Goal: Information Seeking & Learning: Find specific page/section

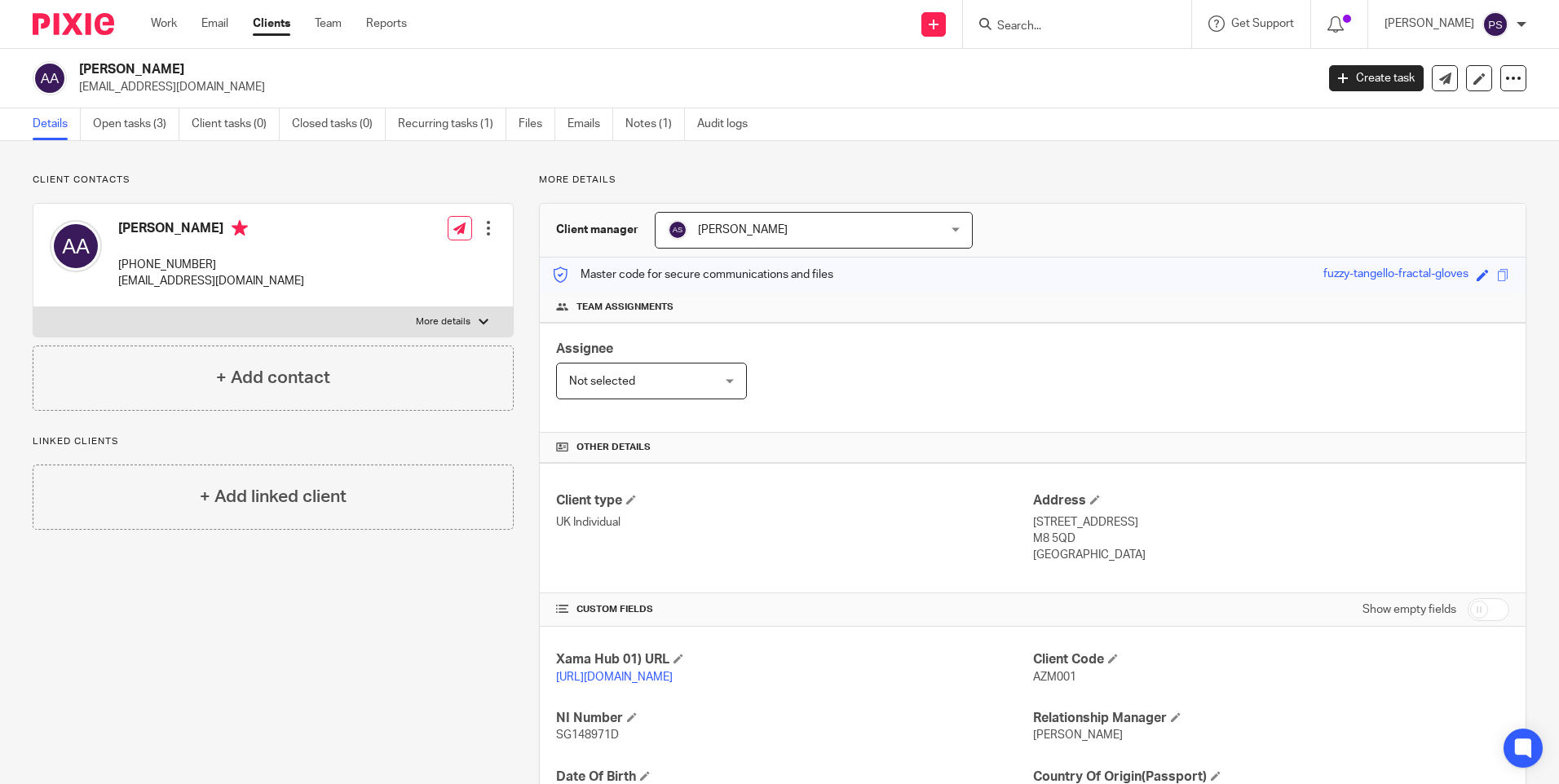
drag, startPoint x: 455, startPoint y: 655, endPoint x: 479, endPoint y: 634, distance: 31.9
click at [455, 655] on div "Client contacts Azmel Bin Ainul Adnan Ainul +447810608339 azmel@me.com Edit con…" at bounding box center [260, 560] width 506 height 771
click at [189, 87] on p "nfaizah_ak@hotmail.com" at bounding box center [691, 86] width 1226 height 17
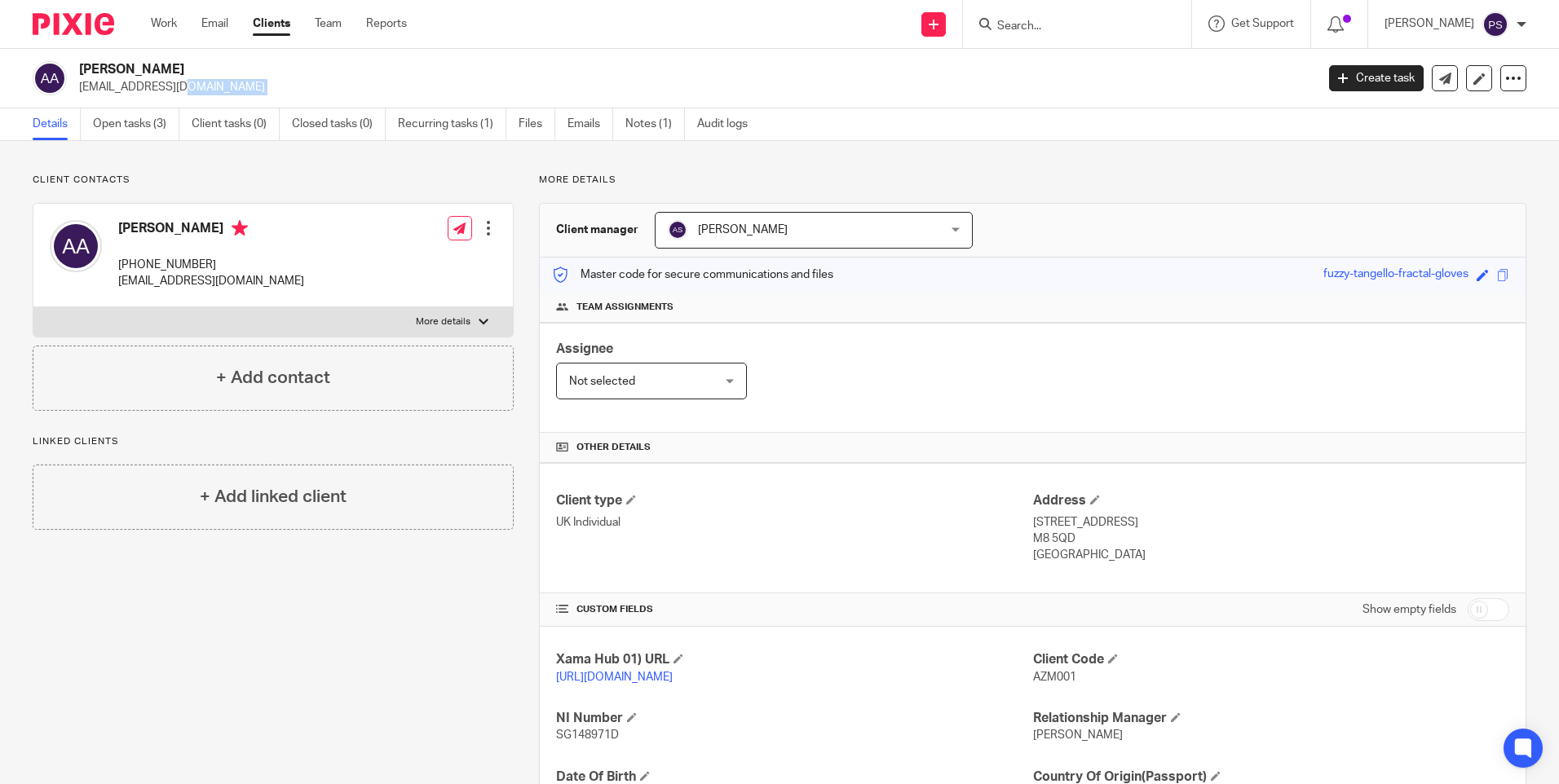
copy main "nfaizah_ak@hotmail.com Create task Update from Companies House Export data Merg…"
click at [225, 68] on h2 "Azmel Bin Ainul Adnan Ainul" at bounding box center [569, 70] width 981 height 17
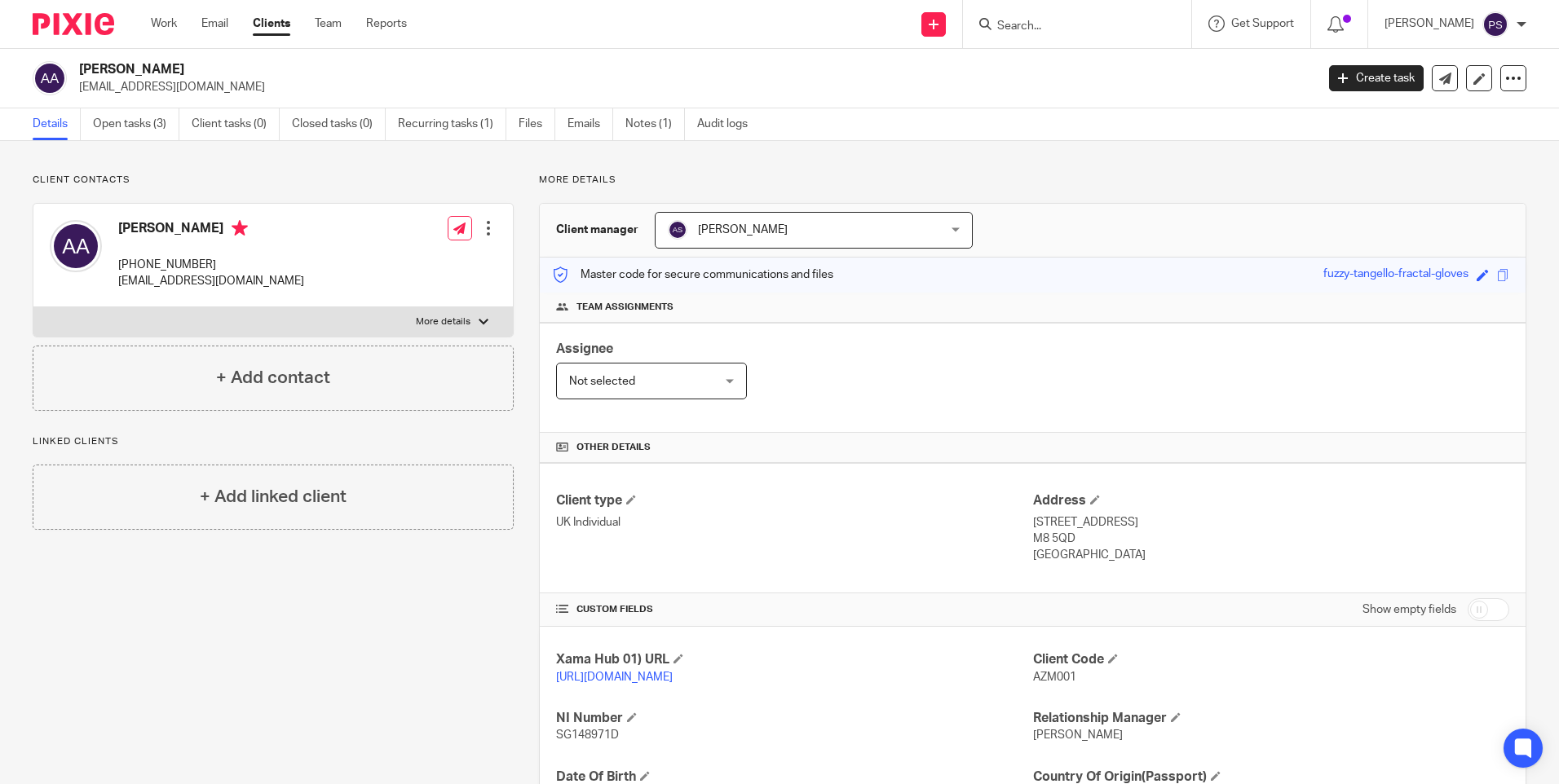
copy div "Azmel Bin Ainul Adnan Ainul"
click at [1081, 30] on input "Search" at bounding box center [1069, 26] width 147 height 15
paste input "Nor Faizah Binti Ahmad Kamaluddin"
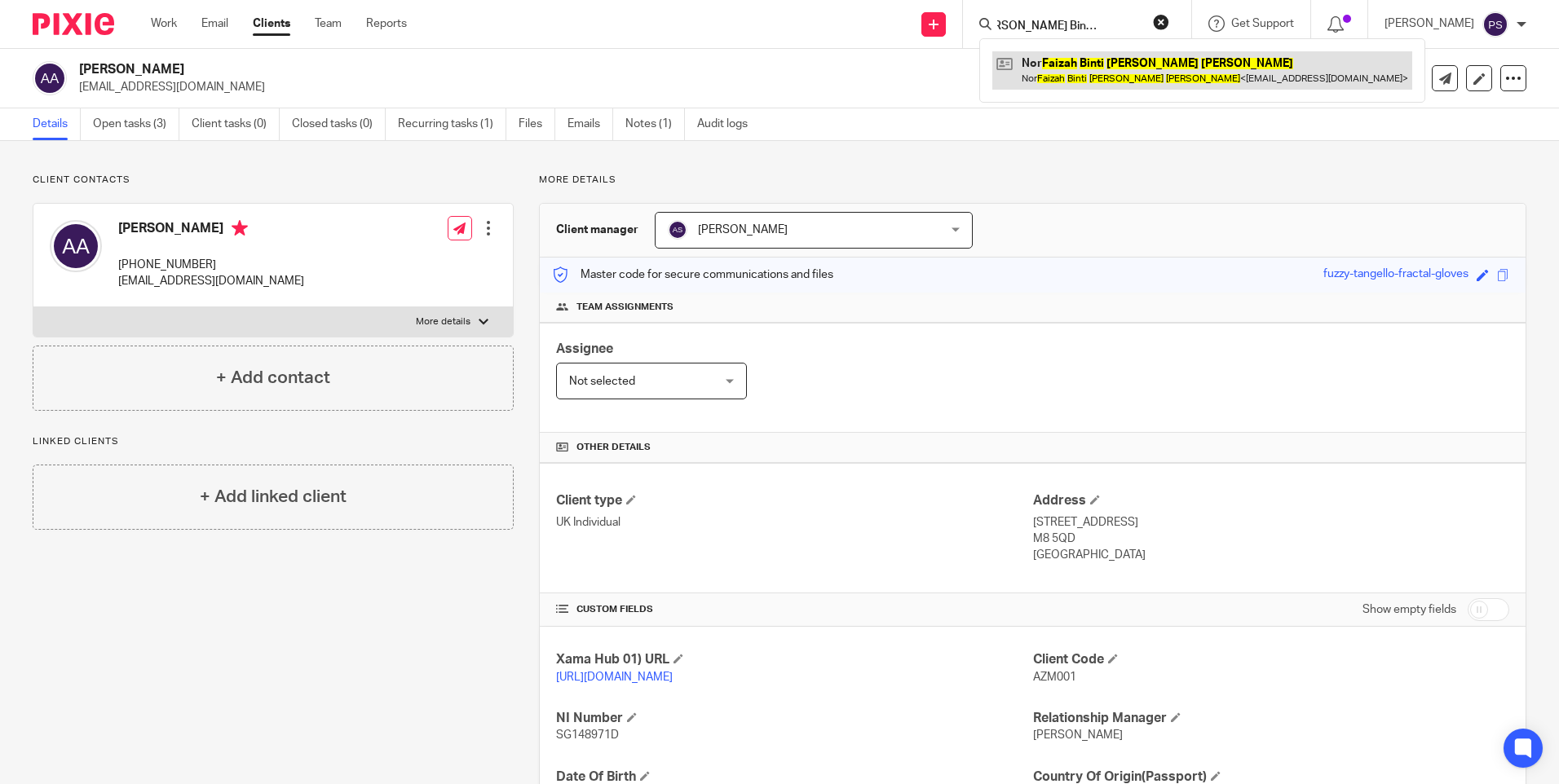
type input "Nor Faizah Binti Ahmad Kamaluddin"
click at [1140, 81] on link at bounding box center [1202, 70] width 420 height 38
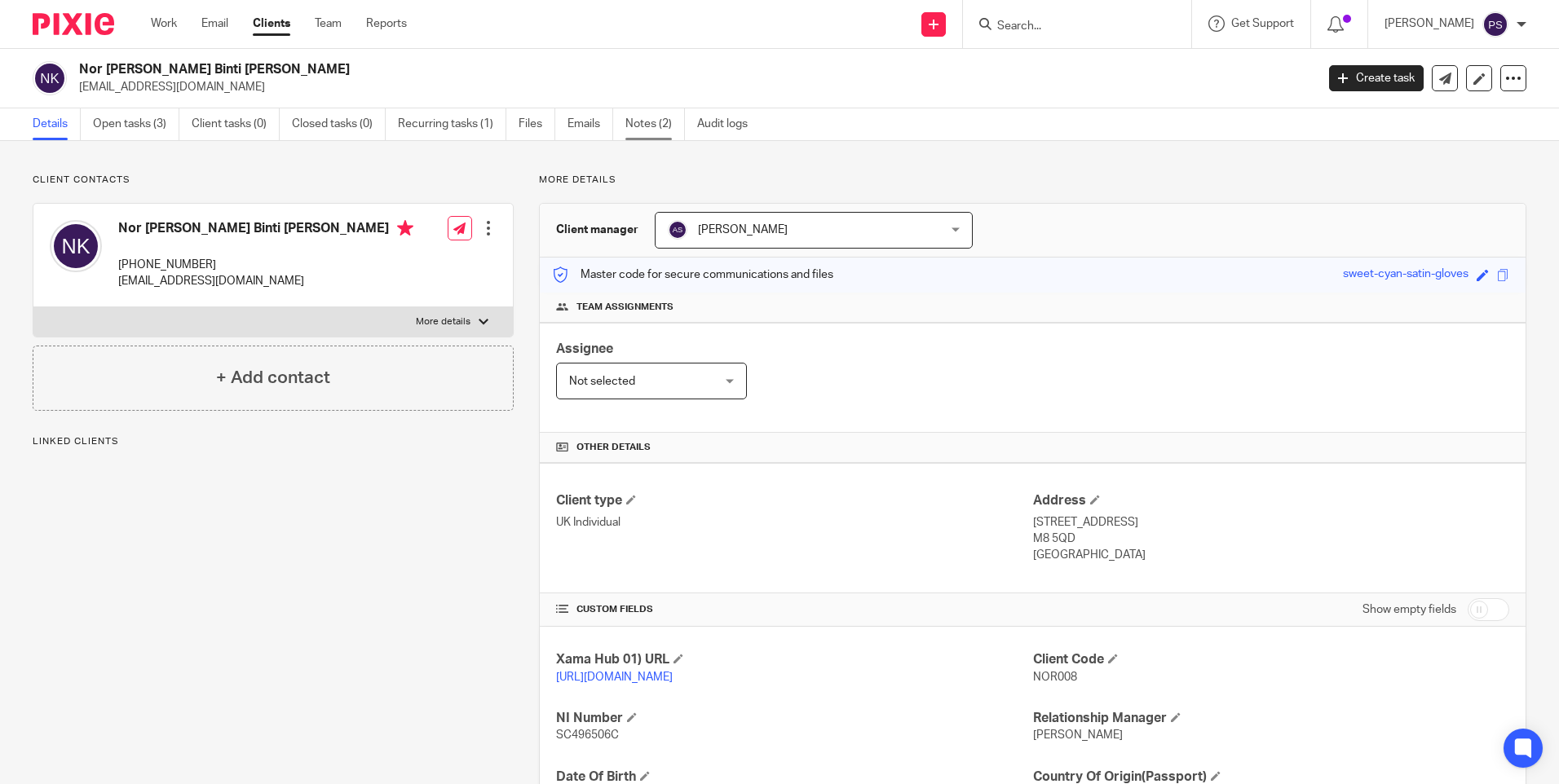
click at [658, 137] on link "Notes (2)" at bounding box center [655, 124] width 59 height 32
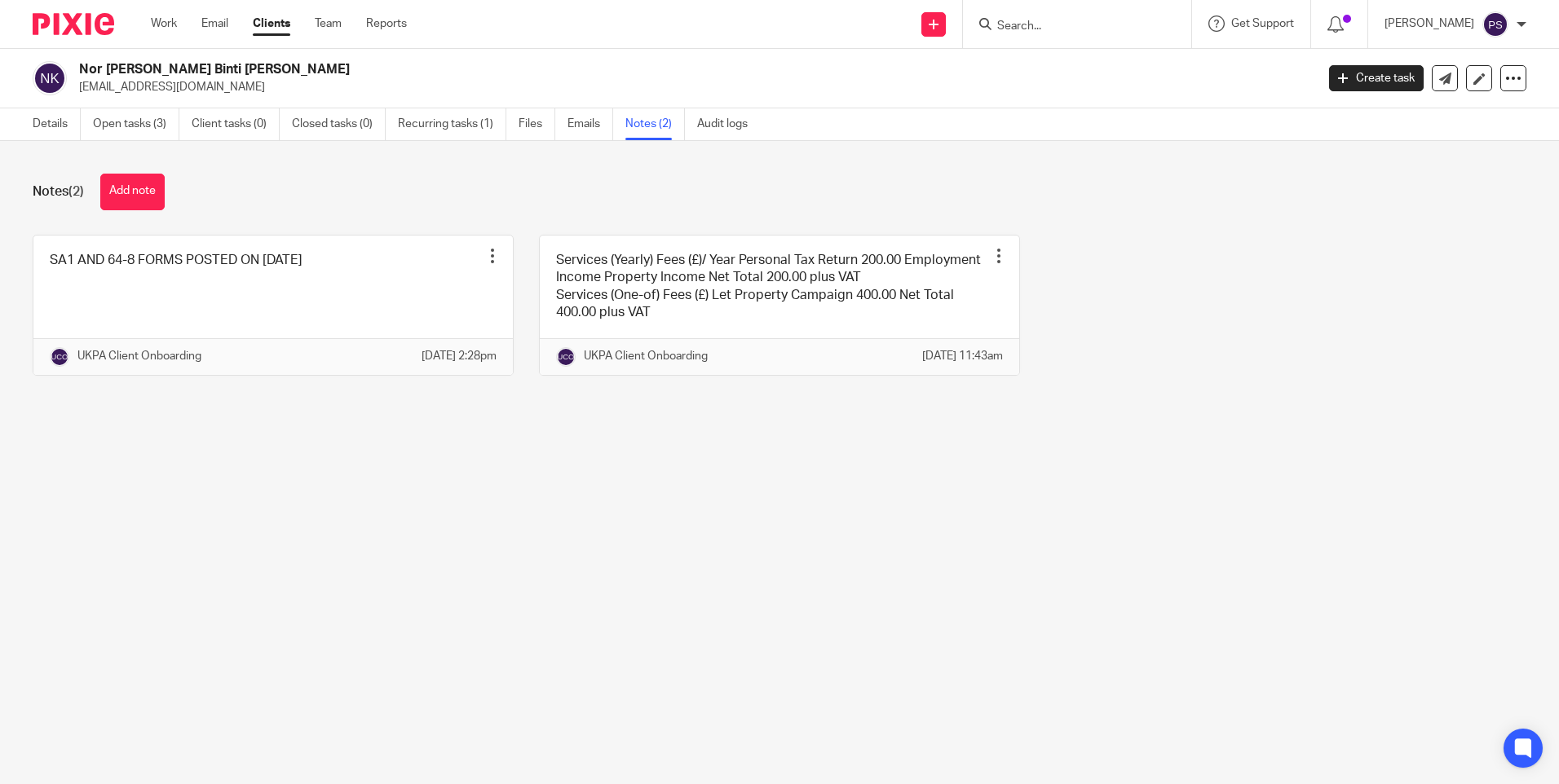
click at [1096, 25] on input "Search" at bounding box center [1069, 26] width 147 height 15
paste input "[PERSON_NAME]"
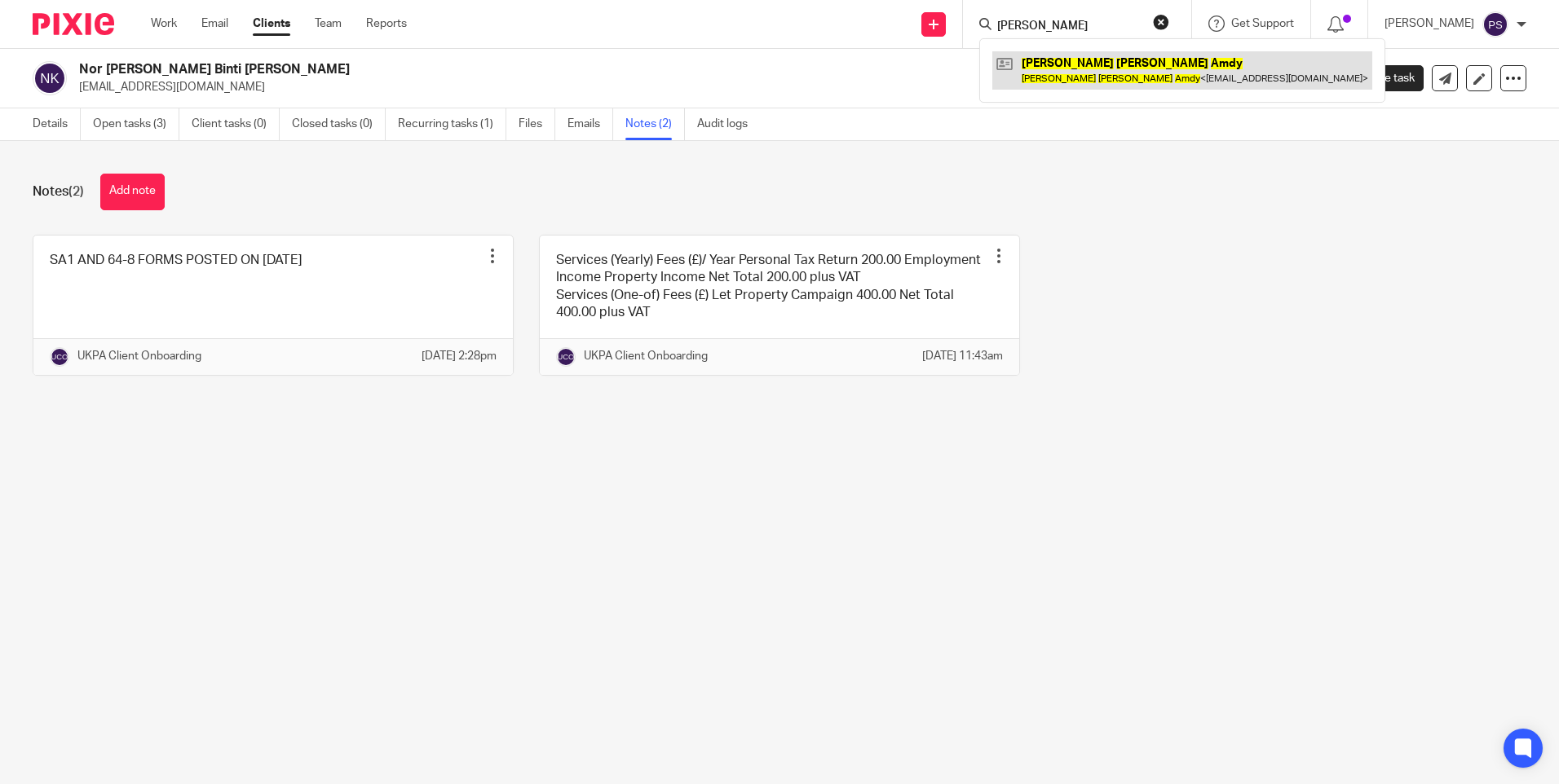
type input "[PERSON_NAME]"
click at [1099, 68] on link at bounding box center [1182, 70] width 380 height 38
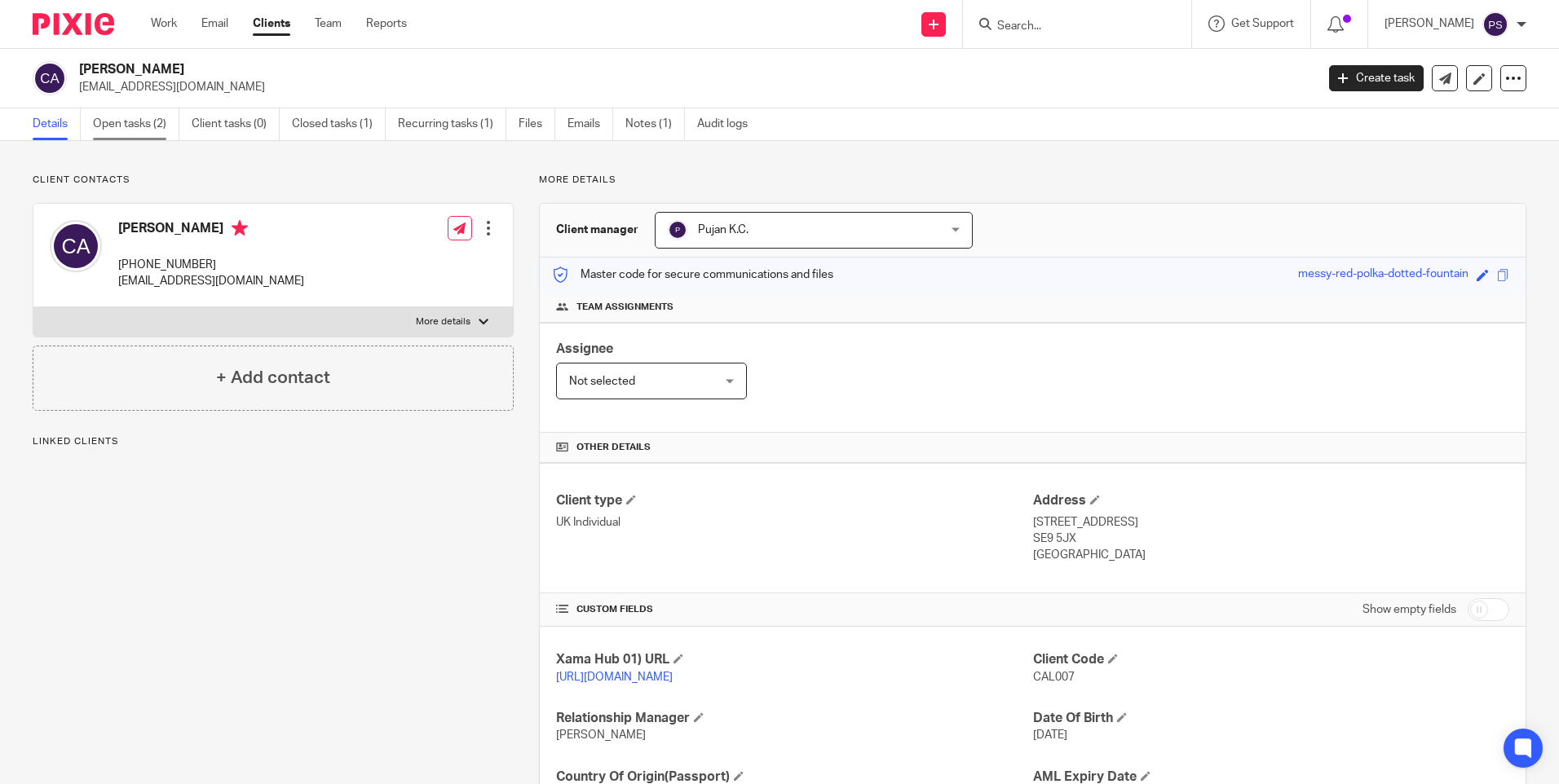
click at [132, 115] on link "Open tasks (2)" at bounding box center [136, 124] width 87 height 32
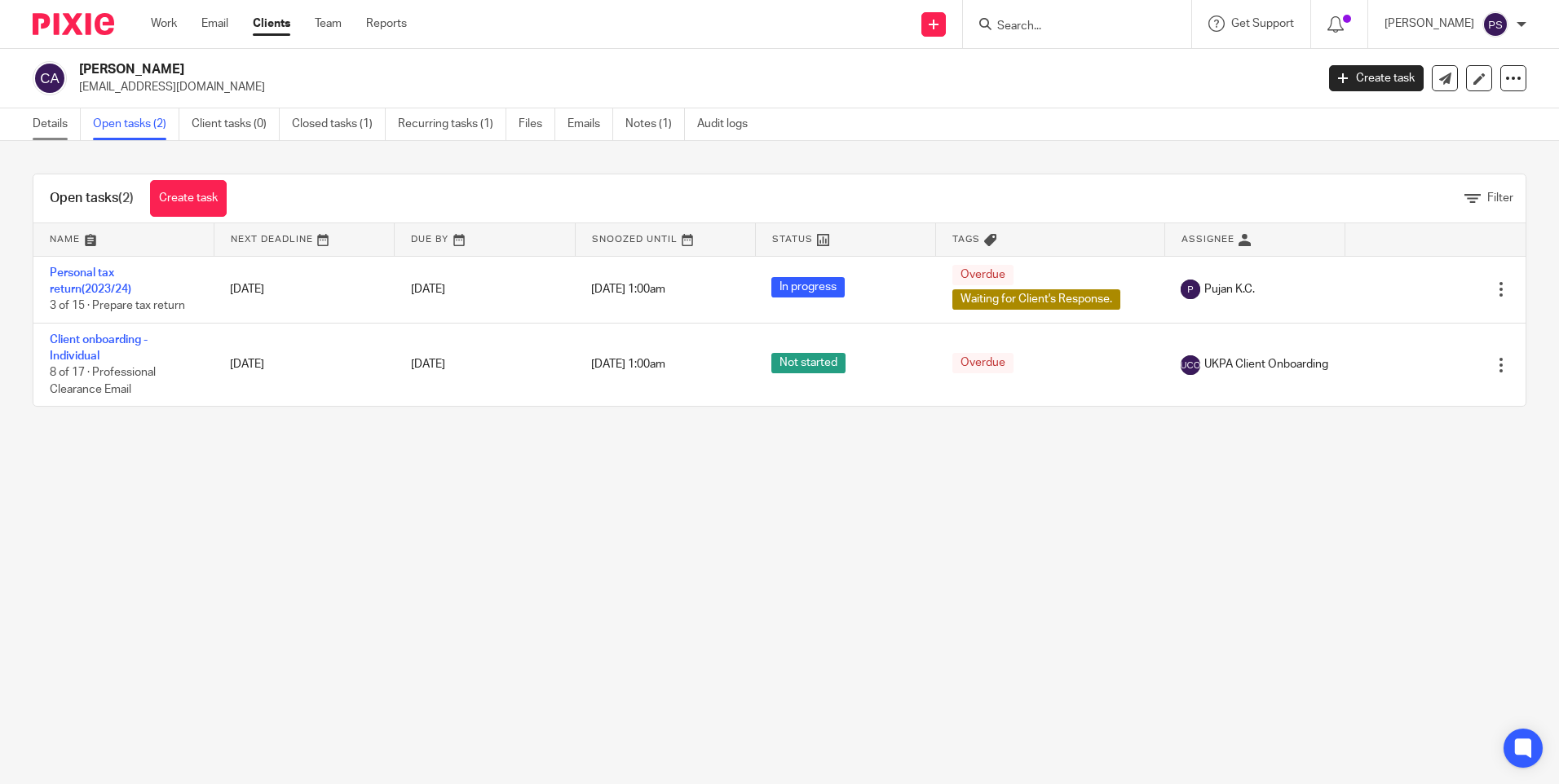
click at [49, 128] on link "Details" at bounding box center [57, 124] width 49 height 32
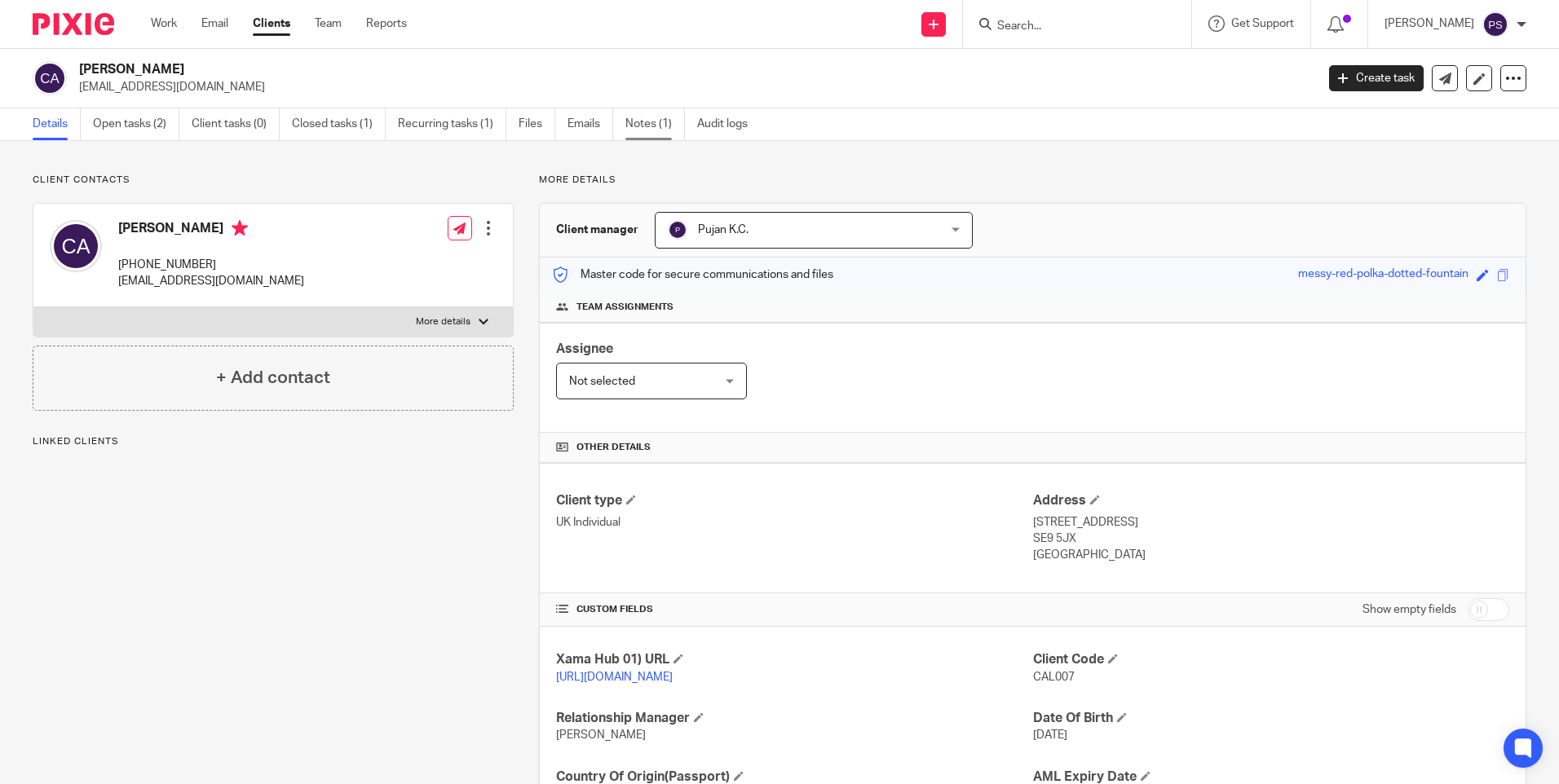
click at [646, 129] on link "Notes (1)" at bounding box center [655, 124] width 59 height 32
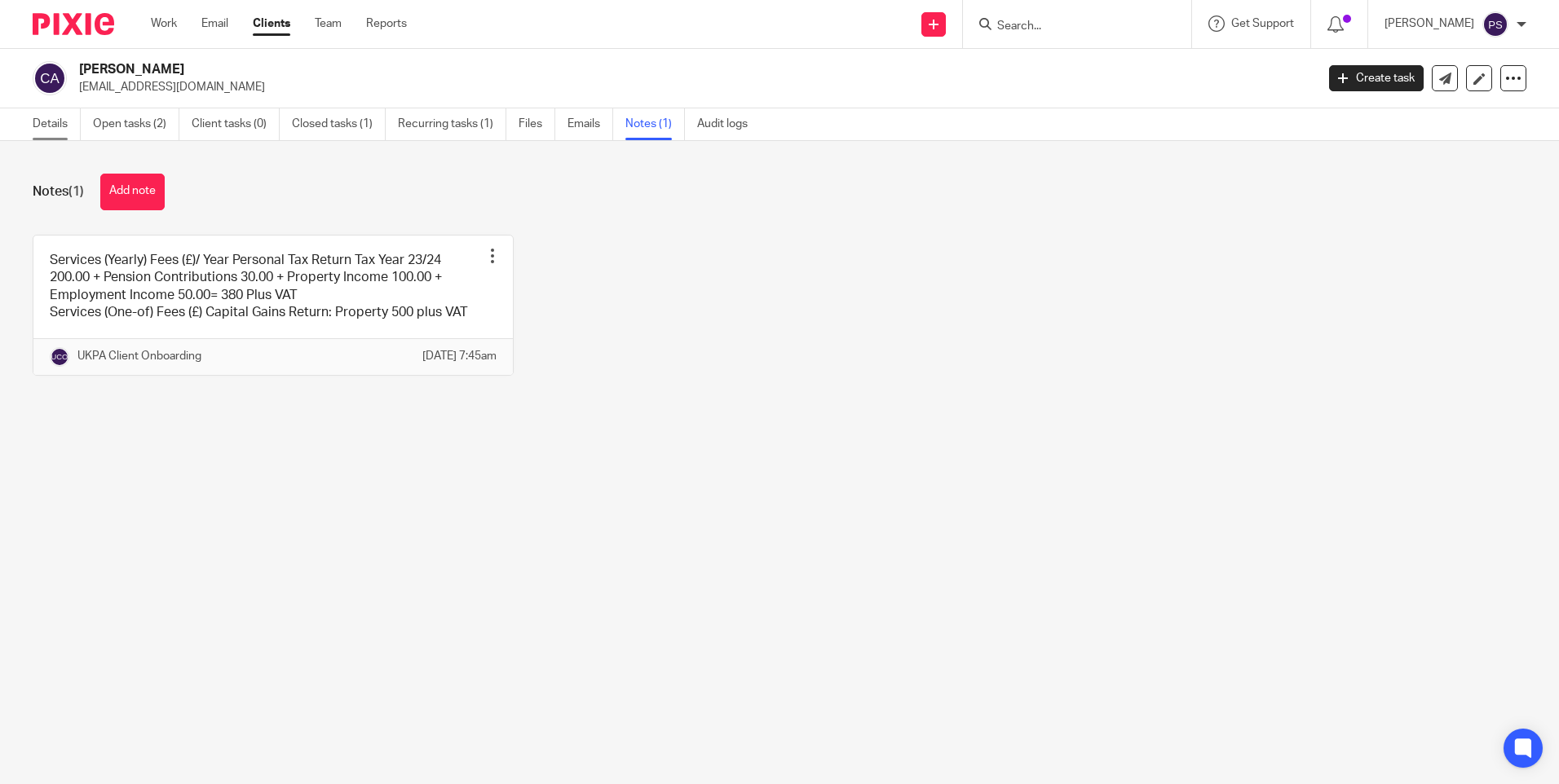
click at [40, 124] on link "Details" at bounding box center [57, 124] width 49 height 32
click at [132, 77] on h2 "[PERSON_NAME]" at bounding box center [569, 70] width 981 height 17
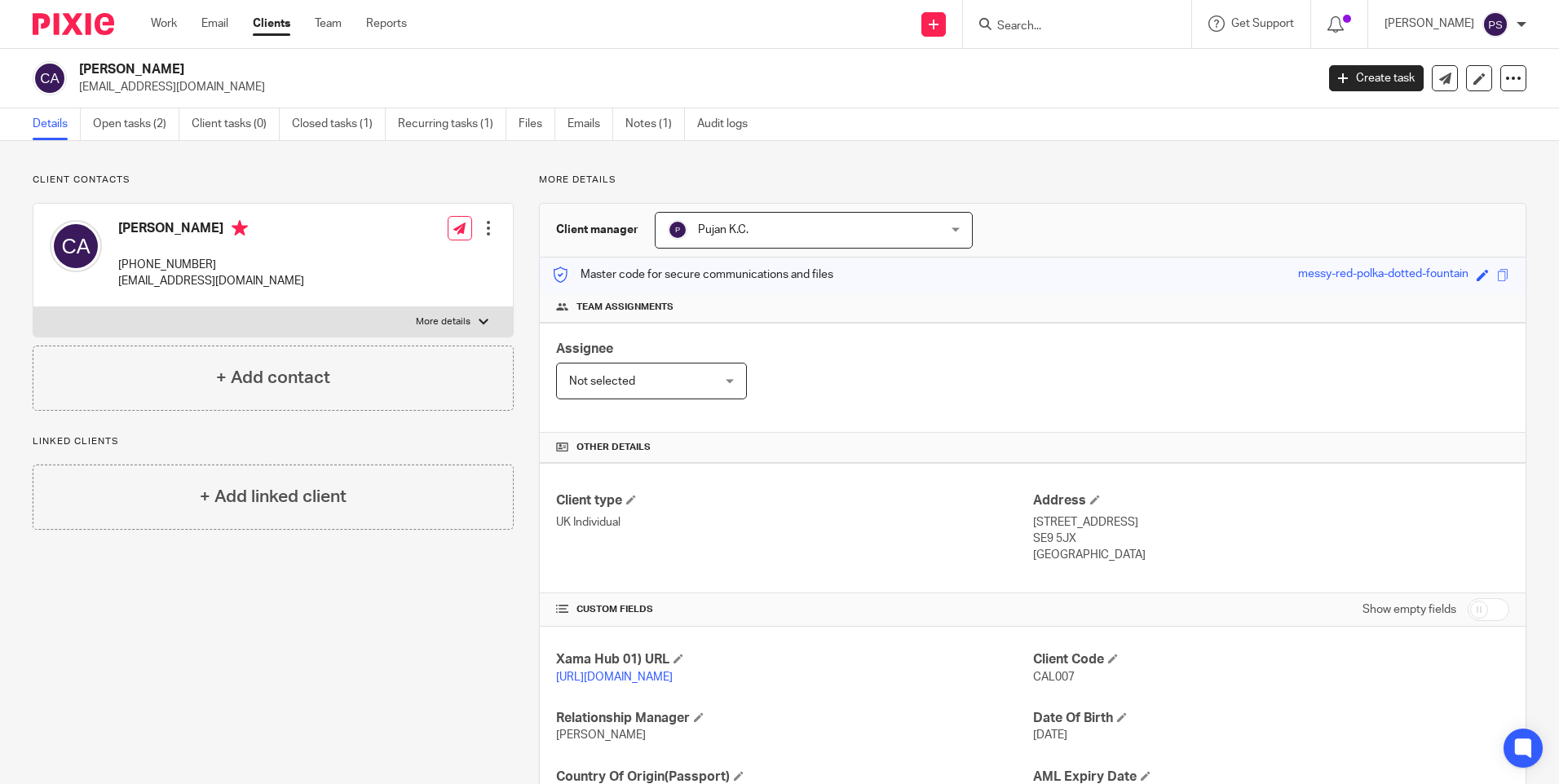
click at [1067, 30] on input "Search" at bounding box center [1069, 26] width 147 height 15
paste input "[PERSON_NAME] [PERSON_NAME]"
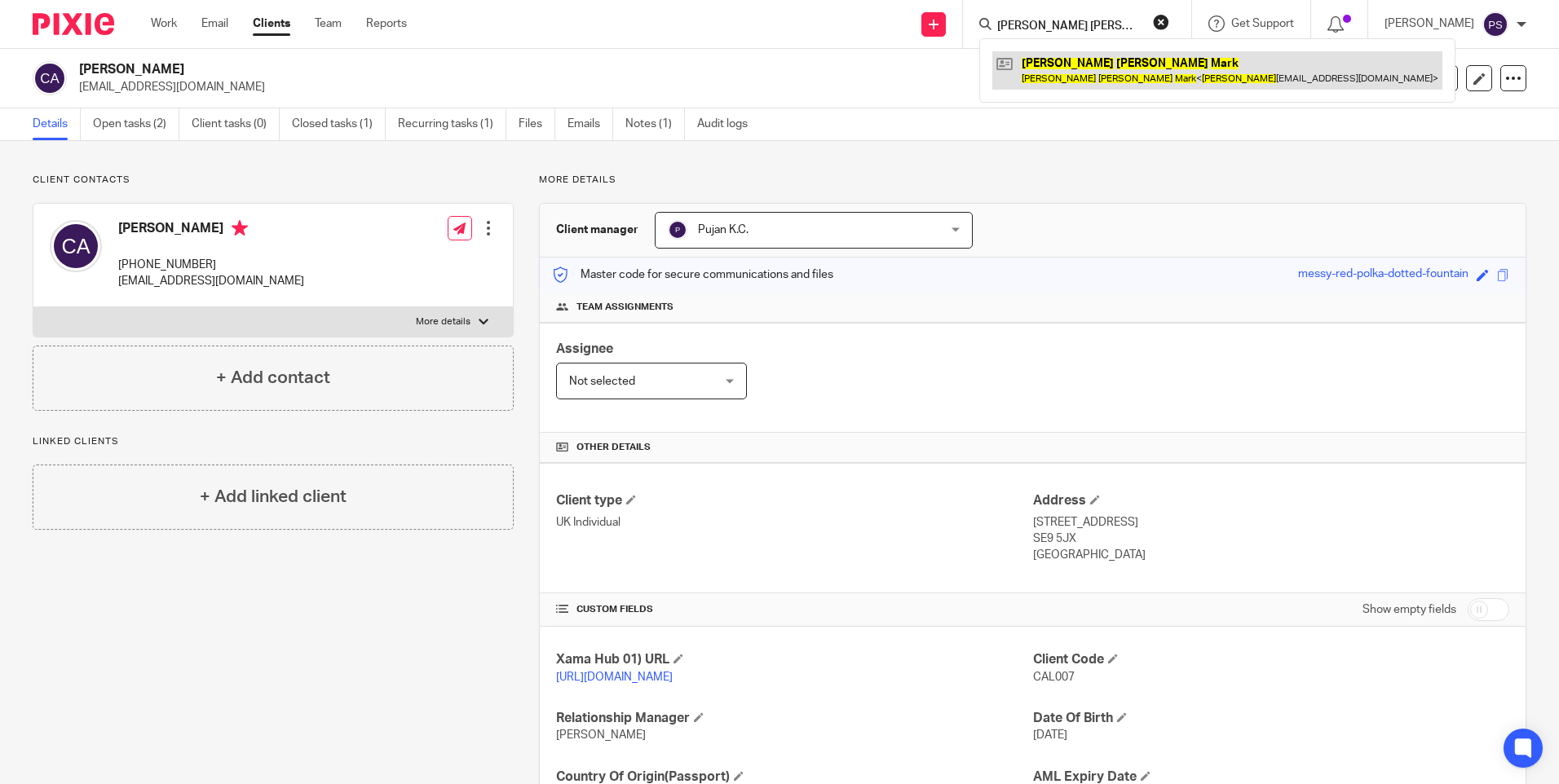
type input "[PERSON_NAME] [PERSON_NAME]"
click at [1064, 70] on link at bounding box center [1217, 70] width 450 height 38
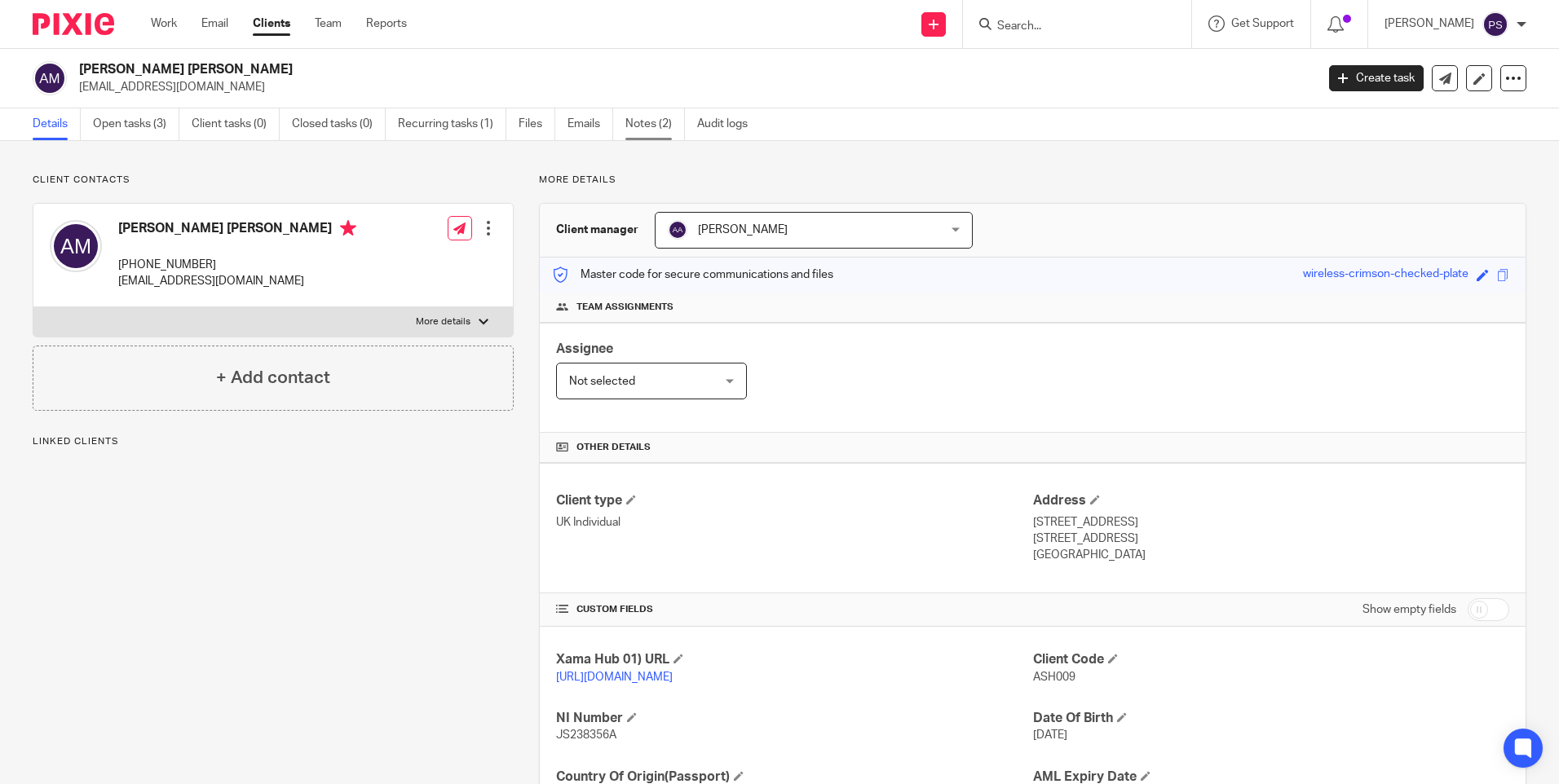
click at [640, 114] on link "Notes (2)" at bounding box center [655, 124] width 59 height 32
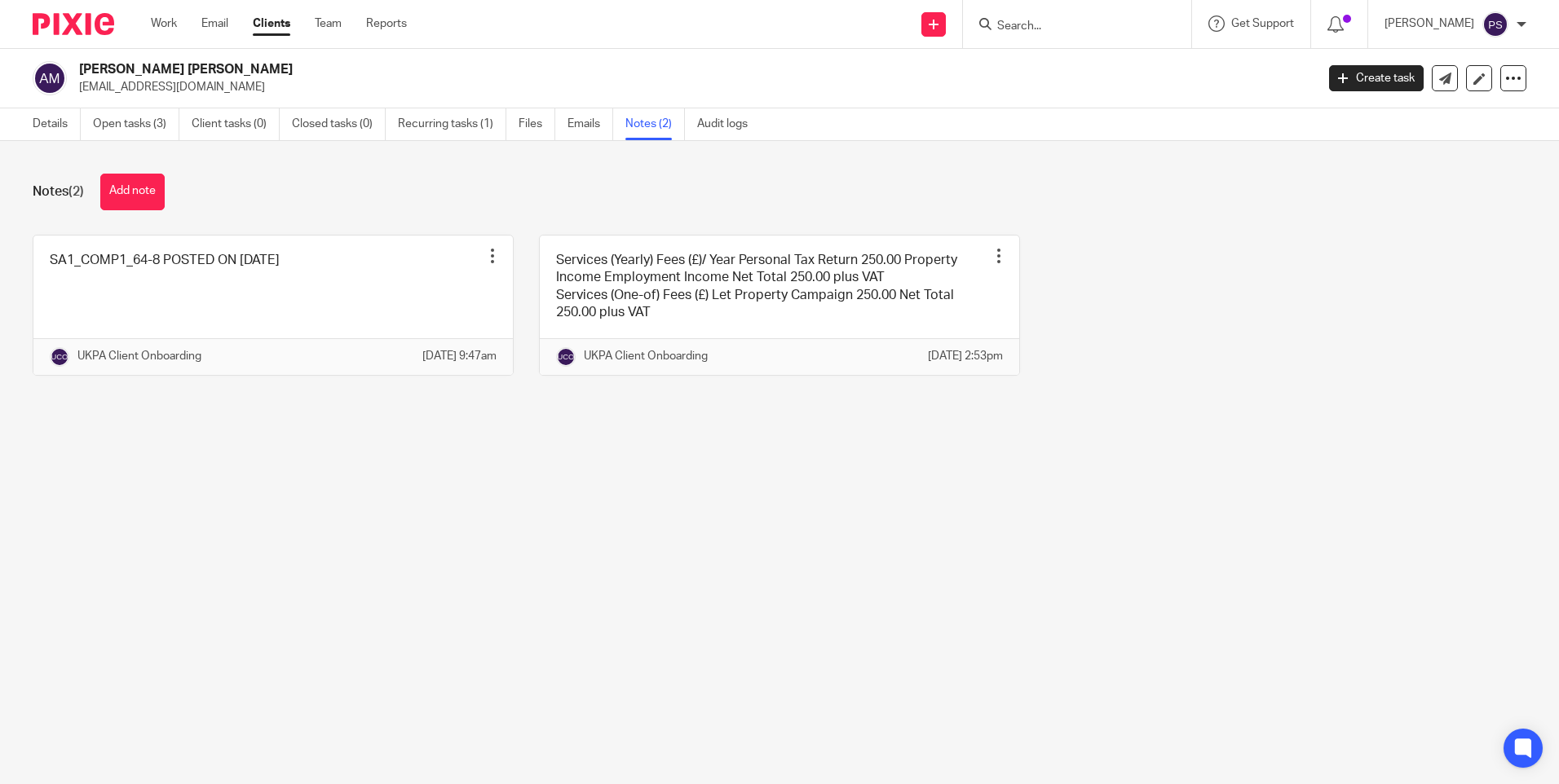
click at [167, 68] on h2 "Ashley Steven Mark" at bounding box center [569, 70] width 981 height 17
copy div "Ashley Steven Mark"
click at [203, 77] on h2 "Ashley Steven Mark" at bounding box center [569, 70] width 981 height 17
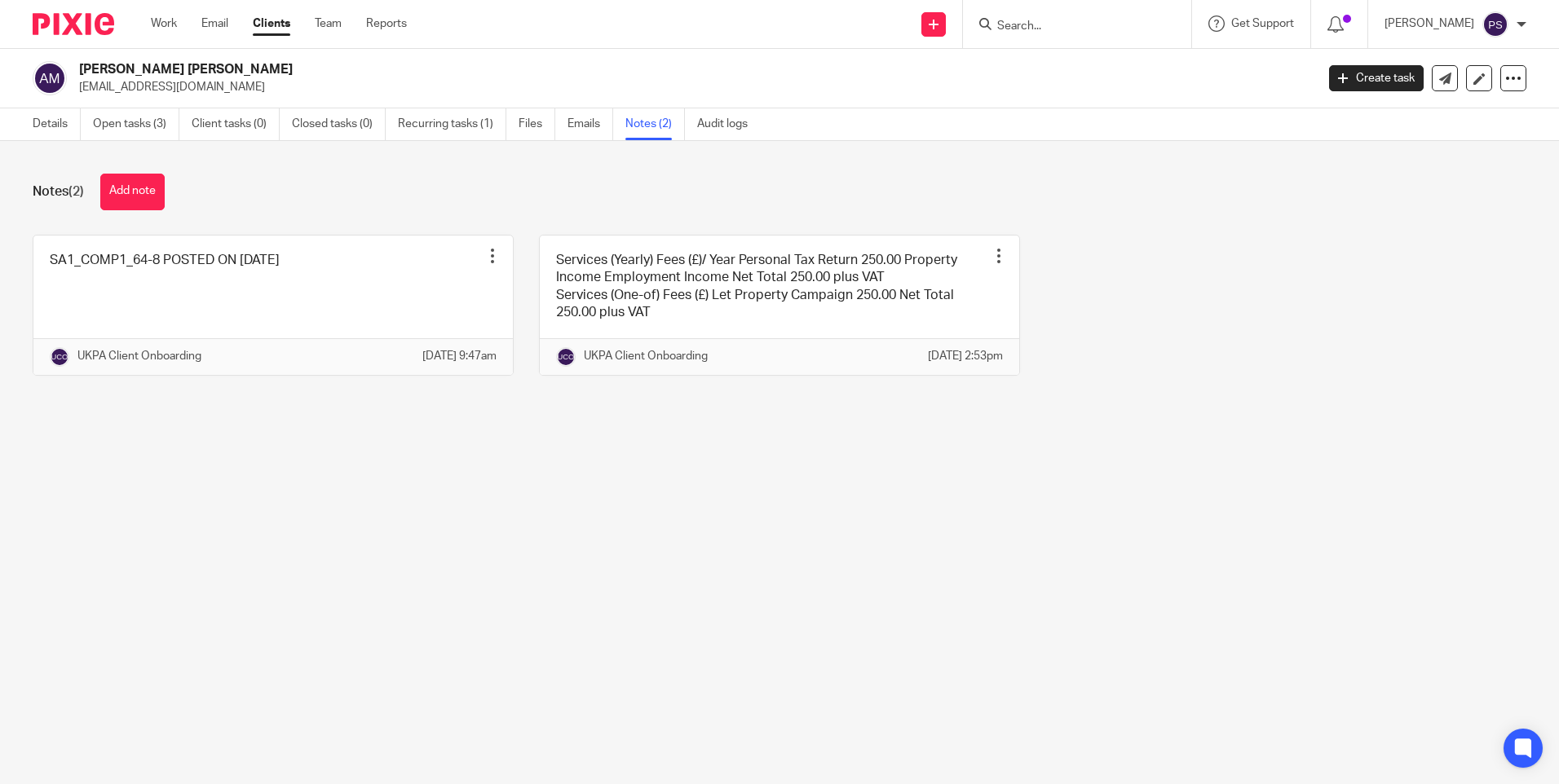
click at [203, 76] on h2 "Ashley Steven Mark" at bounding box center [569, 70] width 981 height 17
click at [203, 75] on h2 "Ashley Steven Mark" at bounding box center [569, 70] width 981 height 17
click at [1113, 32] on input "Search" at bounding box center [1069, 26] width 147 height 15
paste input "Jenny Chan"
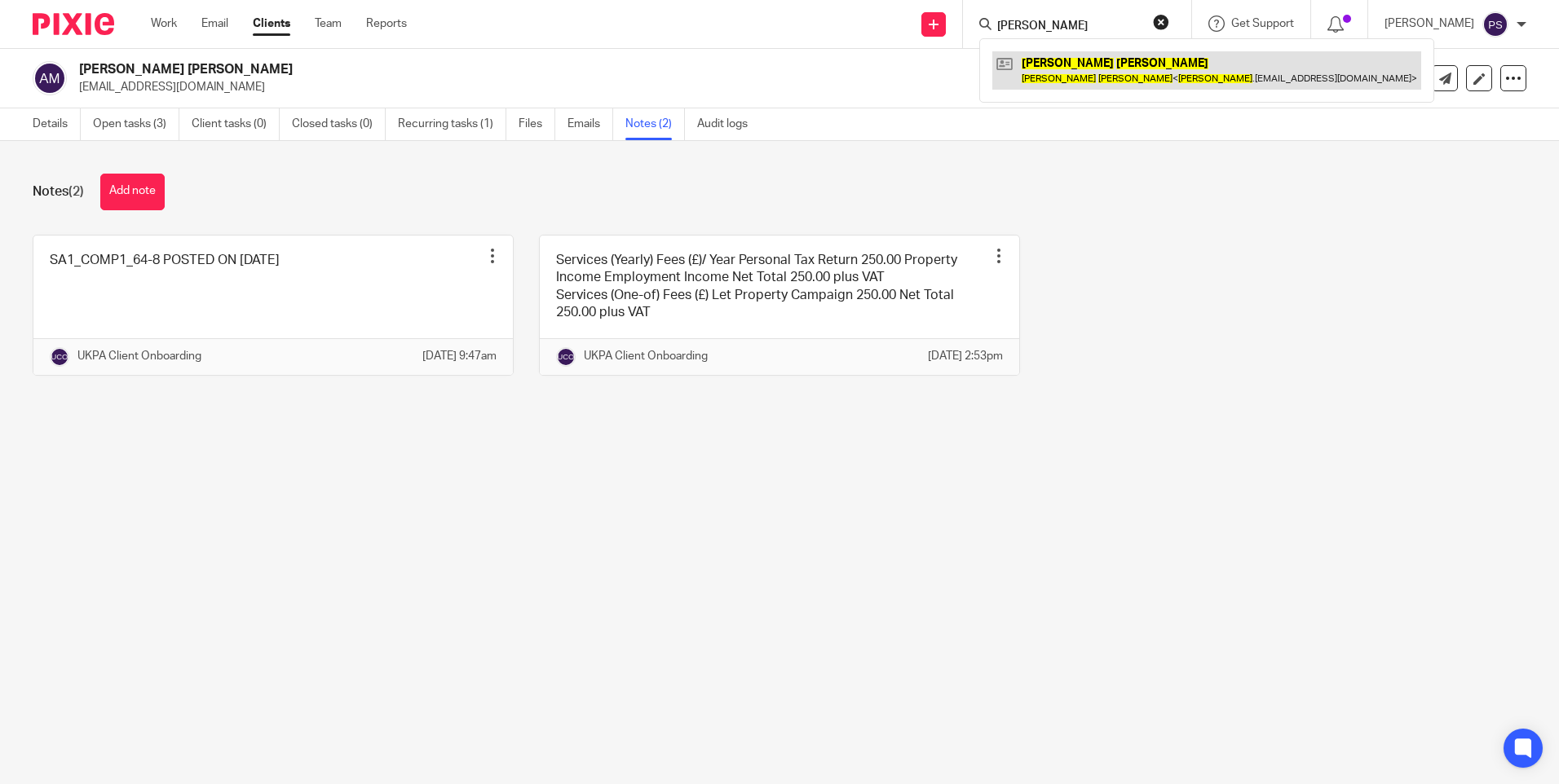
type input "Jenny Chan"
click at [1102, 68] on link at bounding box center [1206, 70] width 429 height 38
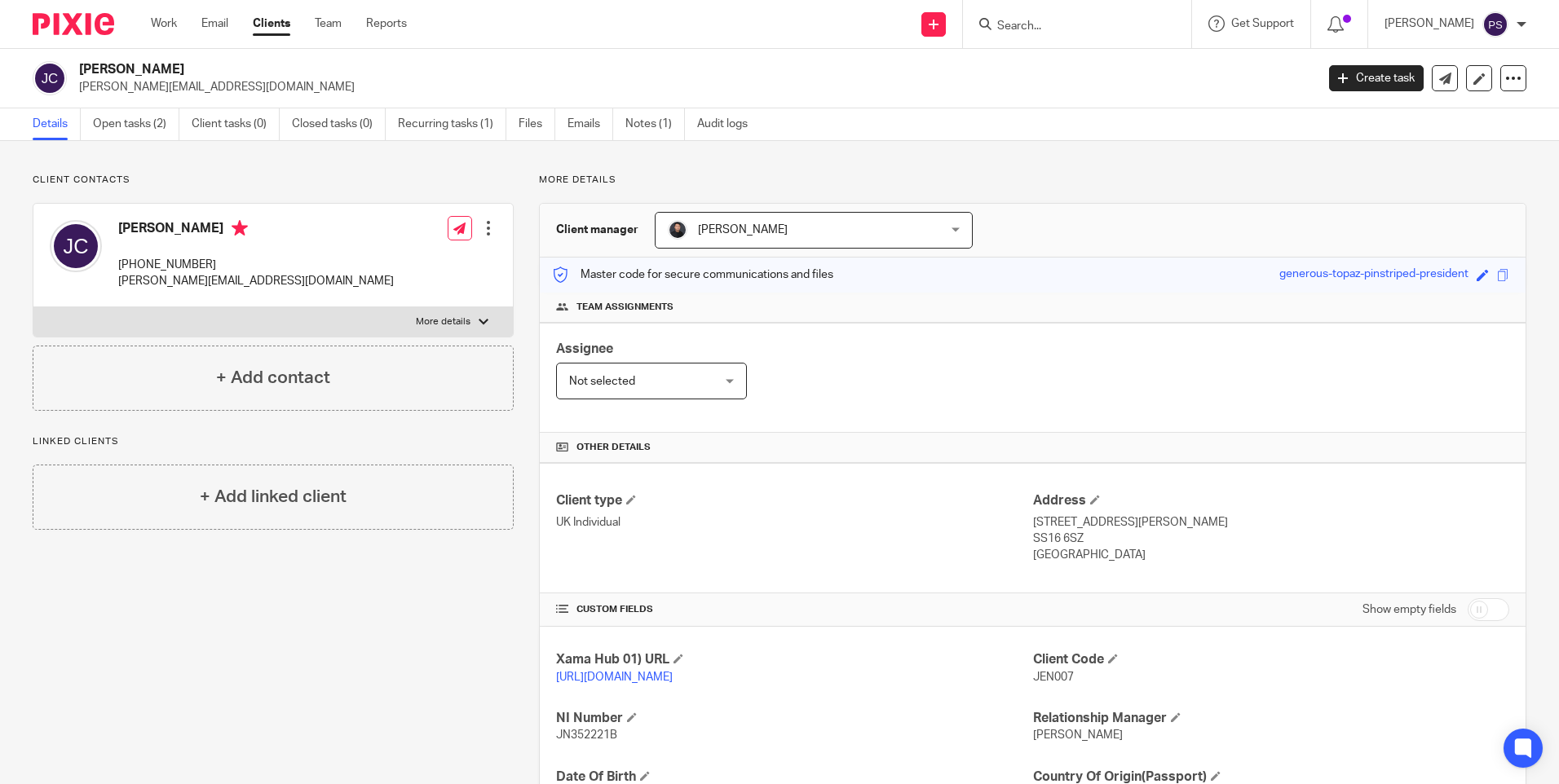
click at [154, 93] on p "[PERSON_NAME][EMAIL_ADDRESS][DOMAIN_NAME]" at bounding box center [691, 86] width 1226 height 17
click at [154, 93] on p "jenny.world.c@gmail.com" at bounding box center [691, 86] width 1226 height 17
copy main "jenny.world.c@gmail.com Create task Update from Companies House Export data Mer…"
click at [276, 71] on h2 "Jenny Chan" at bounding box center [569, 70] width 981 height 17
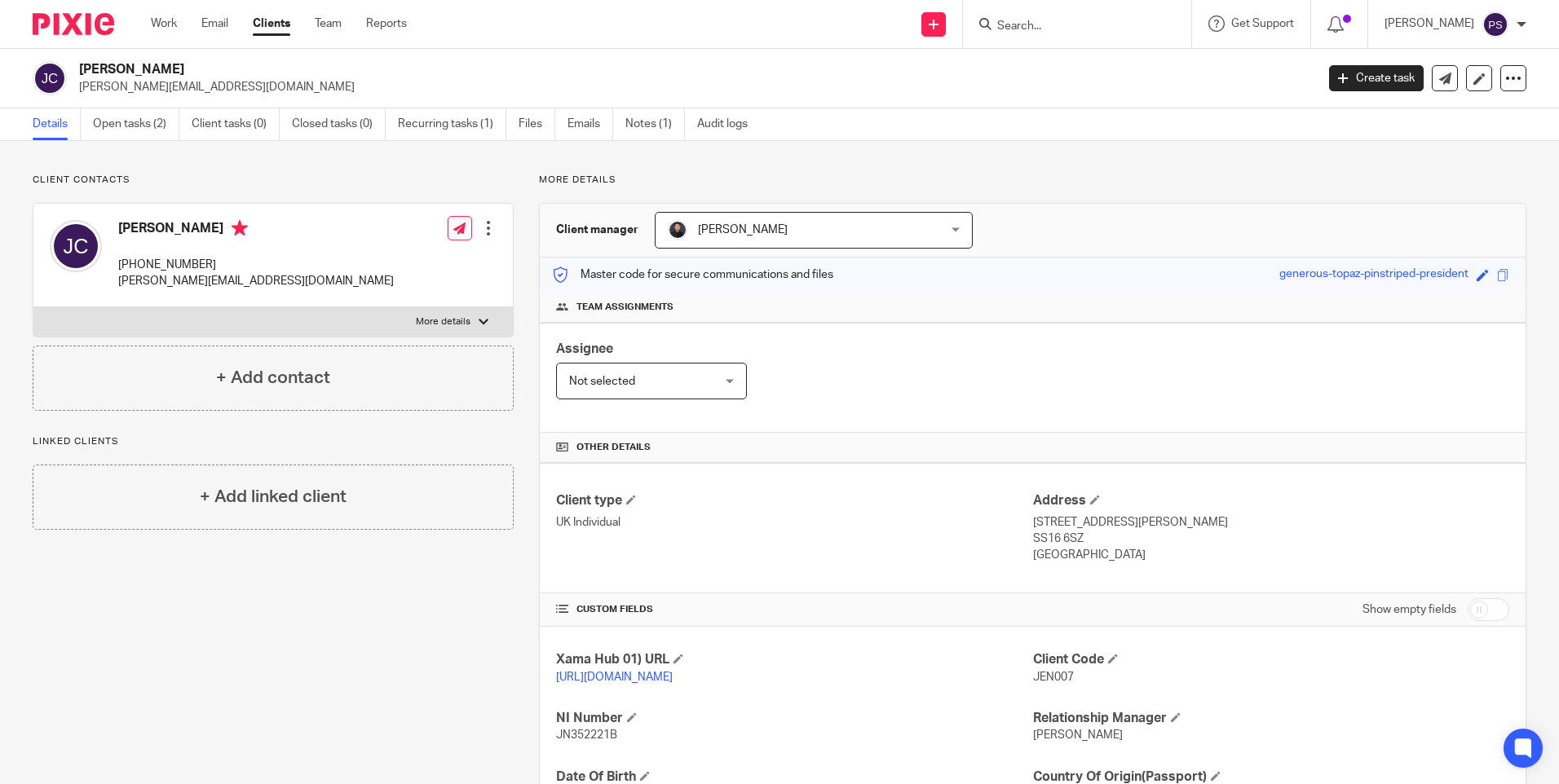
click at [169, 176] on p "Client contacts" at bounding box center [273, 180] width 481 height 13
click at [1042, 23] on input "Search" at bounding box center [1069, 26] width 147 height 15
paste input "[PERSON_NAME] [PERSON_NAME]"
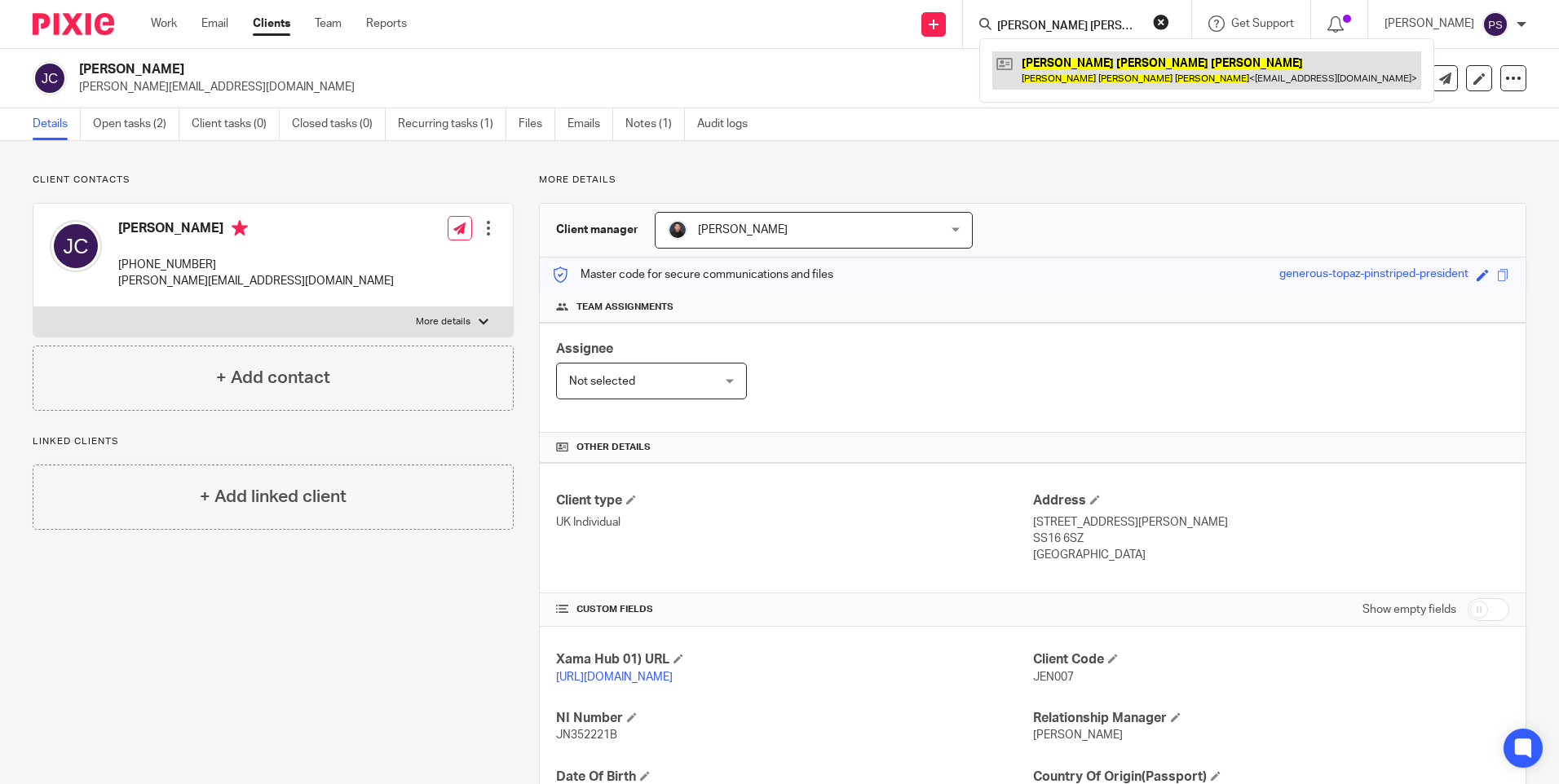
type input "Jonathan Peter Beckett"
click at [1150, 72] on link at bounding box center [1206, 70] width 429 height 38
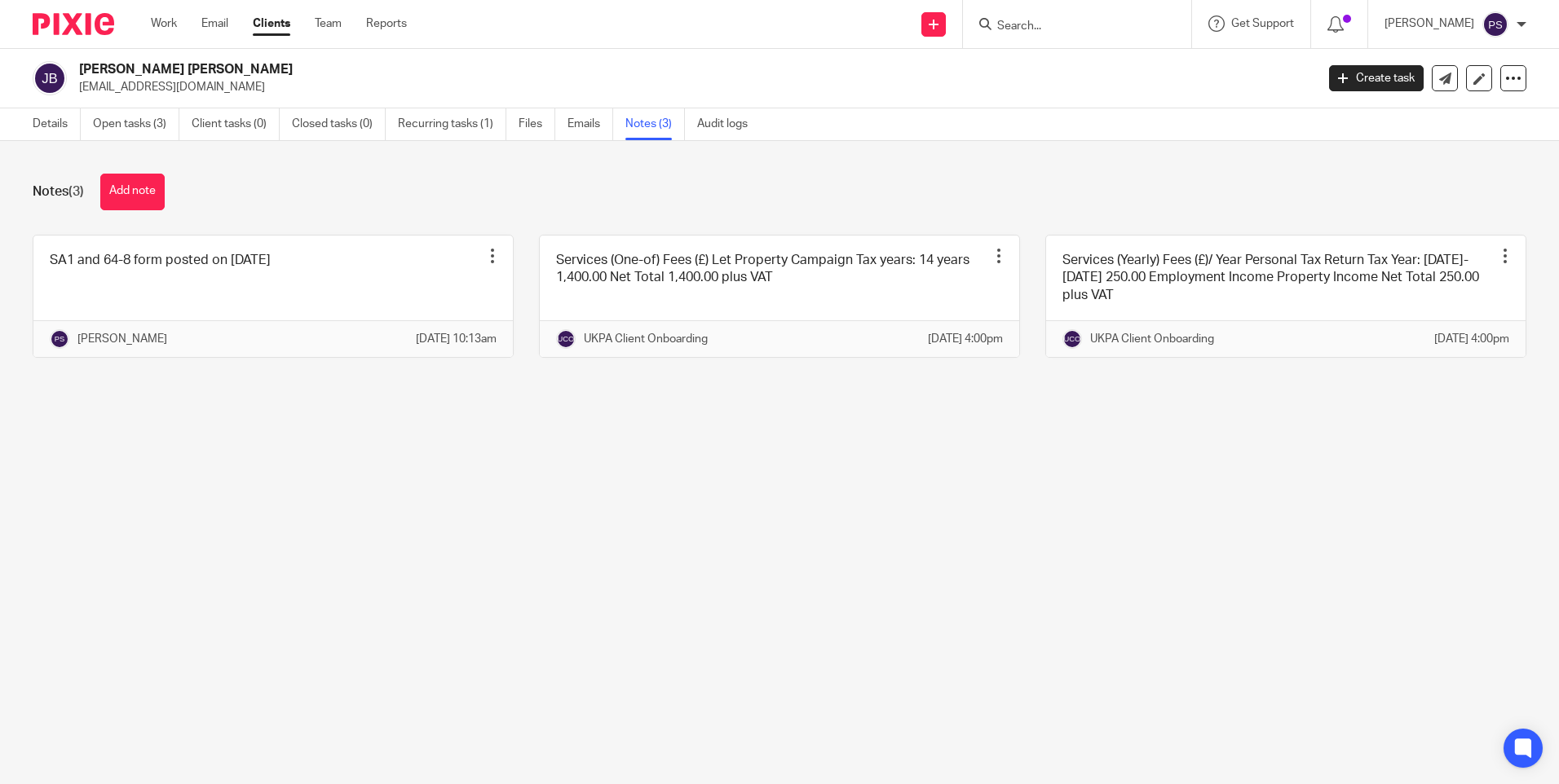
click at [1047, 32] on input "Search" at bounding box center [1069, 26] width 147 height 15
paste input "[PERSON_NAME]"
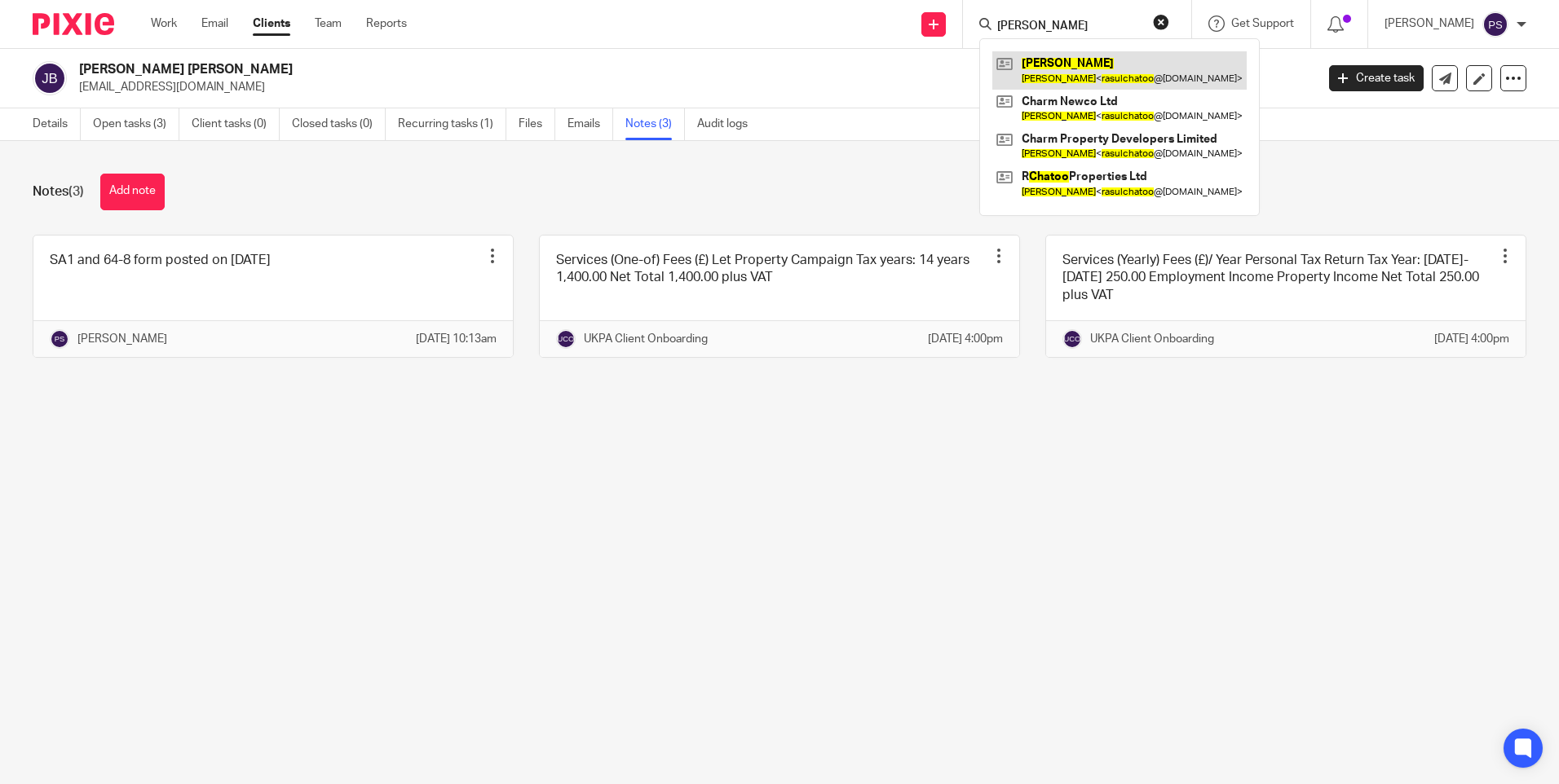
type input "[PERSON_NAME]"
click at [1054, 67] on link at bounding box center [1120, 70] width 255 height 38
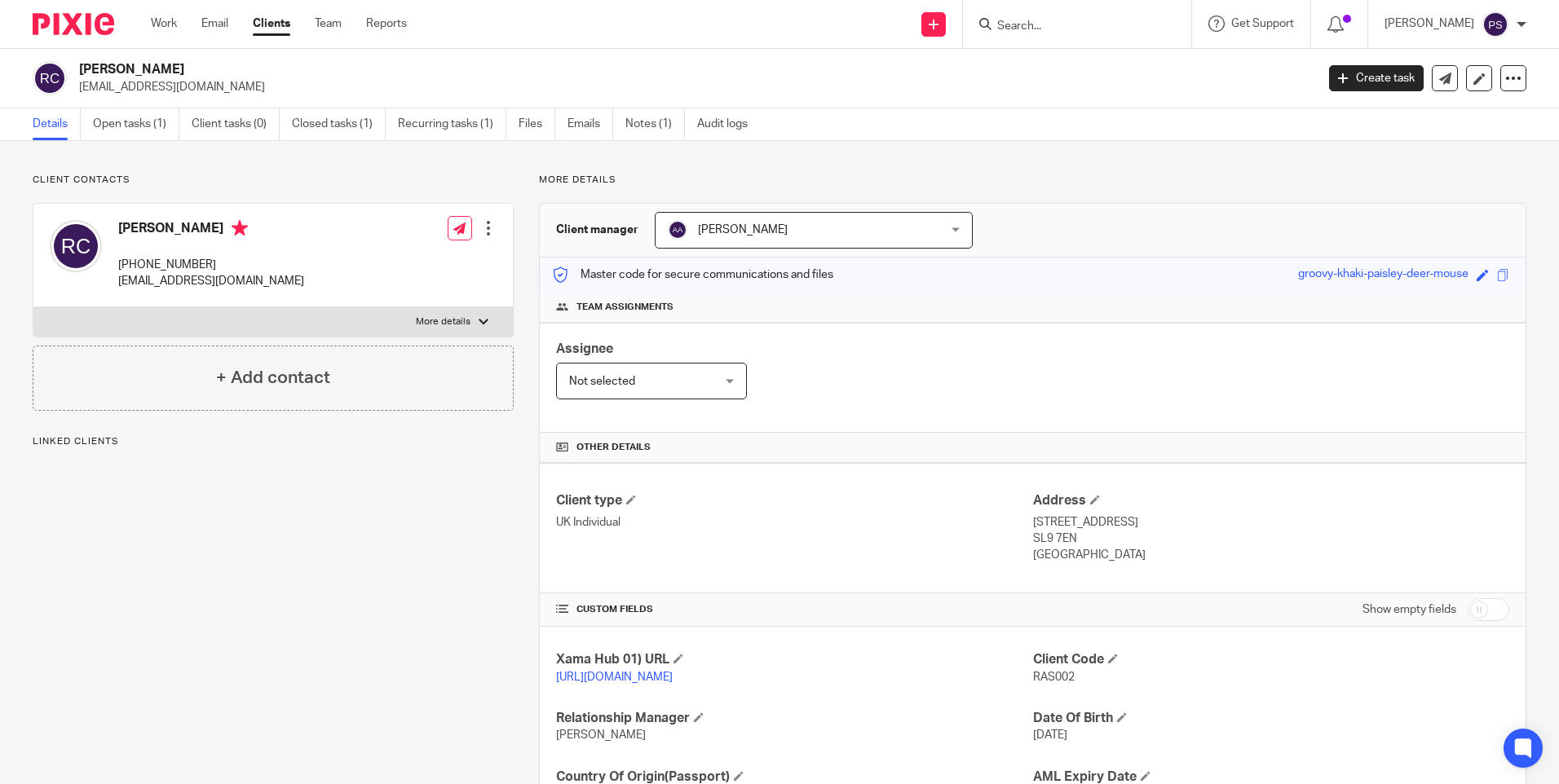
click at [133, 76] on h2 "Rasul Chatoo" at bounding box center [569, 70] width 981 height 17
drag, startPoint x: 133, startPoint y: 76, endPoint x: 130, endPoint y: 86, distance: 10.4
click at [130, 86] on p "rasulchatoo@gmail.com" at bounding box center [691, 86] width 1226 height 17
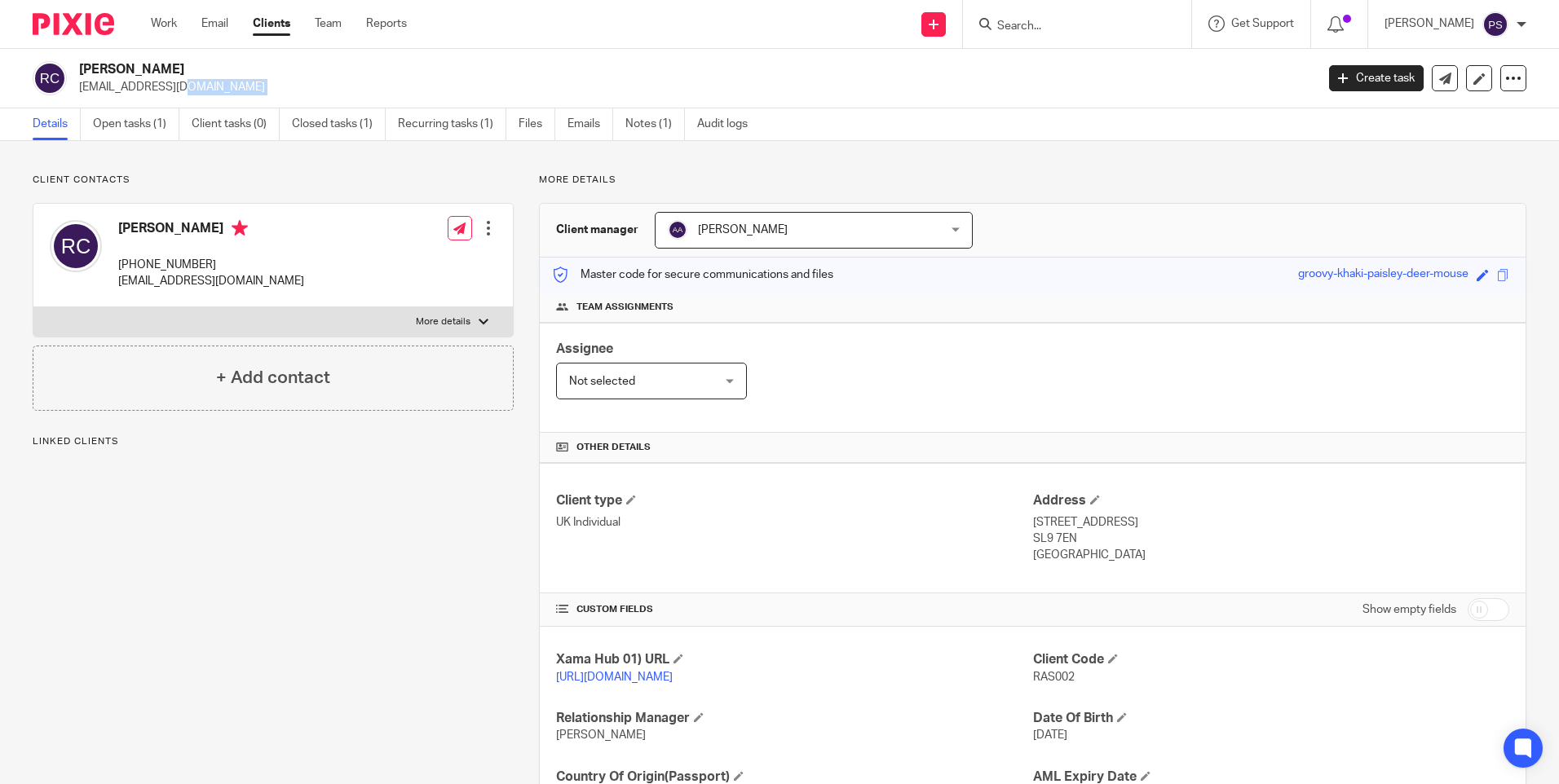
click at [130, 86] on p "rasulchatoo@gmail.com" at bounding box center [691, 86] width 1226 height 17
copy main "rasulchatoo@gmail.com Create task Update from Companies House Export data Merge…"
click at [1036, 33] on input "Search" at bounding box center [1069, 26] width 147 height 15
paste input "Angela Vivien Dang"
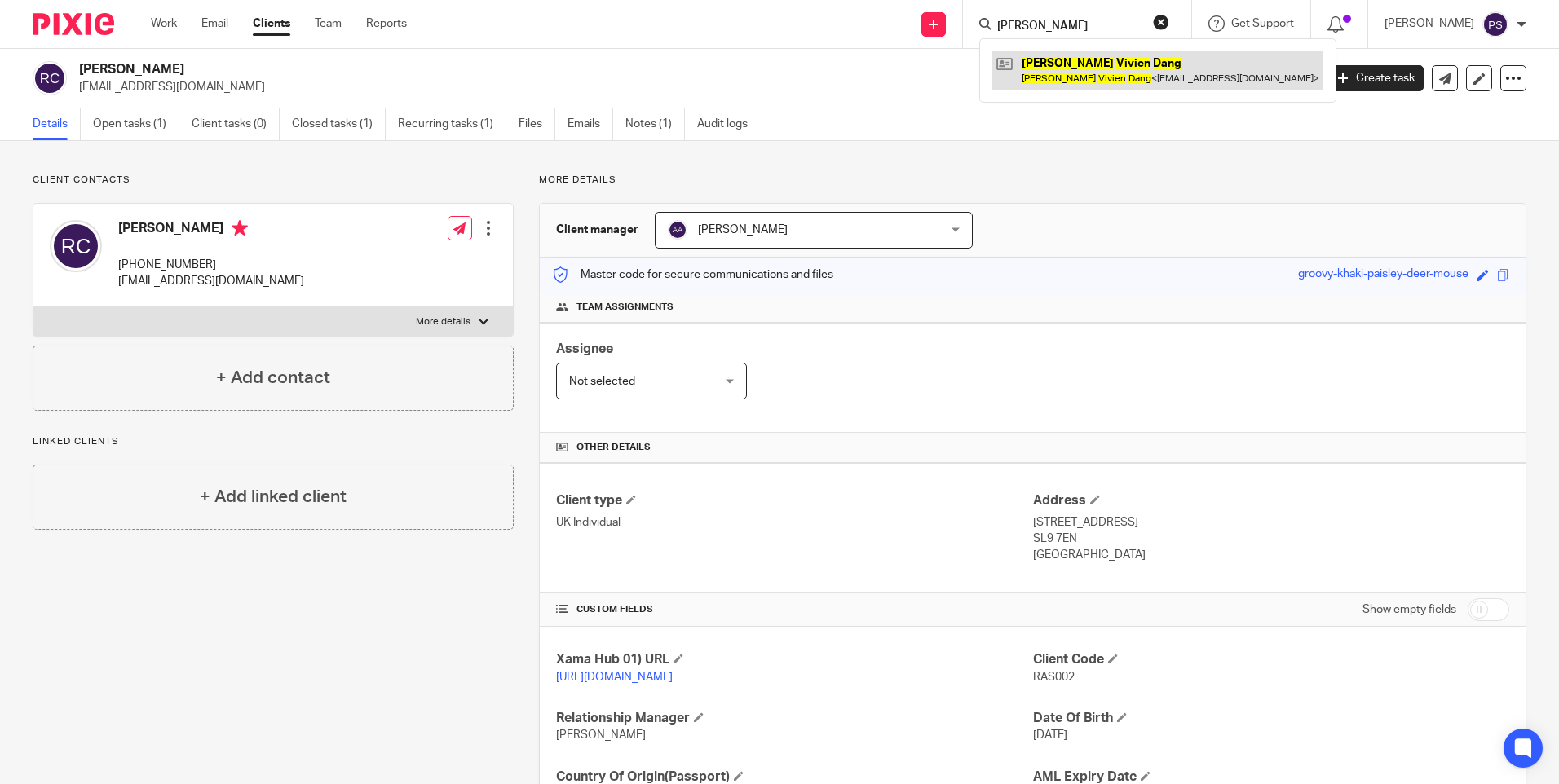
type input "Angela Vivien Dang"
click at [1070, 66] on link at bounding box center [1158, 70] width 331 height 38
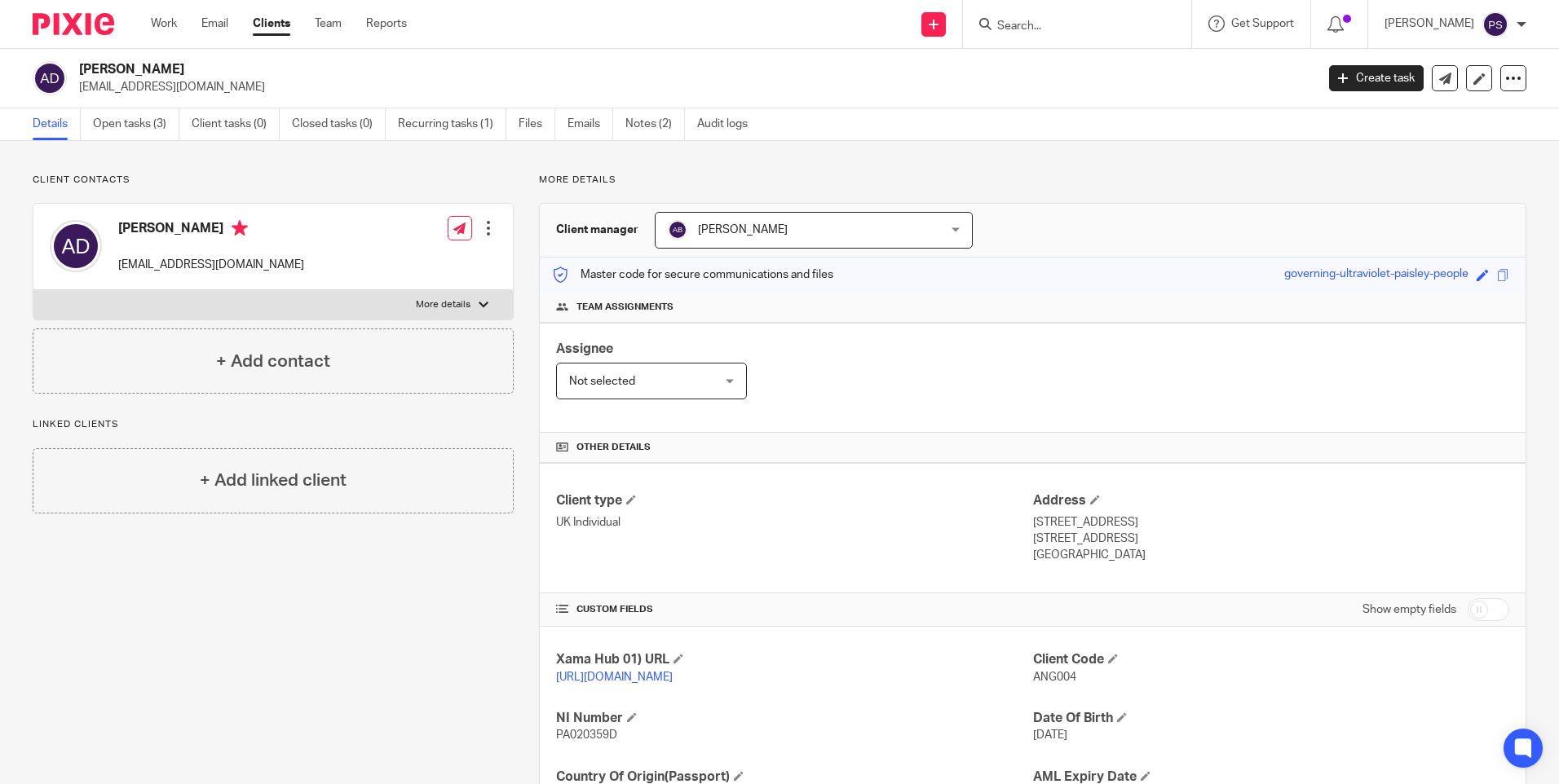
click at [156, 80] on p "[EMAIL_ADDRESS][DOMAIN_NAME]" at bounding box center [691, 86] width 1226 height 17
click at [156, 80] on p "dvjestates@gmail.com" at bounding box center [691, 86] width 1226 height 17
copy main "dvjestates@gmail.com Create task Update from Companies House Export data Merge …"
click at [1131, 23] on input "Search" at bounding box center [1069, 26] width 147 height 15
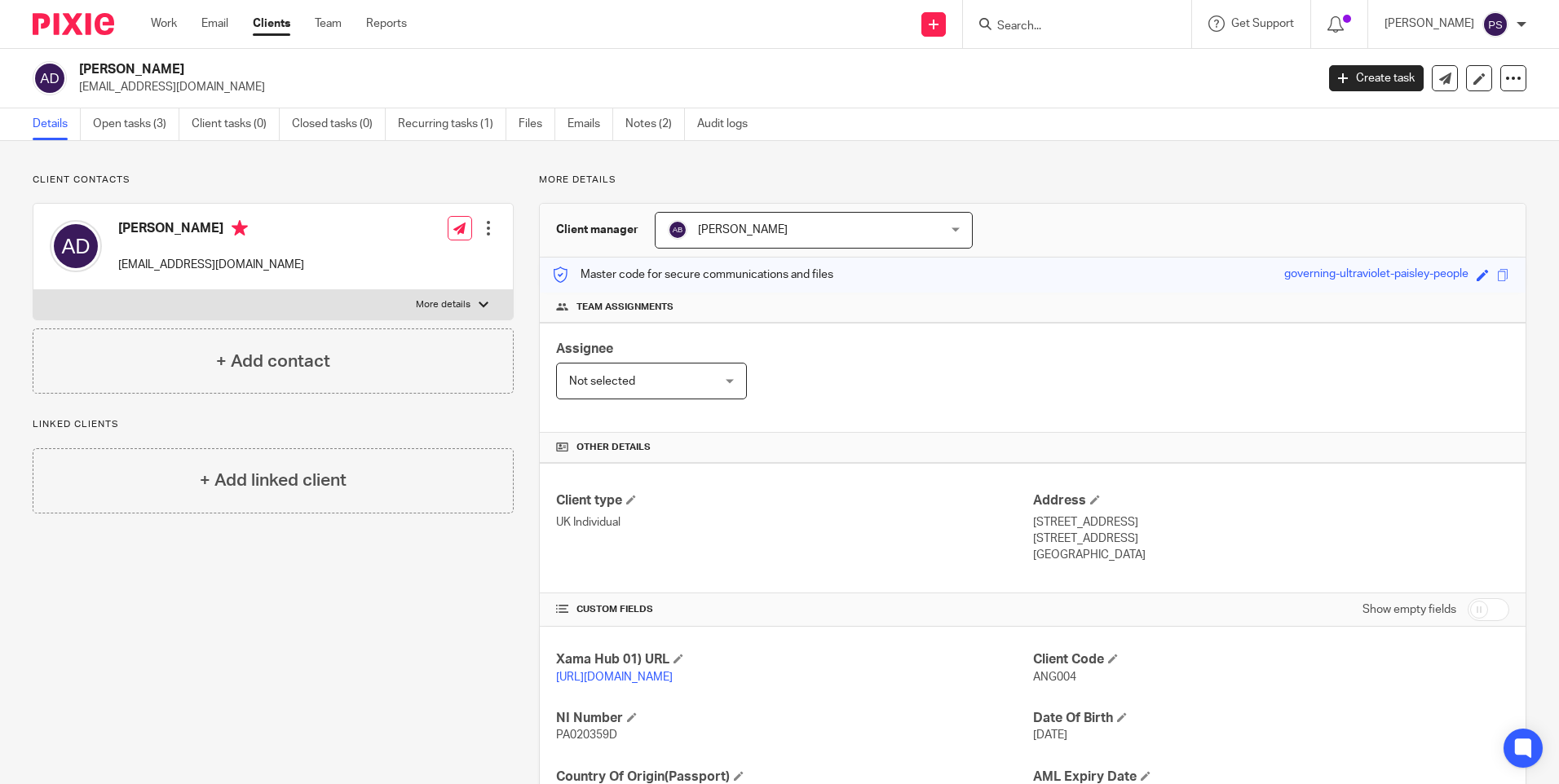
paste input "Brickstone Partners Chatham Ltd"
type input "Brickstone Partners Chatham Ltd"
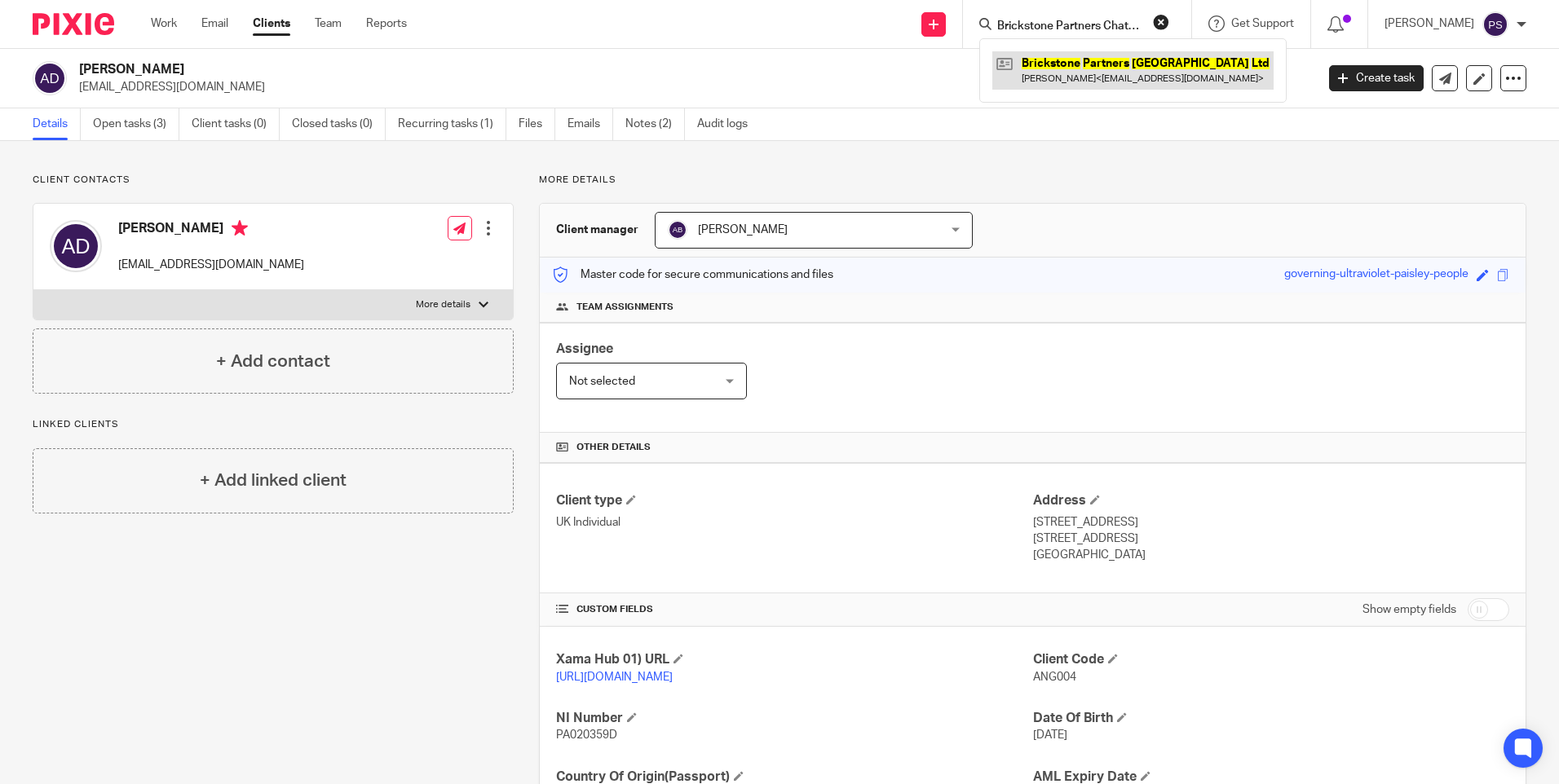
click at [1126, 61] on link at bounding box center [1132, 70] width 281 height 38
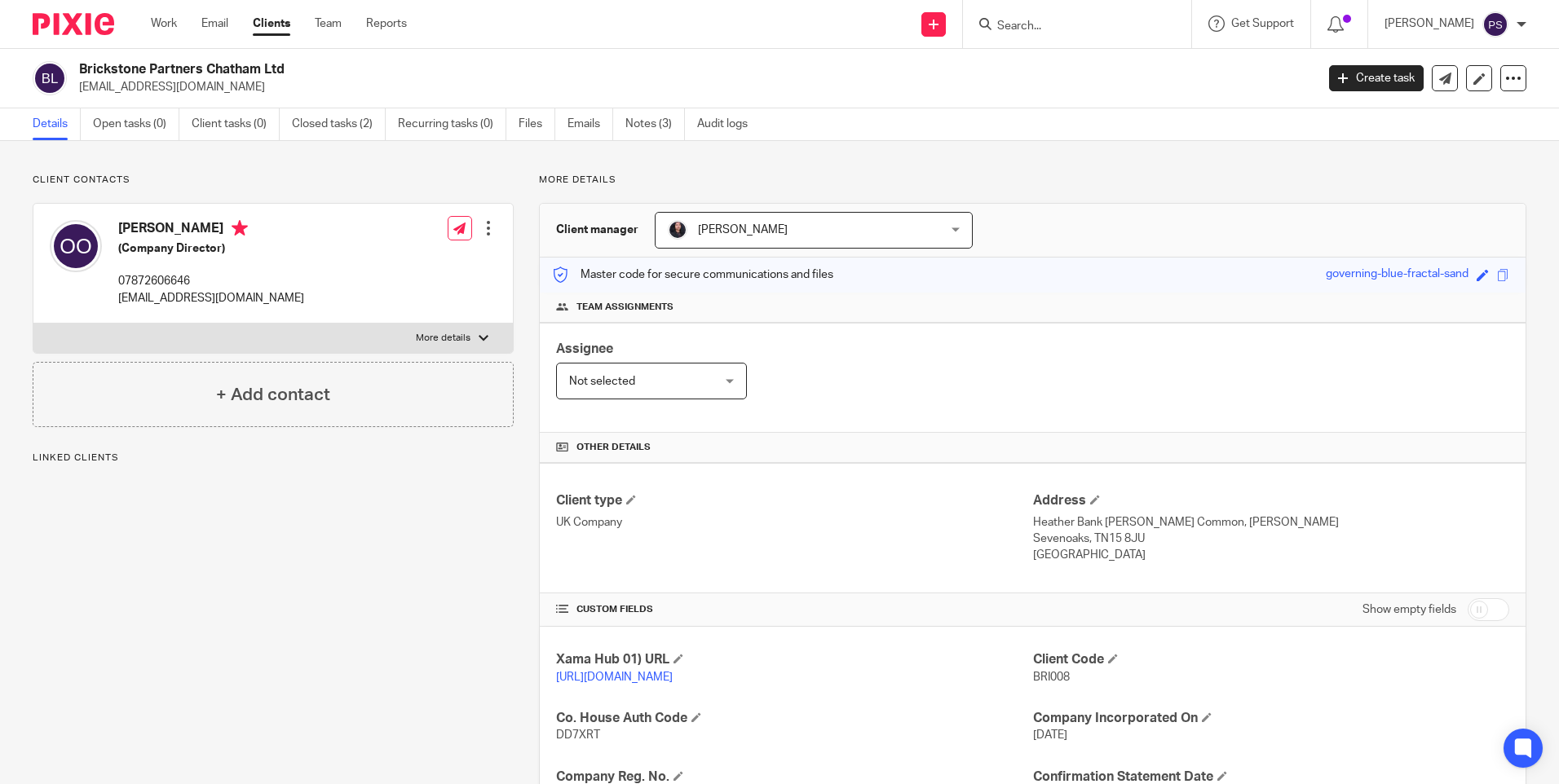
click at [125, 93] on p "[EMAIL_ADDRESS][DOMAIN_NAME]" at bounding box center [691, 86] width 1226 height 17
click at [126, 92] on p "[EMAIL_ADDRESS][DOMAIN_NAME]" at bounding box center [691, 86] width 1226 height 17
click at [128, 92] on p "[EMAIL_ADDRESS][DOMAIN_NAME]" at bounding box center [691, 86] width 1226 height 17
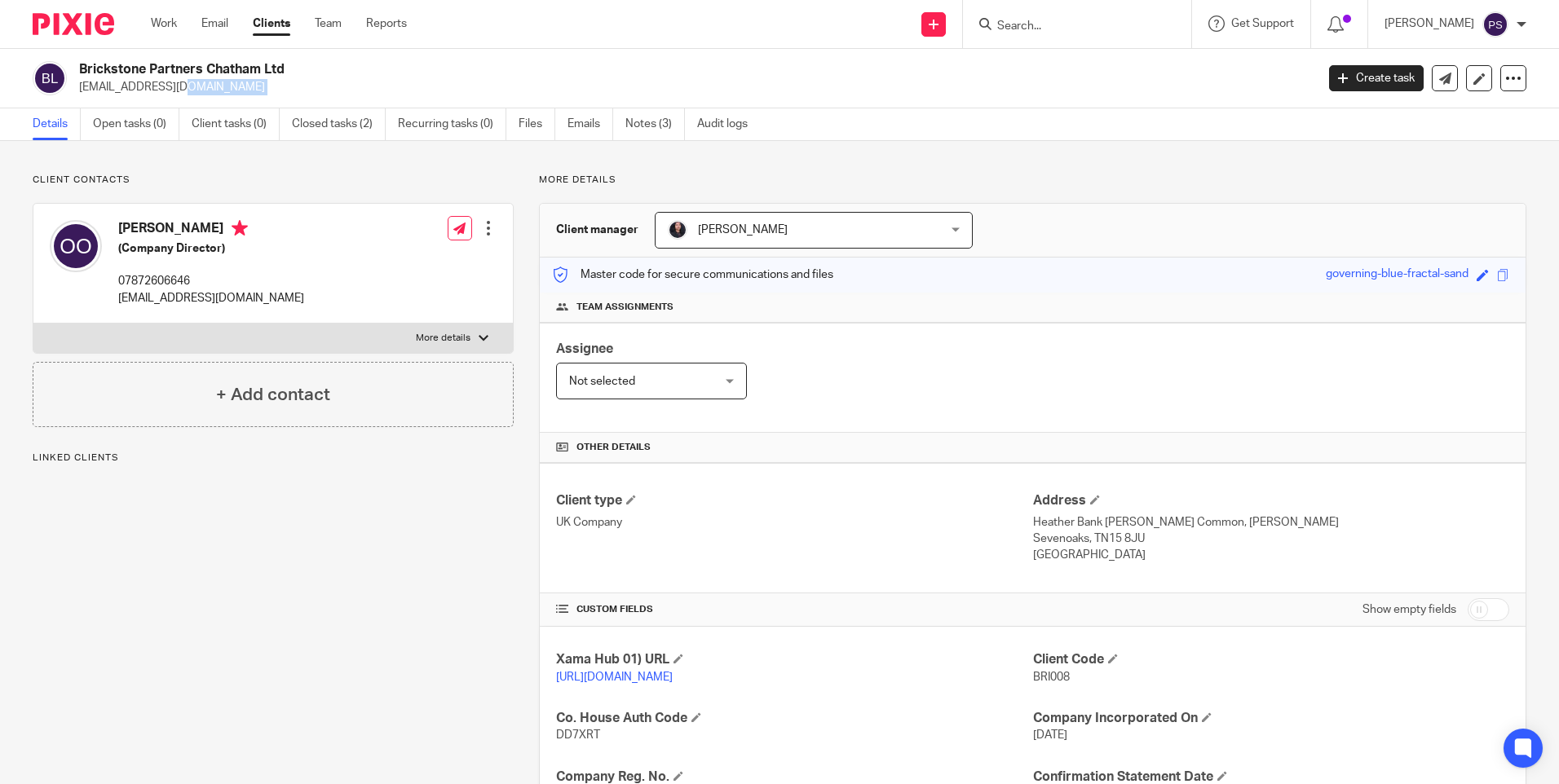
click at [128, 92] on p "[EMAIL_ADDRESS][DOMAIN_NAME]" at bounding box center [691, 86] width 1226 height 17
copy main "[EMAIL_ADDRESS][DOMAIN_NAME] Create task Update from Companies House Export dat…"
click at [1072, 31] on input "Search" at bounding box center [1069, 26] width 147 height 15
paste input "Brickstone Partners Spv 1 Ltd"
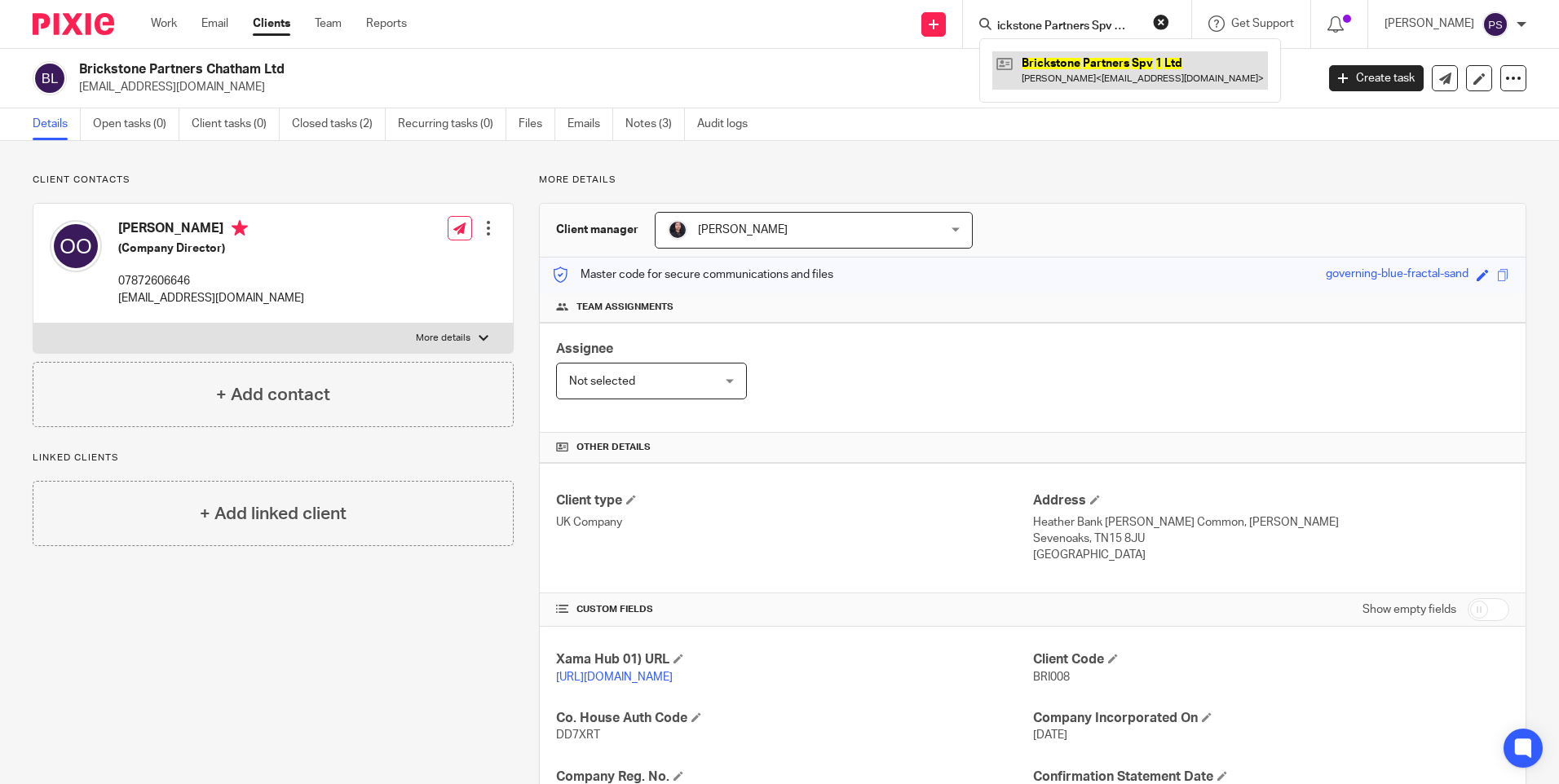
type input "Brickstone Partners Spv 1 Ltd"
click at [1079, 58] on link at bounding box center [1130, 70] width 276 height 38
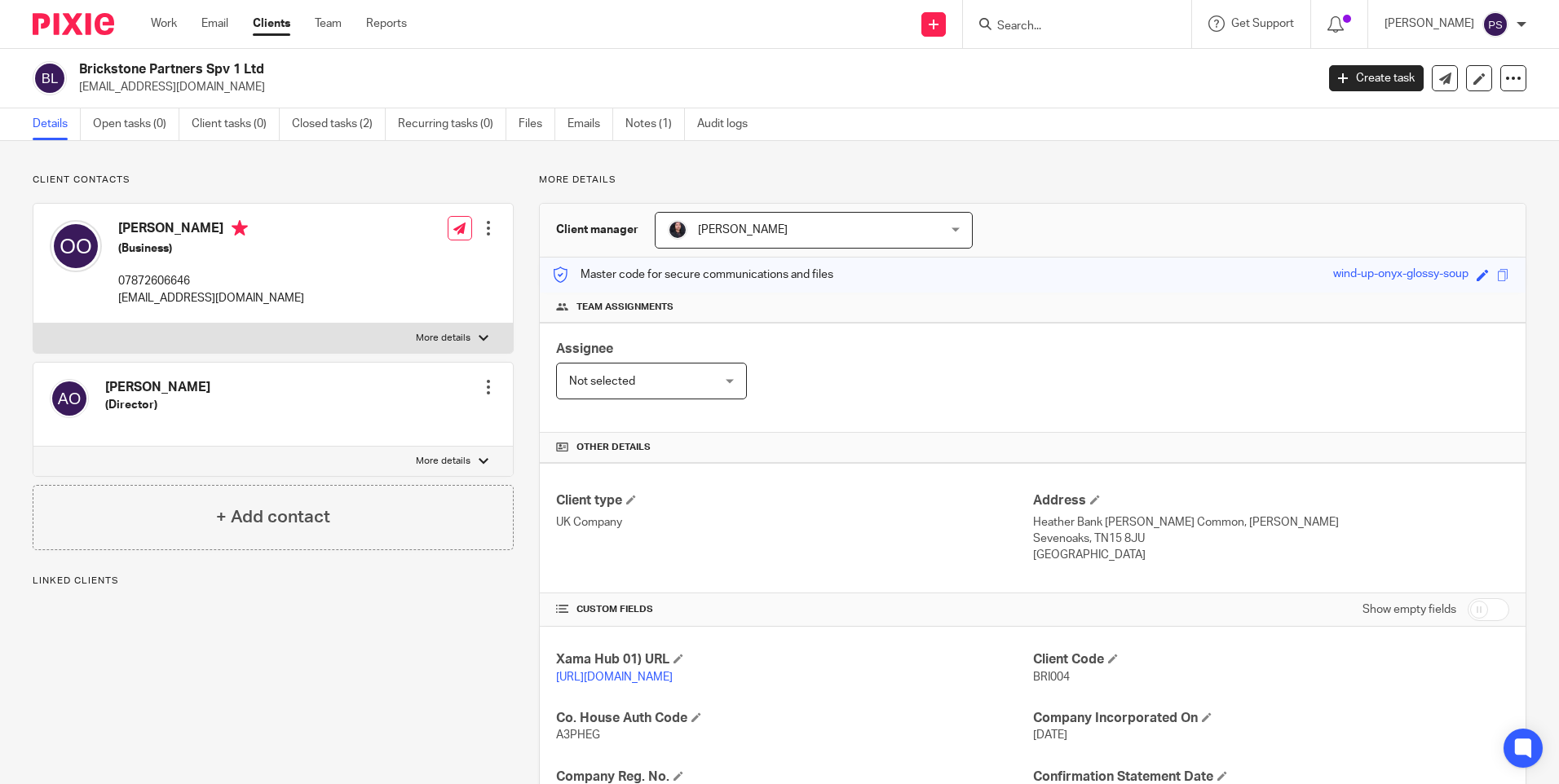
paste input "Pigott Property Limited"
click at [1061, 20] on input "[PERSON_NAME] Property Limited" at bounding box center [1069, 26] width 147 height 15
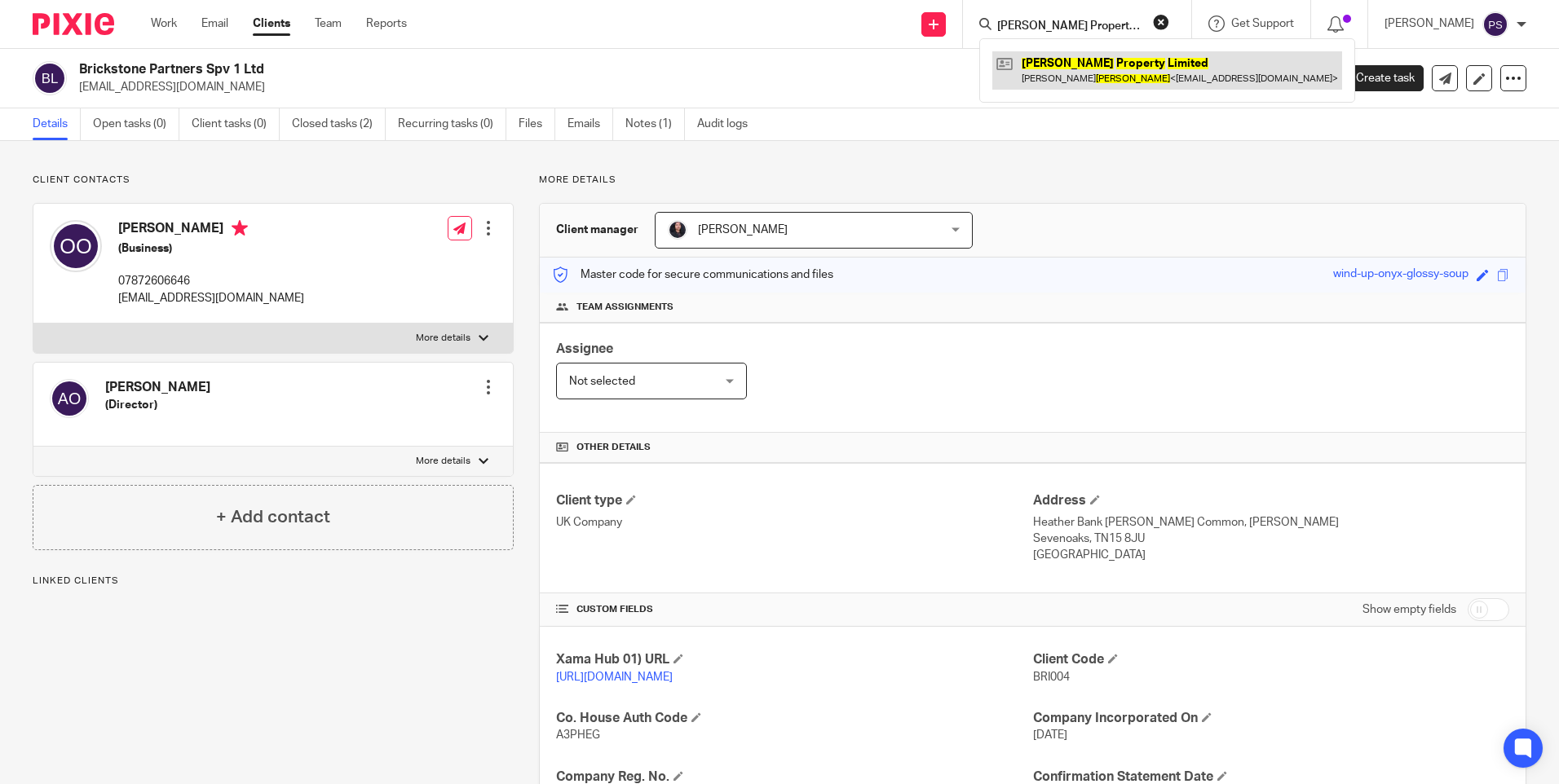
type input "Pigott Property Limited"
click at [1084, 62] on link at bounding box center [1167, 70] width 350 height 38
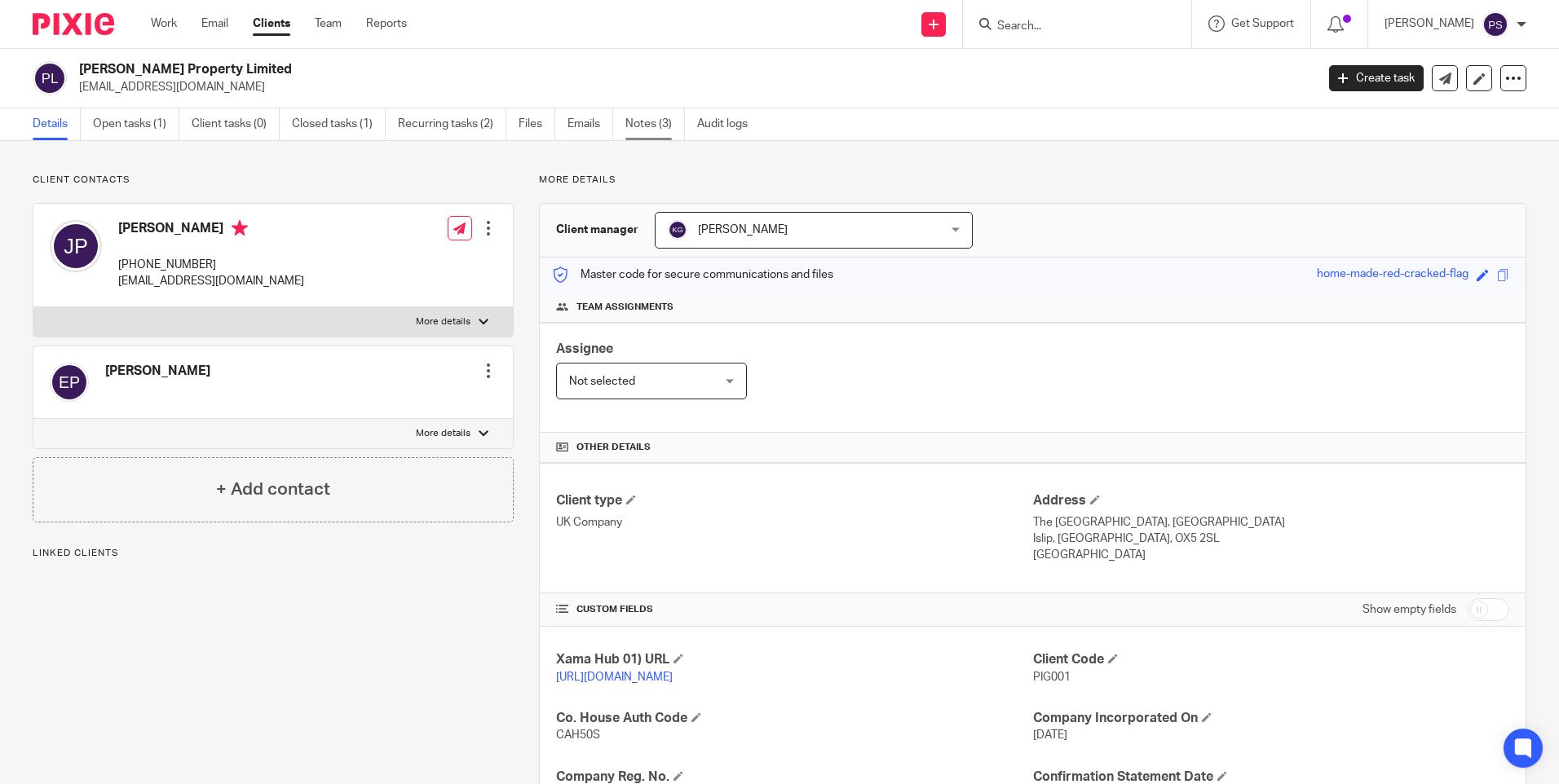
click at [649, 129] on link "Notes (3)" at bounding box center [655, 124] width 59 height 32
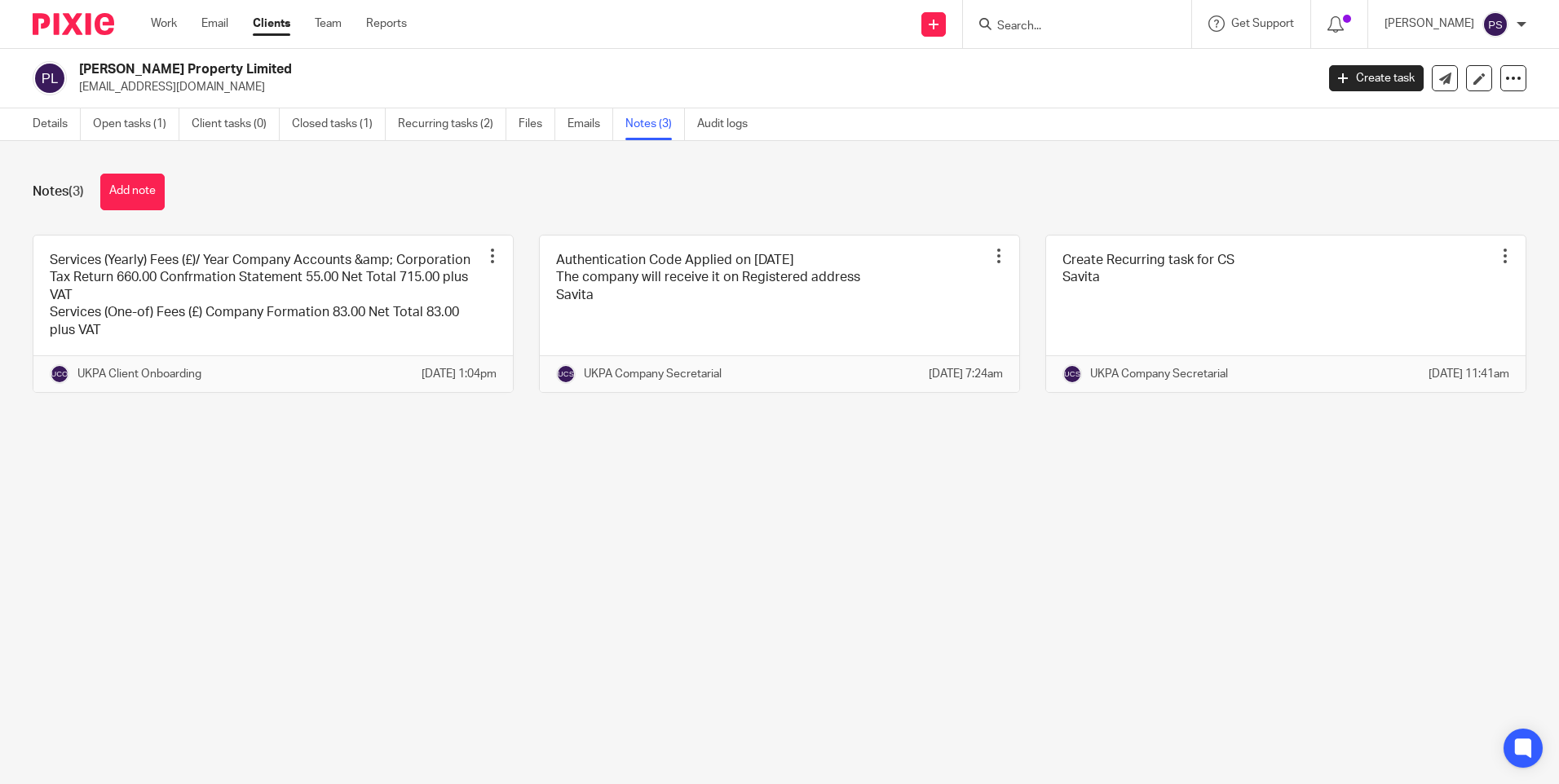
click at [51, 119] on link "Details" at bounding box center [57, 124] width 49 height 32
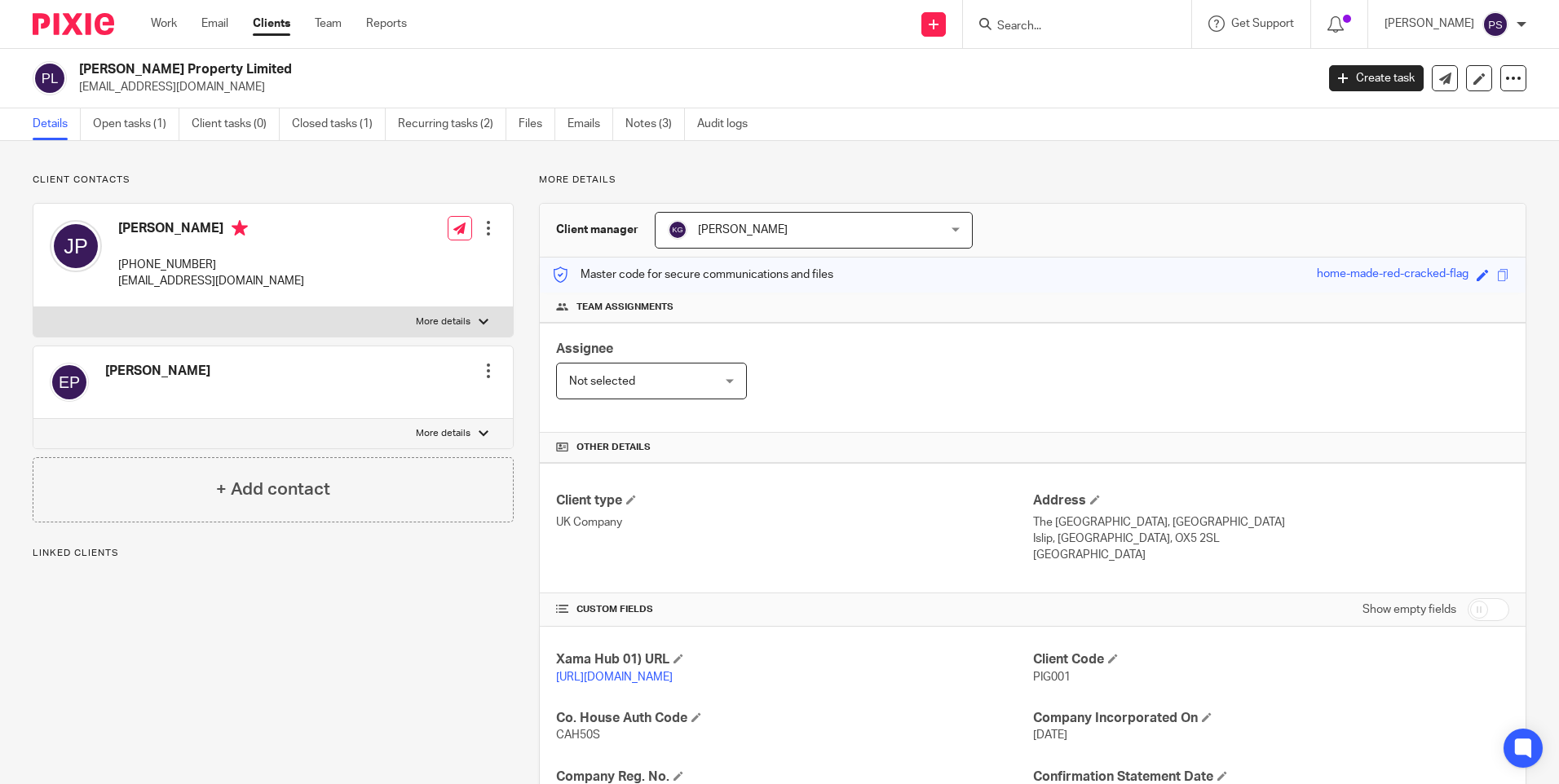
click at [139, 92] on p "japi@aiglon.ch" at bounding box center [691, 86] width 1226 height 17
copy main "japi@aiglon.ch Create task Update from Companies House Export data Merge Archiv…"
click at [1072, 22] on input "Search" at bounding box center [1069, 26] width 147 height 15
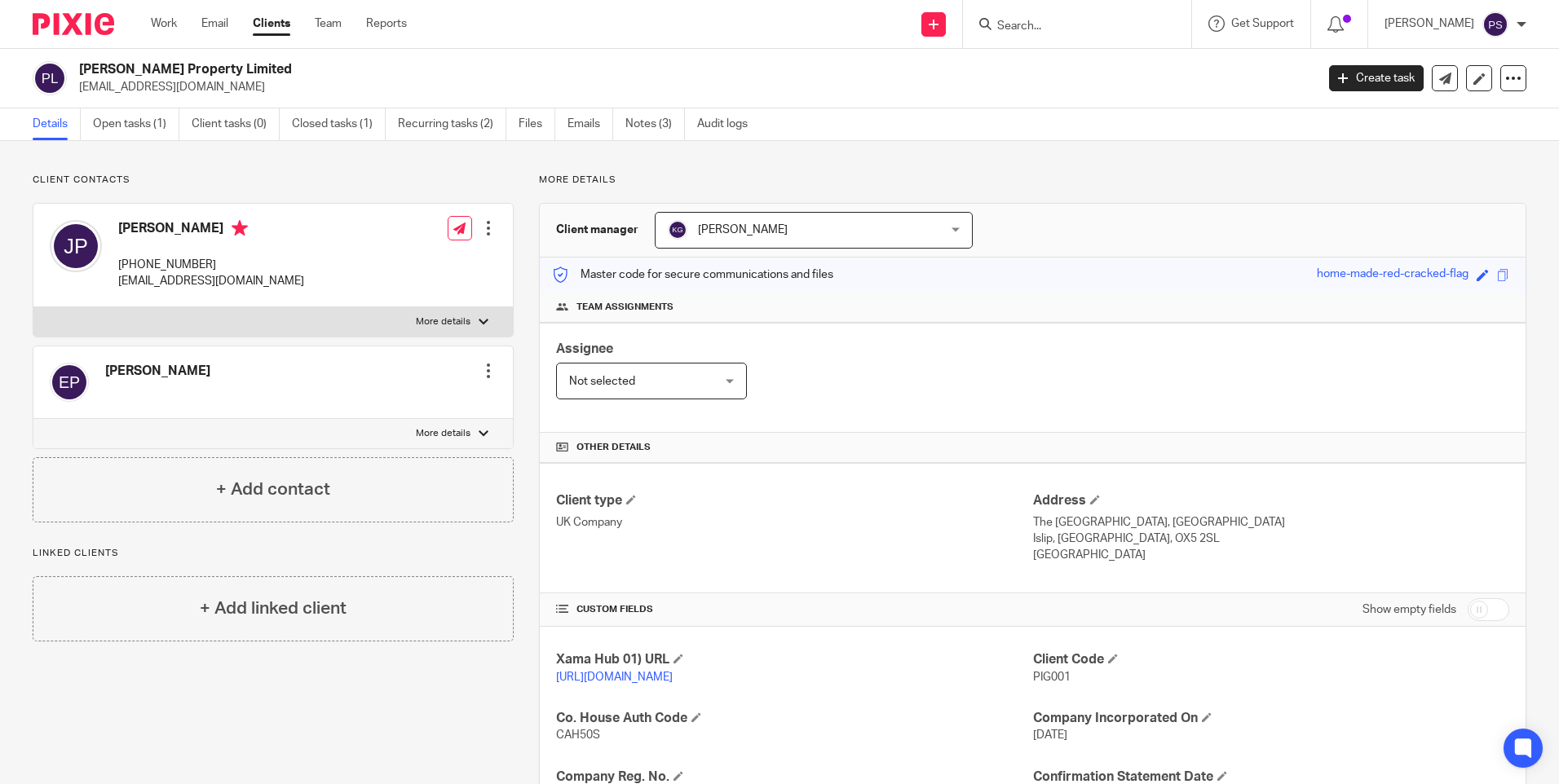
paste input "Norfolk Mansions Ltd"
type input "Norfolk Mansions Ltd"
click at [1092, 68] on link at bounding box center [1130, 70] width 276 height 38
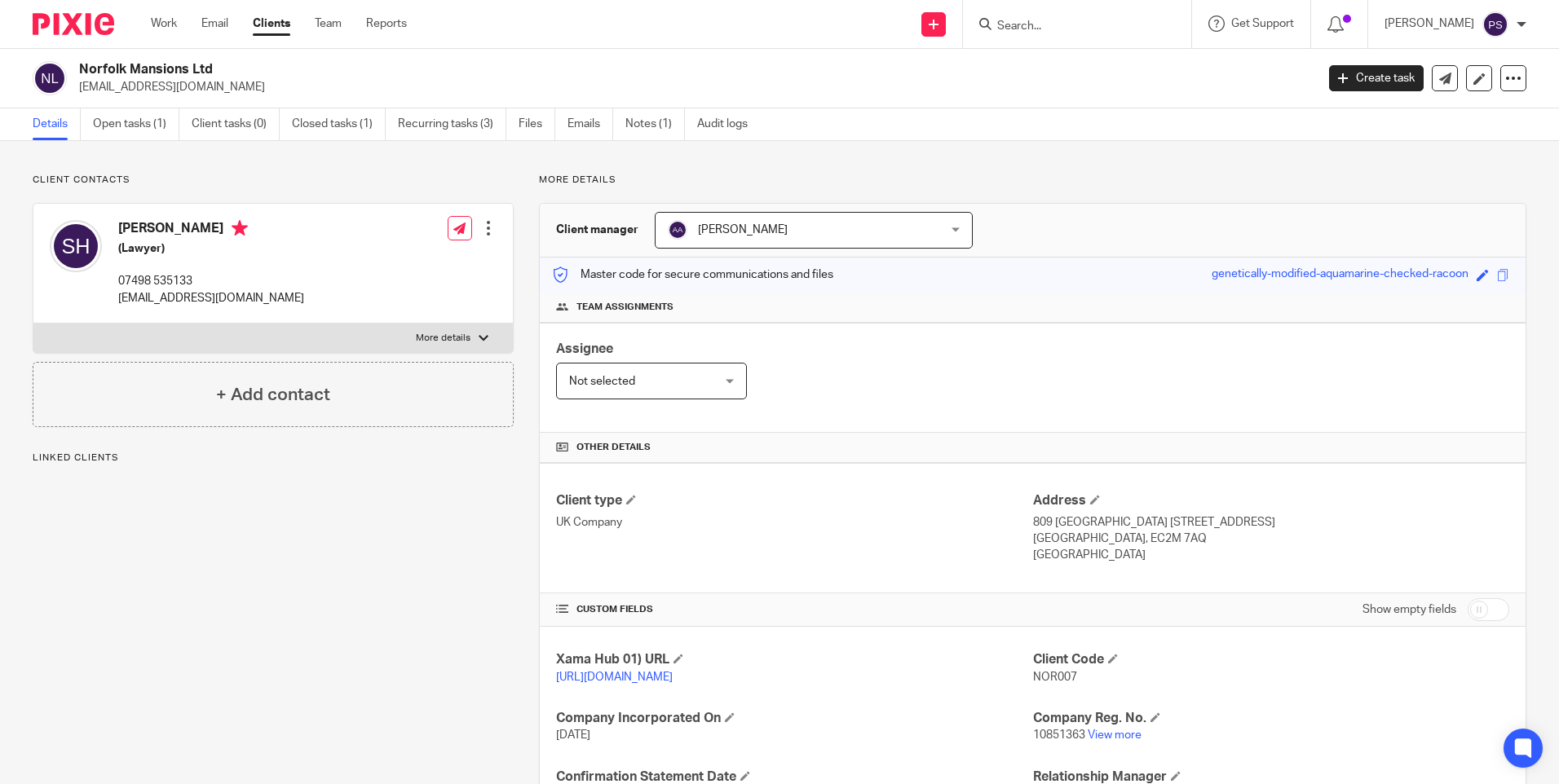
click at [162, 88] on p "[EMAIL_ADDRESS][DOMAIN_NAME]" at bounding box center [691, 86] width 1226 height 17
click at [163, 88] on p "[EMAIL_ADDRESS][DOMAIN_NAME]" at bounding box center [691, 86] width 1226 height 17
copy main "sameerhuda@hotmail.com Create task Update from Companies House Export data Merg…"
drag, startPoint x: 1050, startPoint y: 181, endPoint x: 1050, endPoint y: 190, distance: 9.0
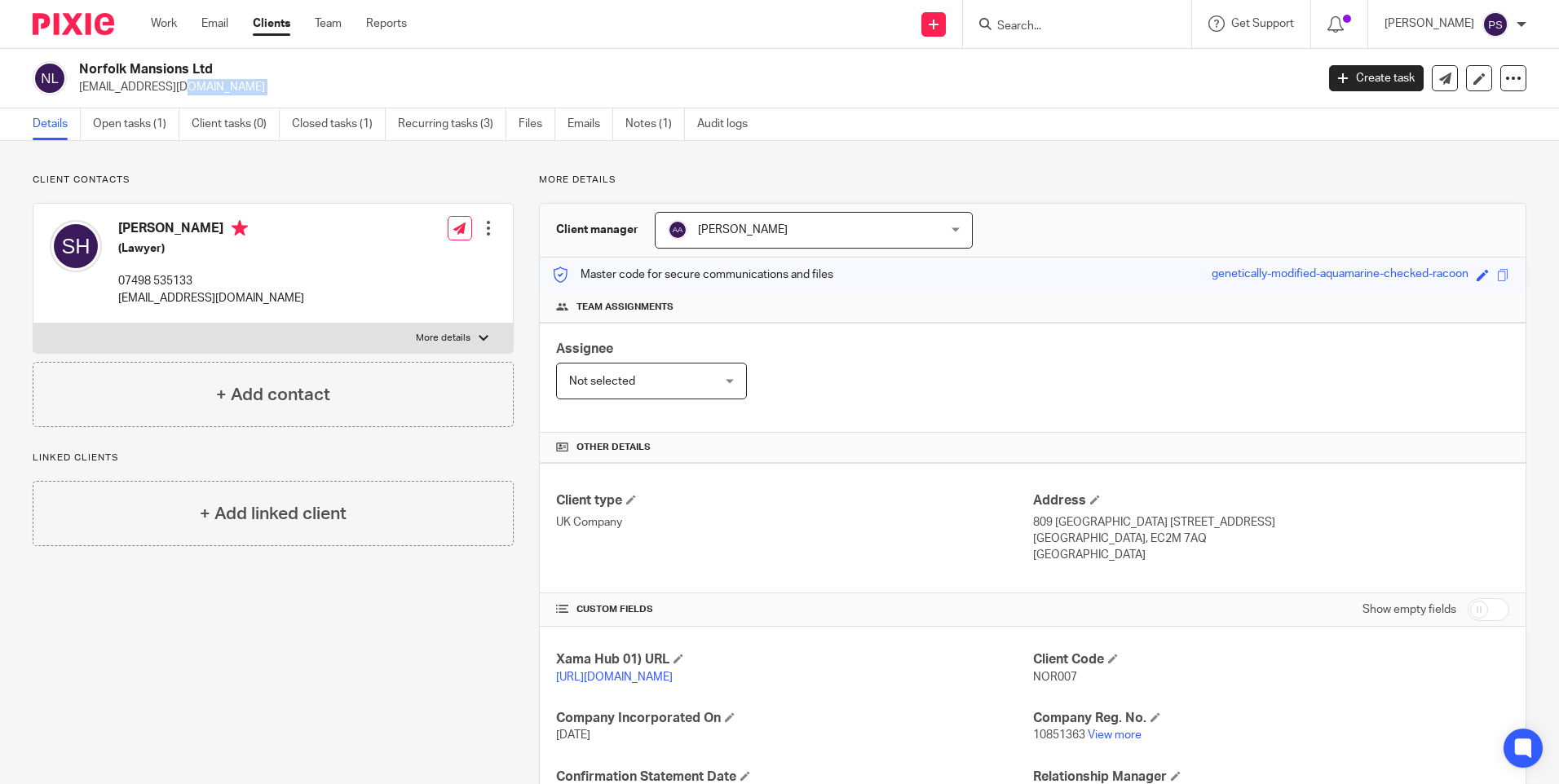
click at [1050, 182] on p "More details" at bounding box center [1033, 180] width 987 height 13
click at [142, 172] on div "Client contacts Sameer Huda (Lawyer) 07498 535133 sameerhuda@hotmail.com Edit c…" at bounding box center [780, 559] width 1559 height 836
click at [141, 124] on link "Open tasks (1)" at bounding box center [136, 124] width 87 height 32
click at [1052, 24] on input "Search" at bounding box center [1069, 26] width 147 height 15
paste input "[PERSON_NAME] [PERSON_NAME]"
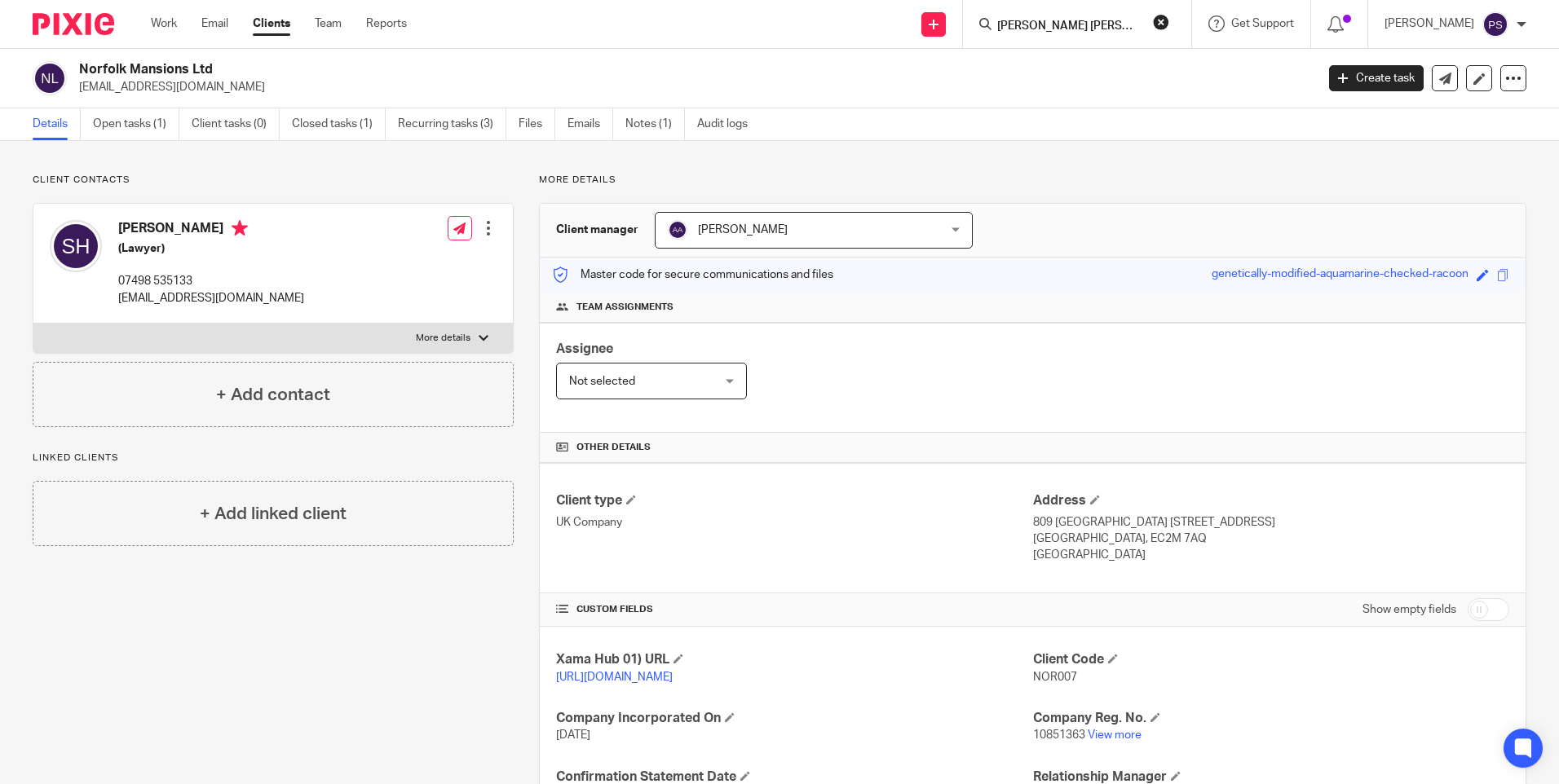
scroll to position [0, 29]
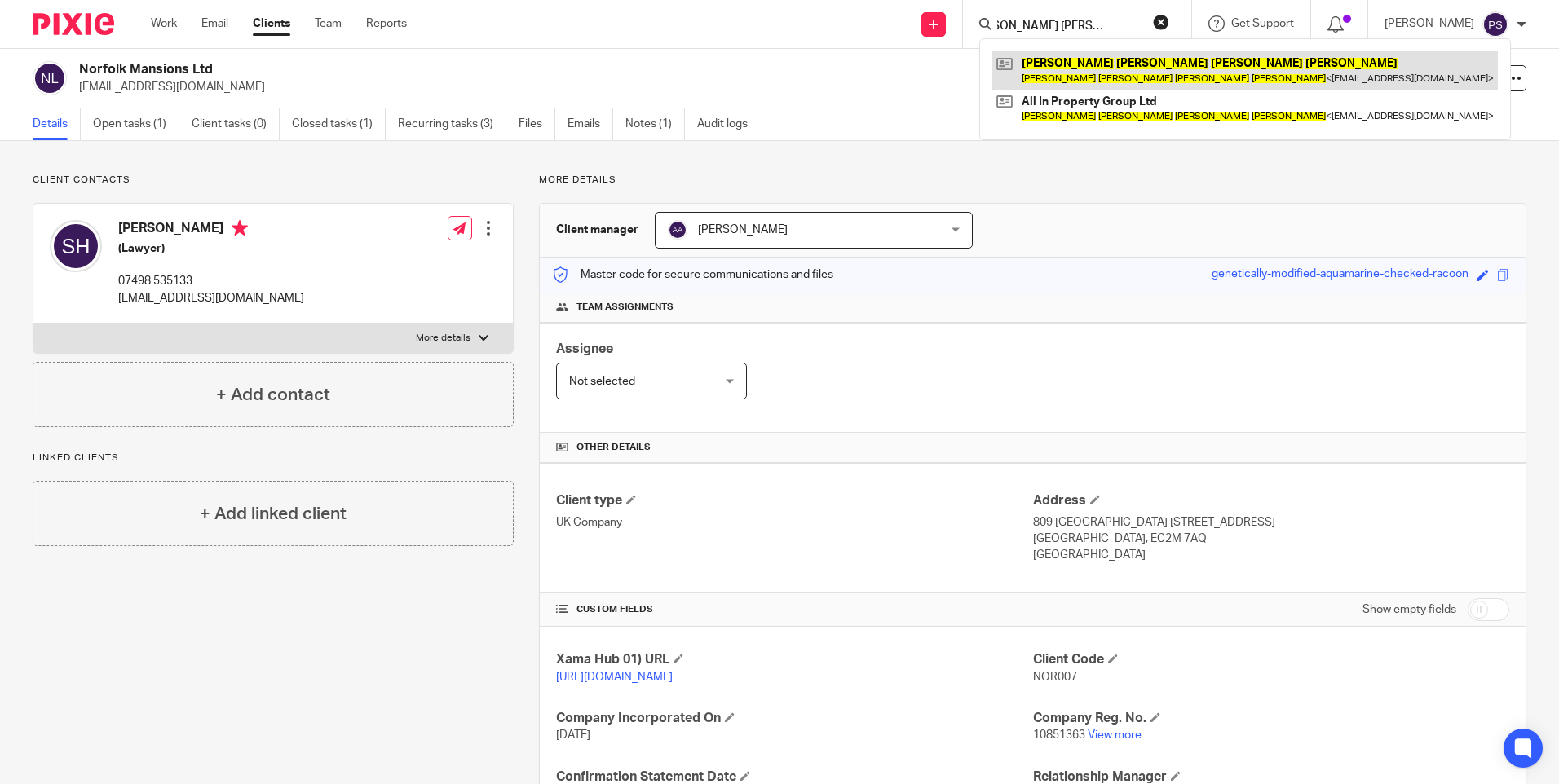
type input "[PERSON_NAME] [PERSON_NAME]"
click at [1089, 68] on link at bounding box center [1245, 70] width 505 height 38
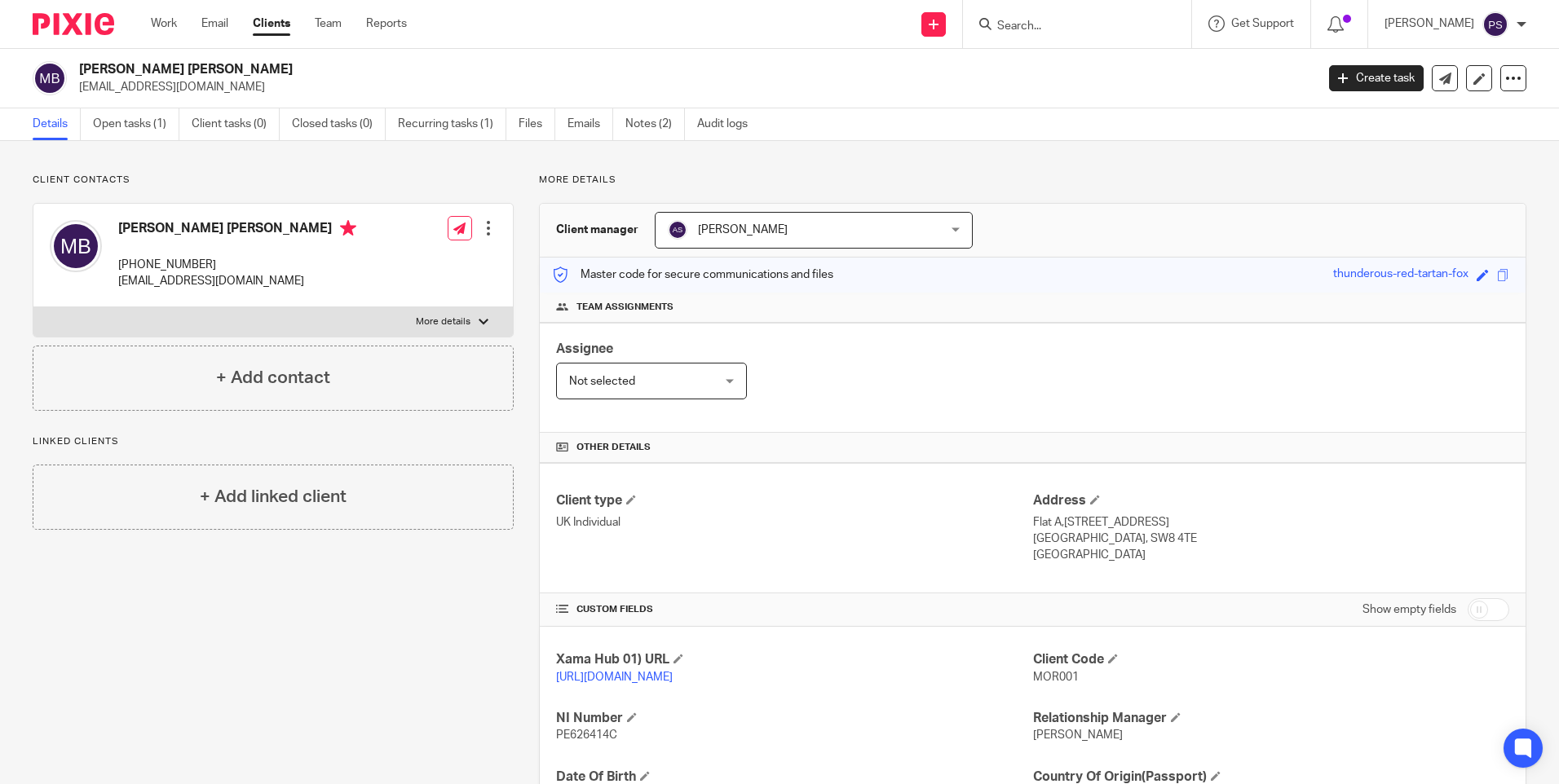
click at [305, 175] on p "Client contacts" at bounding box center [273, 180] width 481 height 13
drag, startPoint x: 459, startPoint y: 621, endPoint x: 545, endPoint y: 481, distance: 164.3
click at [461, 616] on div "Client contacts [PERSON_NAME] [PERSON_NAME] [PHONE_NUMBER] [EMAIL_ADDRESS][DOMA…" at bounding box center [260, 560] width 506 height 771
click at [1143, 33] on input "Search" at bounding box center [1069, 26] width 147 height 15
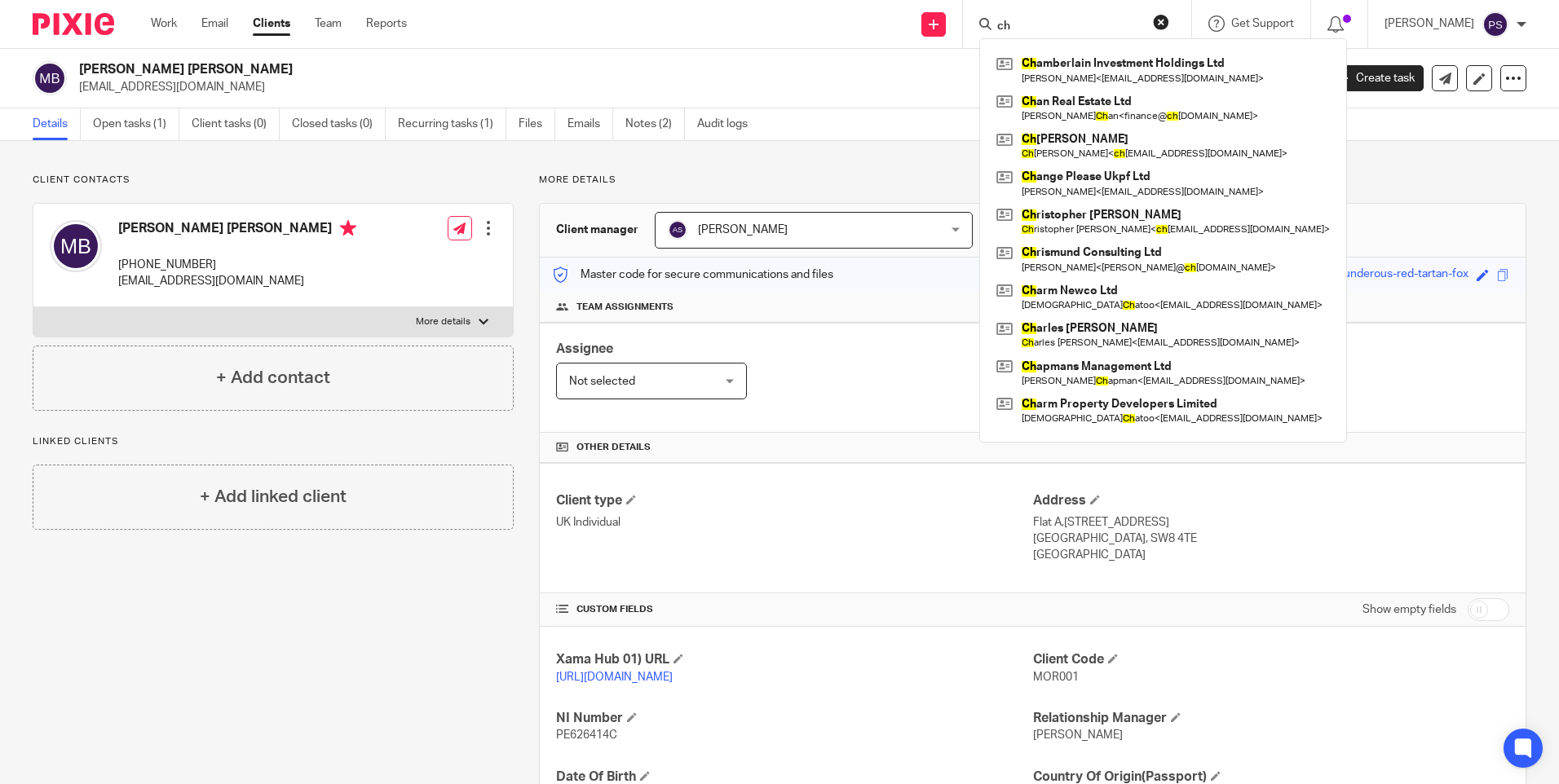
type input "c"
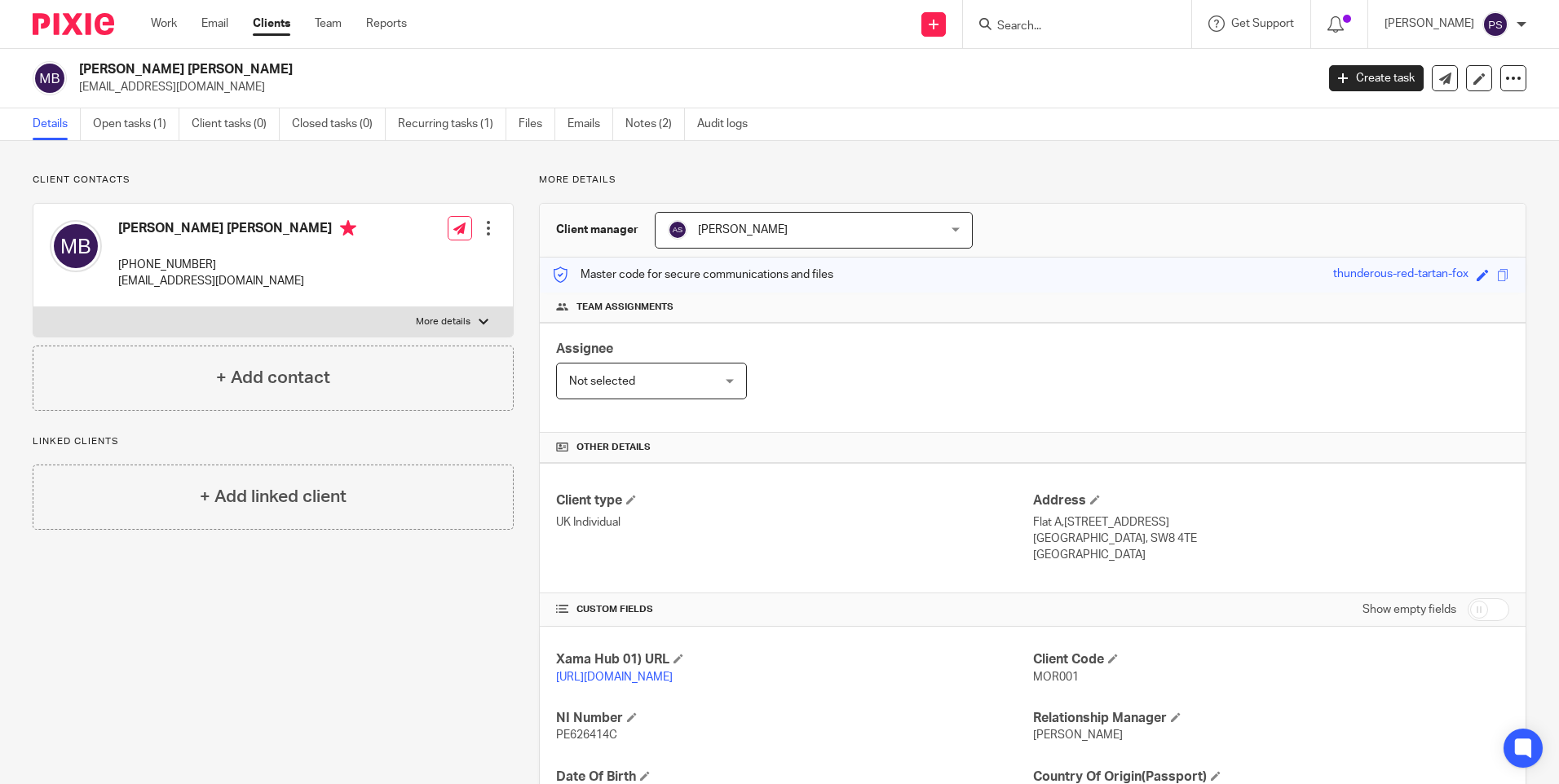
click at [433, 188] on div "Client contacts Morgan Anthony Robert Bowman +447481897437 hello@allinpropertyg…" at bounding box center [273, 292] width 481 height 237
click at [1031, 20] on input "Search" at bounding box center [1069, 26] width 147 height 15
paste input "BRICKSTONE WYAM"
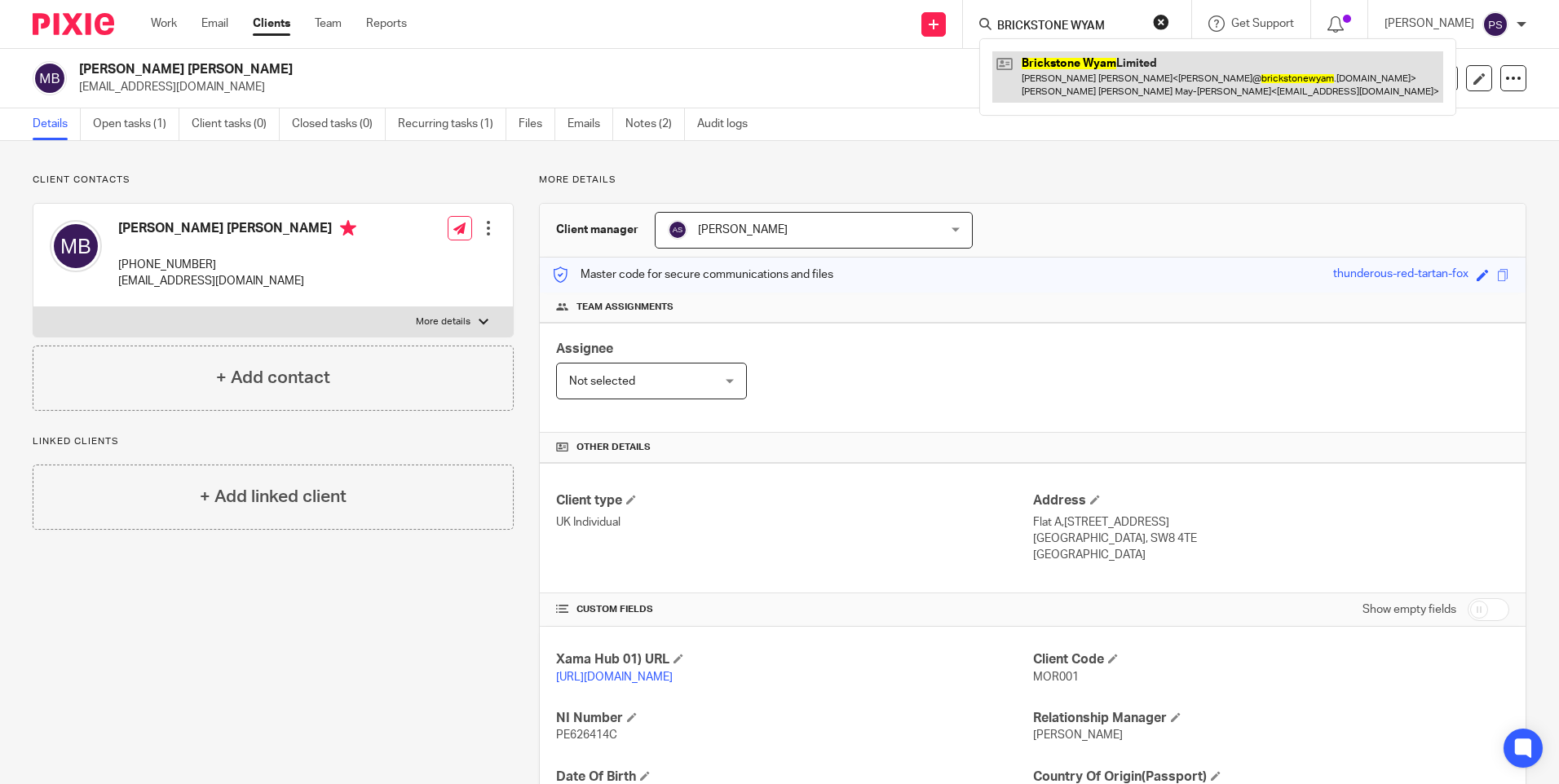
type input "BRICKSTONE WYAM"
click at [1142, 85] on link at bounding box center [1218, 77] width 451 height 51
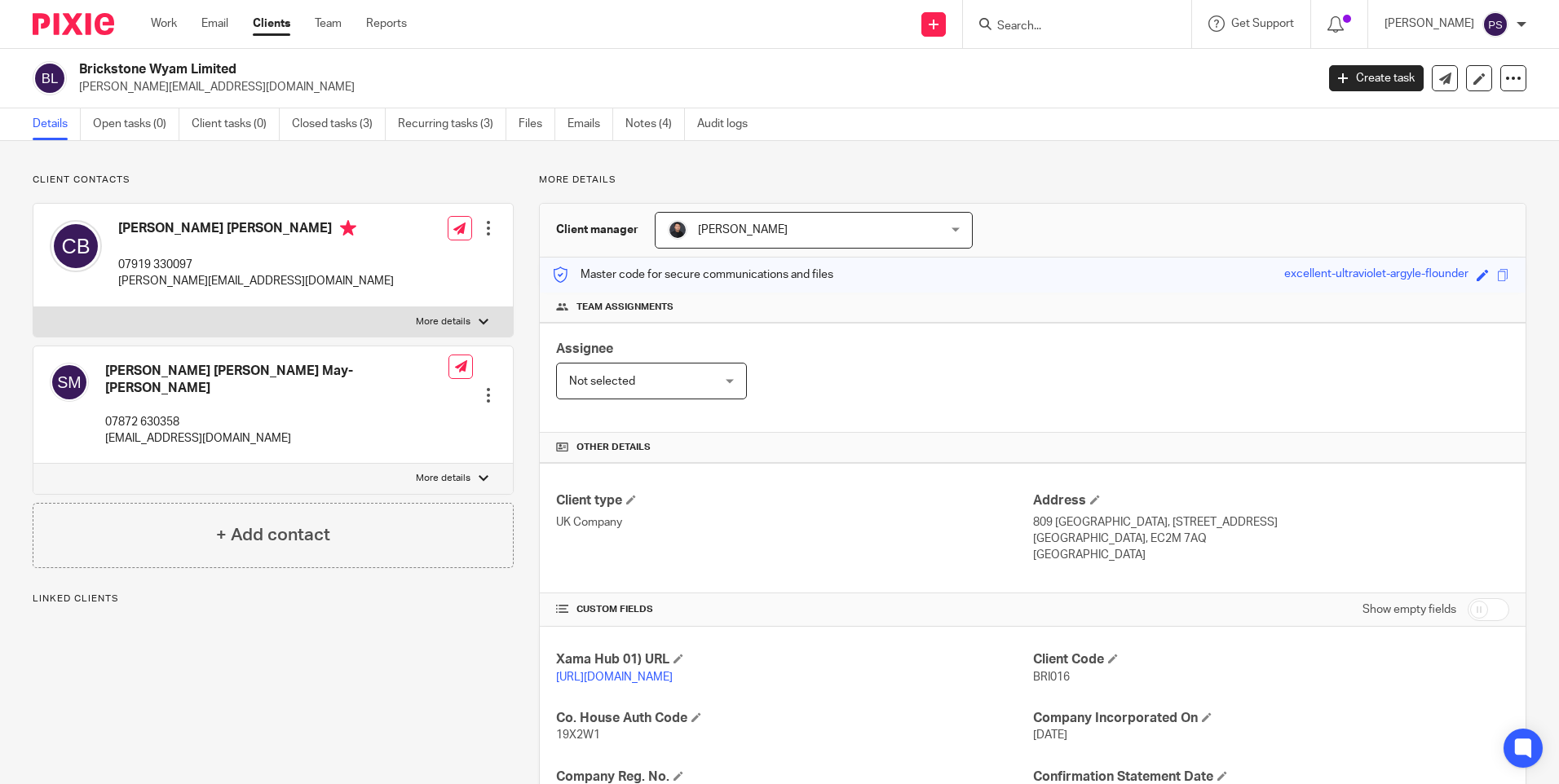
click at [247, 175] on p "Client contacts" at bounding box center [273, 180] width 481 height 13
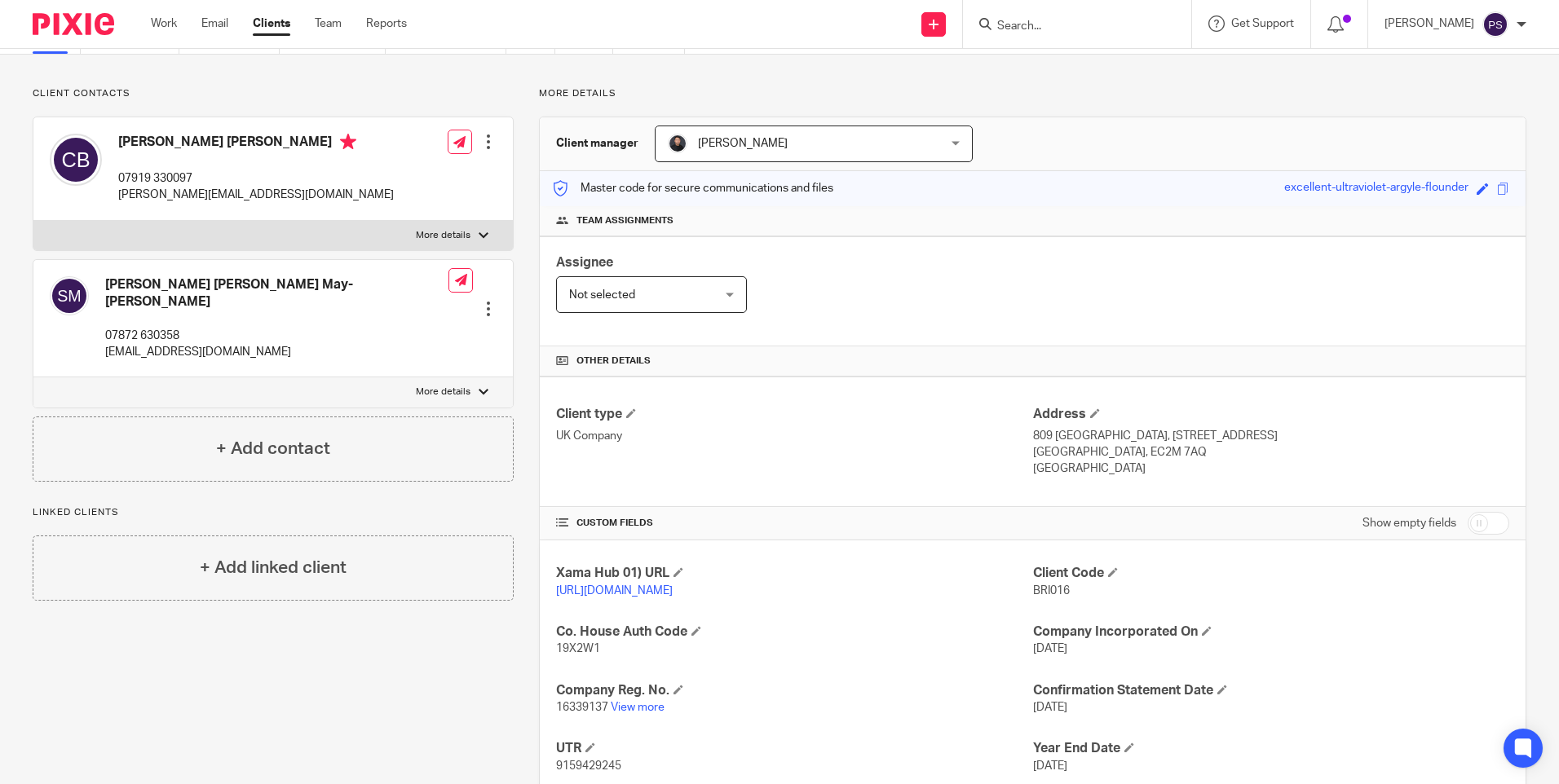
scroll to position [210, 0]
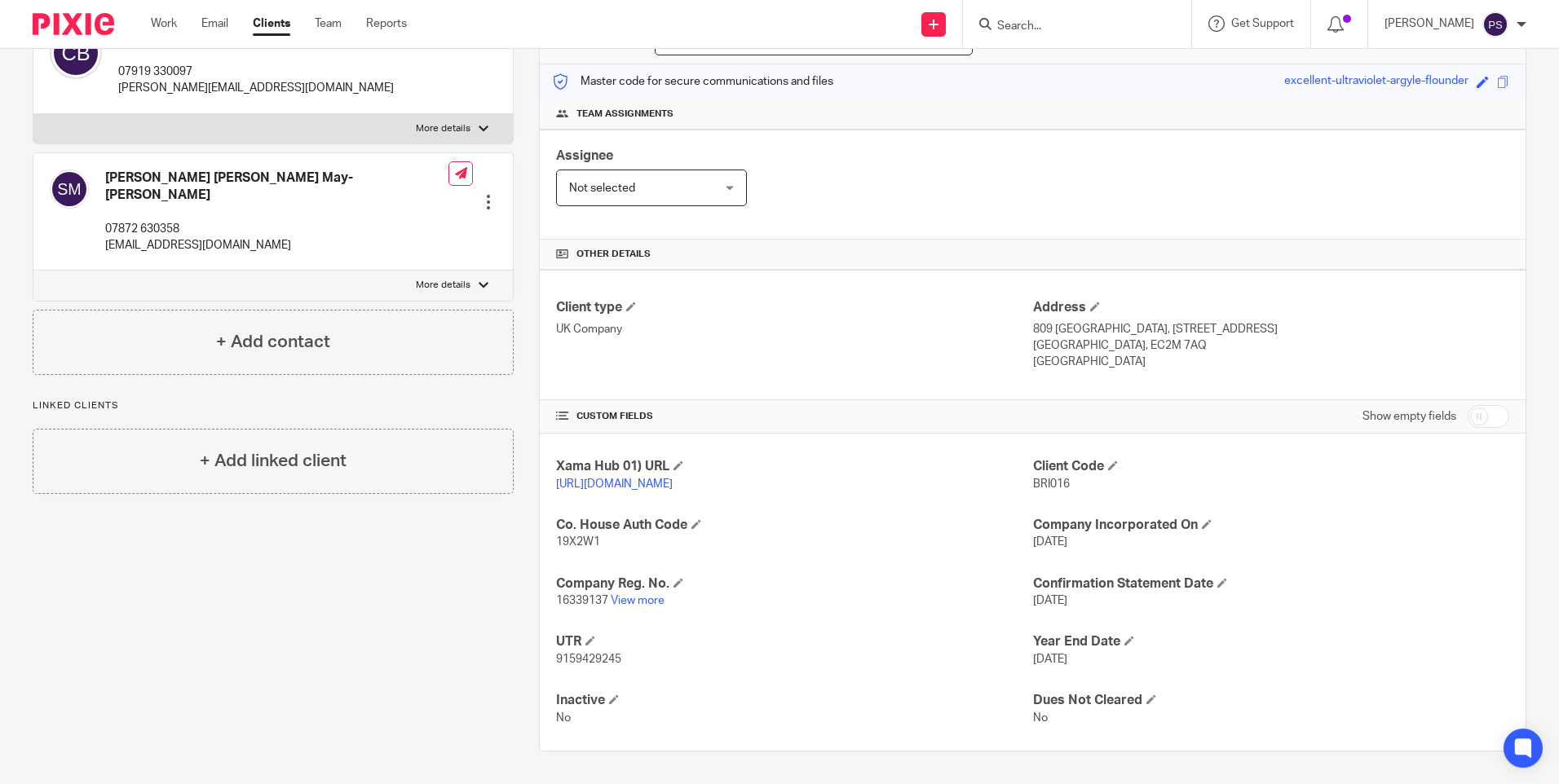
click at [1044, 30] on input "Search" at bounding box center [1069, 26] width 147 height 15
paste input "Norfolk Mansions Ltd"
type input "Norfolk Mansions Ltd"
click at [1118, 71] on link at bounding box center [1130, 70] width 276 height 38
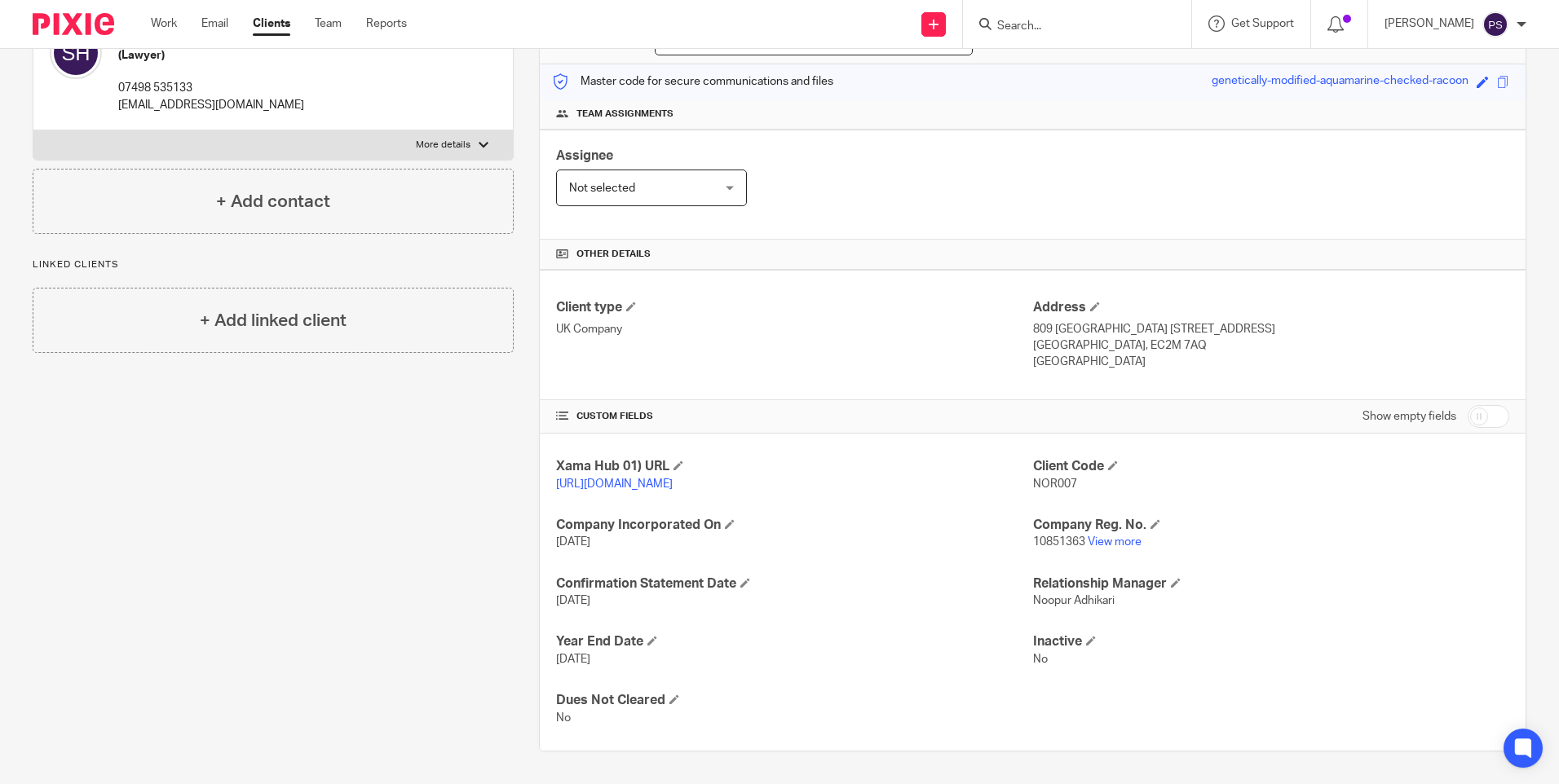
scroll to position [210, 0]
click at [1468, 407] on input "checkbox" at bounding box center [1488, 416] width 42 height 22
checkbox input "true"
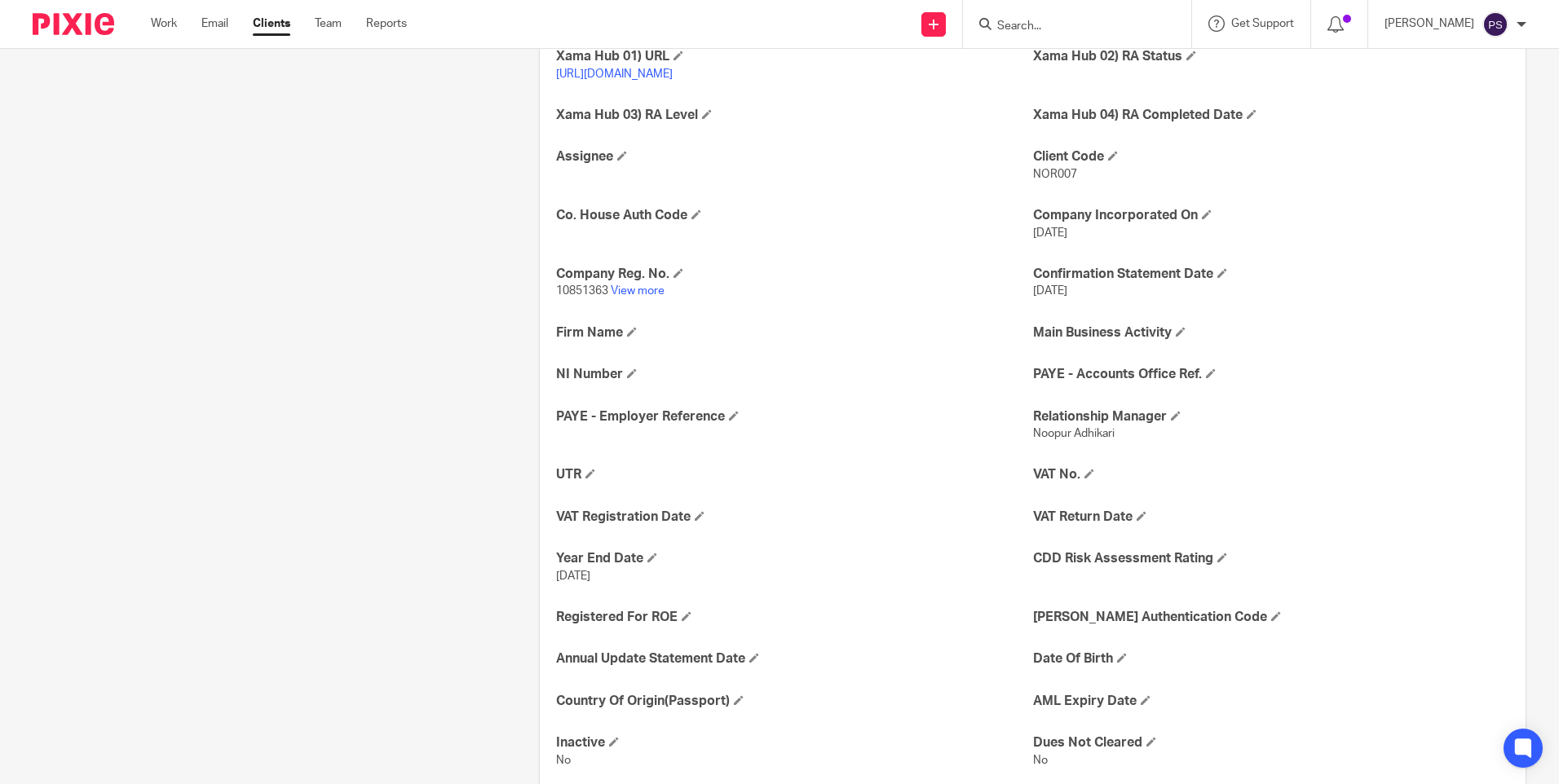
scroll to position [617, 0]
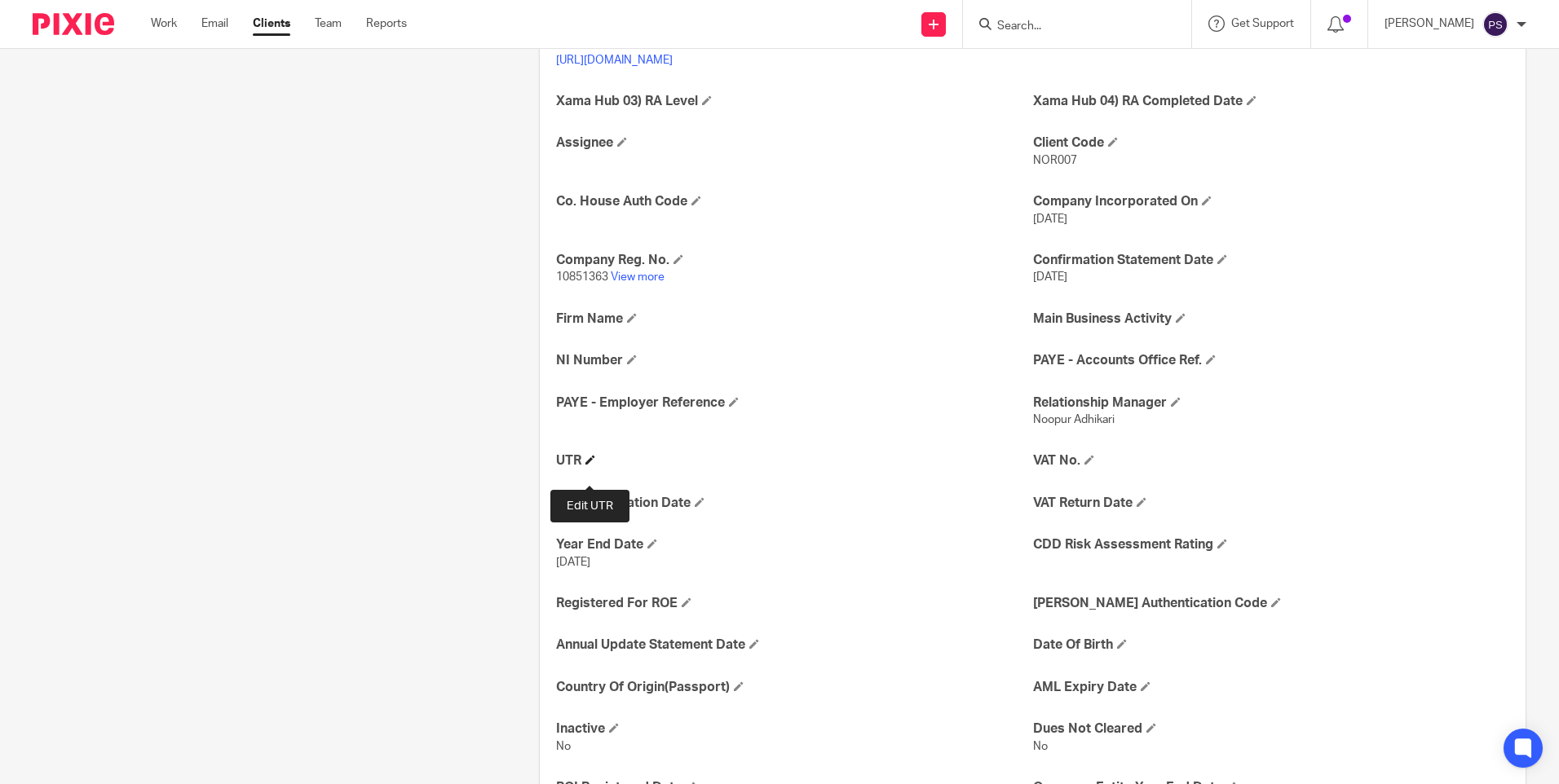
click at [588, 464] on span at bounding box center [590, 460] width 10 height 10
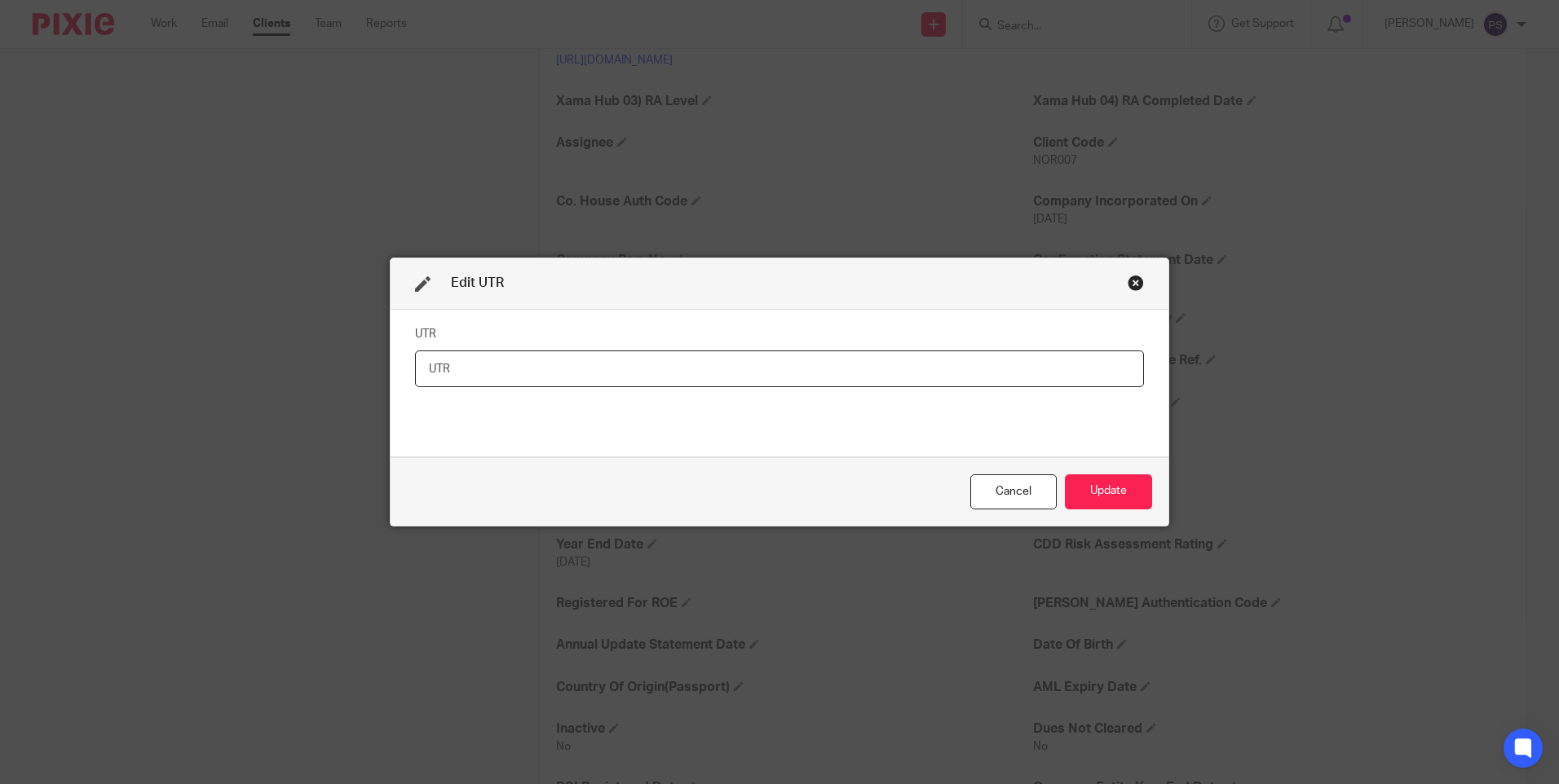
click at [509, 375] on input "text" at bounding box center [780, 369] width 729 height 37
paste input "2803727289"
type input "2803727289"
click at [1109, 491] on button "Update" at bounding box center [1109, 492] width 87 height 35
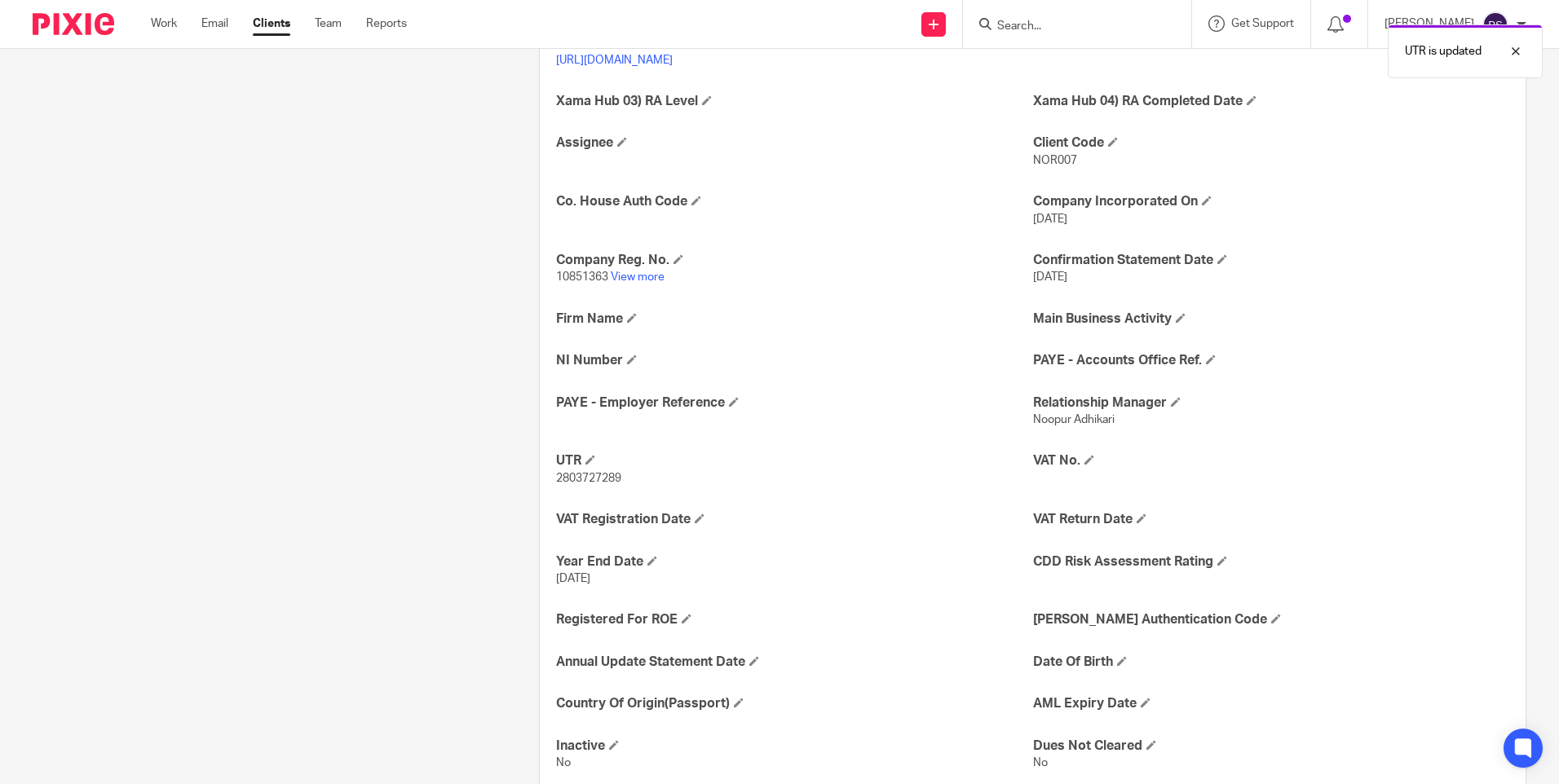
click at [123, 316] on div "Client contacts Sameer Huda (Lawyer) 07498 535133 sameerhuda@hotmail.com Edit c…" at bounding box center [260, 279] width 506 height 1444
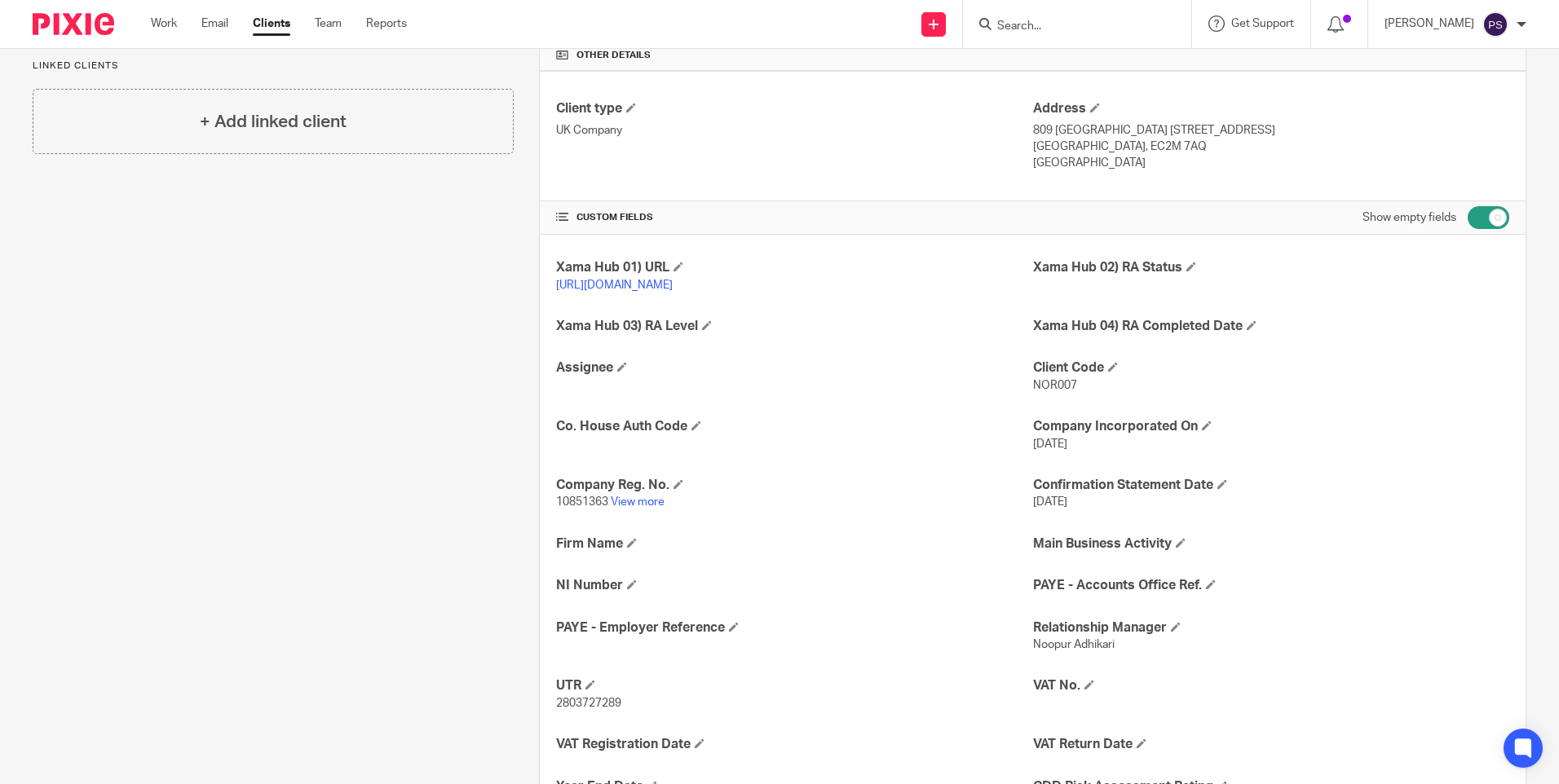
scroll to position [291, 0]
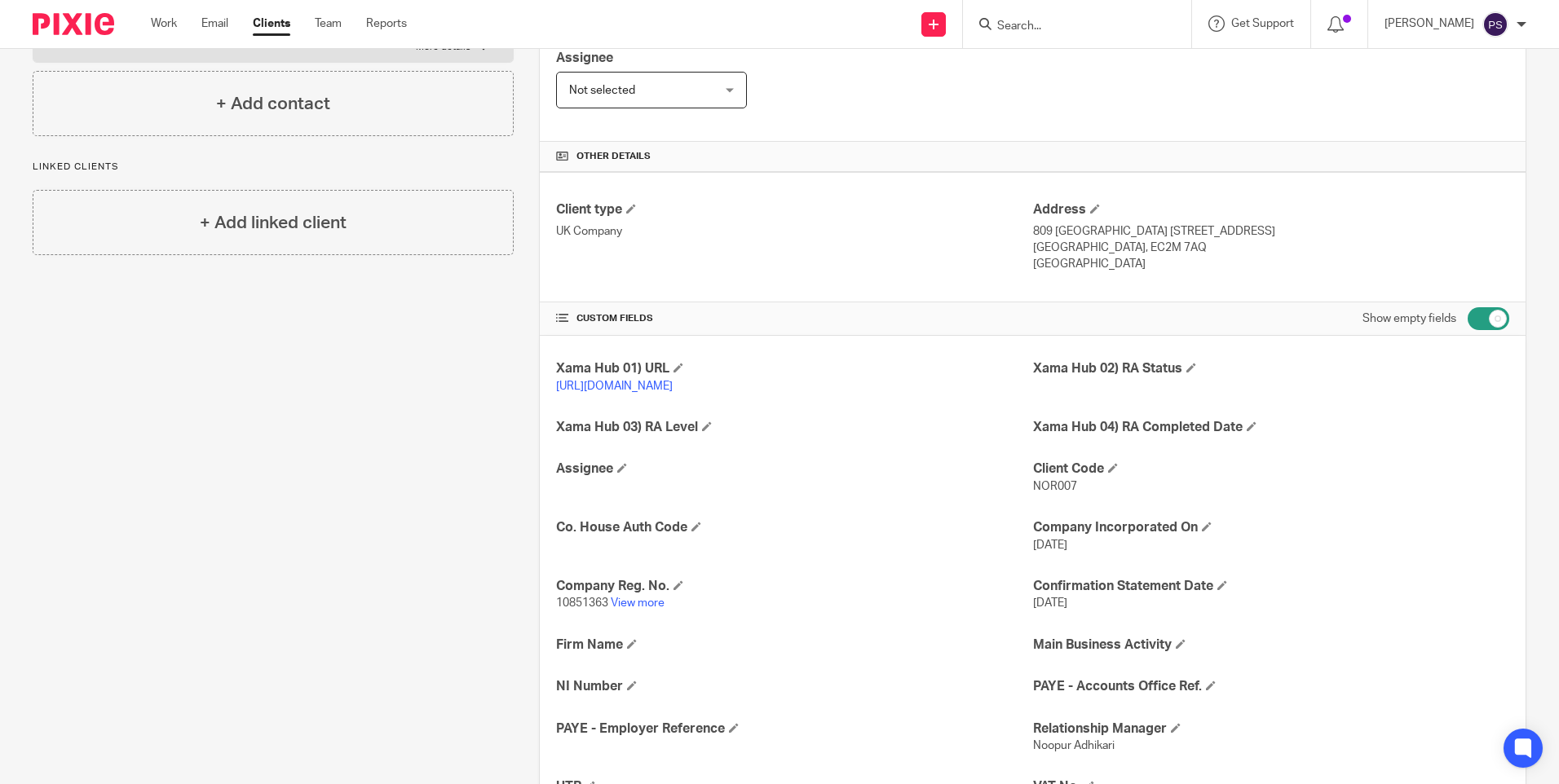
click at [1061, 30] on input "Search" at bounding box center [1069, 26] width 147 height 15
paste input "Morgan Anthony Robert Bowman"
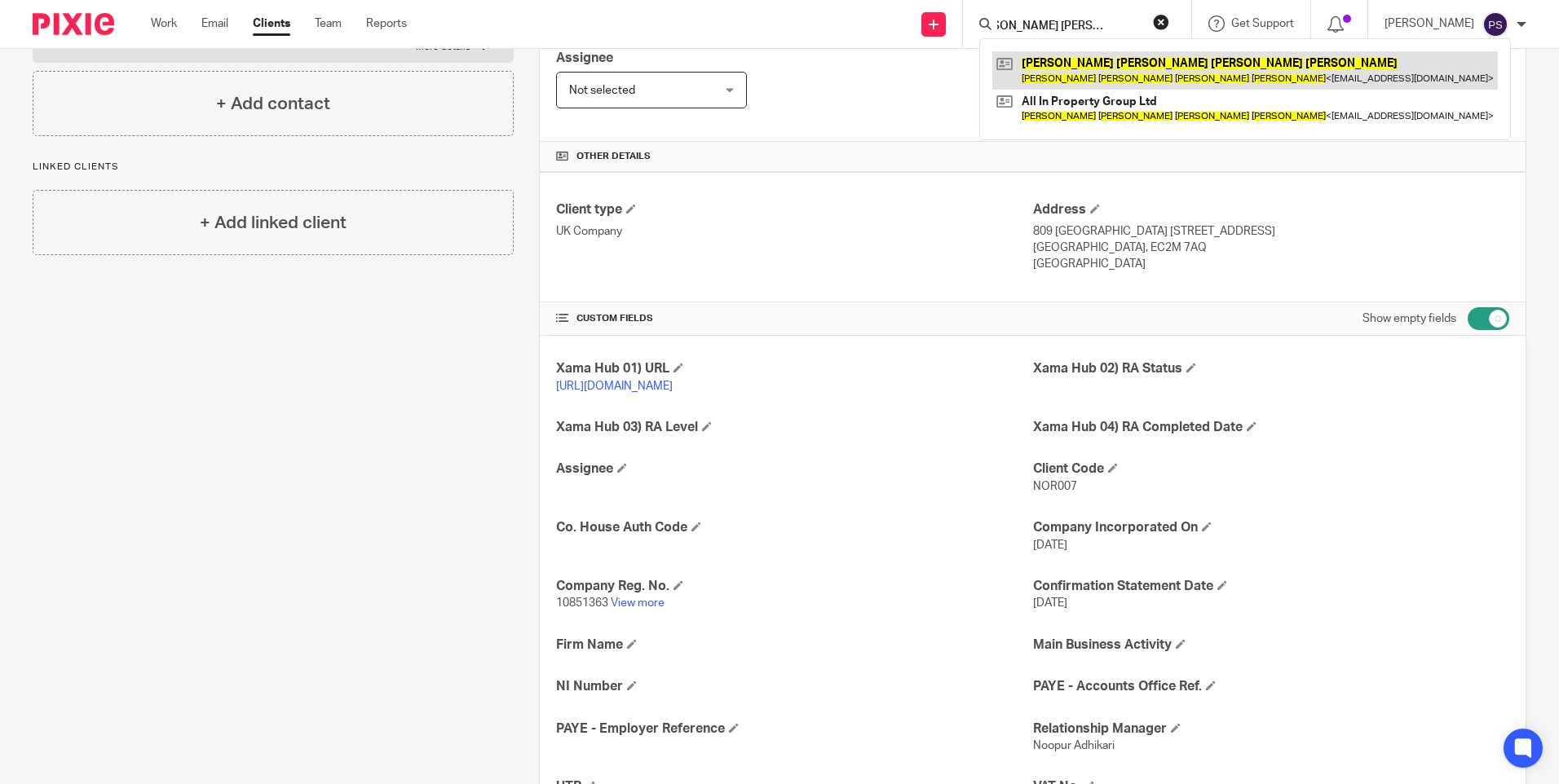
type input "Morgan Anthony Robert Bowman"
click at [1061, 69] on link at bounding box center [1245, 70] width 505 height 38
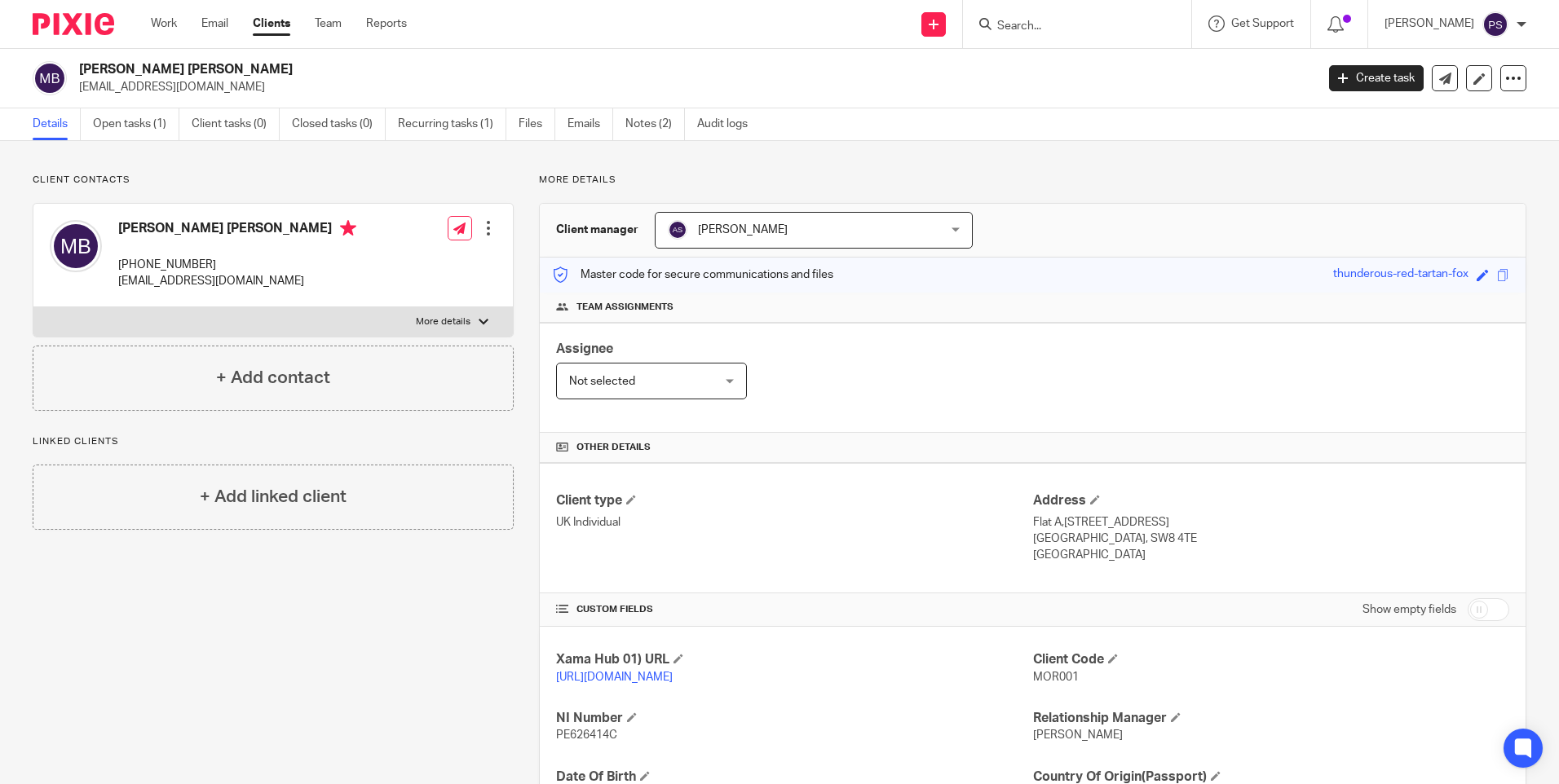
click at [180, 71] on h2 "[PERSON_NAME] [PERSON_NAME]" at bounding box center [569, 70] width 981 height 17
copy div "[PERSON_NAME] [PERSON_NAME]"
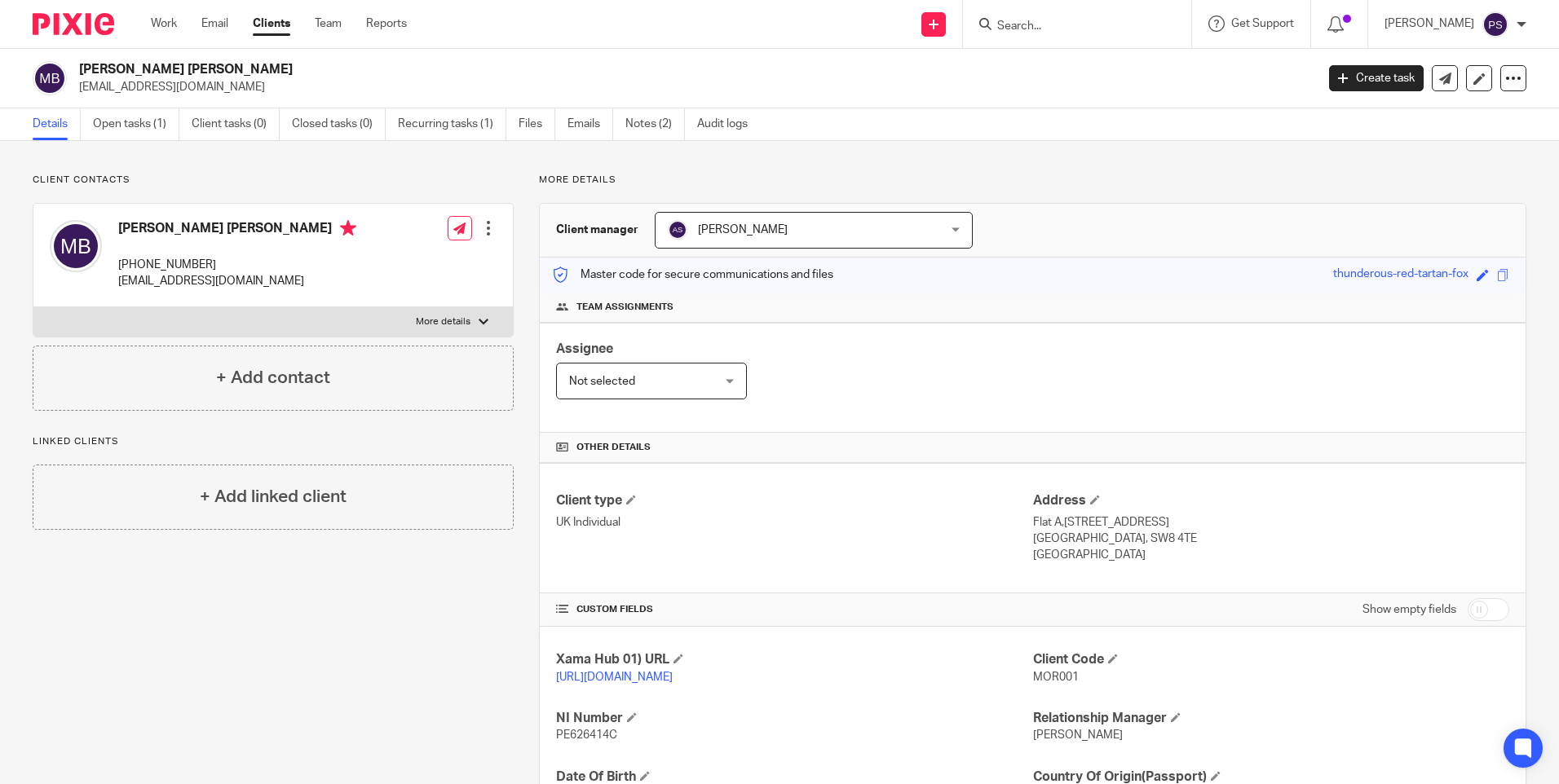
click at [311, 183] on p "Client contacts" at bounding box center [273, 180] width 481 height 13
drag, startPoint x: 1022, startPoint y: 500, endPoint x: 1054, endPoint y: 538, distance: 49.7
click at [1054, 538] on div "Client type UK Individual Address [STREET_ADDRESS] [STREET_ADDRESS] [GEOGRAPHIC…" at bounding box center [1032, 528] width 986 height 130
drag, startPoint x: 1054, startPoint y: 538, endPoint x: 951, endPoint y: 521, distance: 104.4
click at [932, 529] on p "UK Individual" at bounding box center [794, 522] width 476 height 17
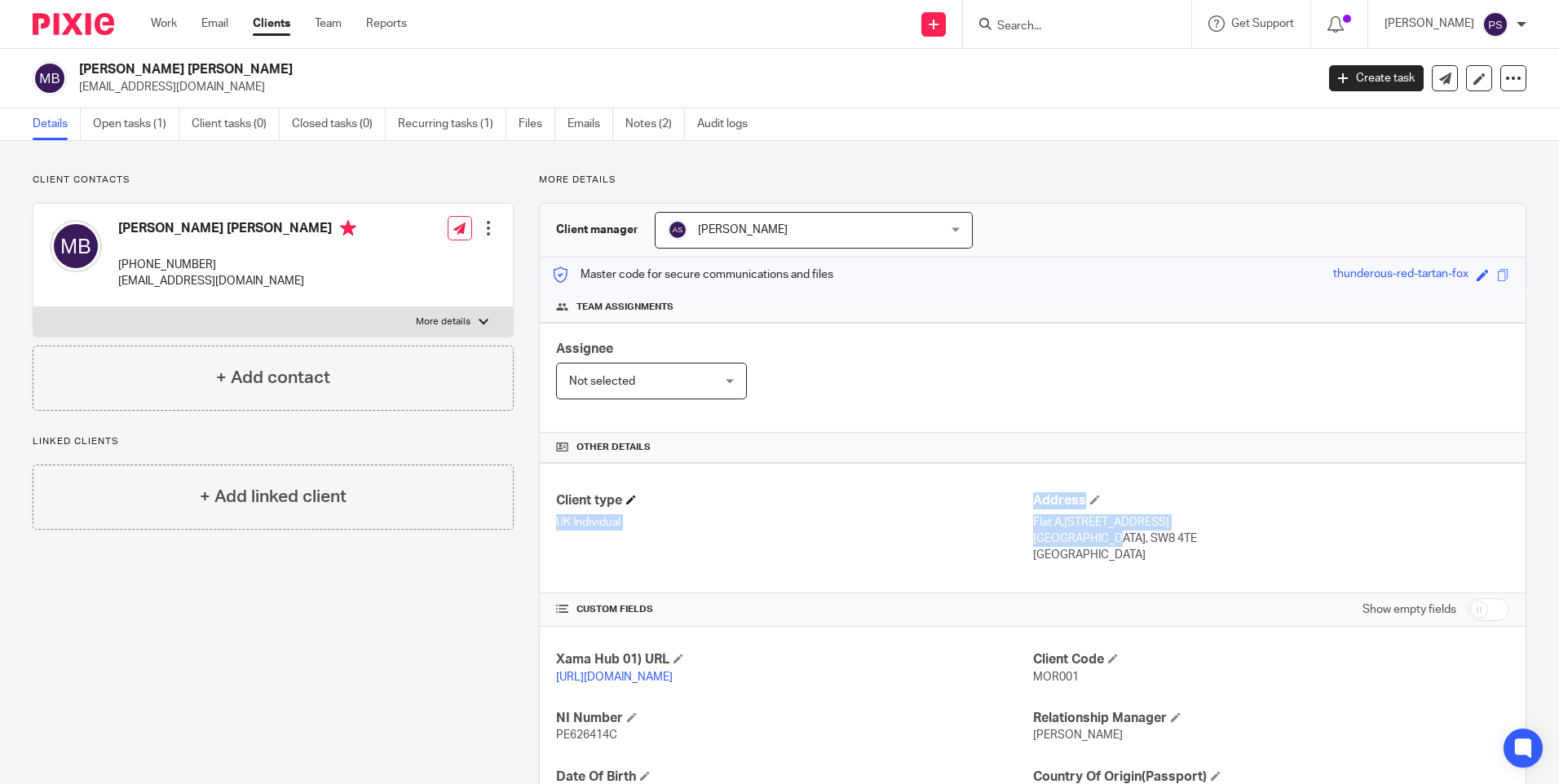
click at [1017, 498] on h4 "Client type" at bounding box center [794, 501] width 476 height 17
drag, startPoint x: 986, startPoint y: 490, endPoint x: 1022, endPoint y: 498, distance: 36.9
click at [988, 490] on div "Client type UK Individual Address [STREET_ADDRESS] [STREET_ADDRESS] [GEOGRAPHIC…" at bounding box center [1032, 528] width 986 height 130
drag, startPoint x: 1027, startPoint y: 503, endPoint x: 1102, endPoint y: 559, distance: 93.6
click at [1102, 559] on div "Address [STREET_ADDRESS] [STREET_ADDRESS] [GEOGRAPHIC_DATA]" at bounding box center [1271, 528] width 476 height 72
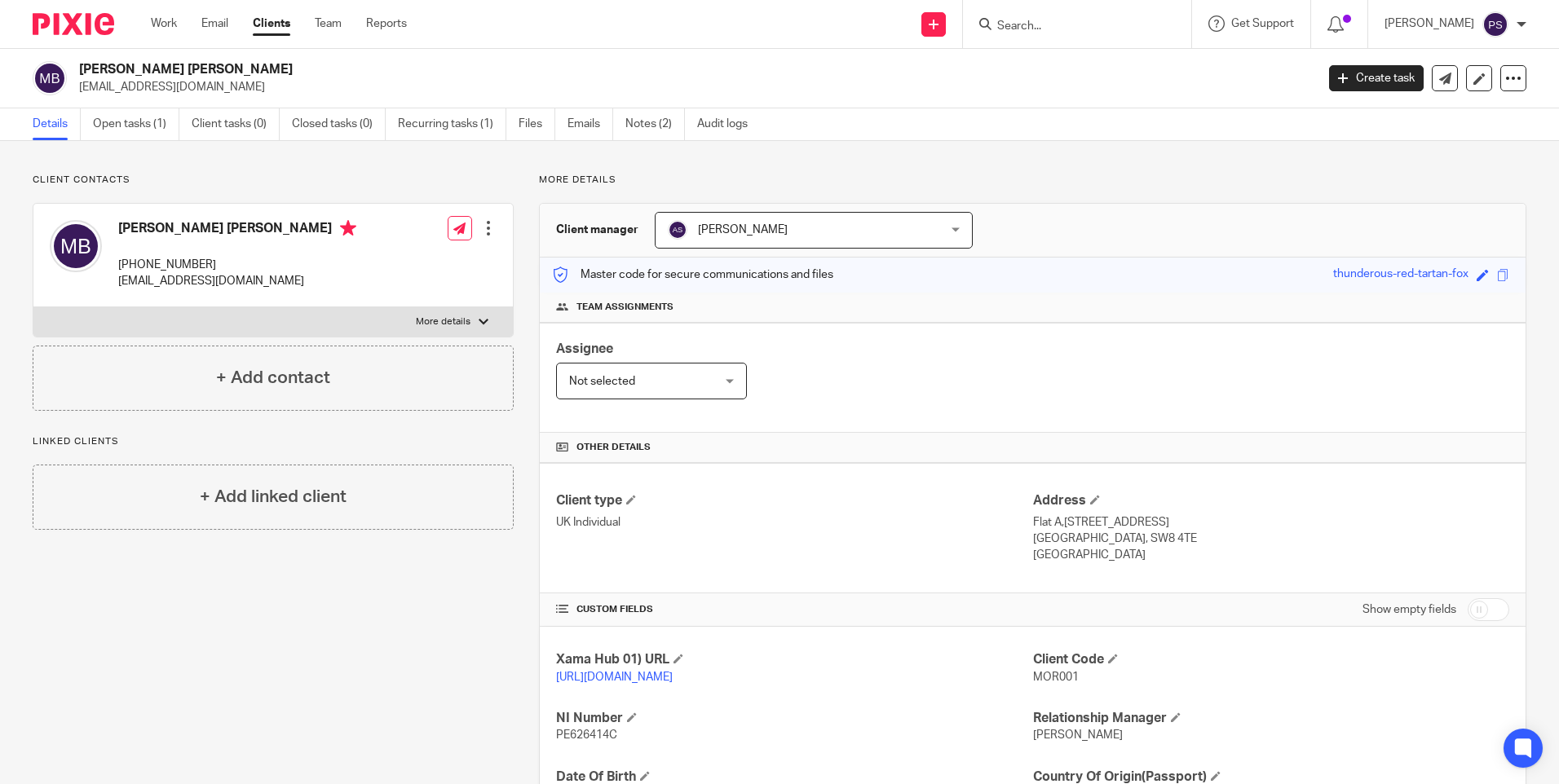
copy div "Address [STREET_ADDRESS]"
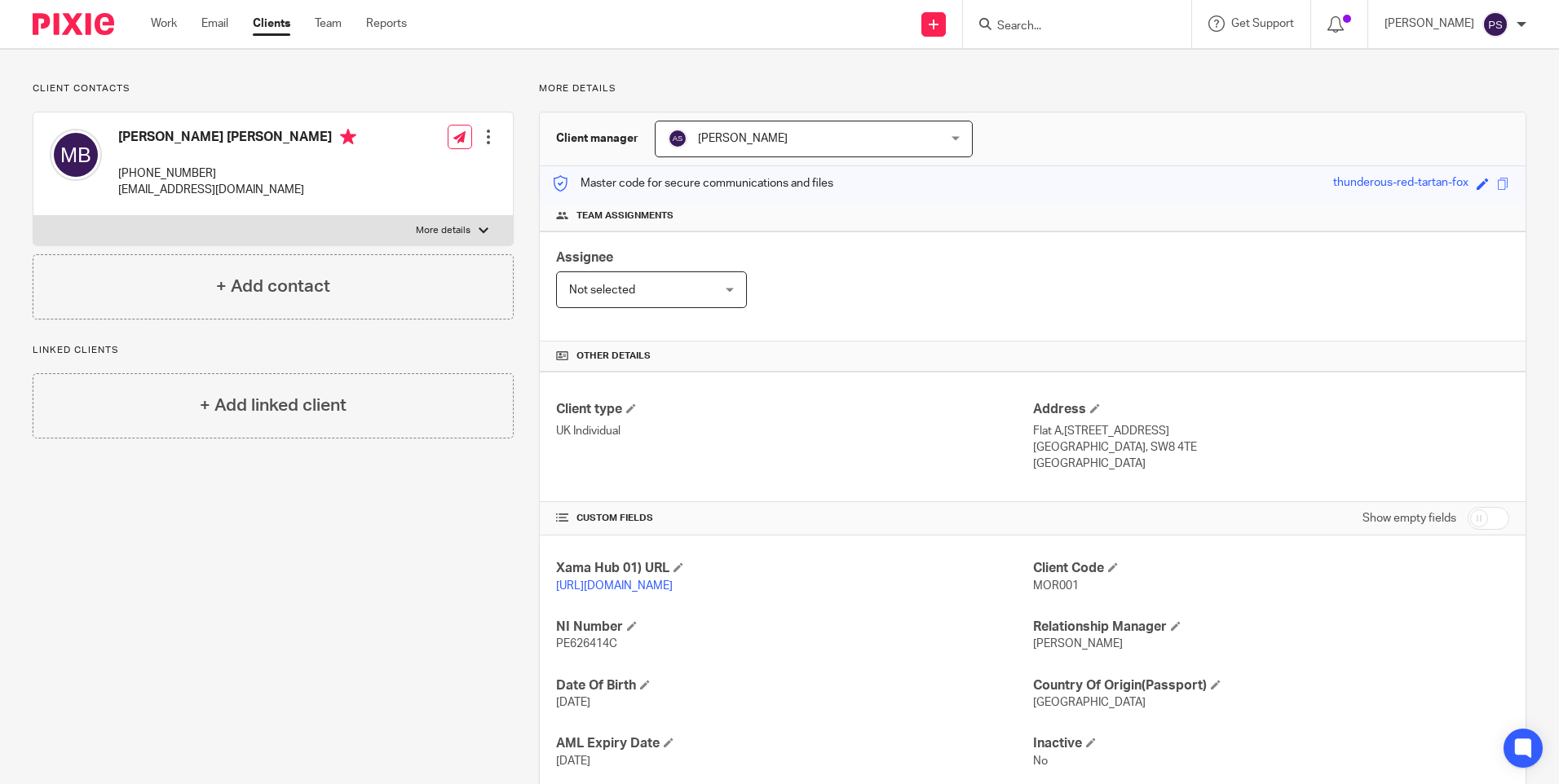
scroll to position [210, 0]
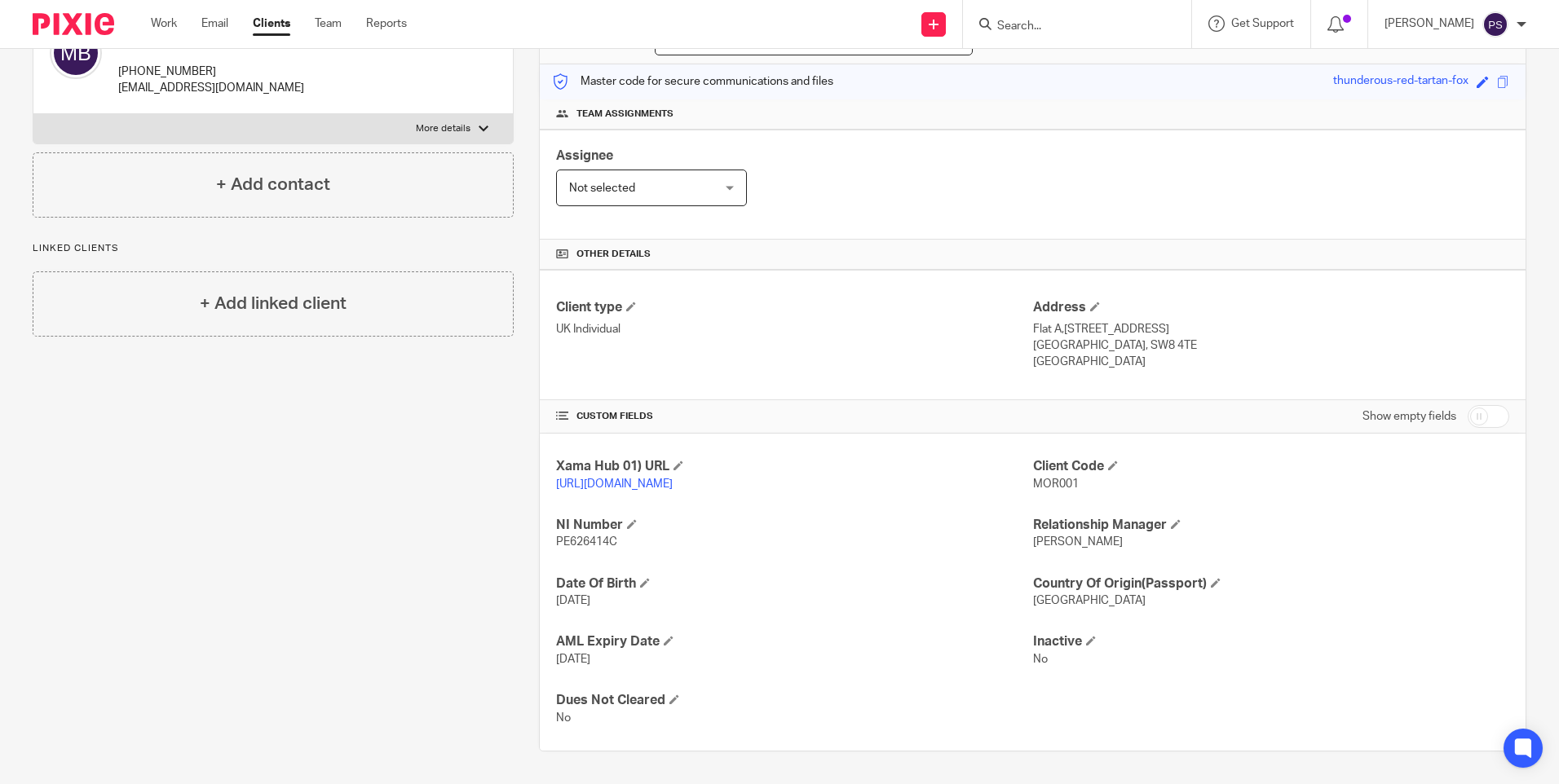
drag, startPoint x: 549, startPoint y: 523, endPoint x: 614, endPoint y: 544, distance: 68.3
click at [614, 544] on div "Xama Hub 01) URL https://platform.xamatech.com/portal/crm/clients/a90476c0-458e…" at bounding box center [1032, 592] width 986 height 317
copy div "NI Number PE626414C"
drag, startPoint x: 555, startPoint y: 580, endPoint x: 621, endPoint y: 600, distance: 69.0
click at [621, 600] on div "Date Of Birth 15 Apr 1997" at bounding box center [794, 592] width 476 height 34
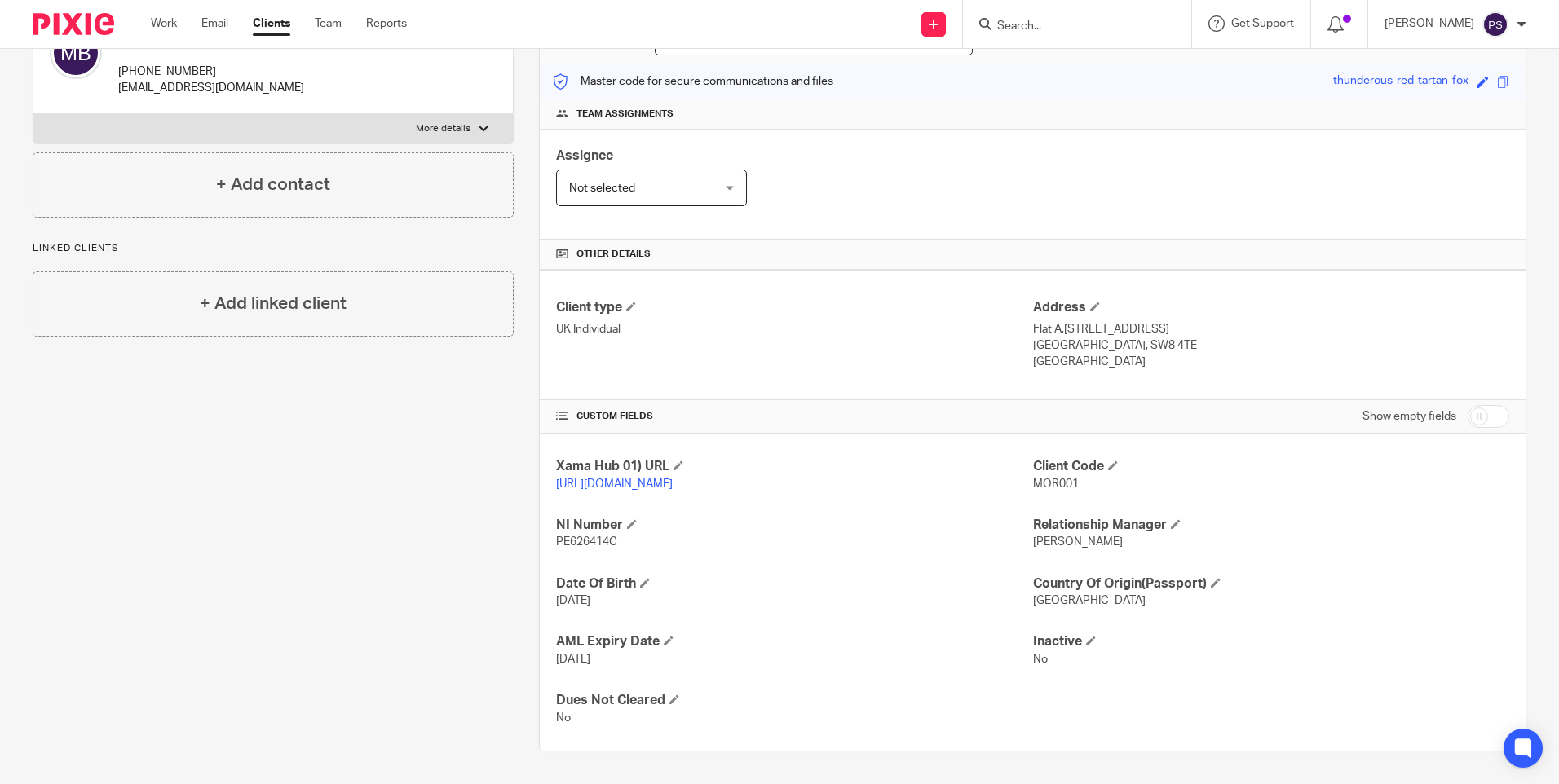
copy div "Date Of Birth 15 Apr 1997"
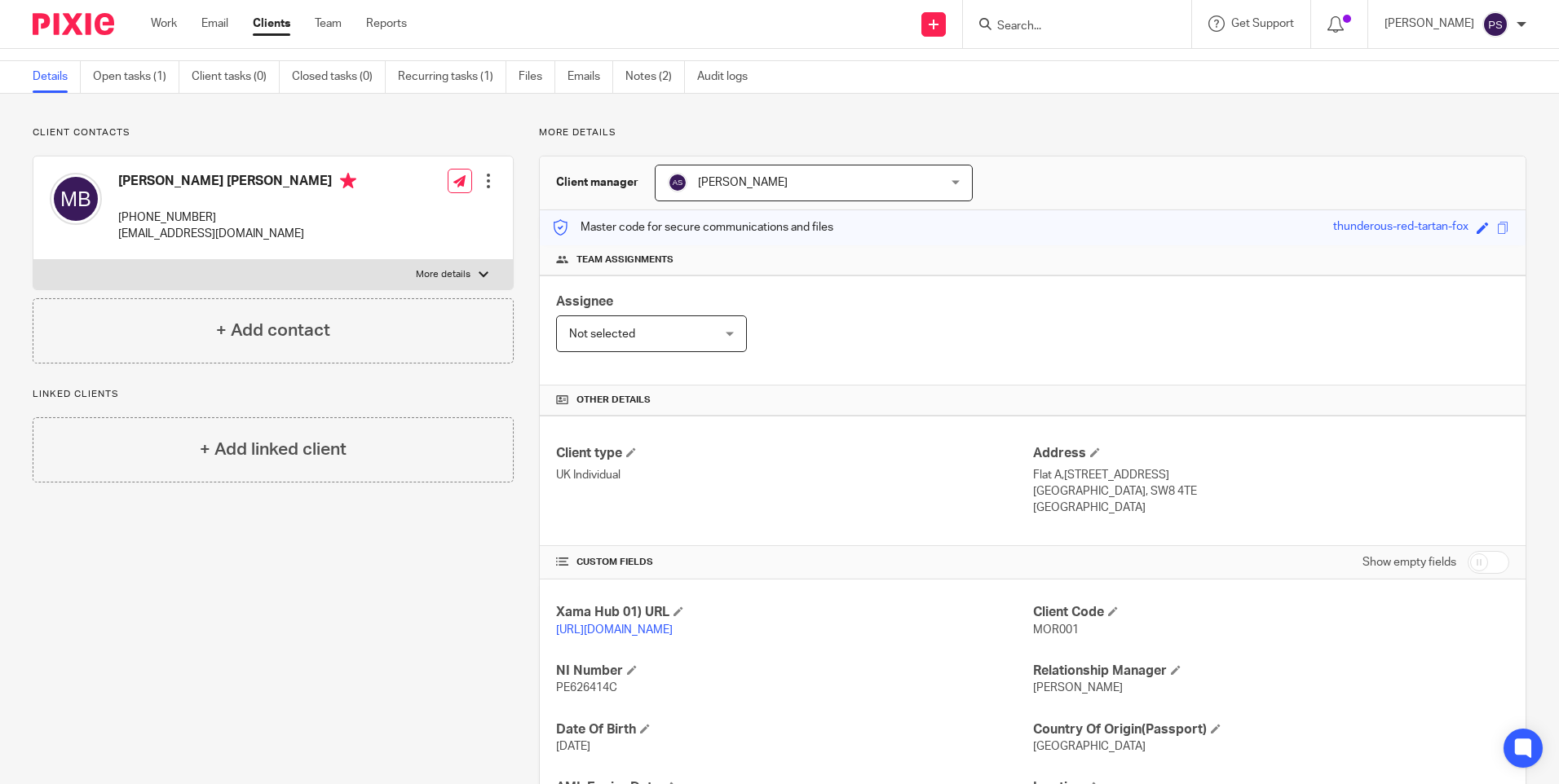
scroll to position [47, 0]
click at [260, 234] on p "hello@allinpropertygroup.co.uk" at bounding box center [237, 234] width 238 height 17
copy div "hello@allinpropertygroup.co.uk"
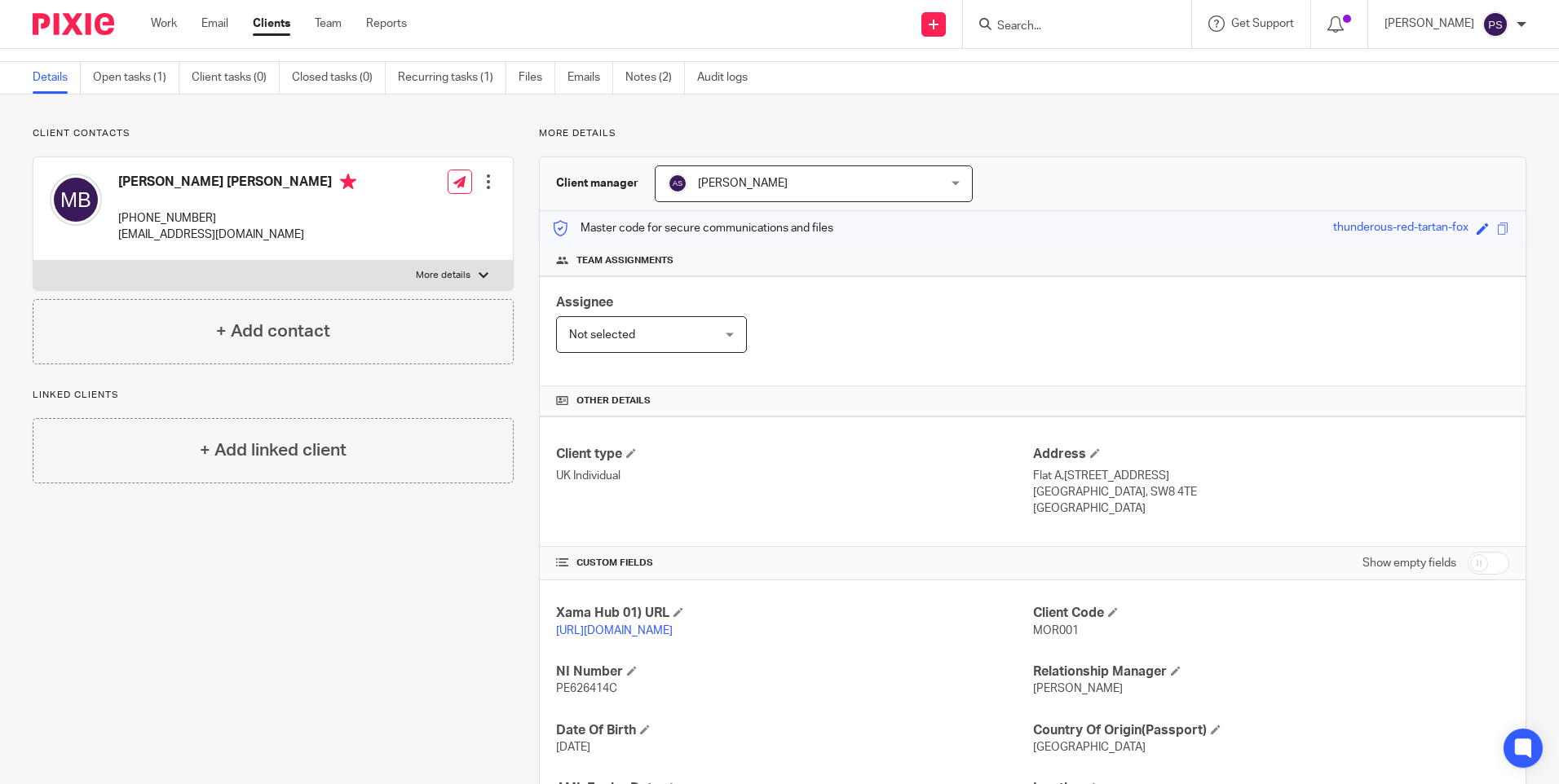
click at [645, 54] on div "Morgan Anthony Robert Bowman hello@allinpropertygroup.co.uk Create task Update …" at bounding box center [780, 32] width 1559 height 59
click at [647, 74] on link "Notes (2)" at bounding box center [655, 78] width 59 height 32
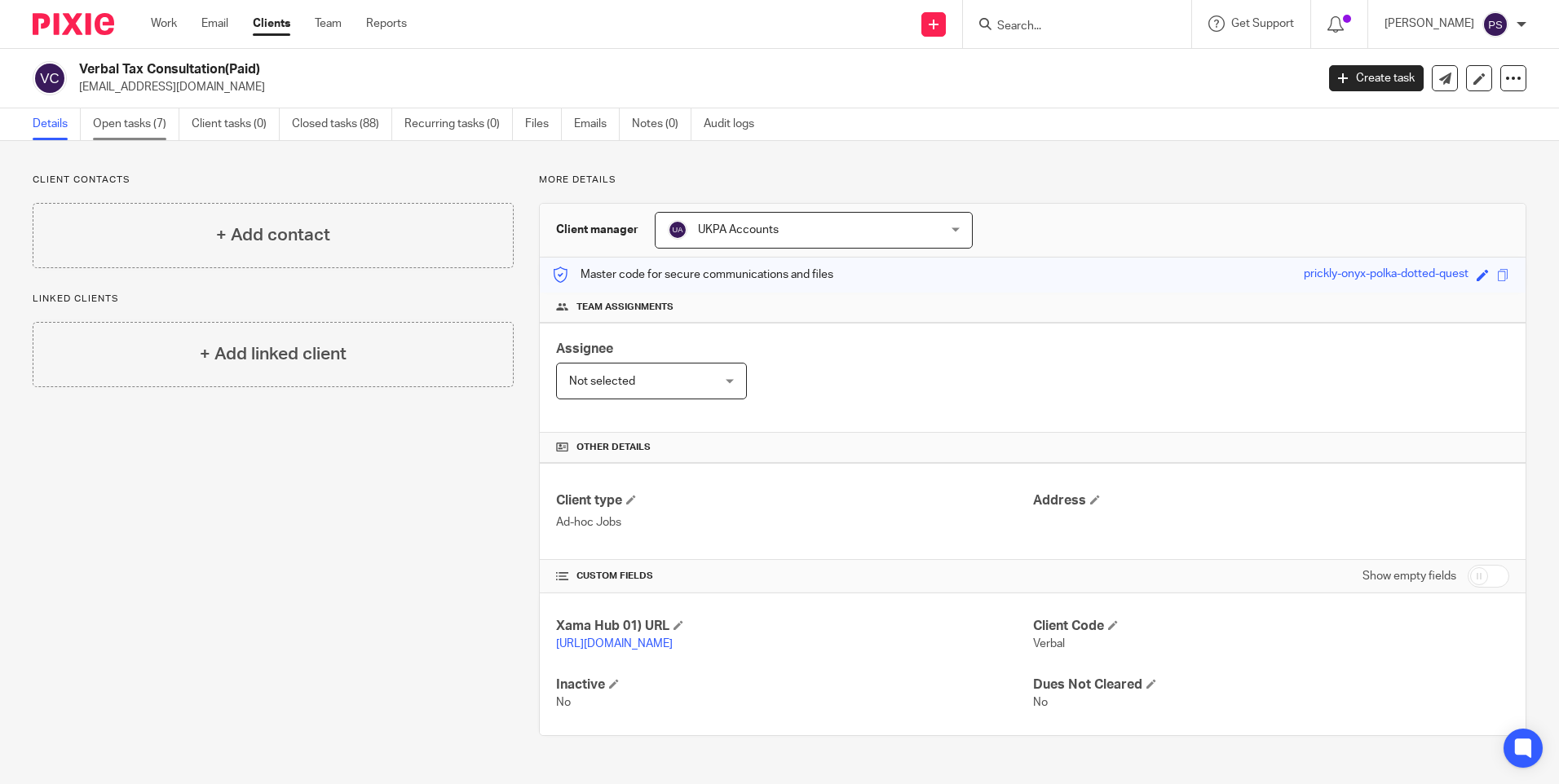
click at [129, 124] on link "Open tasks (7)" at bounding box center [136, 124] width 87 height 32
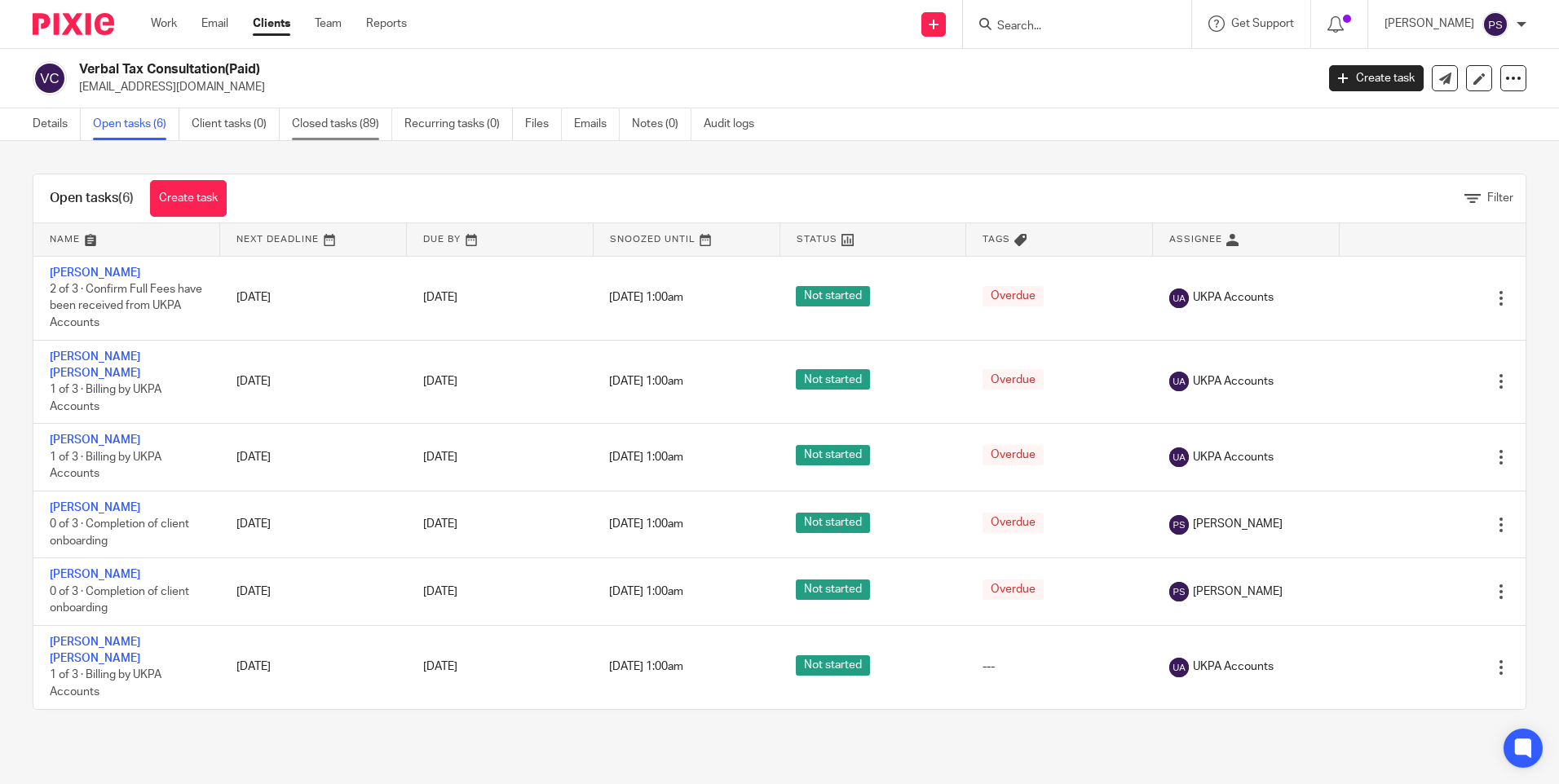
click at [383, 115] on link "Closed tasks (89)" at bounding box center [341, 124] width 100 height 32
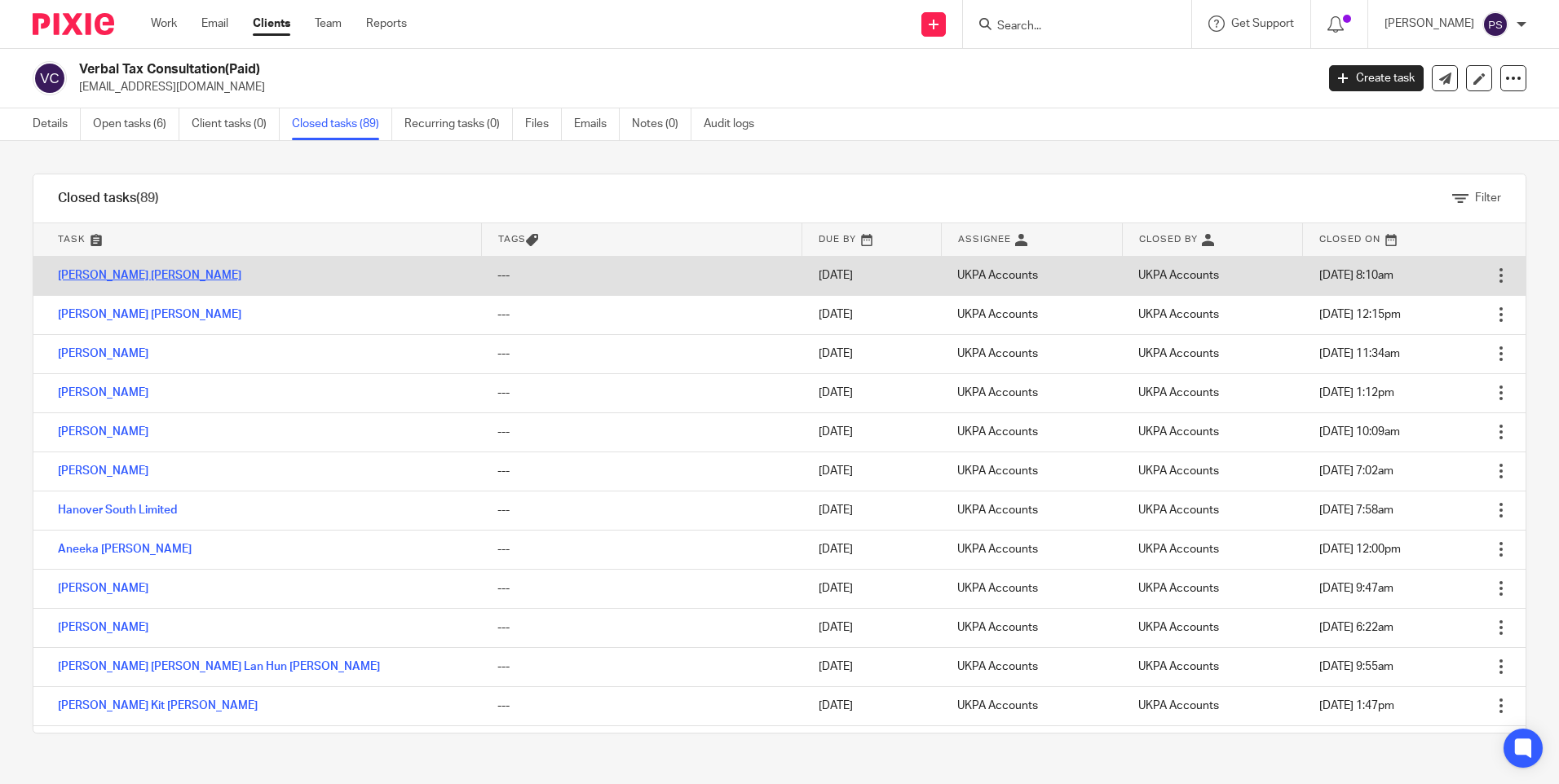
click at [101, 270] on link "Eleni Leila Nicolaidis" at bounding box center [150, 276] width 184 height 12
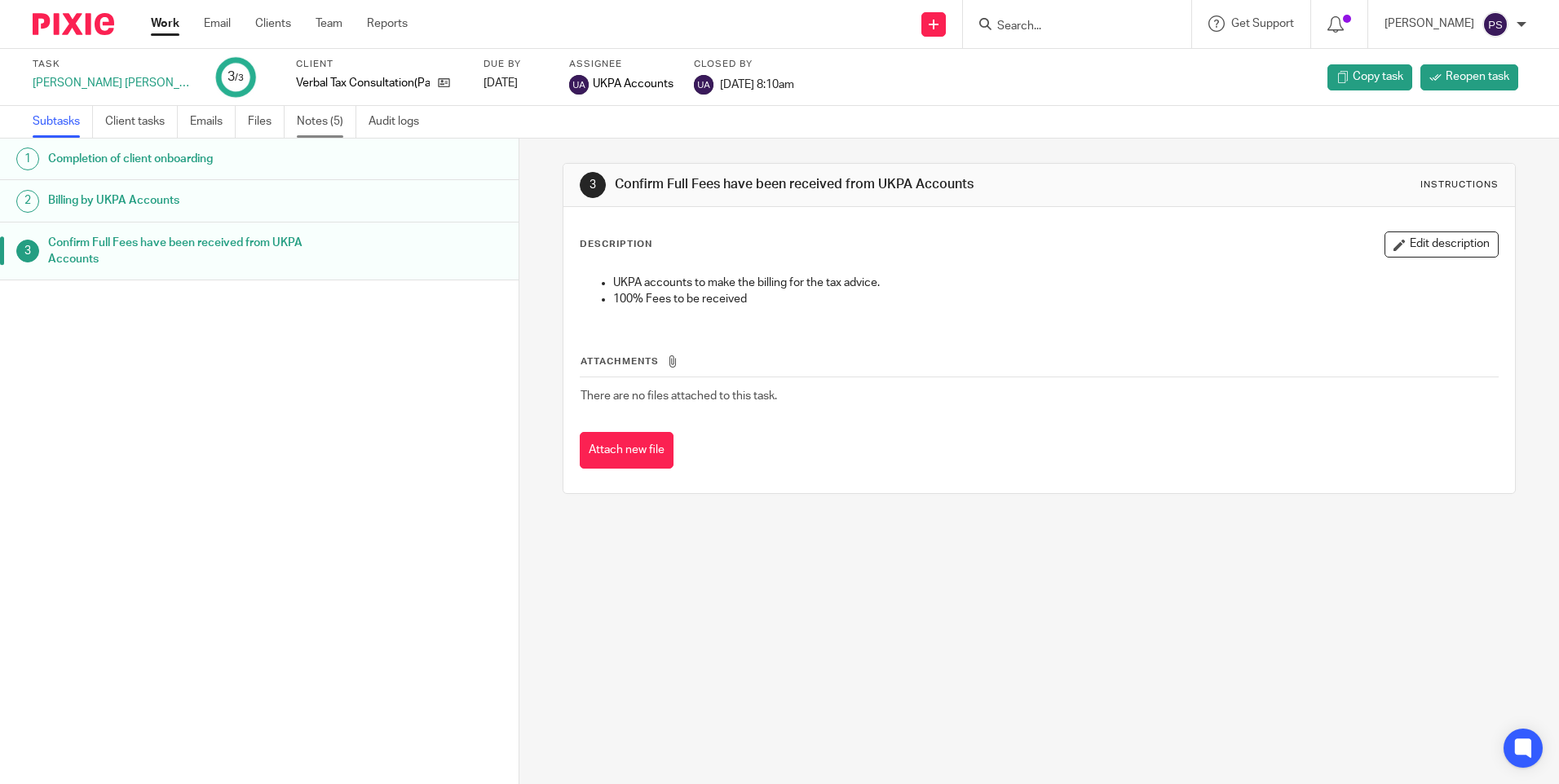
click at [311, 126] on link "Notes (5)" at bounding box center [326, 121] width 59 height 32
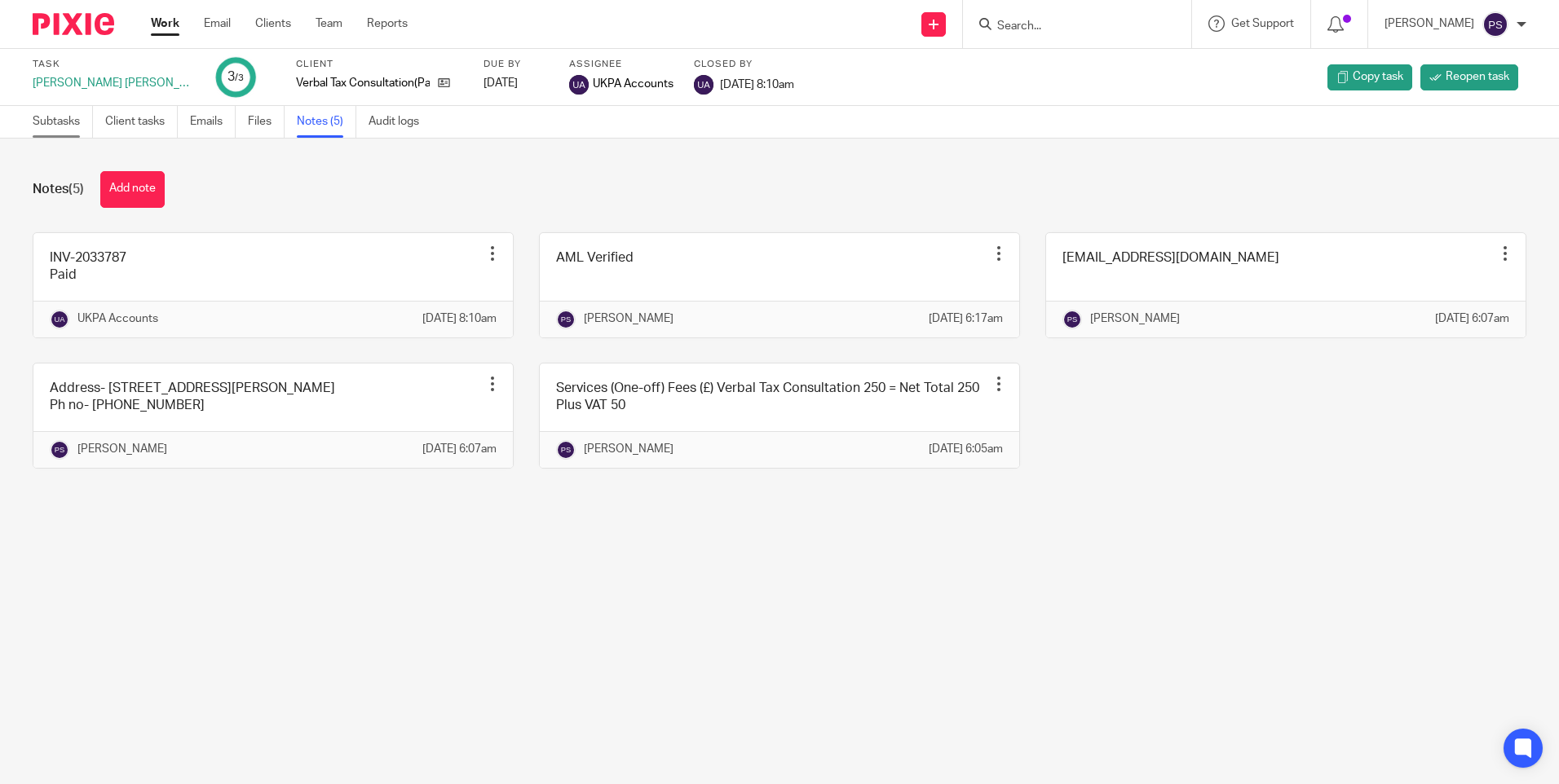
click at [60, 128] on link "Subtasks" at bounding box center [63, 121] width 60 height 32
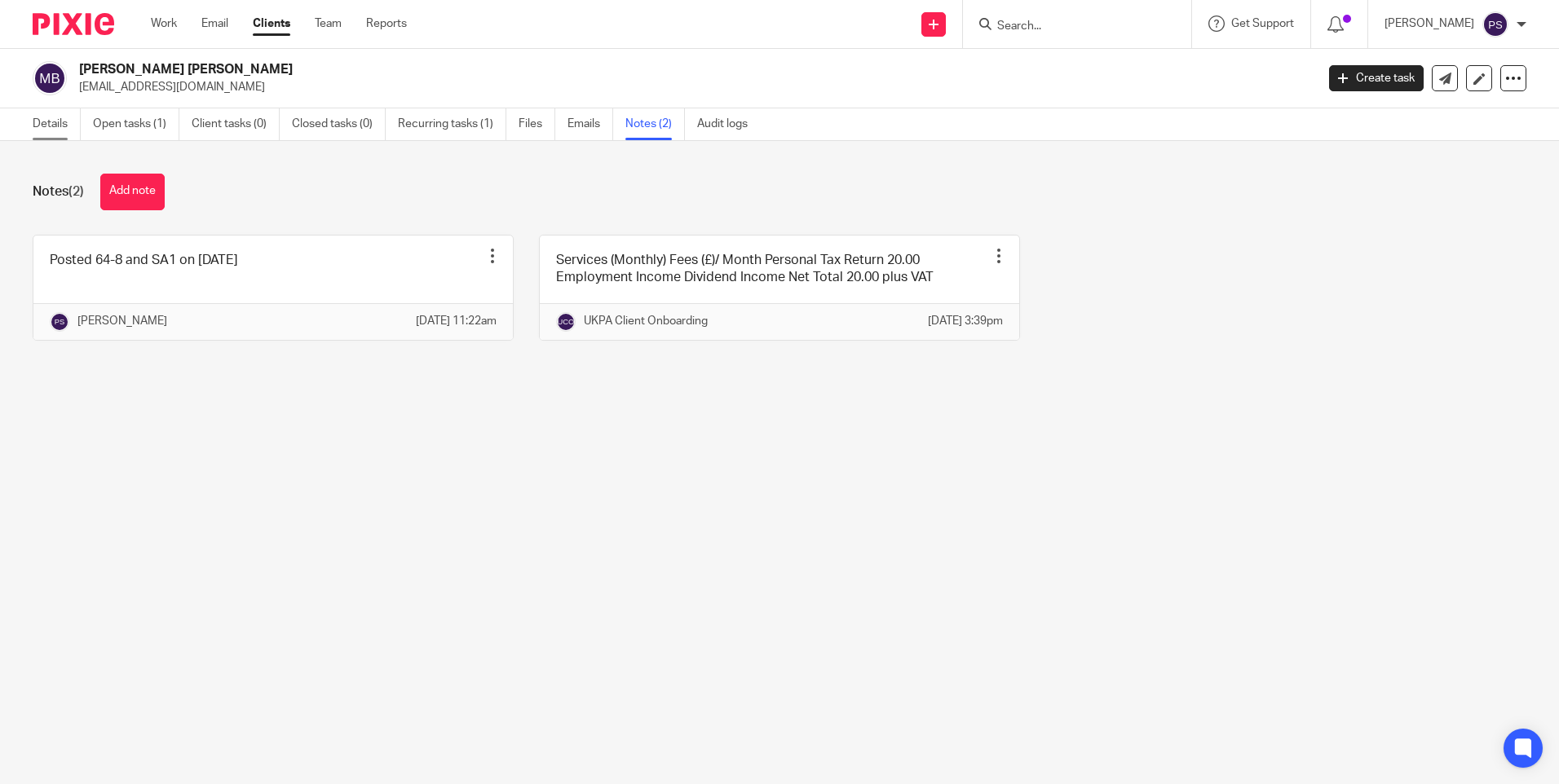
click at [52, 125] on link "Details" at bounding box center [57, 124] width 49 height 32
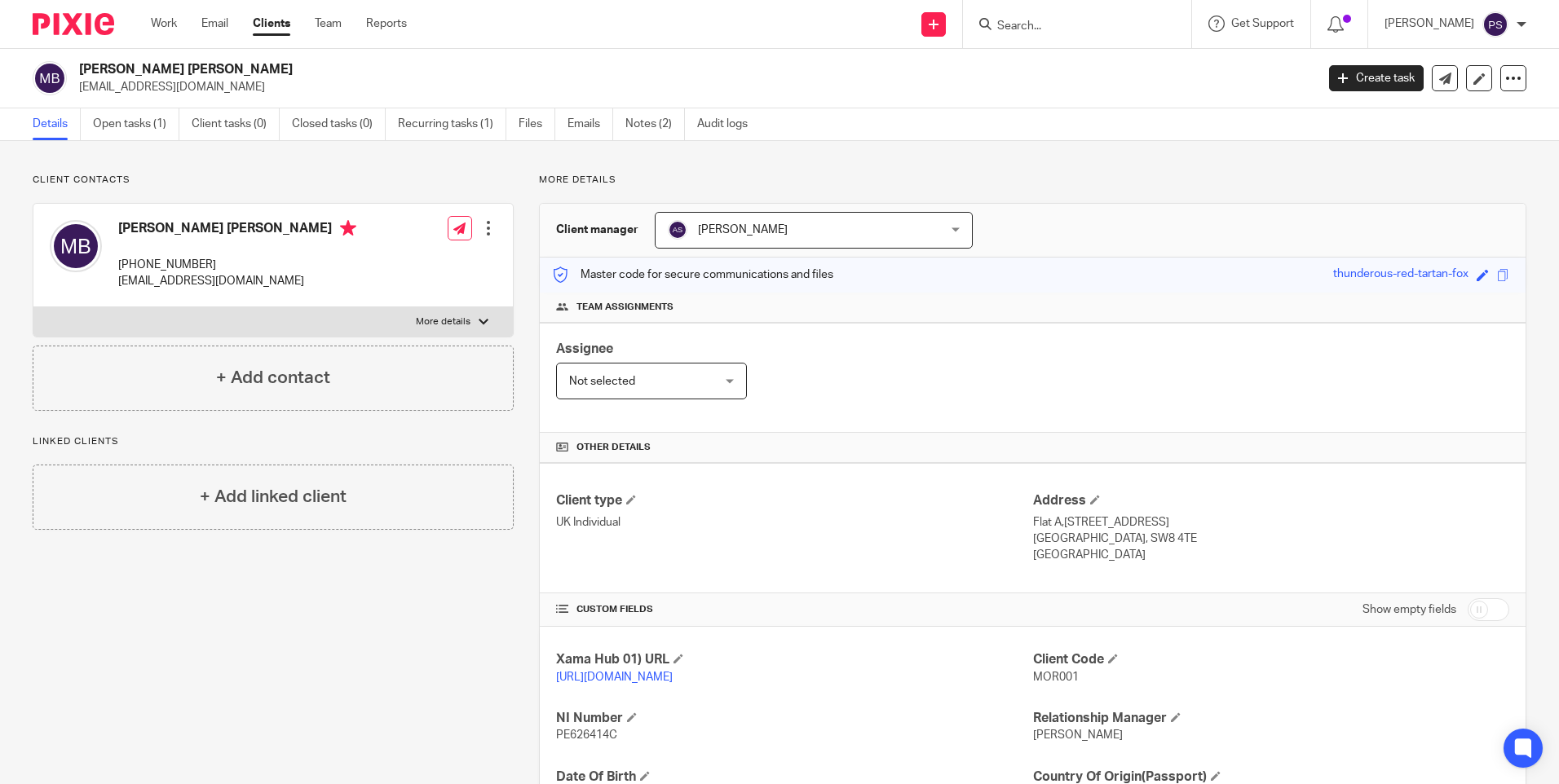
click at [608, 171] on div "Client contacts [PERSON_NAME] [PERSON_NAME] [PHONE_NUMBER] [EMAIL_ADDRESS][DOMA…" at bounding box center [780, 559] width 1559 height 836
click at [367, 629] on div "Client contacts [PERSON_NAME] [PERSON_NAME] [PHONE_NUMBER] [EMAIL_ADDRESS][DOMA…" at bounding box center [260, 560] width 506 height 771
click at [162, 164] on div "Client contacts [PERSON_NAME] [PERSON_NAME] [PHONE_NUMBER] [EMAIL_ADDRESS][DOMA…" at bounding box center [780, 559] width 1559 height 836
click at [1052, 28] on input "Search" at bounding box center [1069, 26] width 147 height 15
paste input "Dr [PERSON_NAME]"
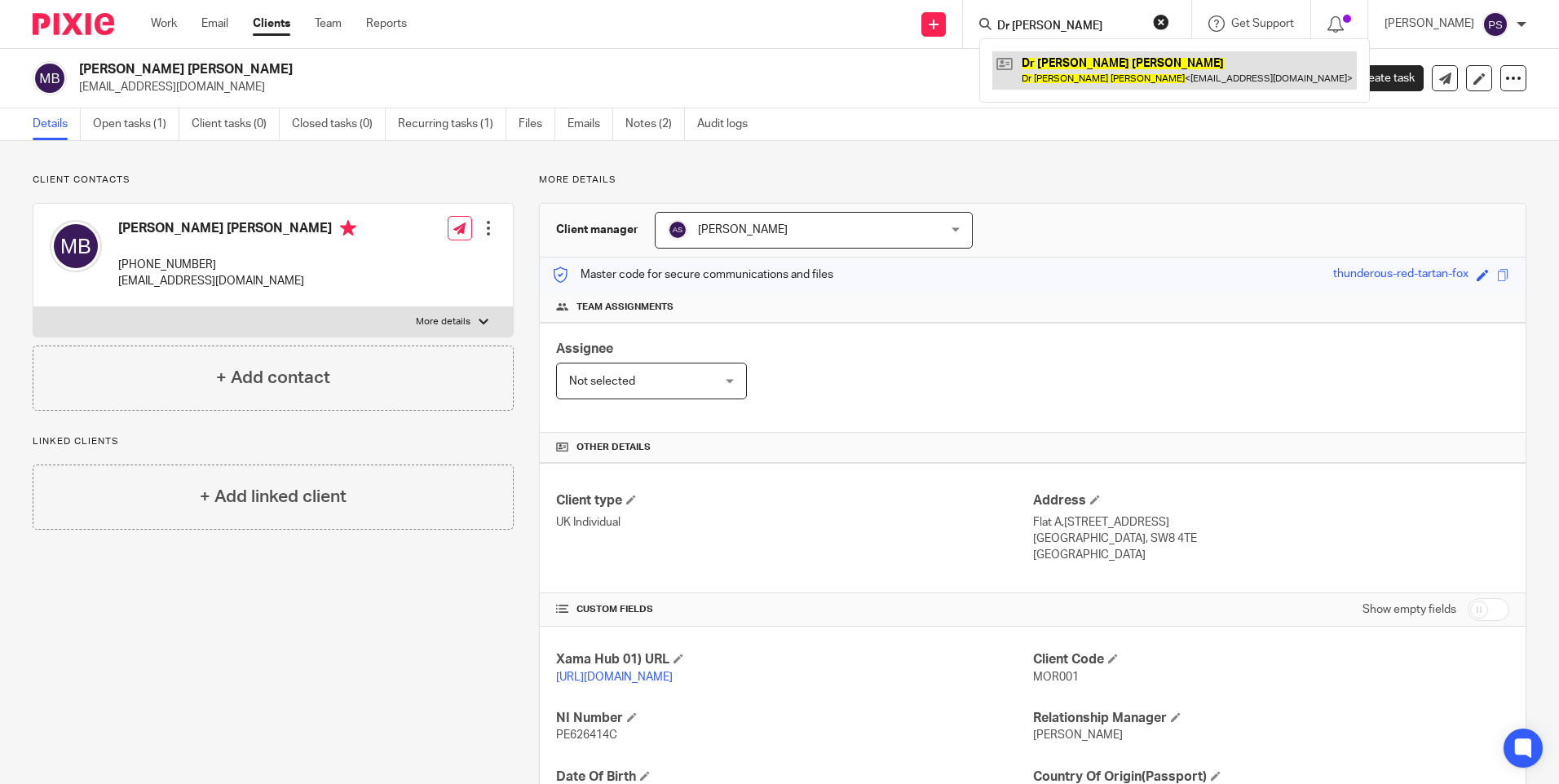
type input "Dr [PERSON_NAME]"
click at [1125, 52] on link at bounding box center [1174, 70] width 364 height 38
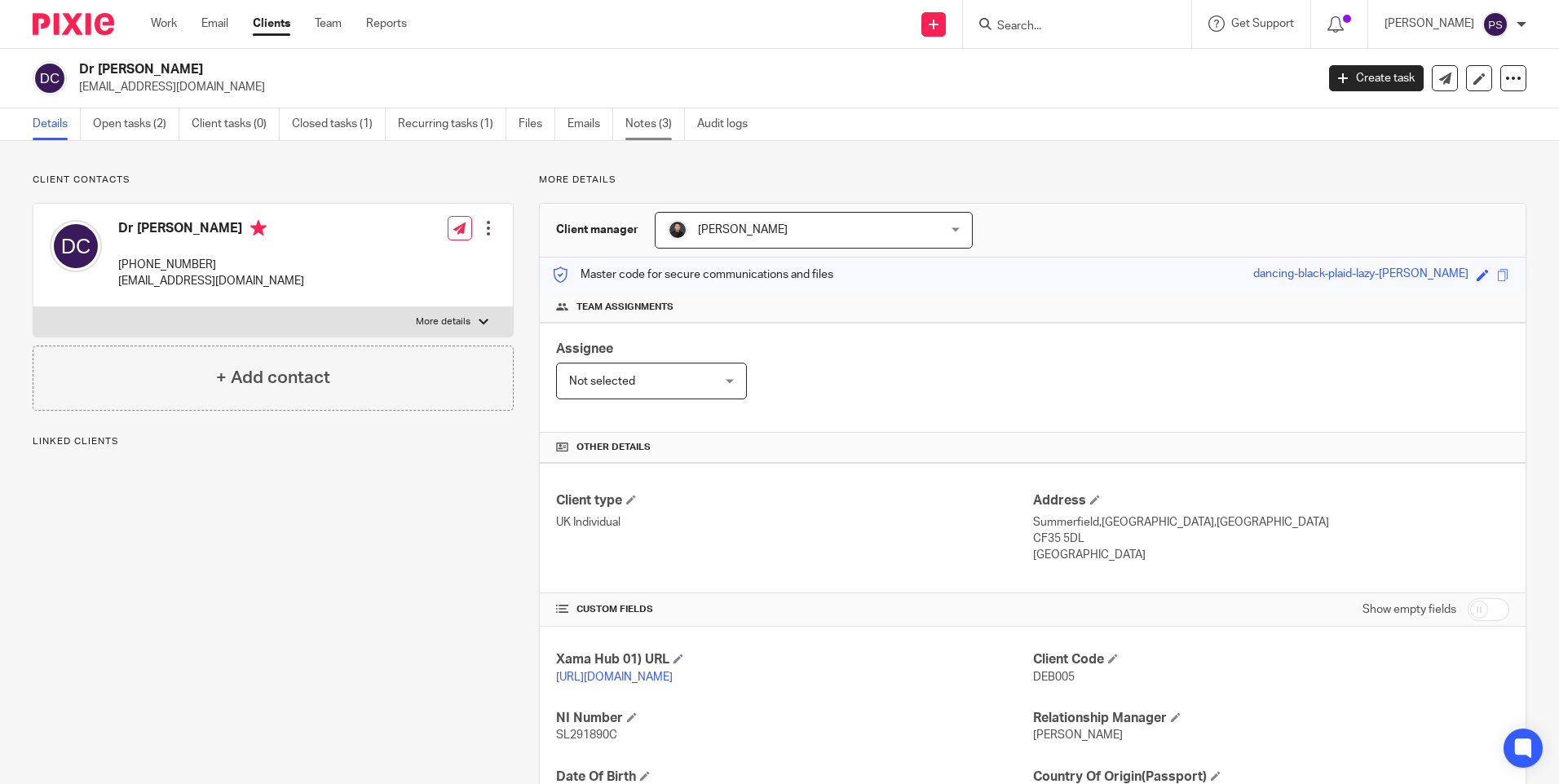
click at [672, 115] on link "Notes (3)" at bounding box center [655, 124] width 59 height 32
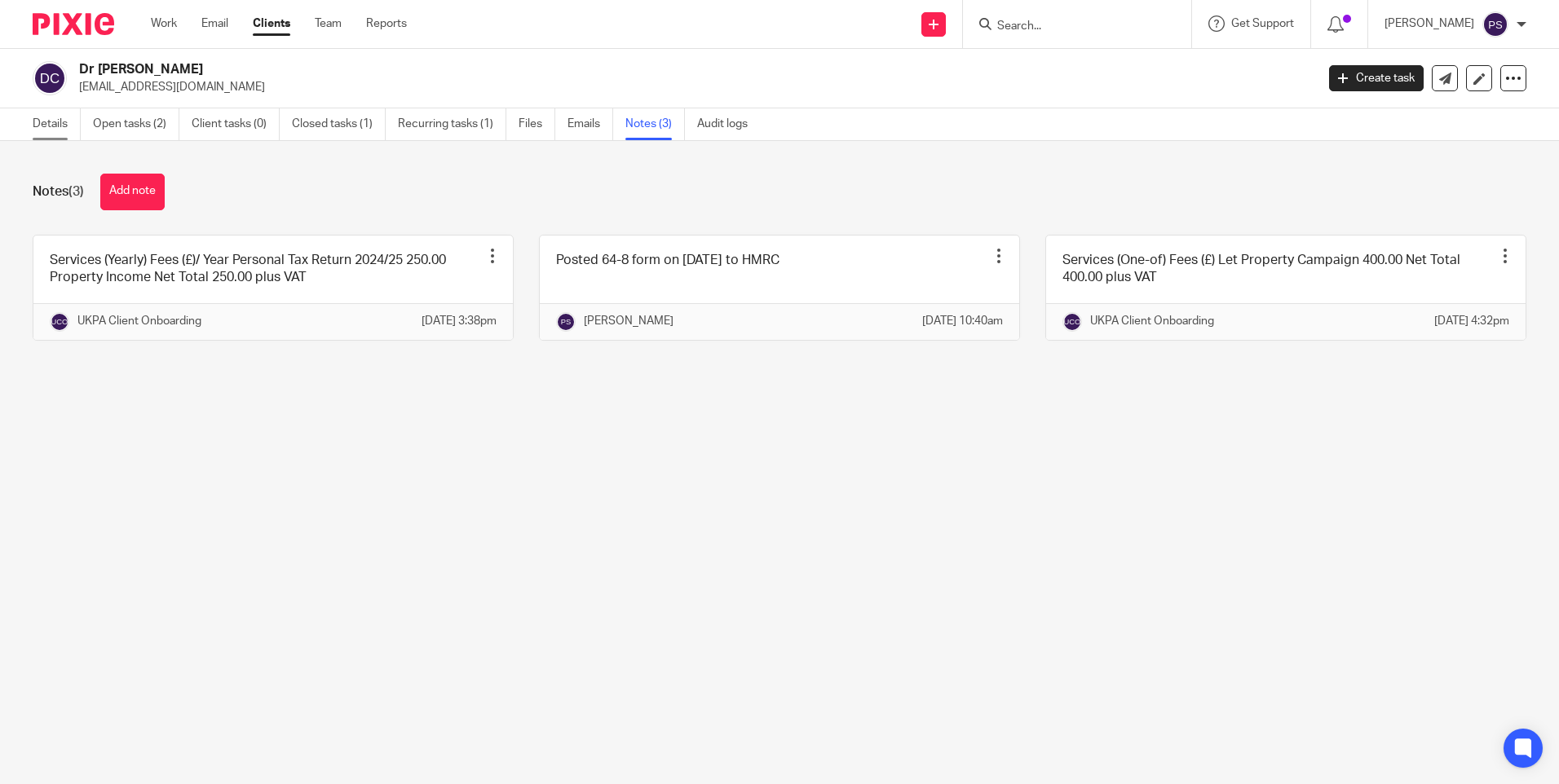
click at [63, 131] on link "Details" at bounding box center [57, 124] width 49 height 32
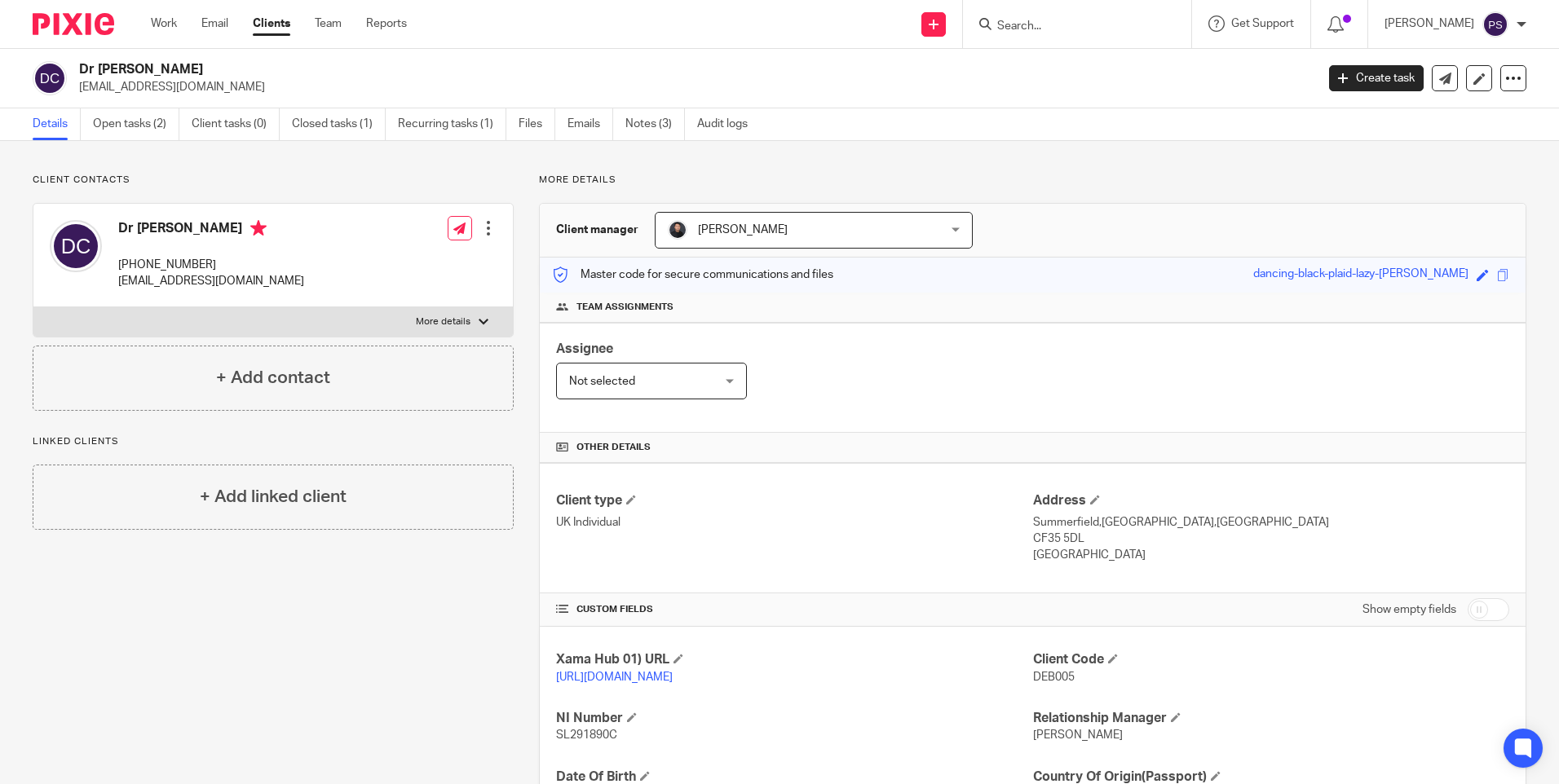
click at [221, 697] on div "Client contacts Dr [PERSON_NAME] [PHONE_NUMBER] [EMAIL_ADDRESS][DOMAIN_NAME] Ed…" at bounding box center [260, 560] width 506 height 771
click at [646, 119] on link "Notes (3)" at bounding box center [655, 124] width 59 height 32
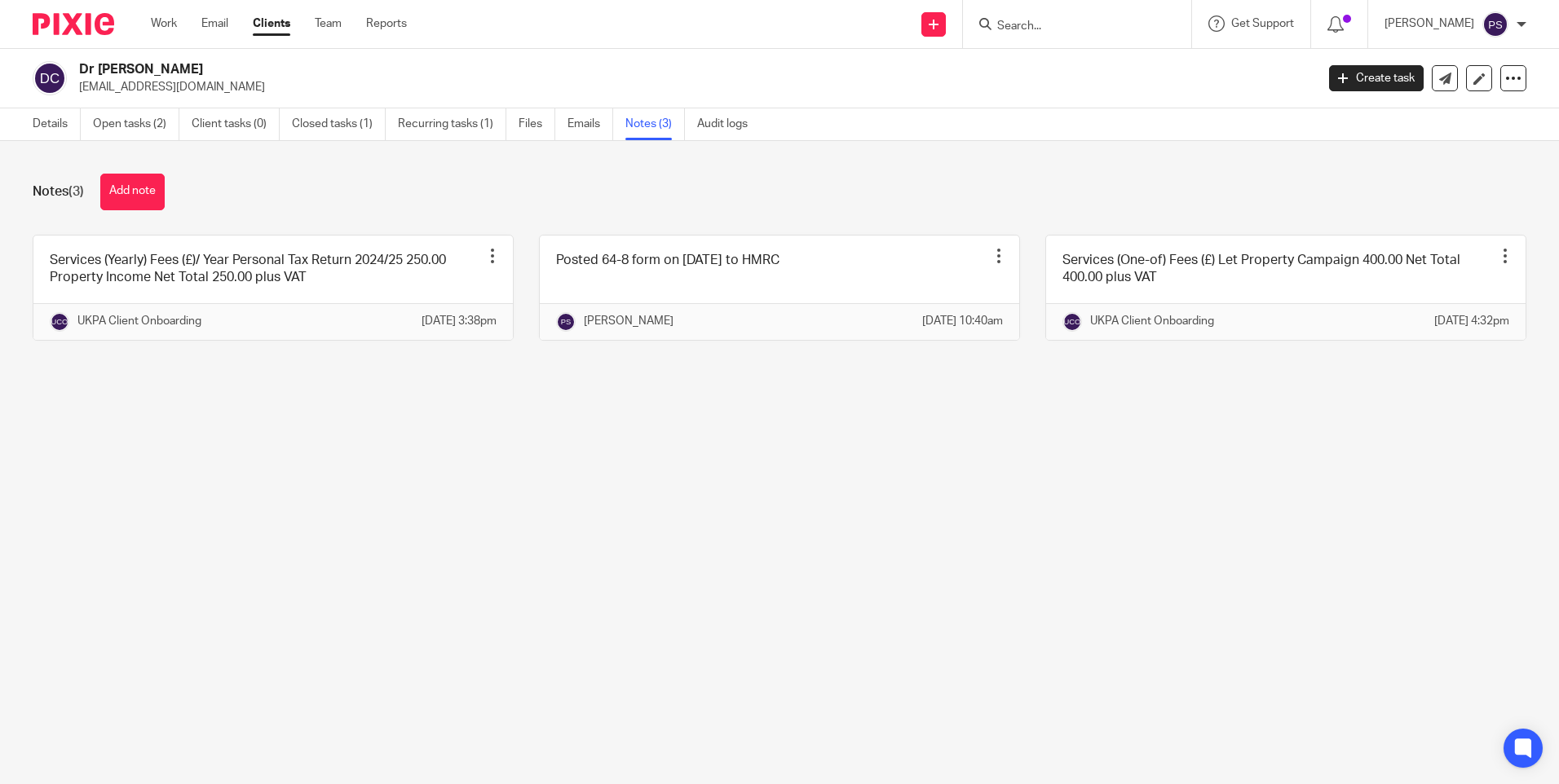
click at [34, 126] on link "Details" at bounding box center [57, 124] width 49 height 32
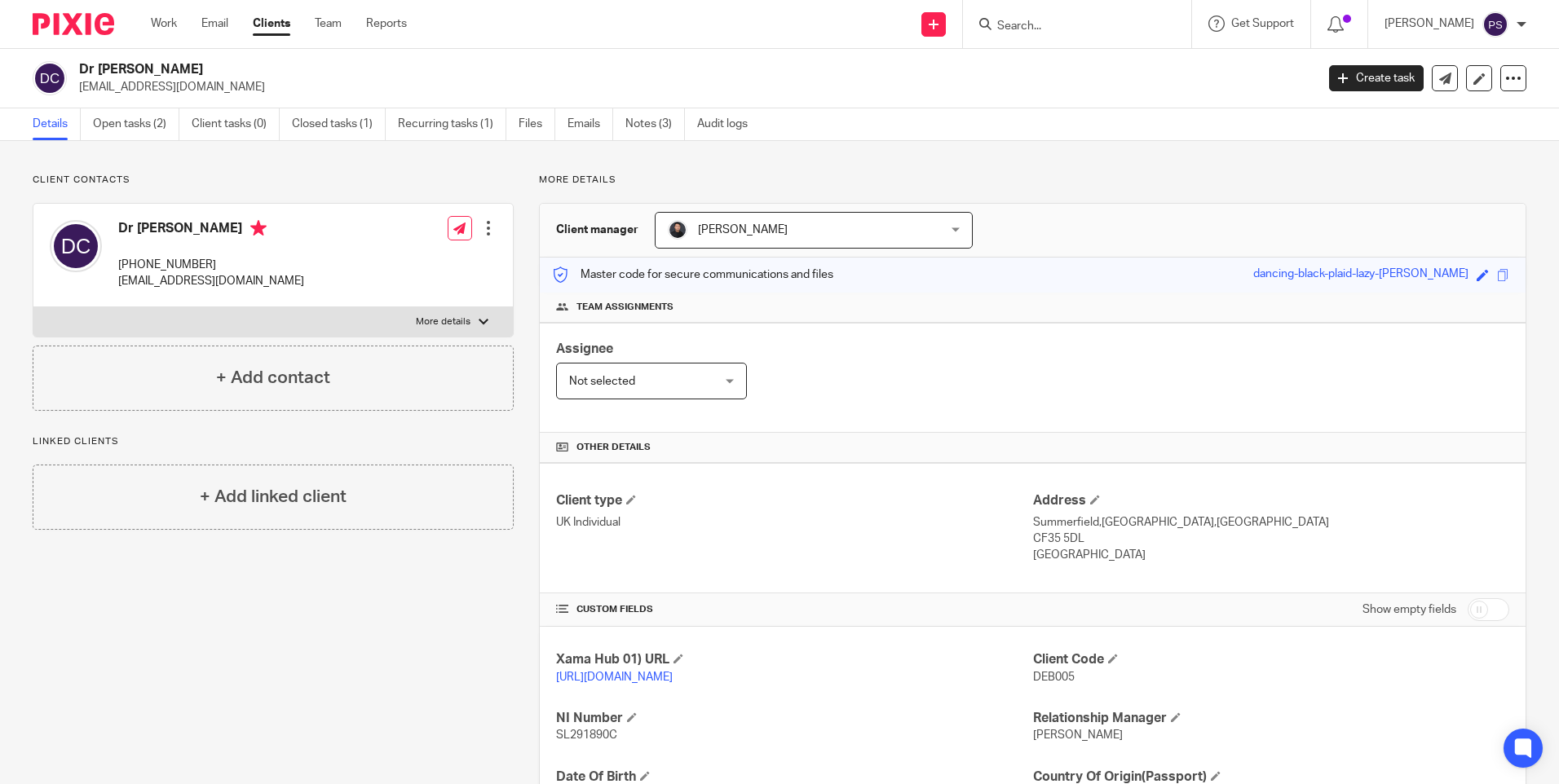
click at [175, 229] on h4 "Dr [PERSON_NAME]" at bounding box center [211, 230] width 186 height 20
copy h4 "Dr [PERSON_NAME]"
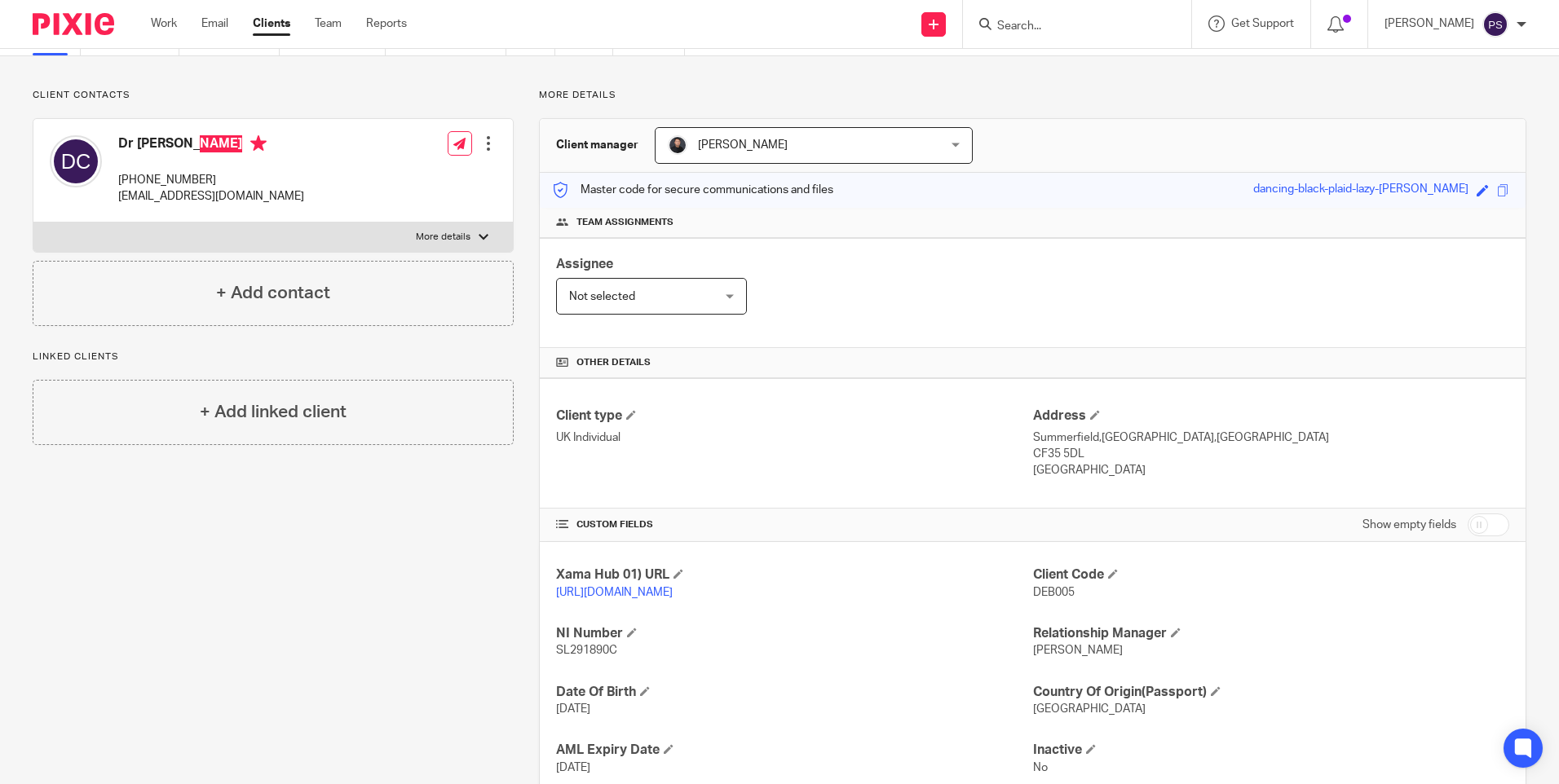
scroll to position [210, 0]
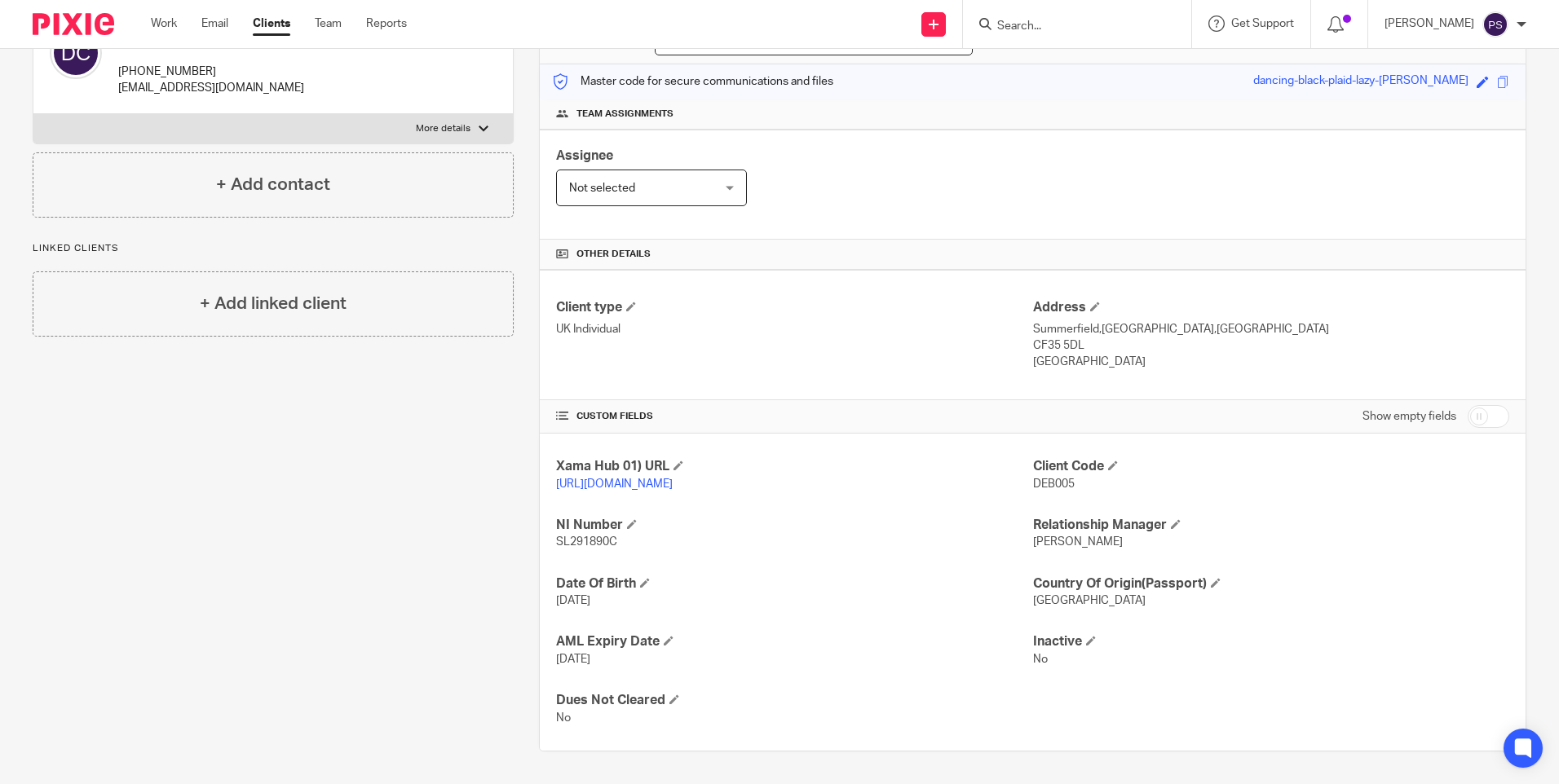
drag, startPoint x: 1023, startPoint y: 288, endPoint x: 1124, endPoint y: 352, distance: 119.6
click at [1124, 352] on div "Client type UK Individual Address Summerfield,Treoes,Bridgend CF35 5DL United K…" at bounding box center [1032, 335] width 986 height 130
click at [1006, 299] on h4 "Client type" at bounding box center [794, 308] width 476 height 17
drag, startPoint x: 1025, startPoint y: 290, endPoint x: 1123, endPoint y: 352, distance: 116.0
click at [1123, 352] on div "Address Summerfield,Treoes,Bridgend CF35 5DL United Kingdom" at bounding box center [1271, 335] width 476 height 72
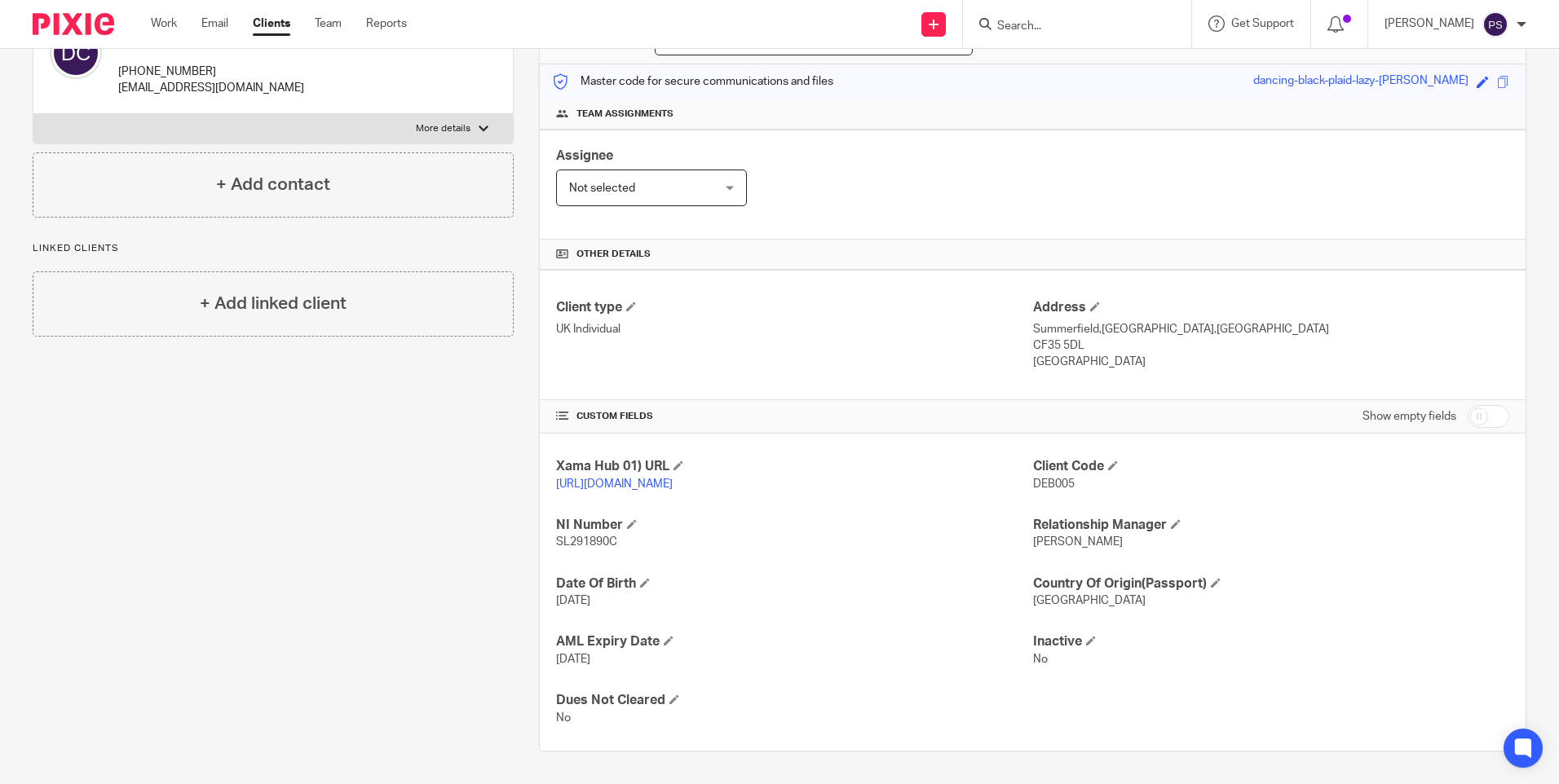
copy div "Address Summerfield,Treoes,Bridgend CF35 5DL United Kingdom"
drag, startPoint x: 552, startPoint y: 522, endPoint x: 620, endPoint y: 547, distance: 72.4
click at [620, 547] on div "NI Number SL291890C" at bounding box center [794, 533] width 476 height 34
copy div "NI Number SL291890C"
drag, startPoint x: 551, startPoint y: 580, endPoint x: 632, endPoint y: 604, distance: 84.5
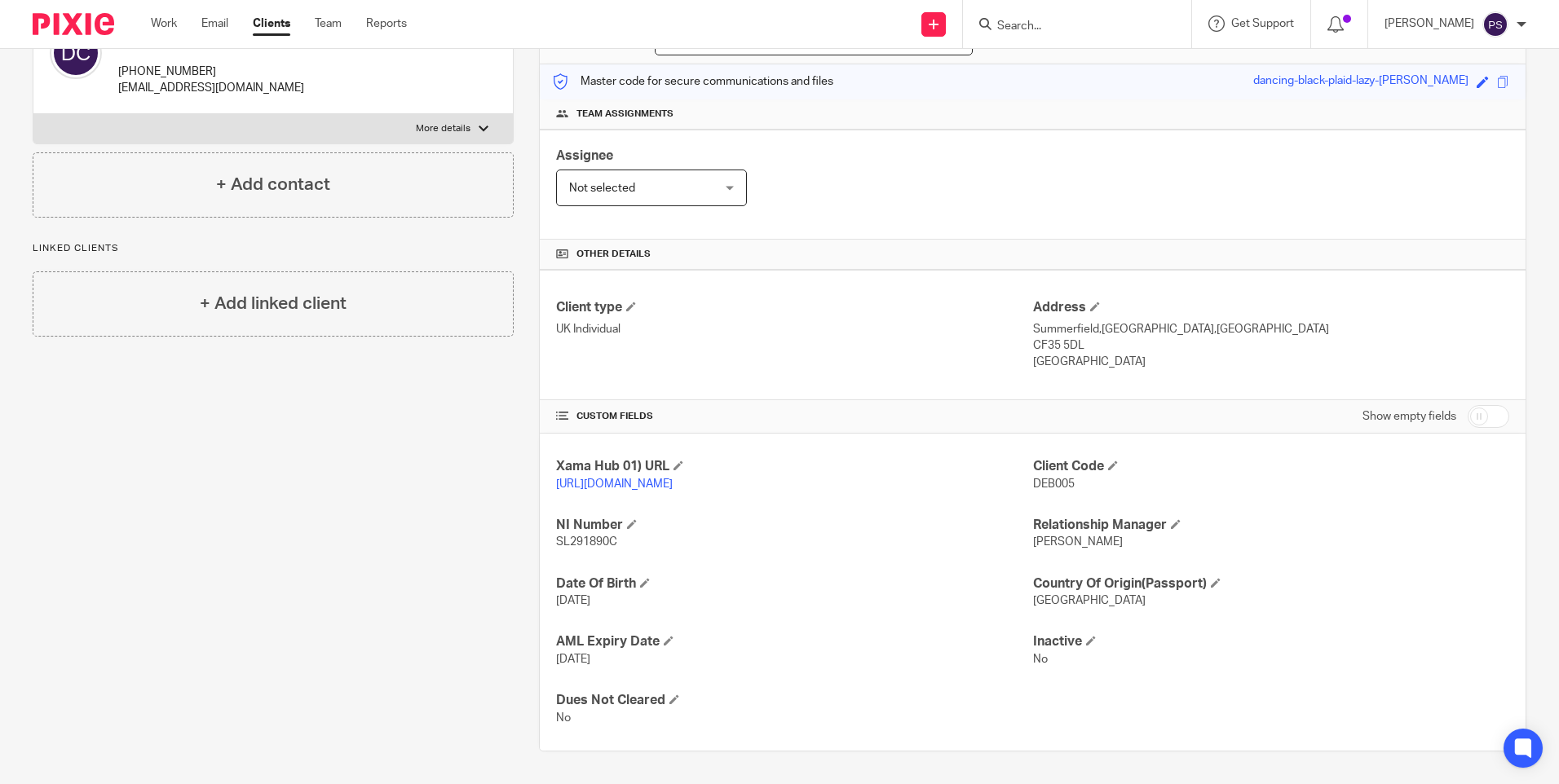
click at [632, 604] on div "Xama Hub 01) URL https://platform.xamatech.com/portal/crm/clients/4e4648c0-4ca1…" at bounding box center [1032, 592] width 986 height 317
copy div "Date Of Birth 20 Nov 1982"
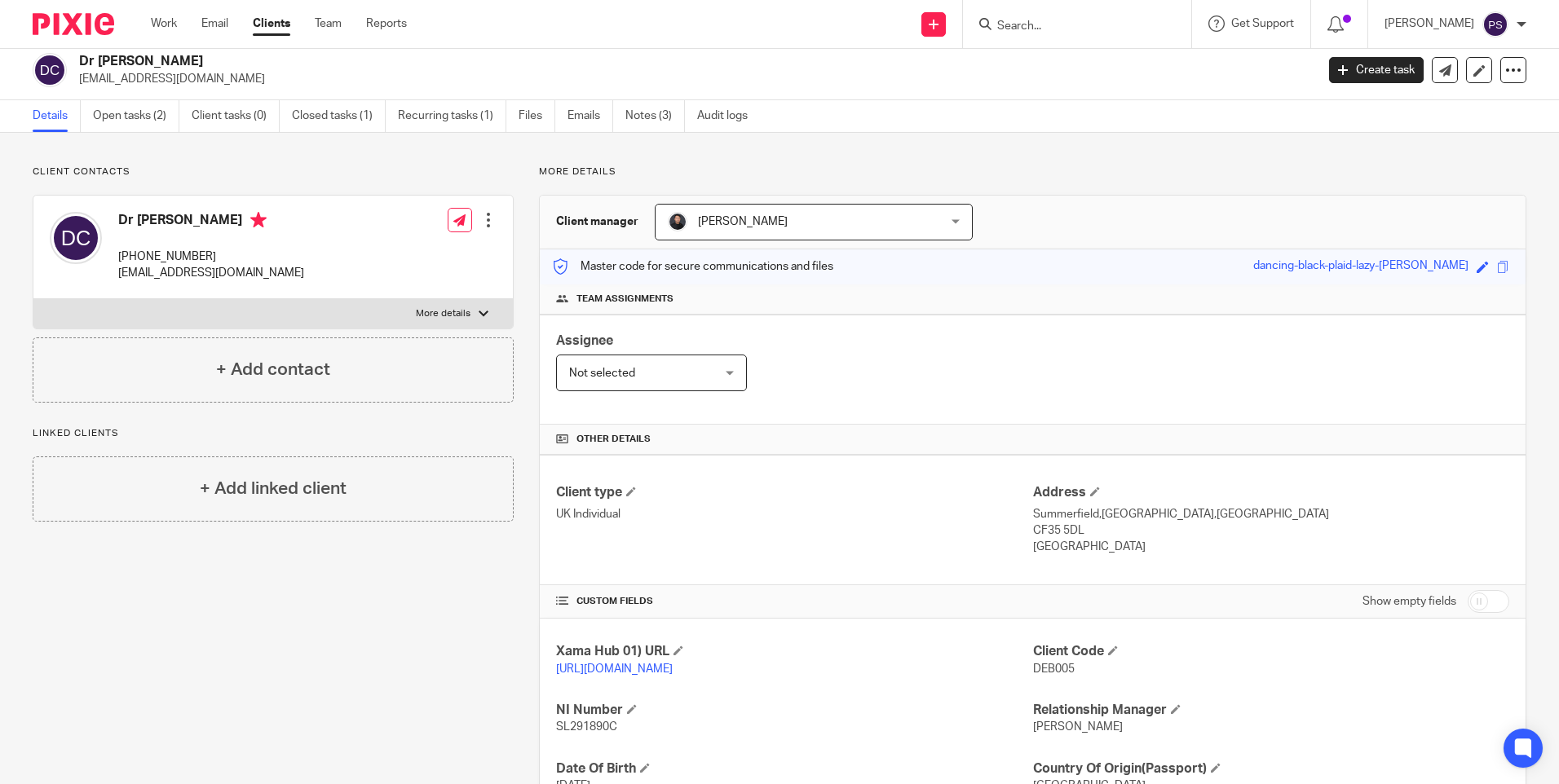
scroll to position [0, 0]
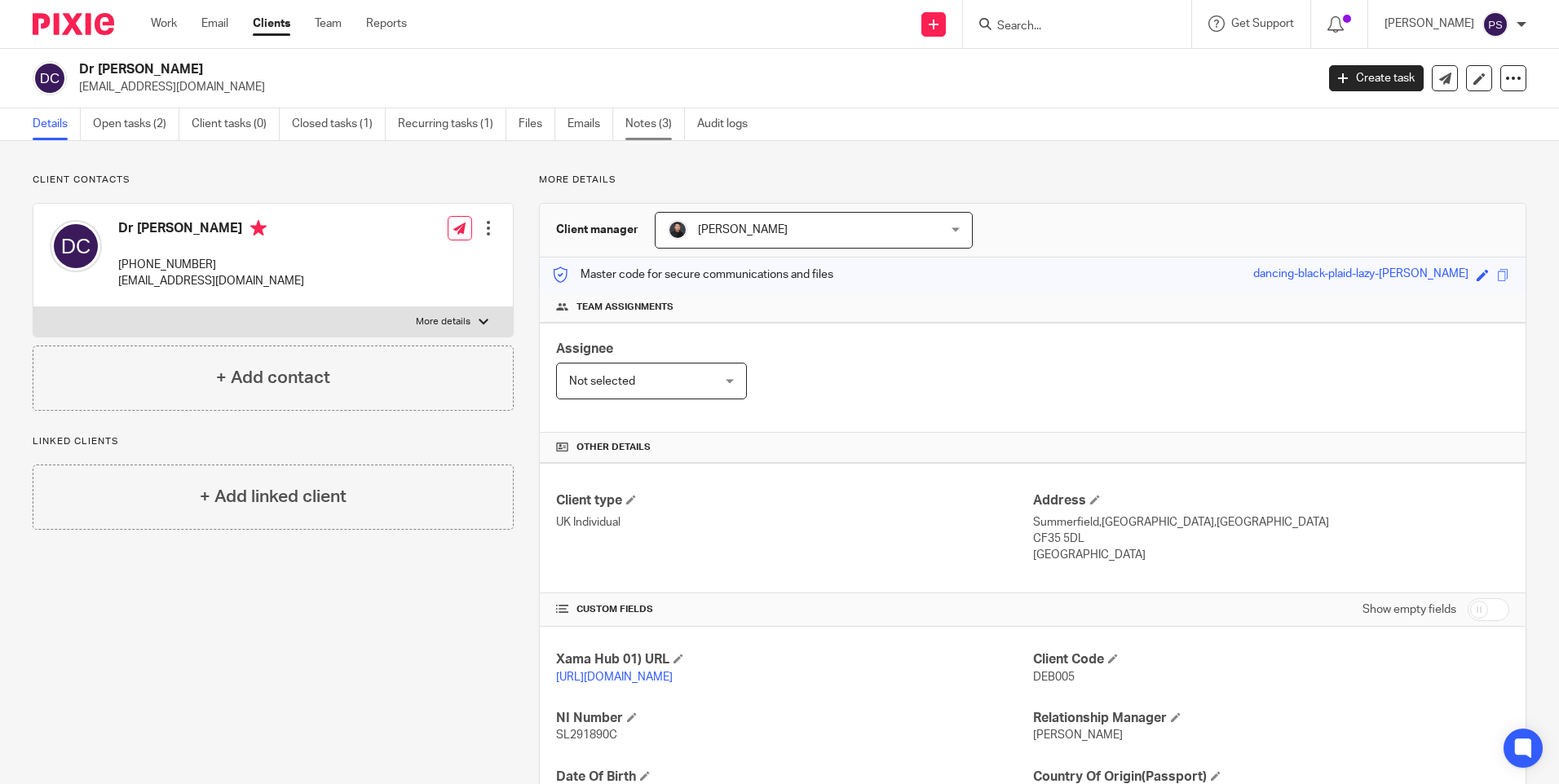
click at [641, 124] on link "Notes (3)" at bounding box center [655, 124] width 59 height 32
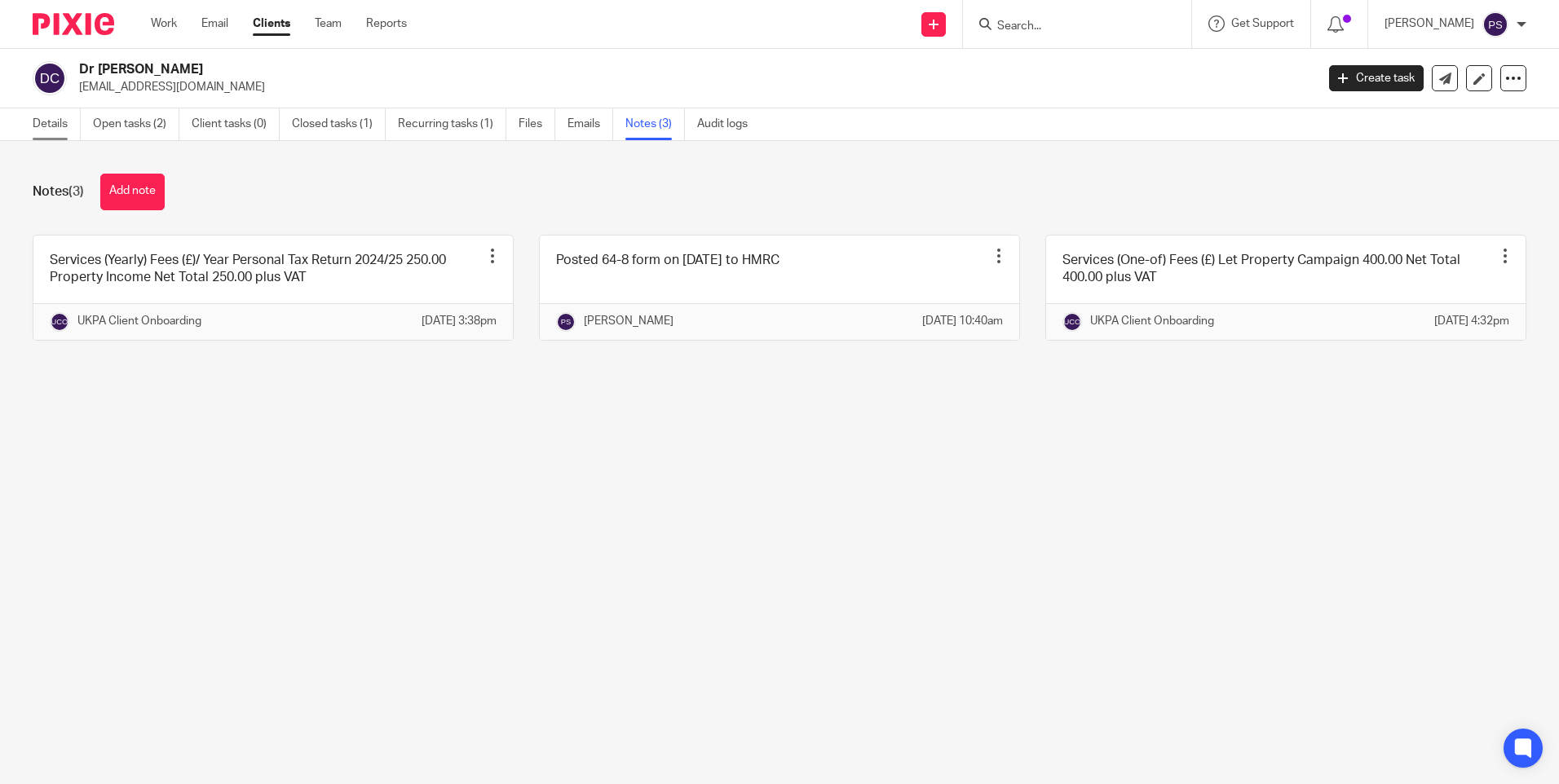
click at [43, 139] on link "Details" at bounding box center [57, 124] width 49 height 32
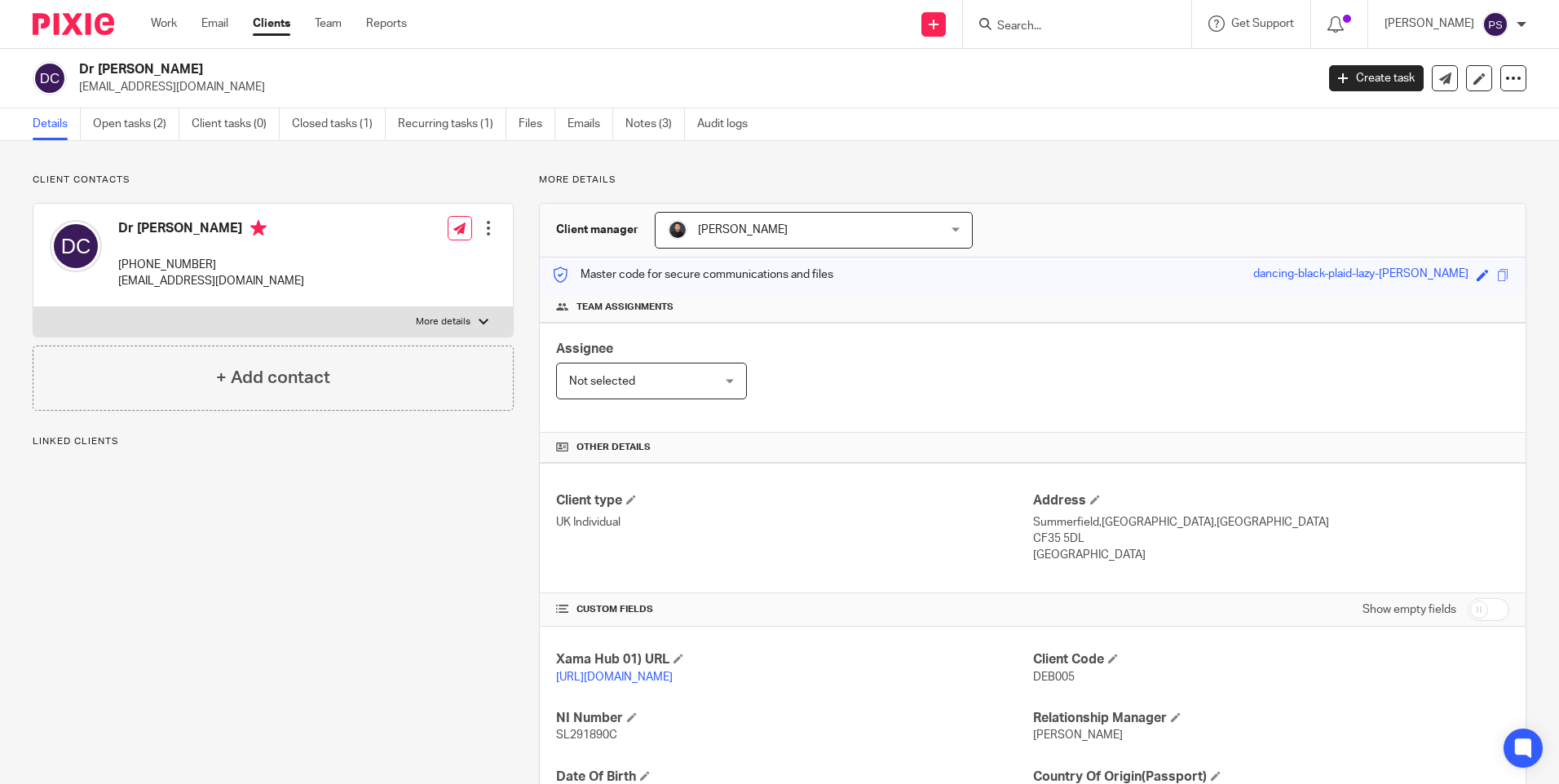
scroll to position [210, 0]
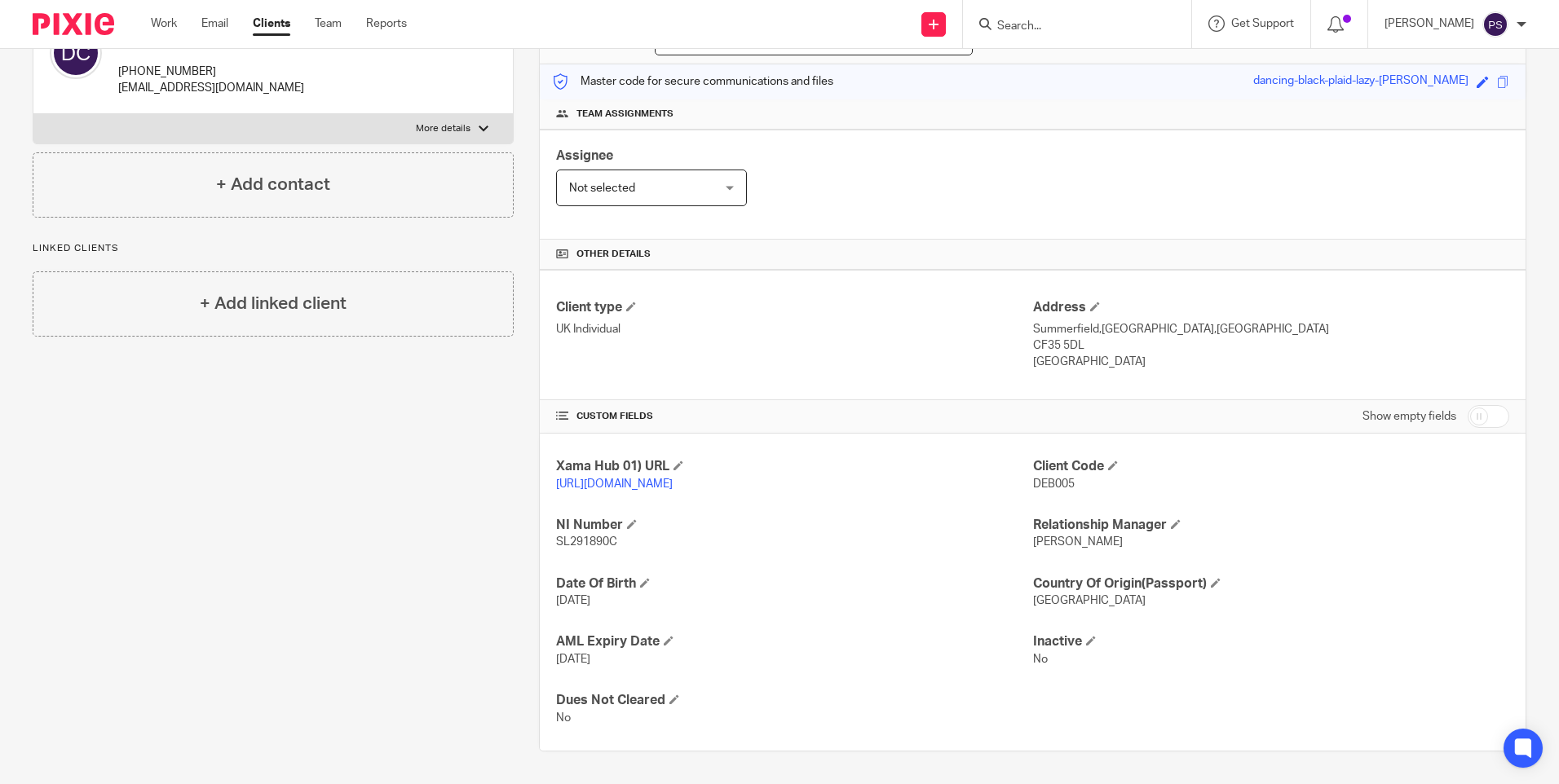
click at [270, 559] on div "Client contacts Dr [PERSON_NAME] [PHONE_NUMBER] [EMAIL_ADDRESS][DOMAIN_NAME] Ed…" at bounding box center [260, 366] width 506 height 771
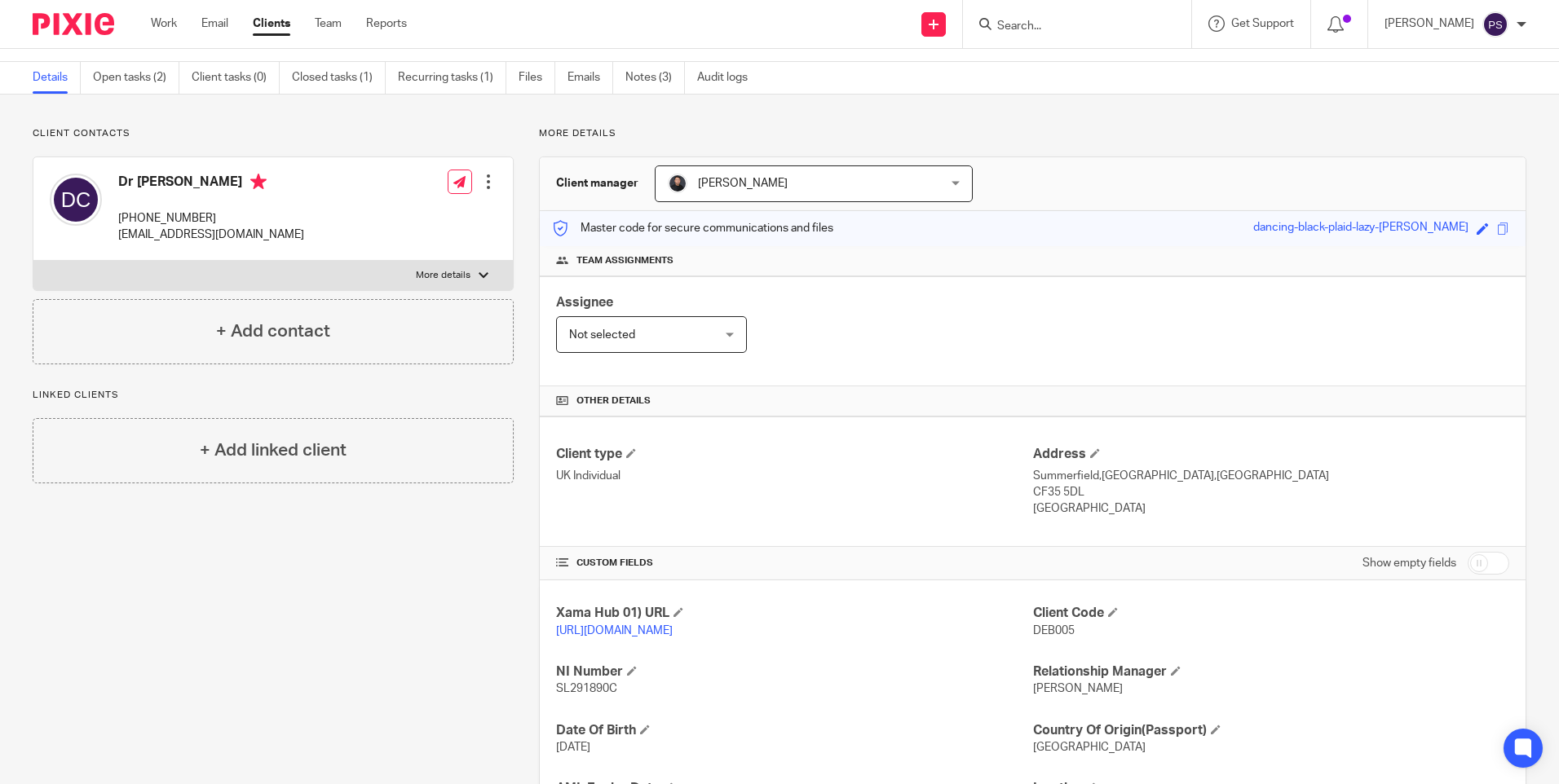
scroll to position [0, 0]
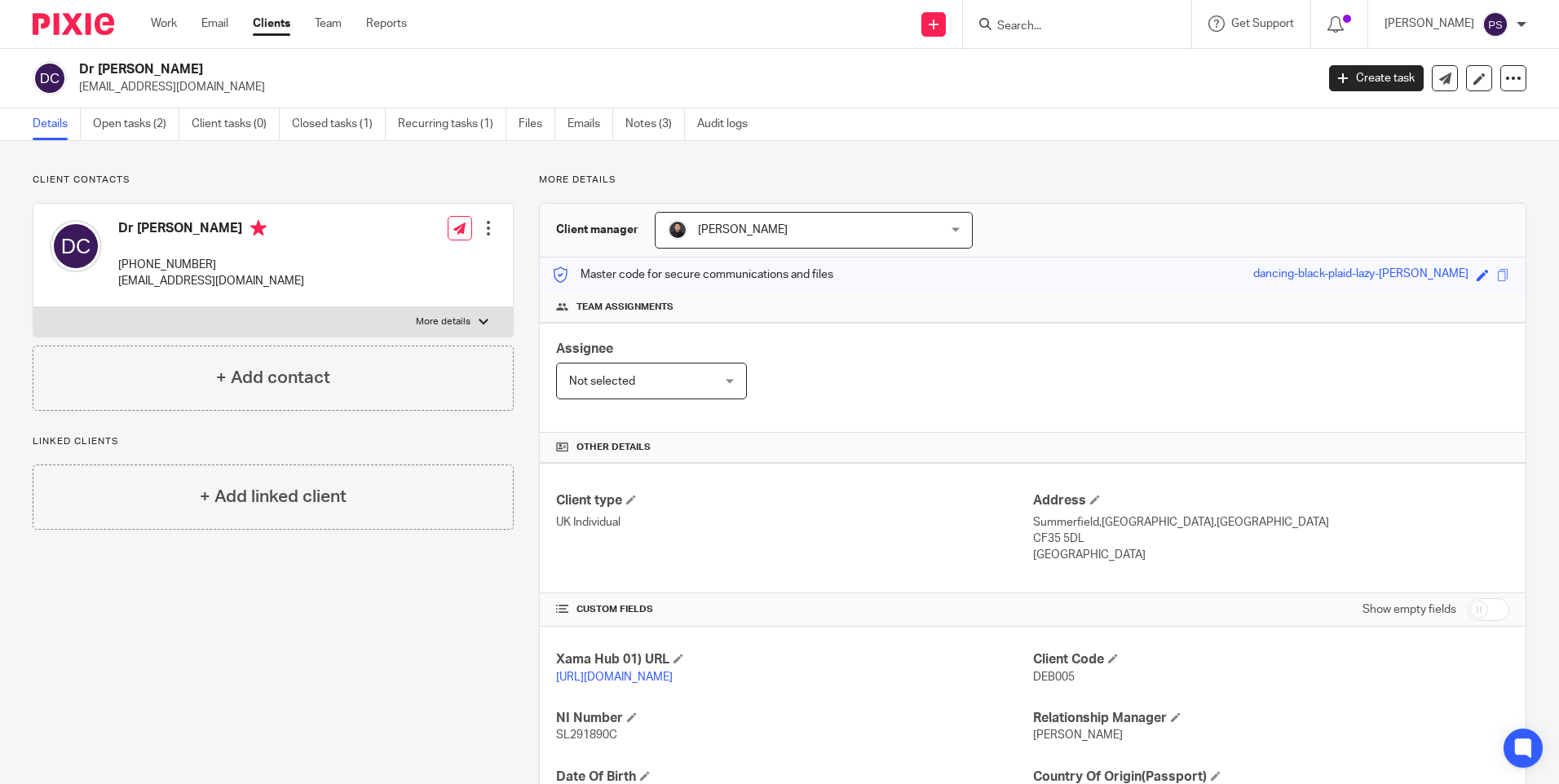
click at [139, 85] on p "[EMAIL_ADDRESS][DOMAIN_NAME]" at bounding box center [691, 86] width 1226 height 17
click at [139, 85] on p "debbienaudi@gmail.com" at bounding box center [691, 86] width 1226 height 17
copy main "debbienaudi@gmail.com Create task Update from Companies House Export data Merge…"
click at [1046, 27] on input "Search" at bounding box center [1069, 26] width 147 height 15
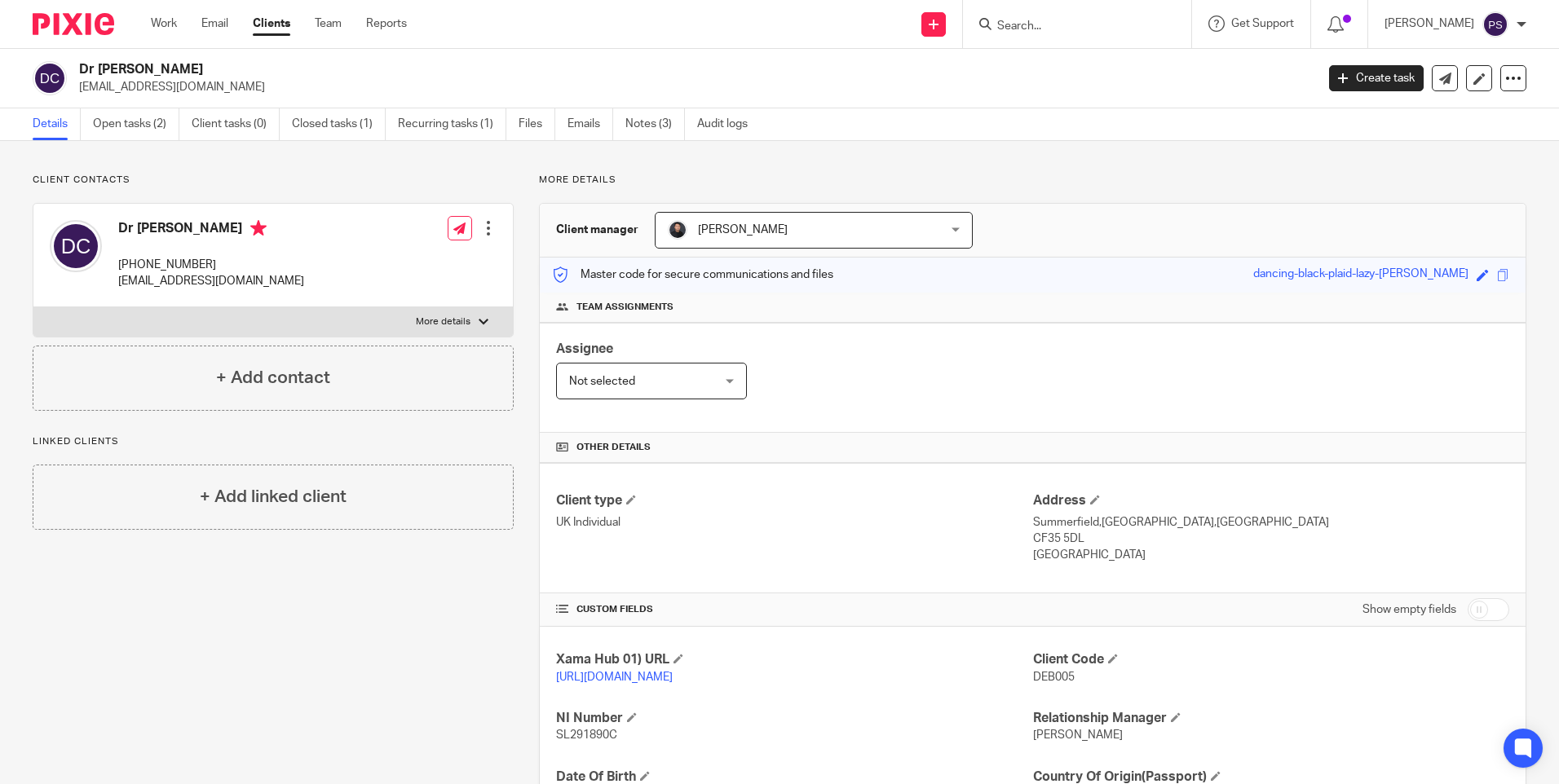
paste input "Yully [PERSON_NAME]"
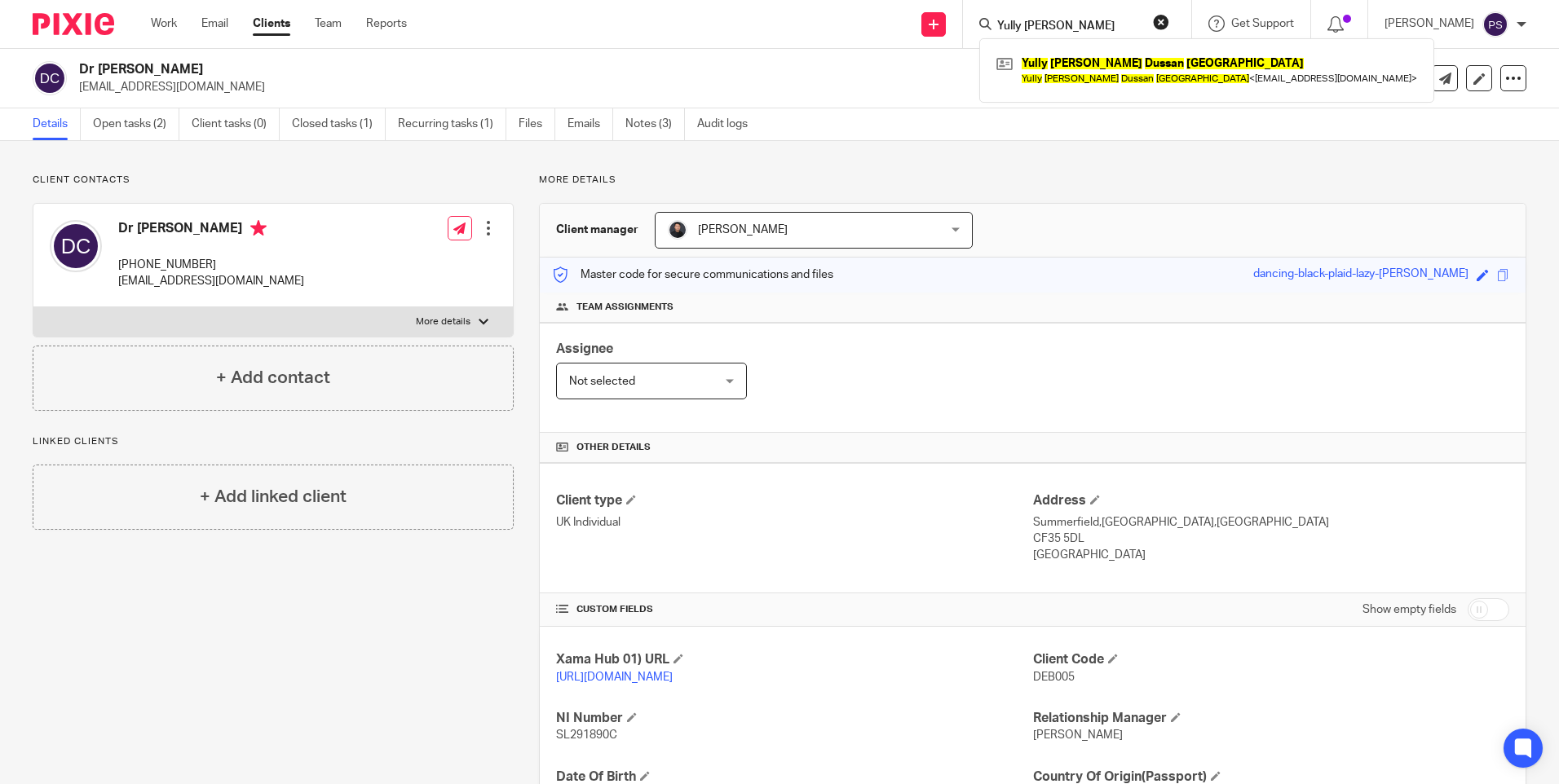
type input "Yully [PERSON_NAME]"
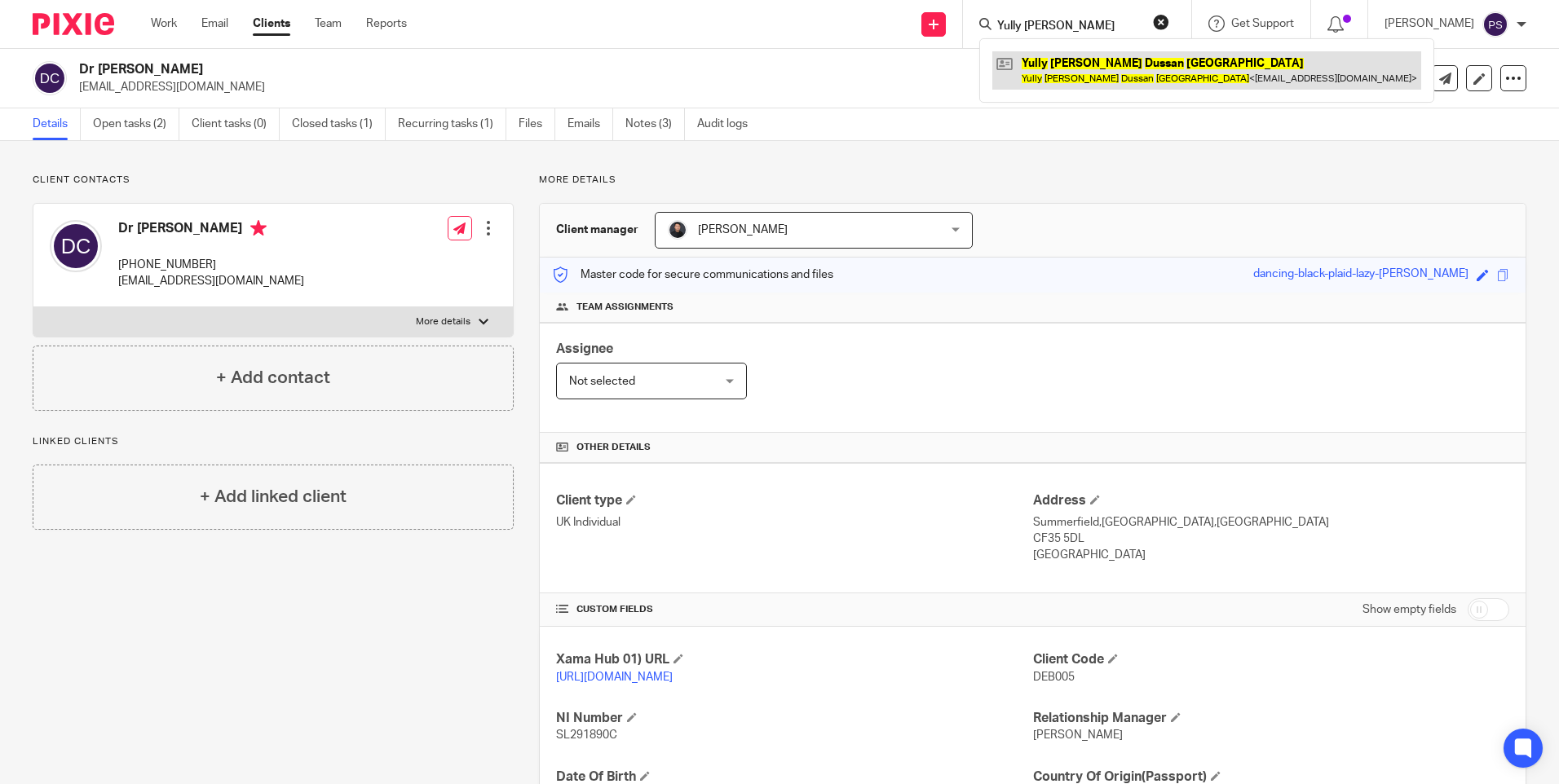
click at [1048, 69] on link at bounding box center [1206, 70] width 429 height 38
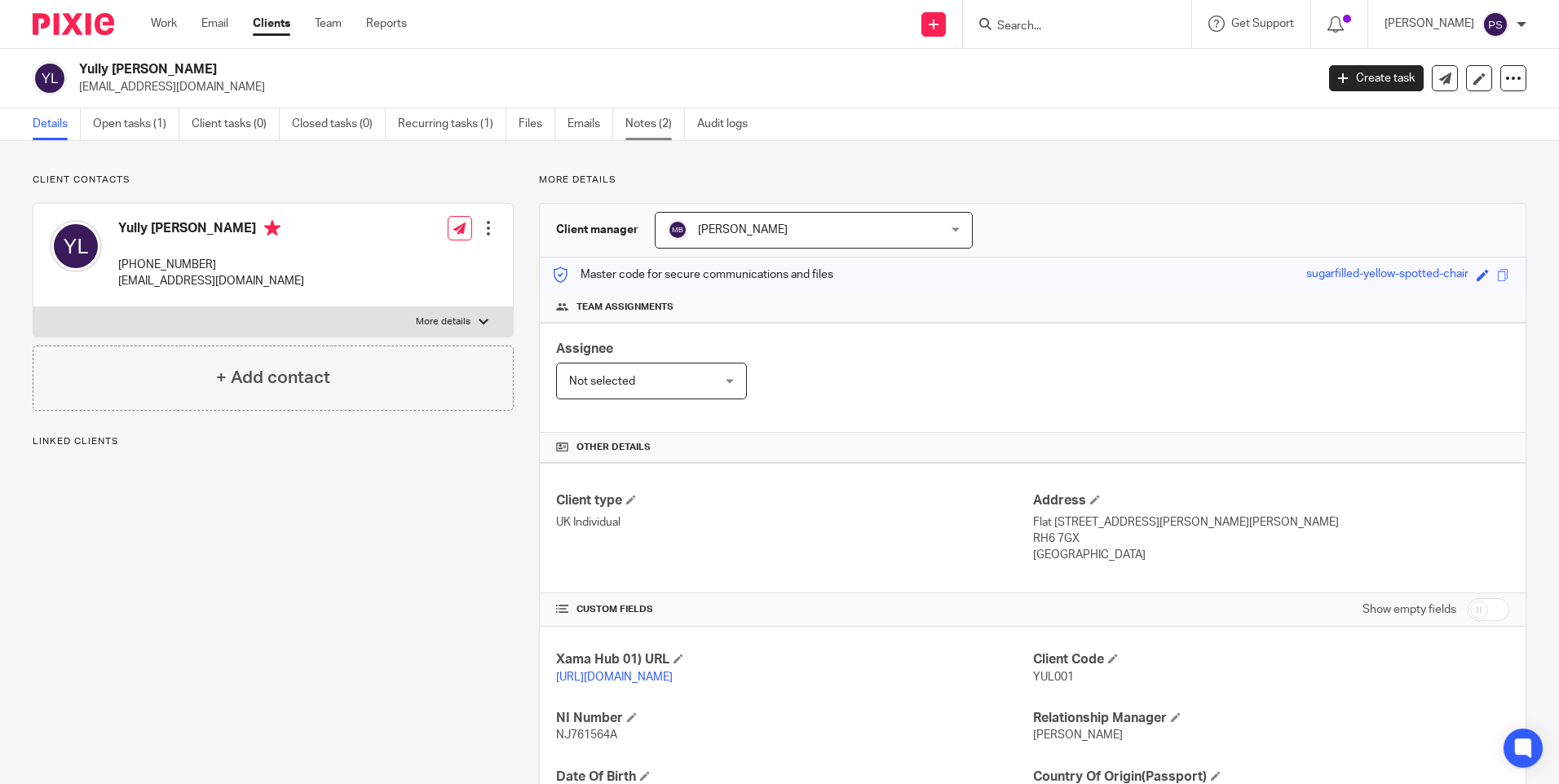
click at [646, 123] on link "Notes (2)" at bounding box center [655, 124] width 59 height 32
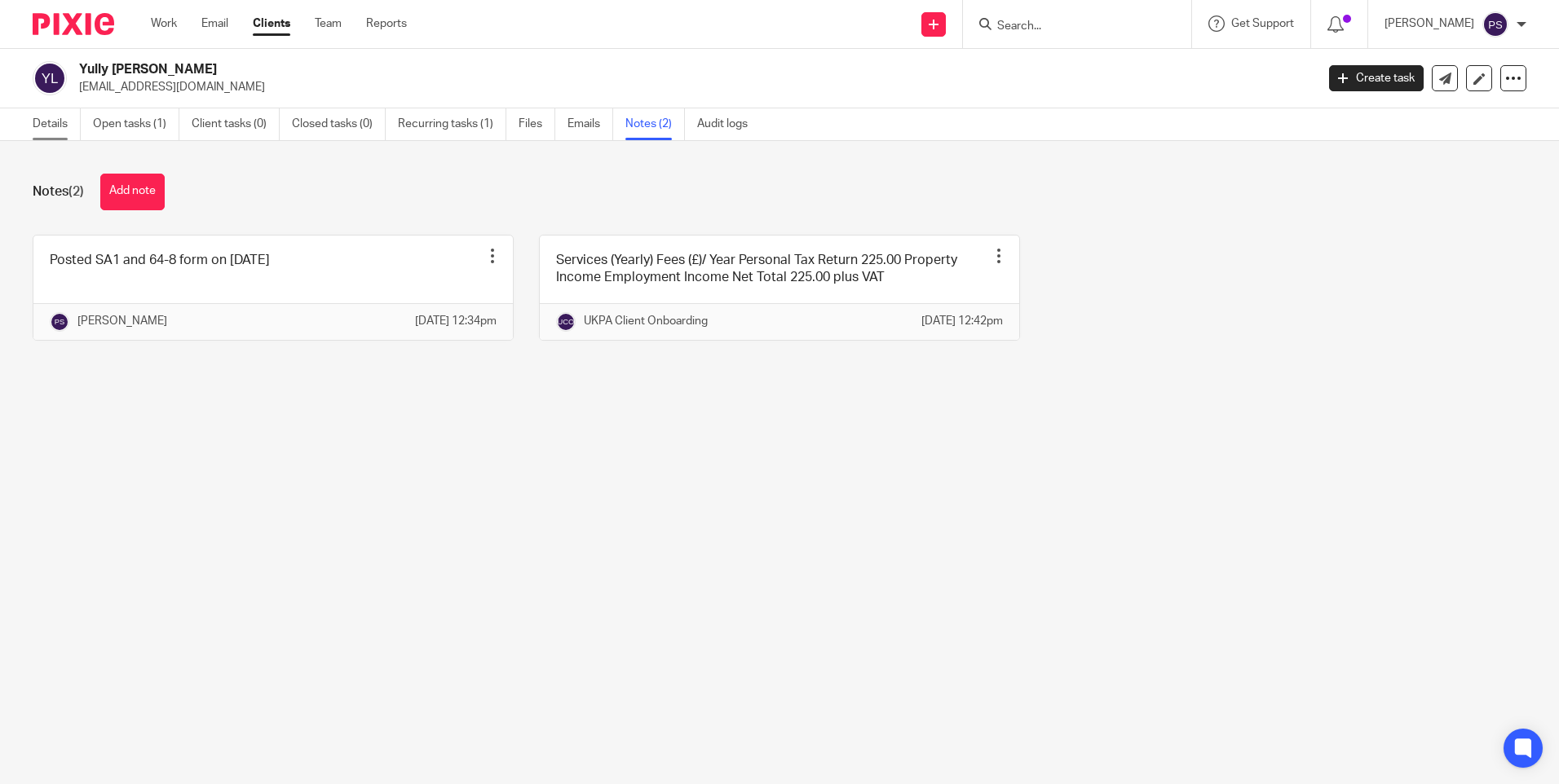
click at [43, 128] on link "Details" at bounding box center [57, 124] width 49 height 32
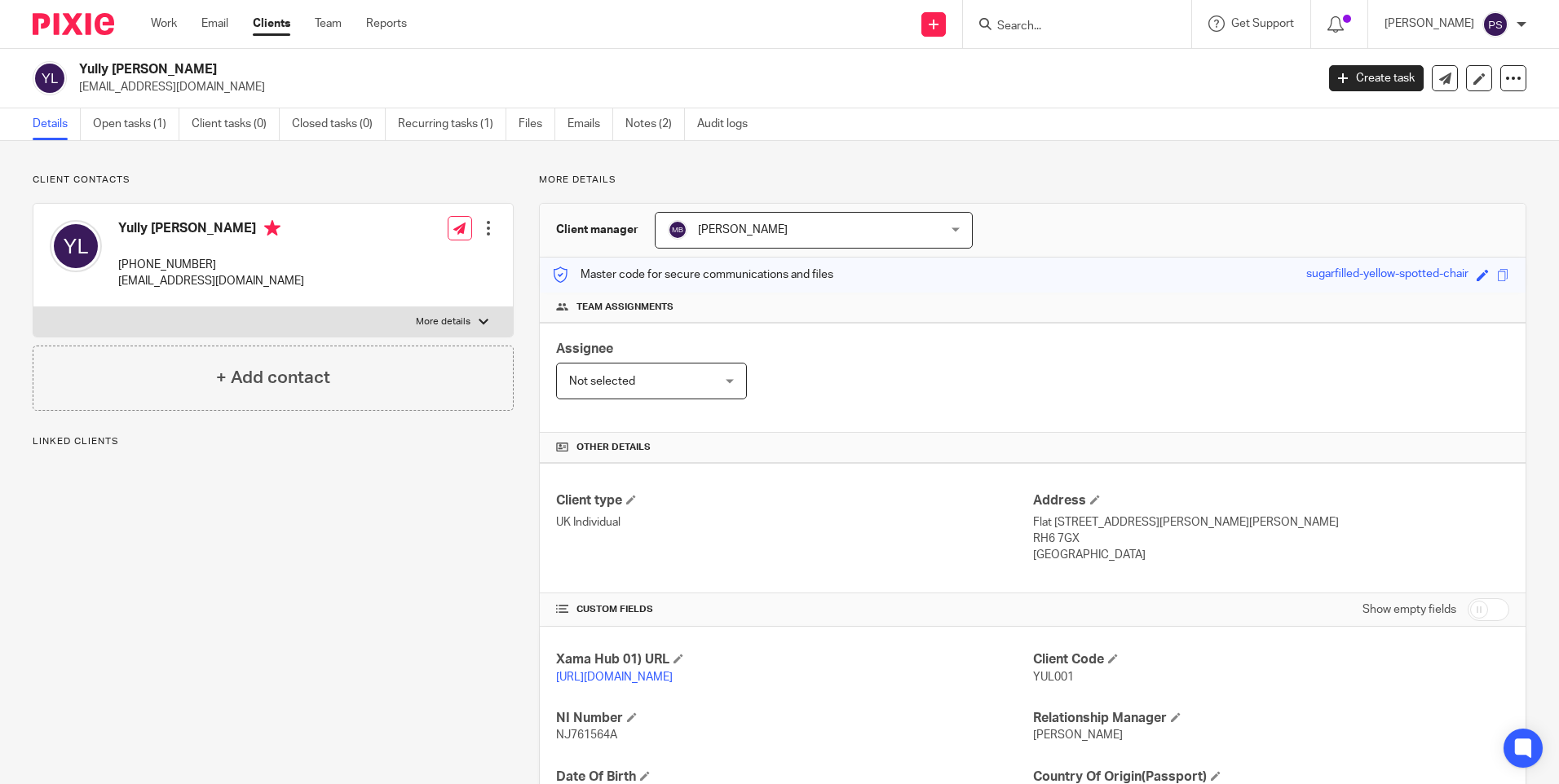
click at [296, 646] on div "Client contacts [PERSON_NAME] [PHONE_NUMBER] [EMAIL_ADDRESS][DOMAIN_NAME] Edit …" at bounding box center [260, 560] width 506 height 771
click at [114, 702] on div "Client contacts Yully Andrea Dussan Lugo +44 777 099 6456 yullydussan@gmail.com…" at bounding box center [260, 560] width 506 height 771
click at [217, 67] on h2 "Yully Andrea Dussan Lugo" at bounding box center [569, 70] width 981 height 17
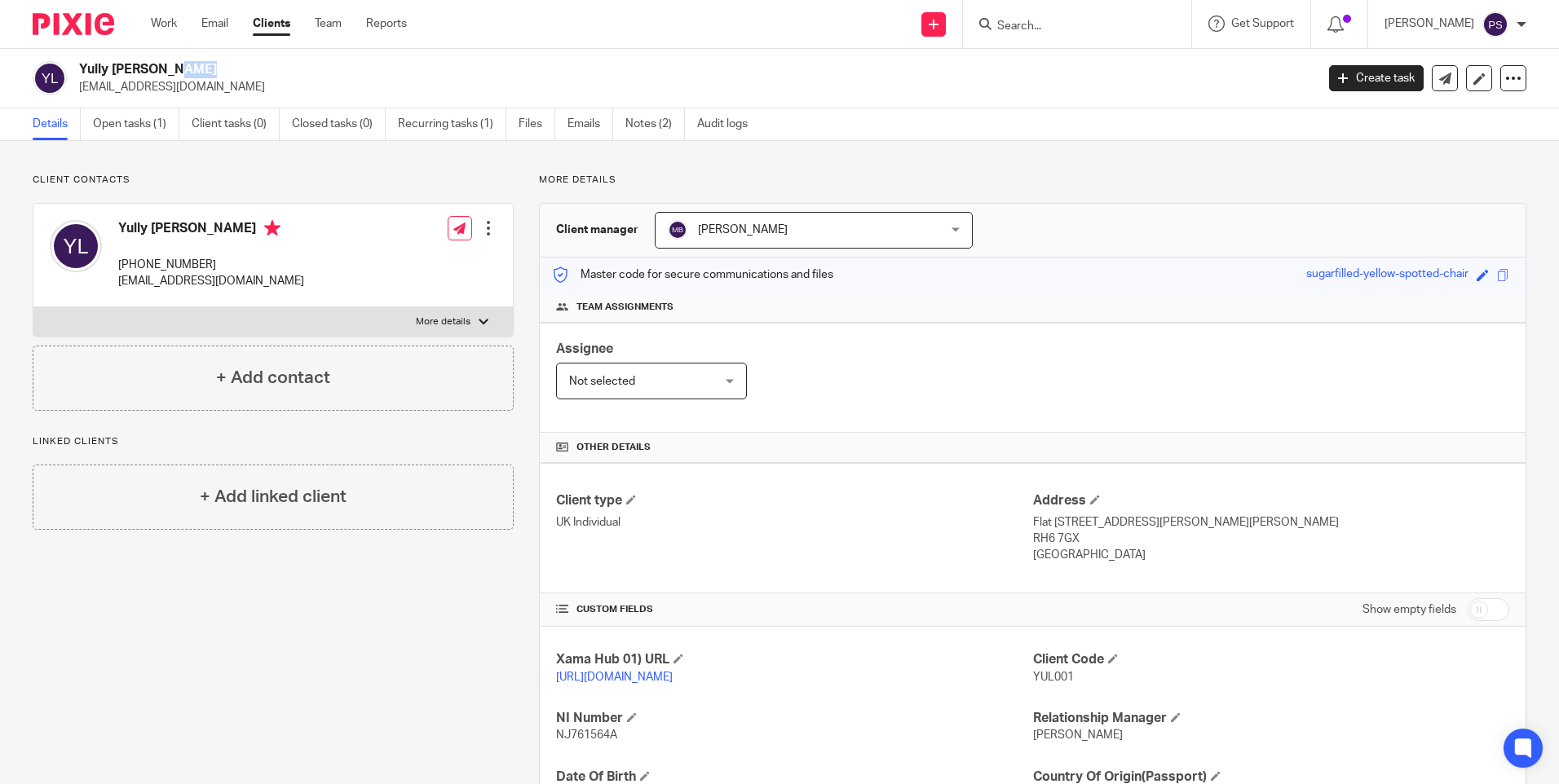
copy div "Yully Andrea Dussan Lugo"
drag, startPoint x: 1022, startPoint y: 496, endPoint x: 1077, endPoint y: 552, distance: 78.5
click at [1077, 552] on div "Client type UK Individual Address Flat 32 Beulah Court, 15-19 Albert Road Horle…" at bounding box center [1032, 528] width 986 height 130
drag, startPoint x: 1077, startPoint y: 552, endPoint x: 906, endPoint y: 523, distance: 173.4
click at [901, 525] on p "UK Individual" at bounding box center [794, 522] width 476 height 17
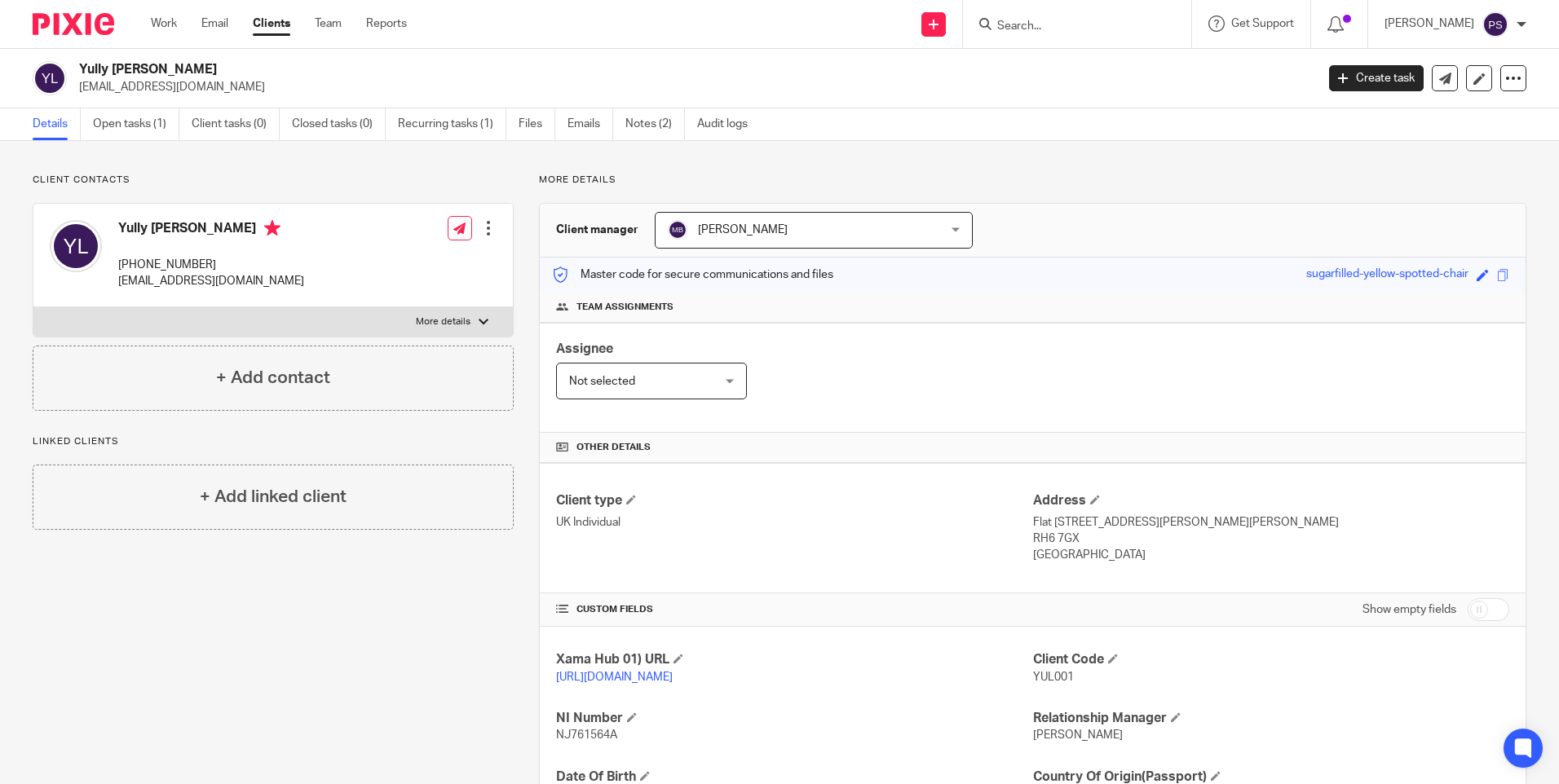
drag, startPoint x: 1029, startPoint y: 499, endPoint x: 1121, endPoint y: 562, distance: 111.5
click at [1121, 562] on div "Address Flat 32 Beulah Court, 15-19 Albert Road Horley RH6 7GX United Kingdom" at bounding box center [1271, 528] width 476 height 72
drag, startPoint x: 1121, startPoint y: 562, endPoint x: 1076, endPoint y: 545, distance: 48.1
click at [1076, 545] on div "Client type UK Individual Address Flat 32 Beulah Court, 15-19 Albert Road Horle…" at bounding box center [1032, 528] width 986 height 130
click at [947, 481] on div "Client type UK Individual Address Flat 32 Beulah Court, 15-19 Albert Road Horle…" at bounding box center [1032, 528] width 986 height 130
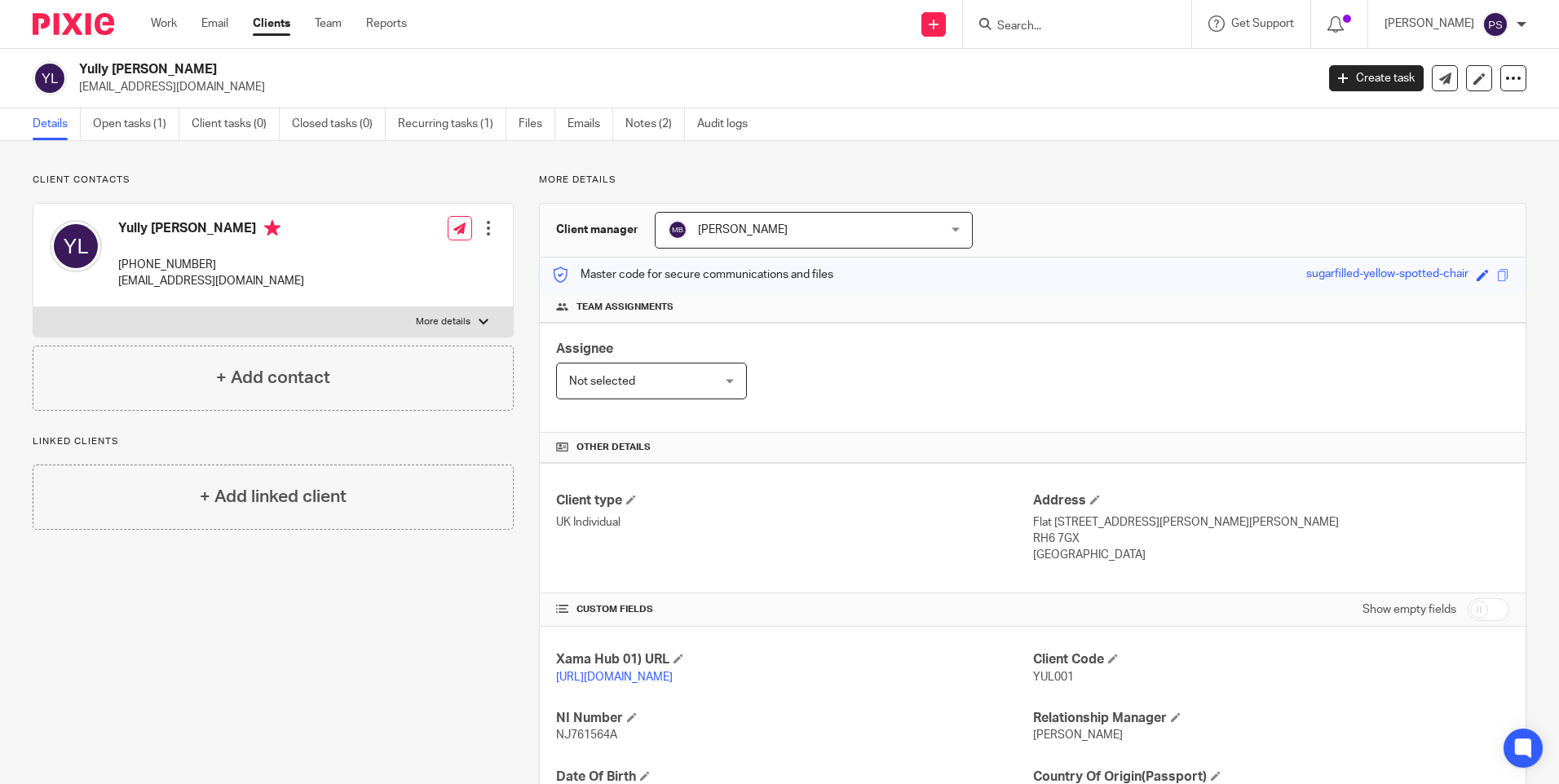
drag, startPoint x: 1025, startPoint y: 504, endPoint x: 1123, endPoint y: 574, distance: 120.4
click at [1123, 574] on div "Client type UK Individual Address Flat 32 Beulah Court, 15-19 Albert Road Horle…" at bounding box center [1032, 528] width 986 height 130
copy div "Address Flat 32 Beulah Court, 15-19 Albert Road Horley RH6 7GX United Kingdom"
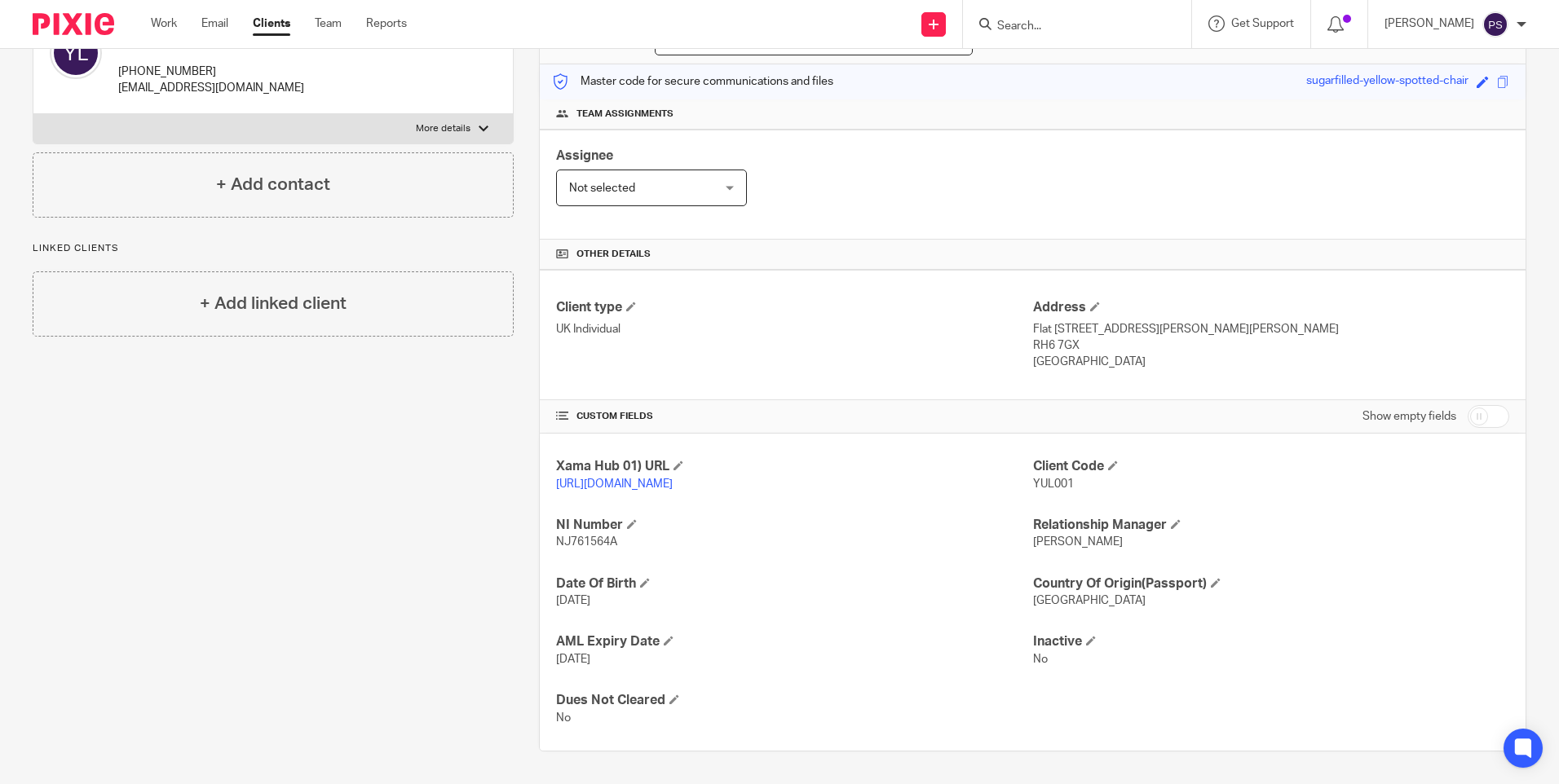
scroll to position [210, 0]
drag, startPoint x: 552, startPoint y: 524, endPoint x: 625, endPoint y: 551, distance: 77.8
click at [625, 551] on div "NI Number NJ761564A" at bounding box center [794, 533] width 476 height 34
copy div "NI Number NJ761564A"
drag, startPoint x: 550, startPoint y: 580, endPoint x: 626, endPoint y: 598, distance: 78.1
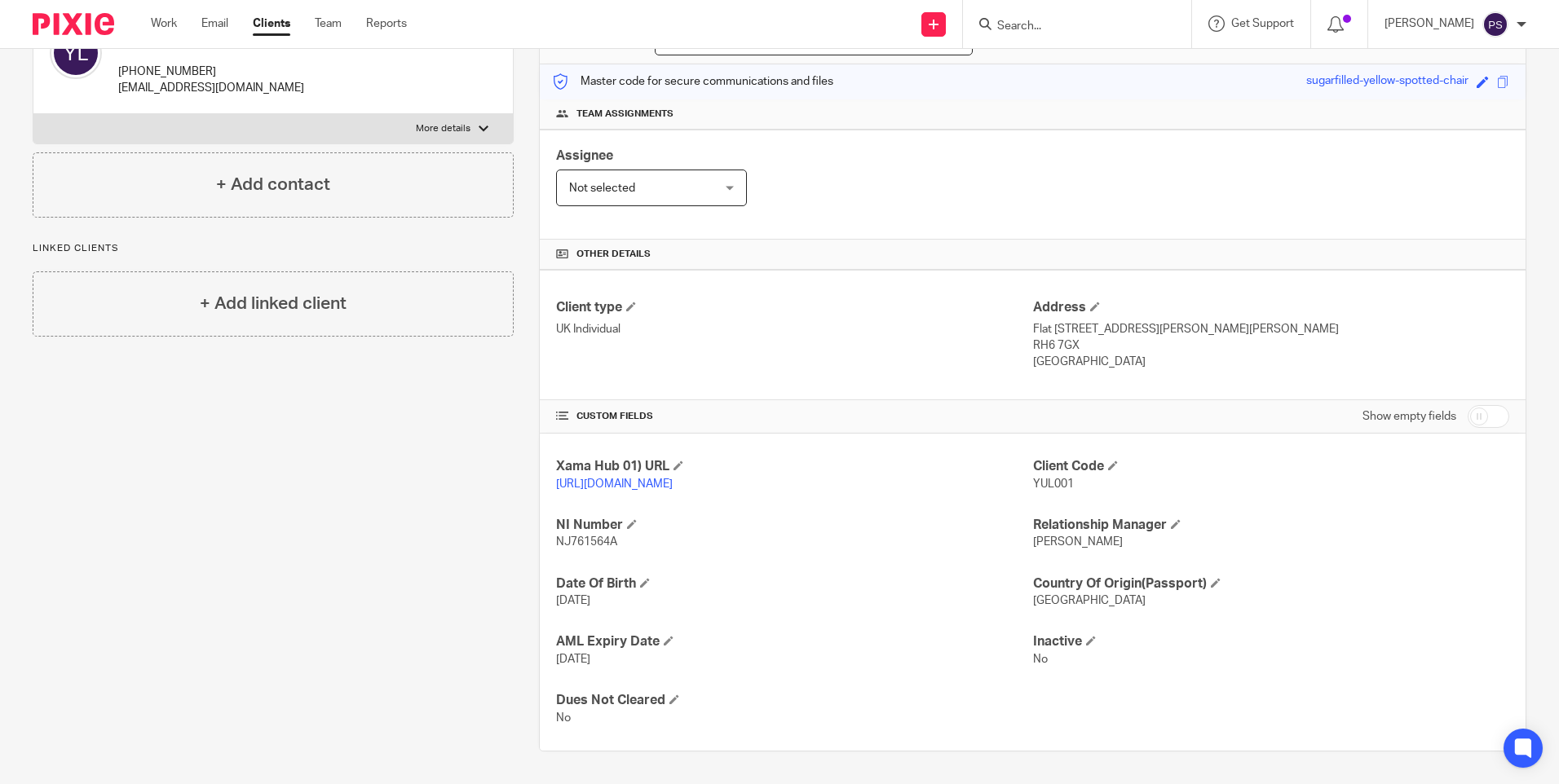
click at [626, 598] on div "Xama Hub 01) URL https://platform.xamatech.com/portal/crm/clients/a5c26580-4138…" at bounding box center [1032, 592] width 986 height 317
copy div "Date Of Birth 11 Jun 1984"
click at [341, 396] on div "Client contacts Yully Andrea Dussan Lugo +44 777 099 6456 yullydussan@gmail.com…" at bounding box center [260, 366] width 506 height 771
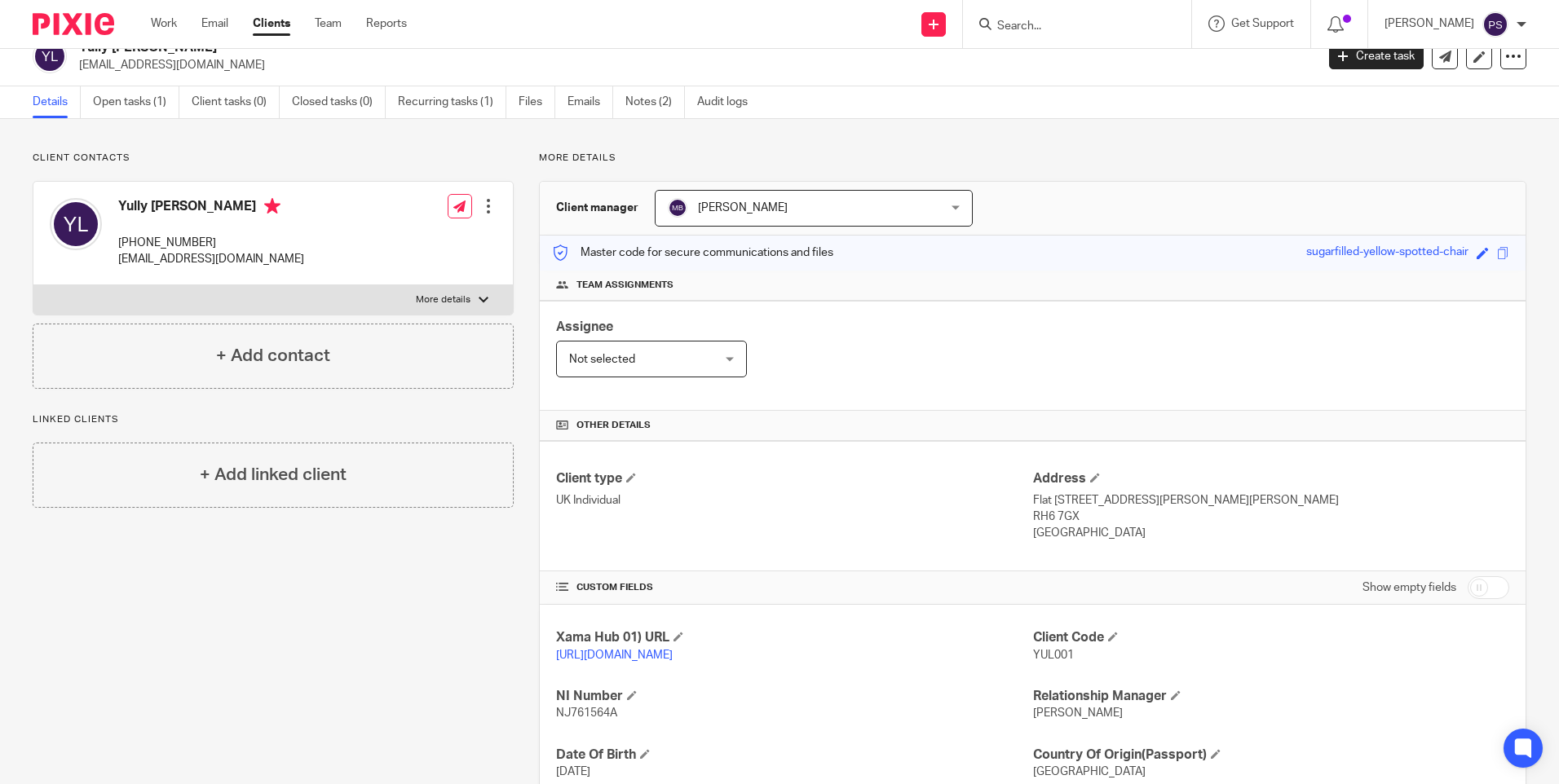
scroll to position [0, 0]
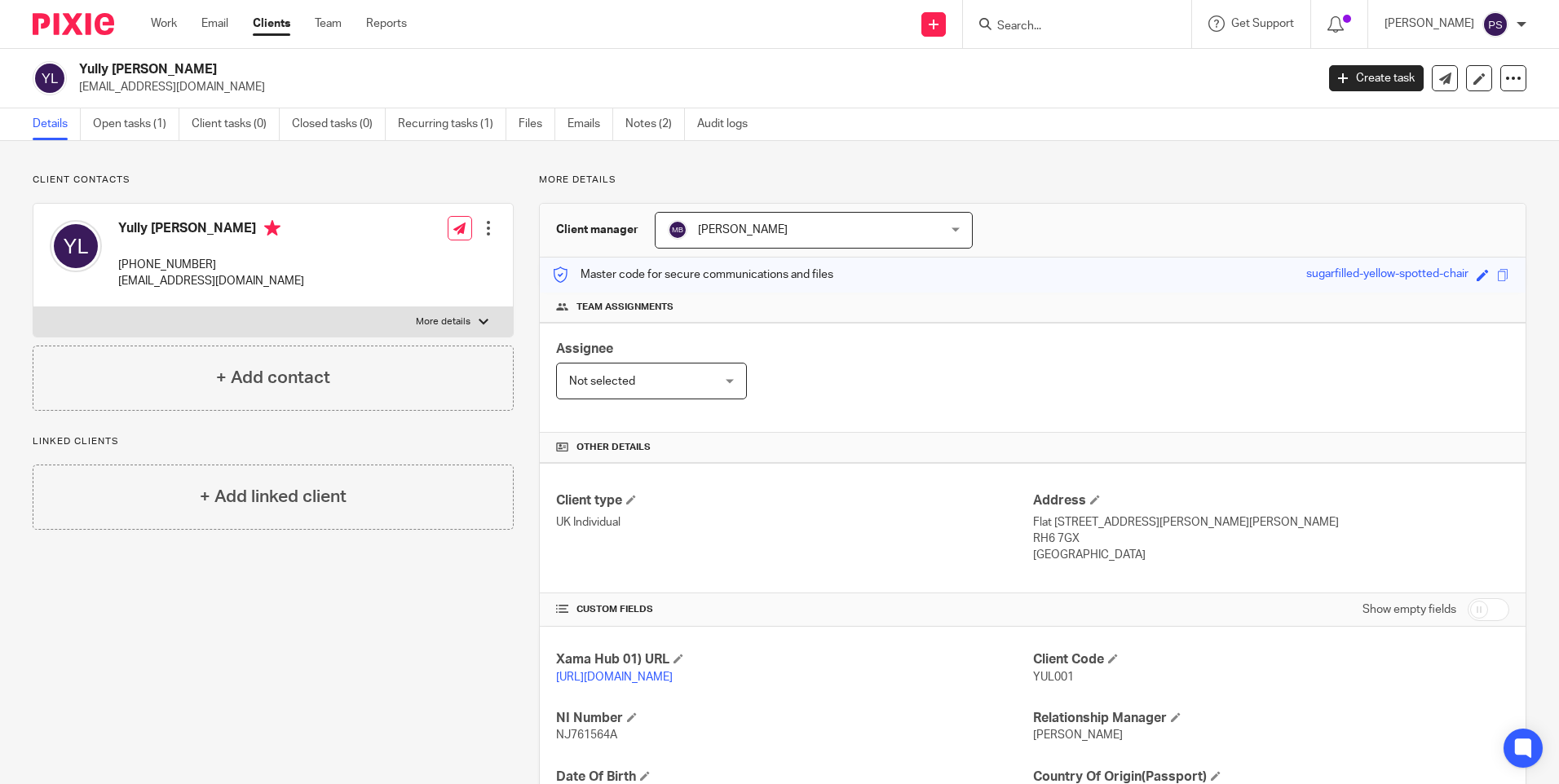
click at [196, 68] on h2 "Yully Andrea Dussan Lugo" at bounding box center [569, 70] width 981 height 17
copy div "Yully Andrea Dussan Lugo"
drag, startPoint x: 1022, startPoint y: 502, endPoint x: 1112, endPoint y: 559, distance: 106.5
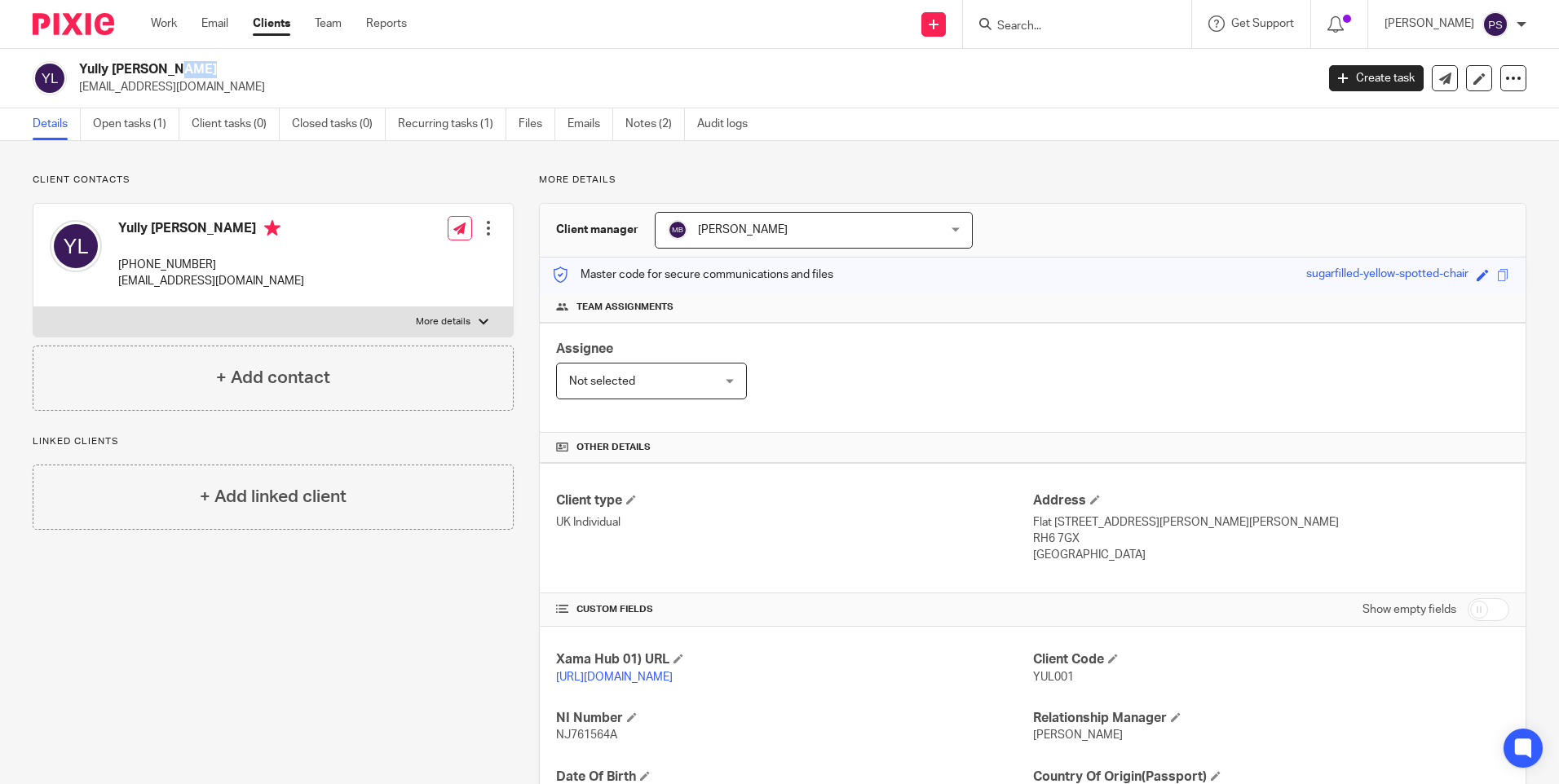
click at [1112, 559] on div "Client type UK Individual Address Flat 32 Beulah Court, 15-19 Albert Road Horle…" at bounding box center [1032, 528] width 986 height 130
drag, startPoint x: 1005, startPoint y: 497, endPoint x: 1023, endPoint y: 499, distance: 18.1
click at [1006, 497] on h4 "Client type" at bounding box center [794, 501] width 476 height 17
click at [1001, 491] on div "Client type UK Individual Address Flat 32 Beulah Court, 15-19 Albert Road Horle…" at bounding box center [1032, 528] width 986 height 130
drag, startPoint x: 1024, startPoint y: 501, endPoint x: 1128, endPoint y: 566, distance: 122.6
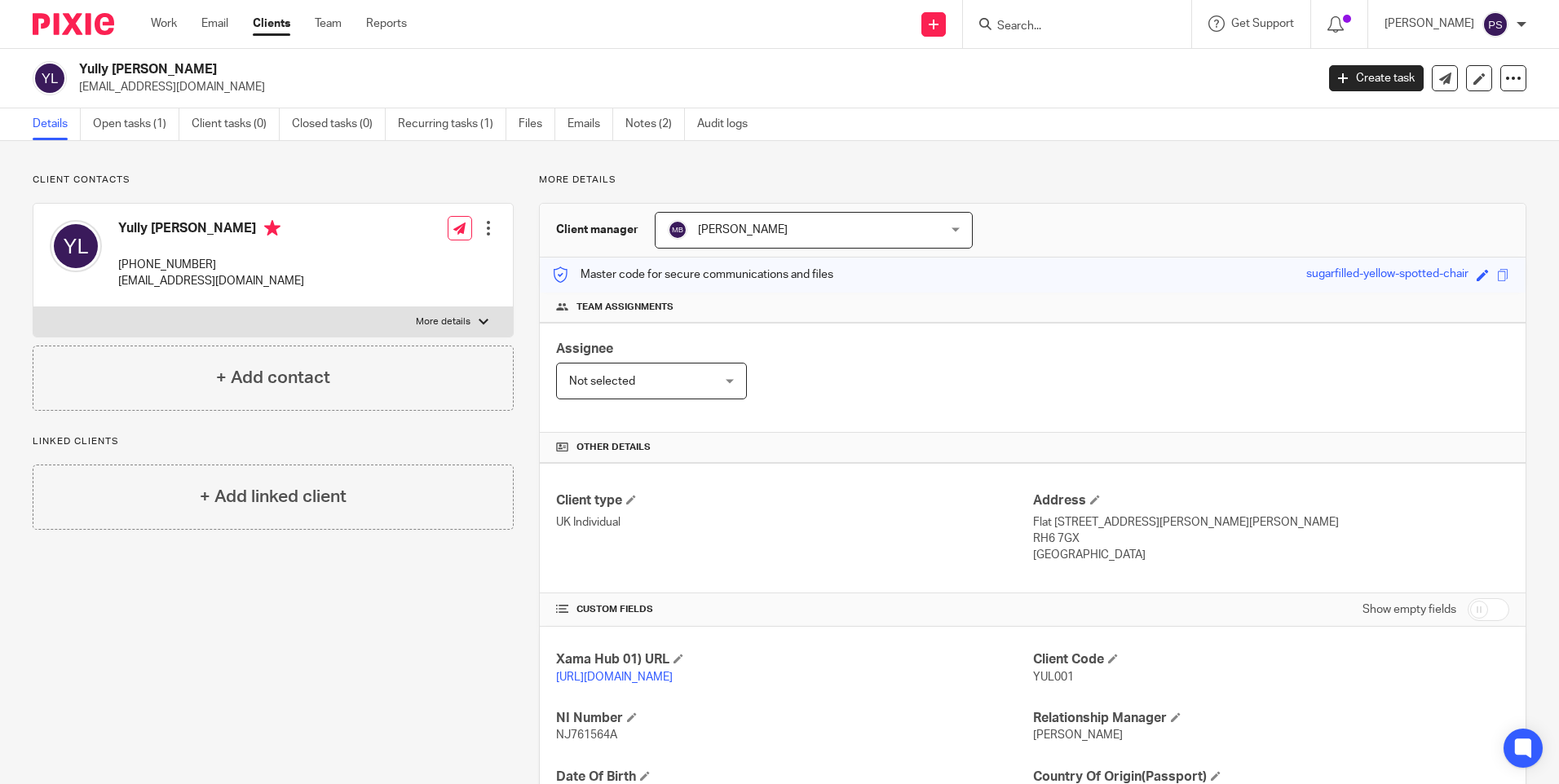
click at [1128, 566] on div "Client type UK Individual Address Flat 32 Beulah Court, 15-19 Albert Road Horle…" at bounding box center [1032, 528] width 986 height 130
copy div "Address Flat 32 Beulah Court, 15-19 Albert Road Horley RH6 7GX United Kingdom"
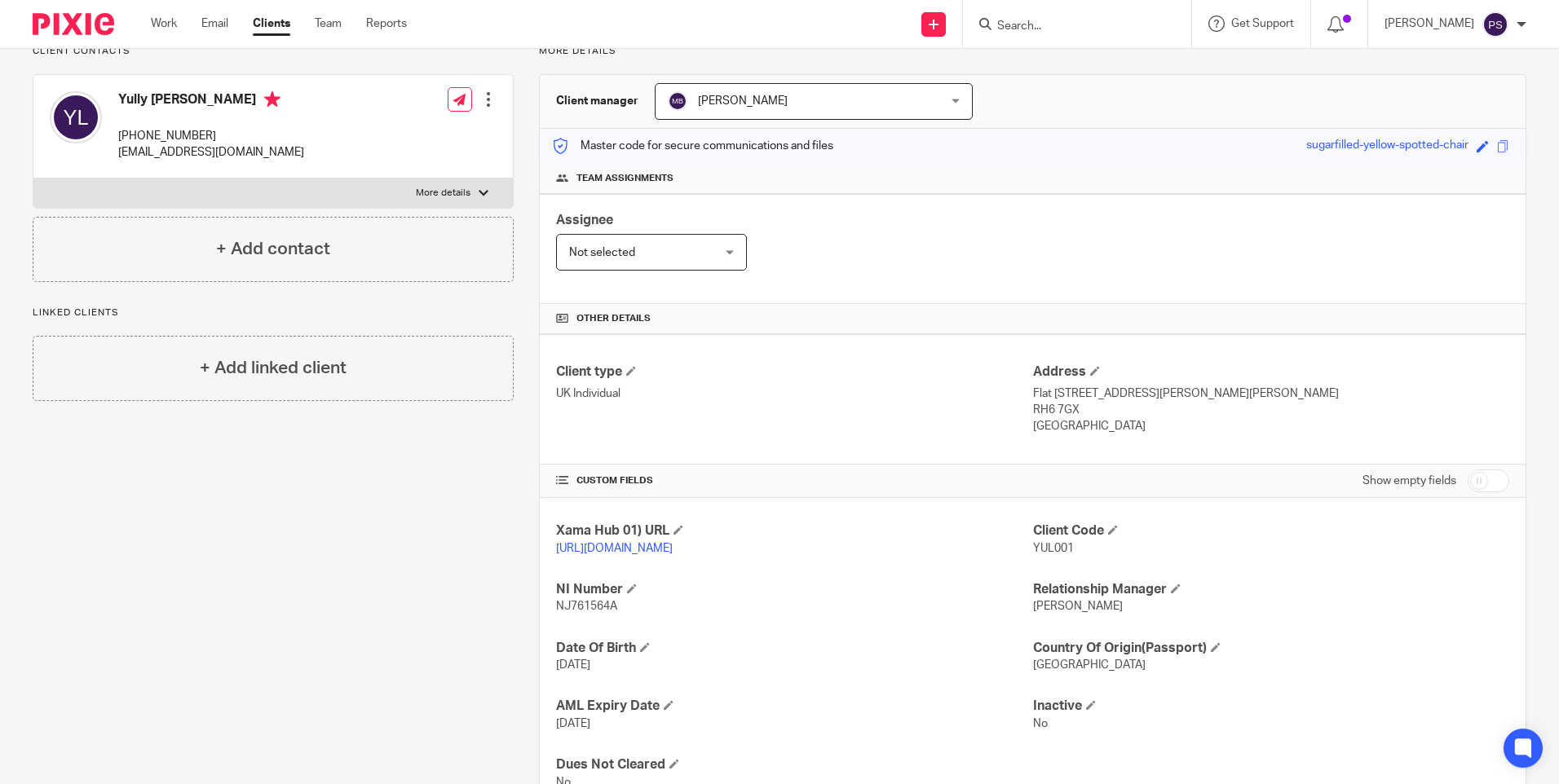
scroll to position [210, 0]
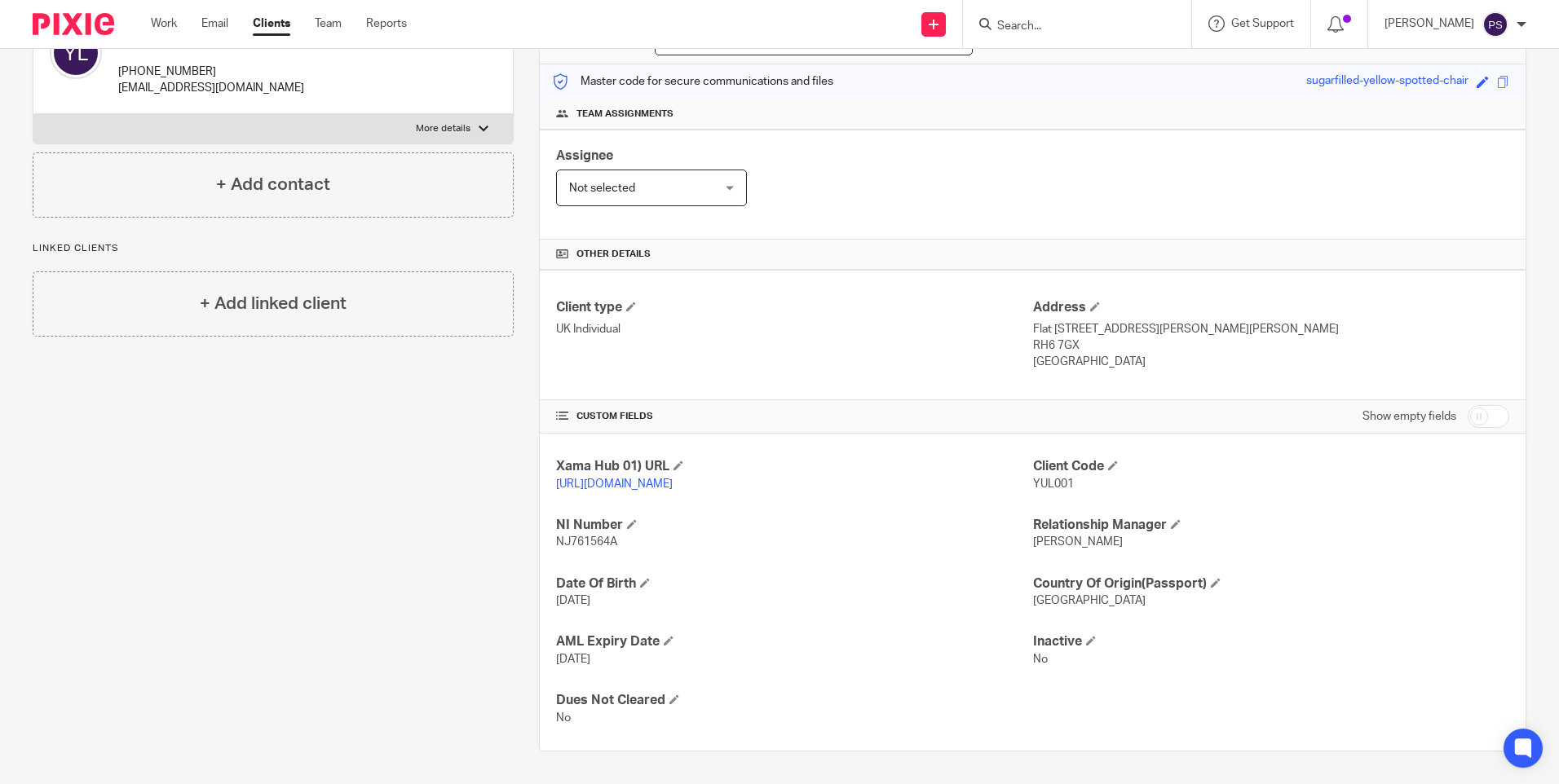
drag, startPoint x: 552, startPoint y: 522, endPoint x: 621, endPoint y: 545, distance: 72.7
click at [621, 545] on div "NI Number NJ761564A" at bounding box center [794, 533] width 476 height 34
copy div "NI Number NJ761564A"
drag, startPoint x: 554, startPoint y: 582, endPoint x: 629, endPoint y: 602, distance: 77.6
click at [629, 602] on div "Date Of Birth 11 Jun 1984" at bounding box center [794, 592] width 476 height 34
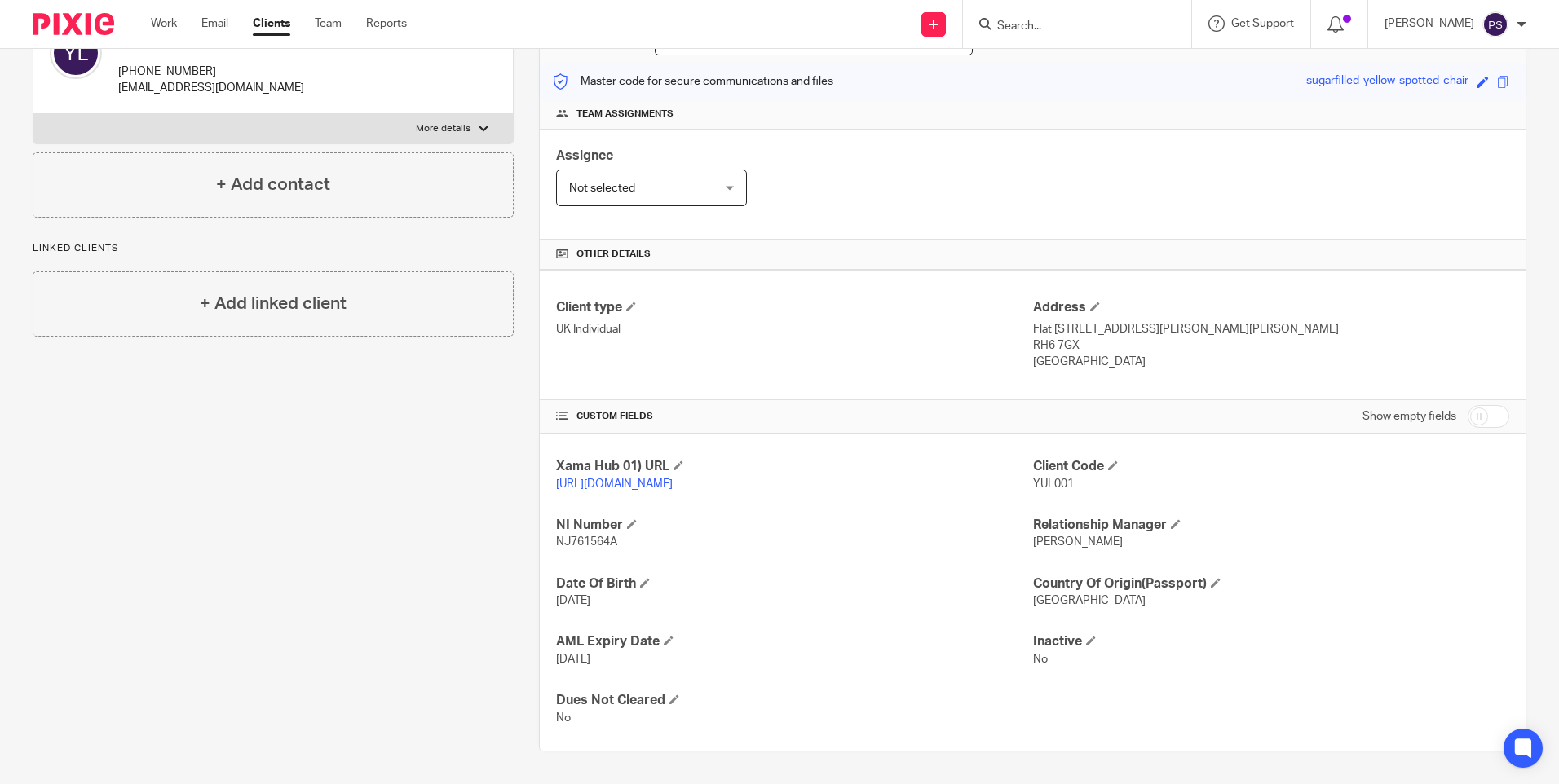
copy div "Date Of Birth 11 Jun 1984"
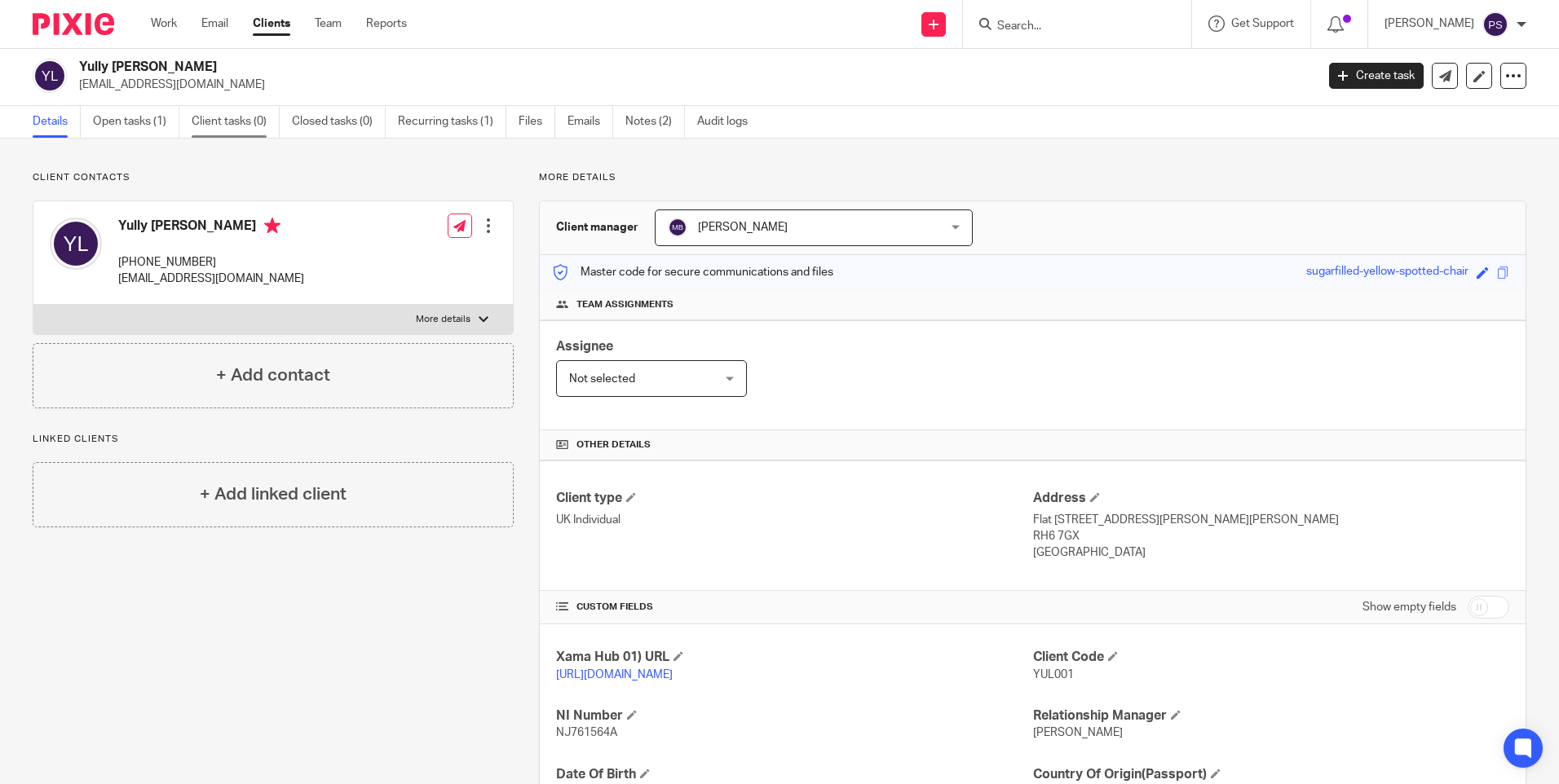
scroll to position [0, 0]
click at [1047, 21] on input "Search" at bounding box center [1069, 26] width 147 height 15
paste input "[PERSON_NAME] [PERSON_NAME]"
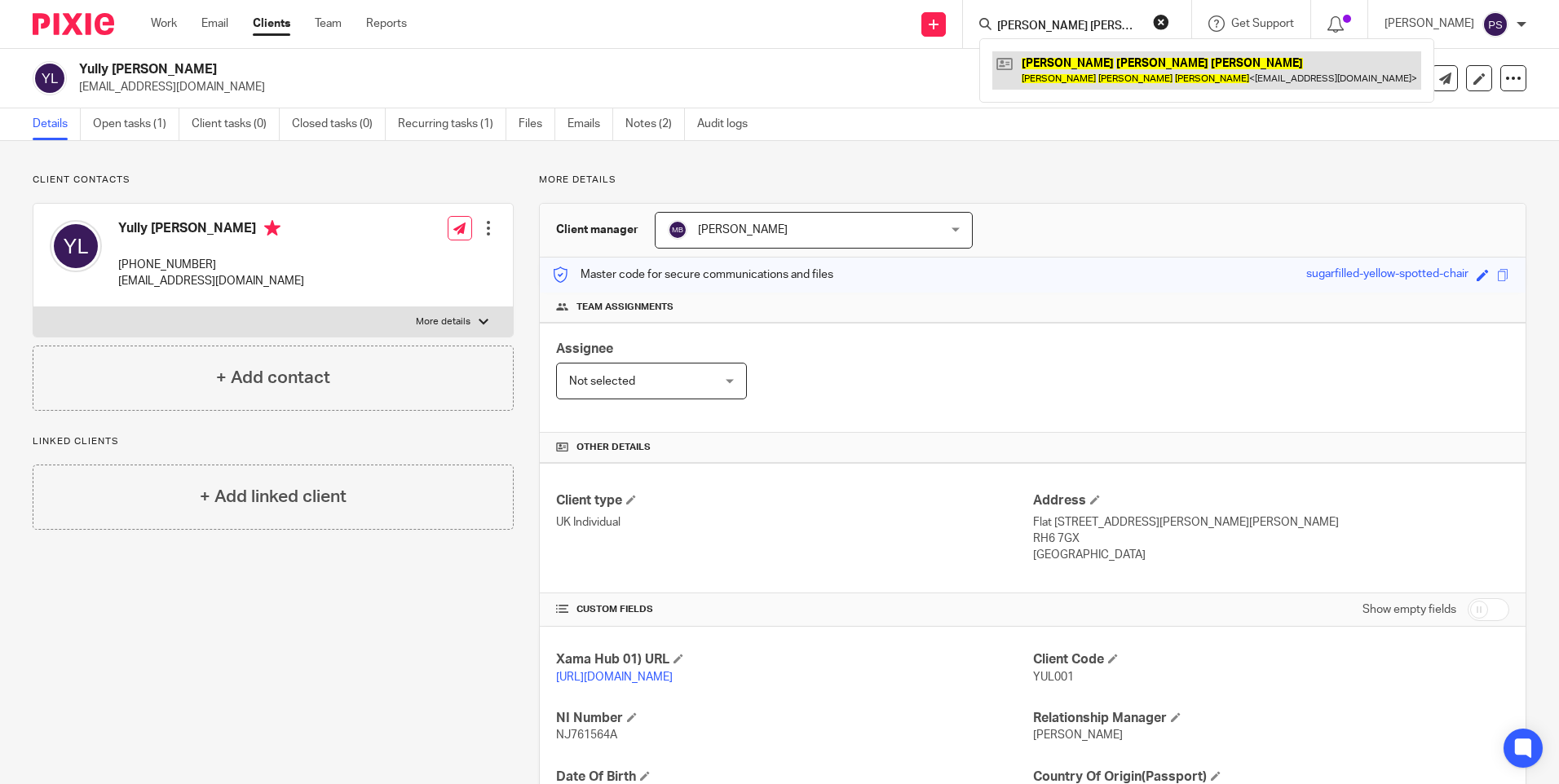
type input "[PERSON_NAME] [PERSON_NAME]"
click at [1088, 63] on link at bounding box center [1206, 70] width 429 height 38
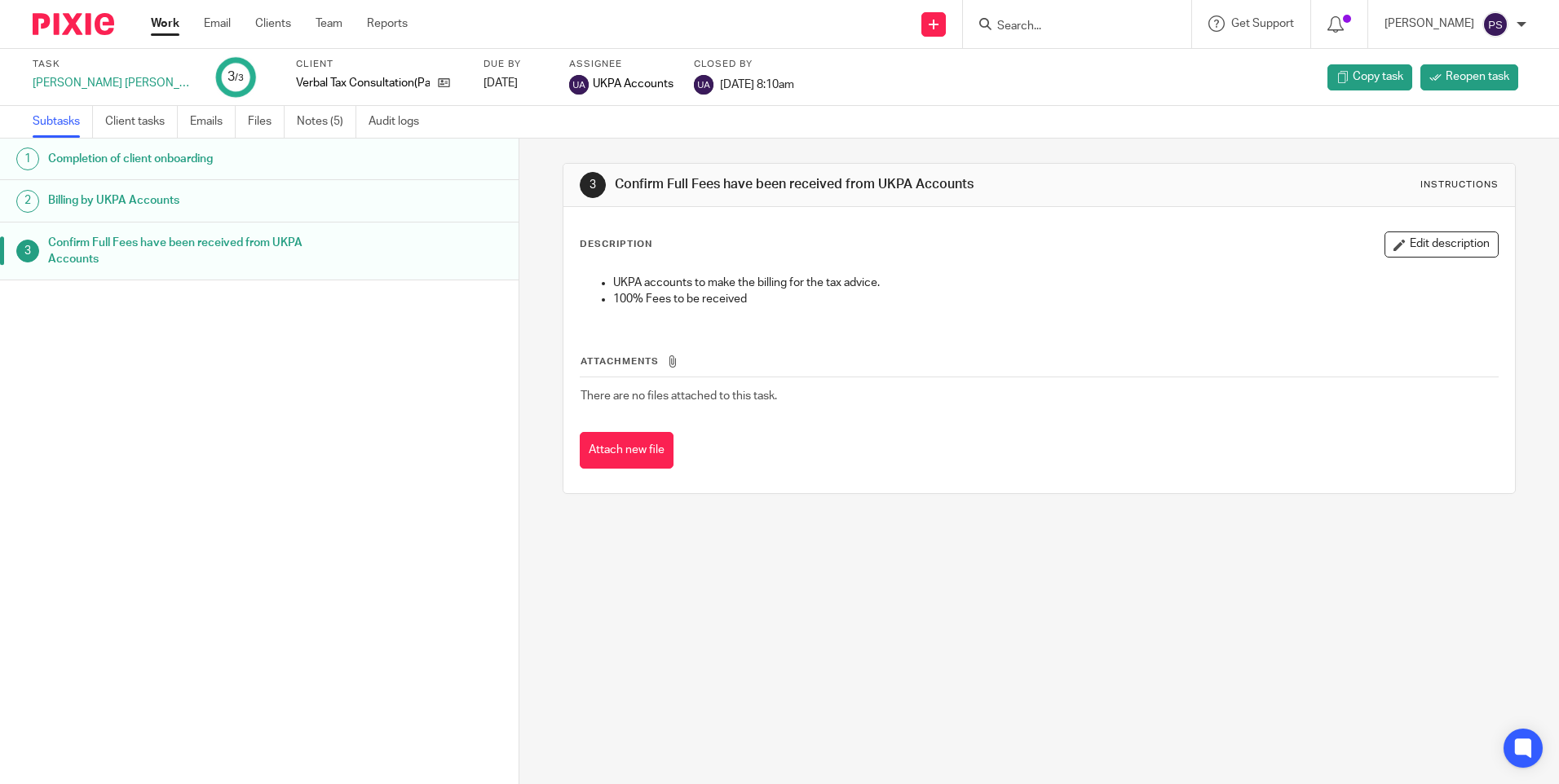
click at [1031, 23] on input "Search" at bounding box center [1069, 26] width 147 height 15
paste input "VIC007"
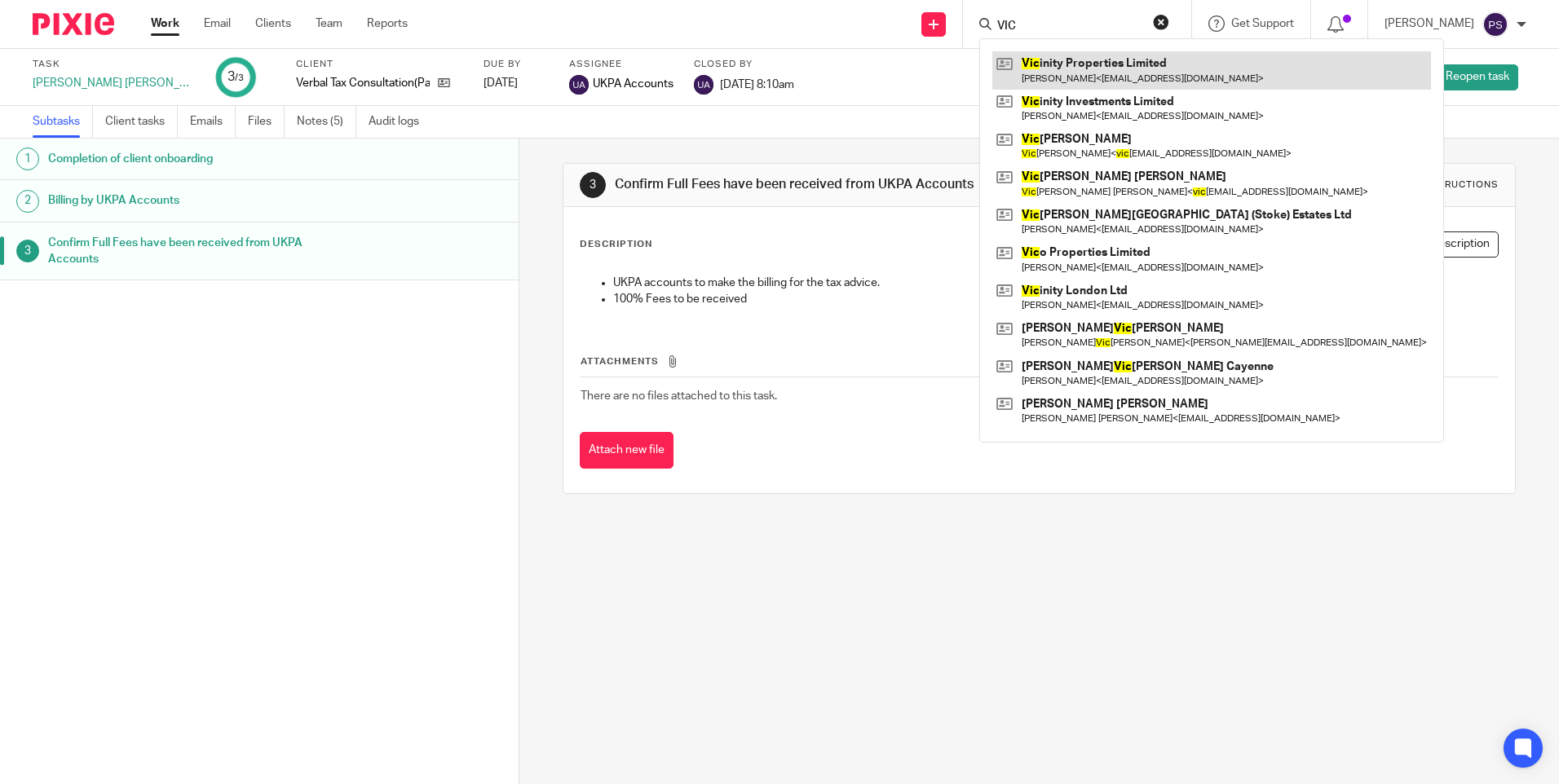
type input "VIC"
click at [1098, 60] on link at bounding box center [1211, 70] width 438 height 38
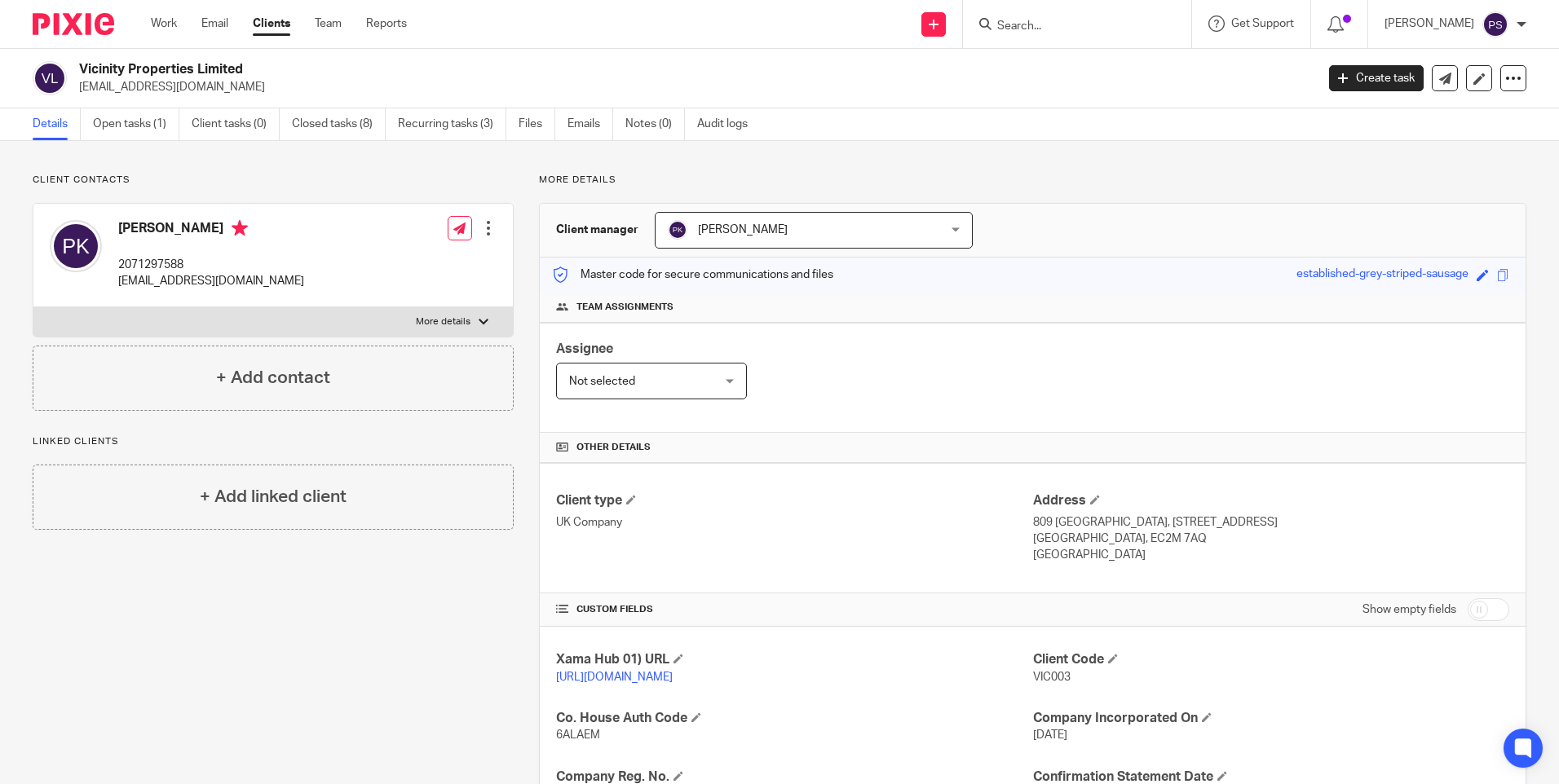
click at [1062, 26] on input "Search" at bounding box center [1069, 26] width 147 height 15
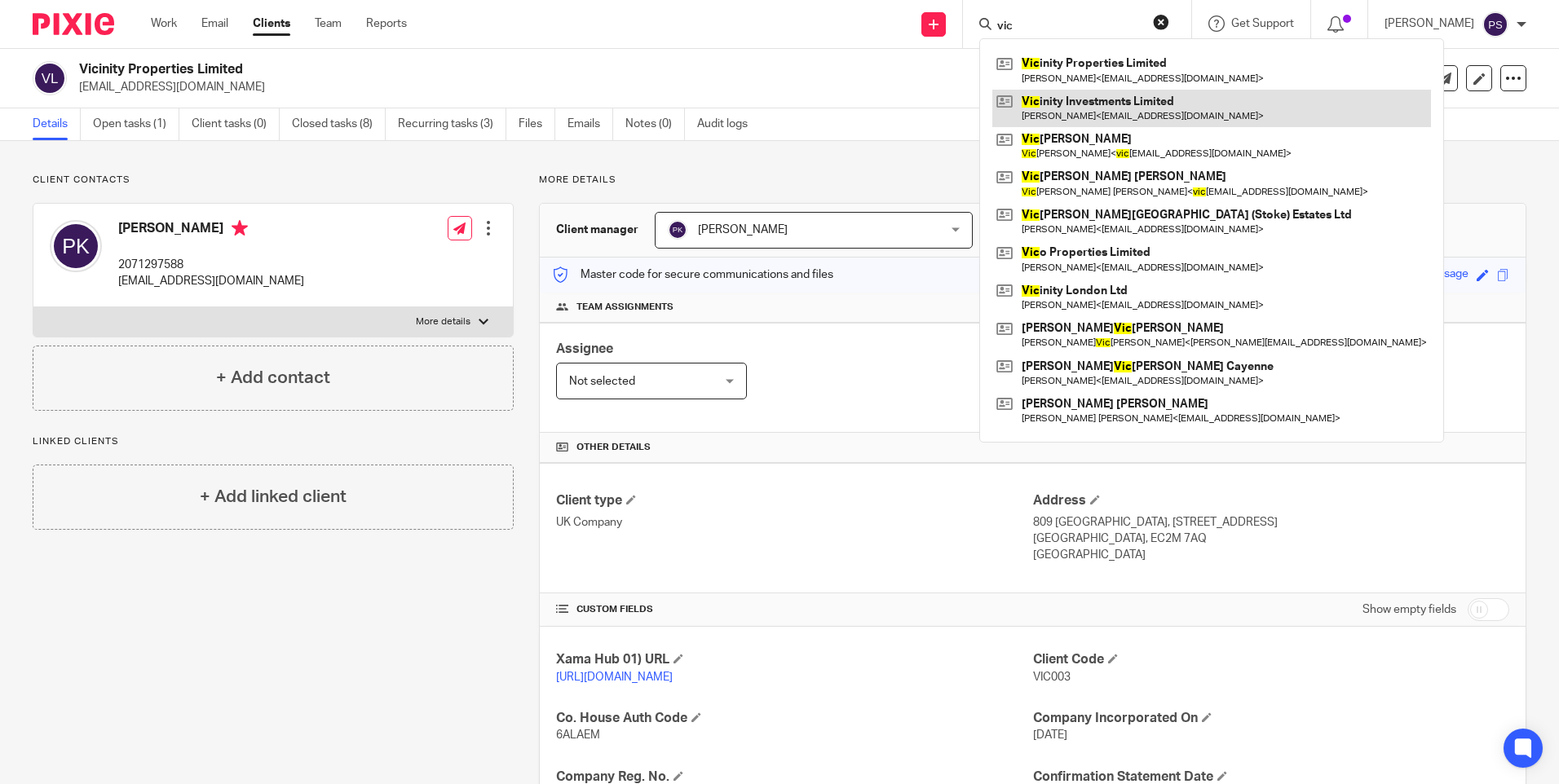
type input "vic"
click at [1067, 113] on link at bounding box center [1211, 108] width 438 height 38
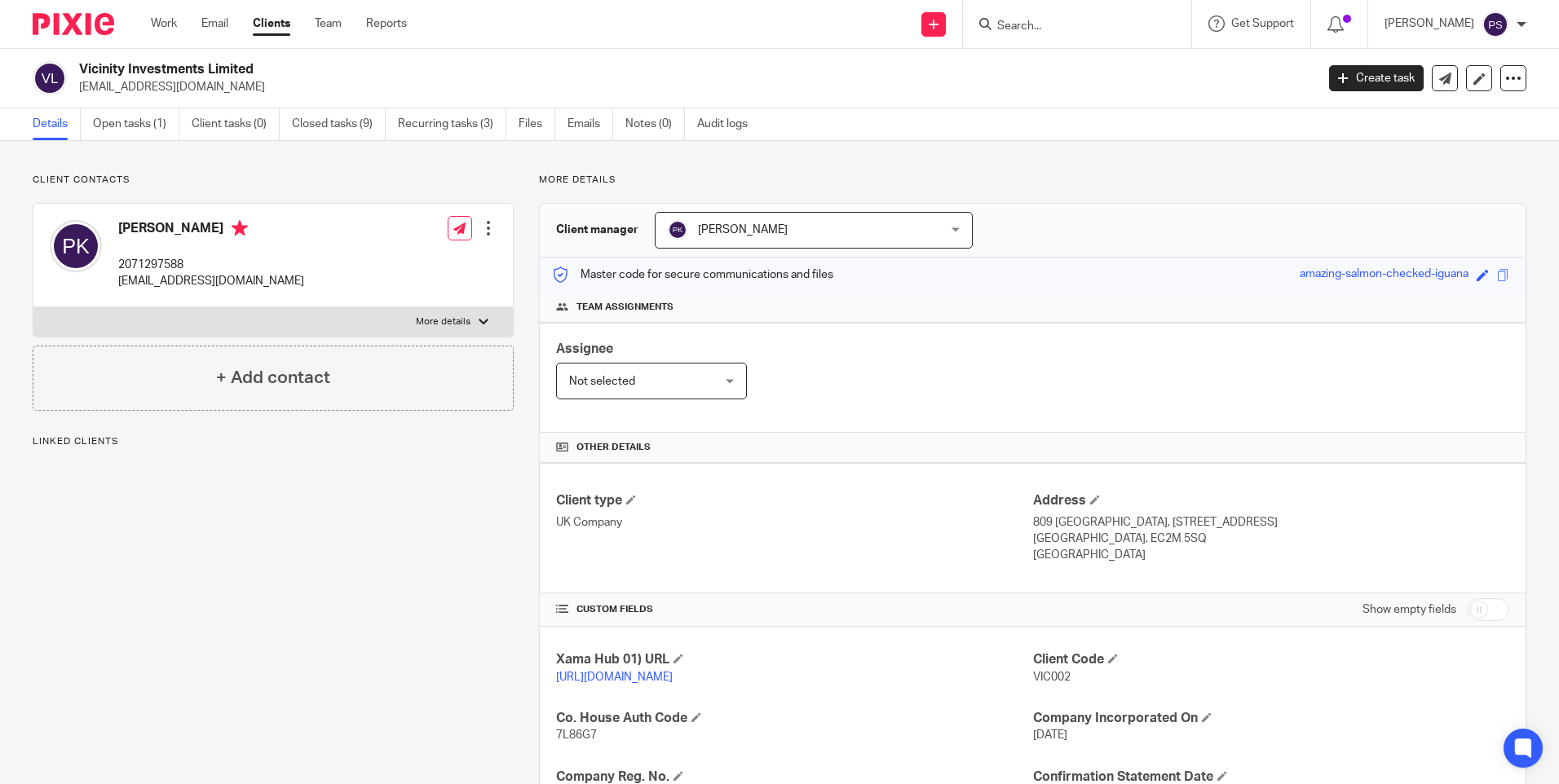
click at [1044, 26] on input "Search" at bounding box center [1069, 26] width 147 height 15
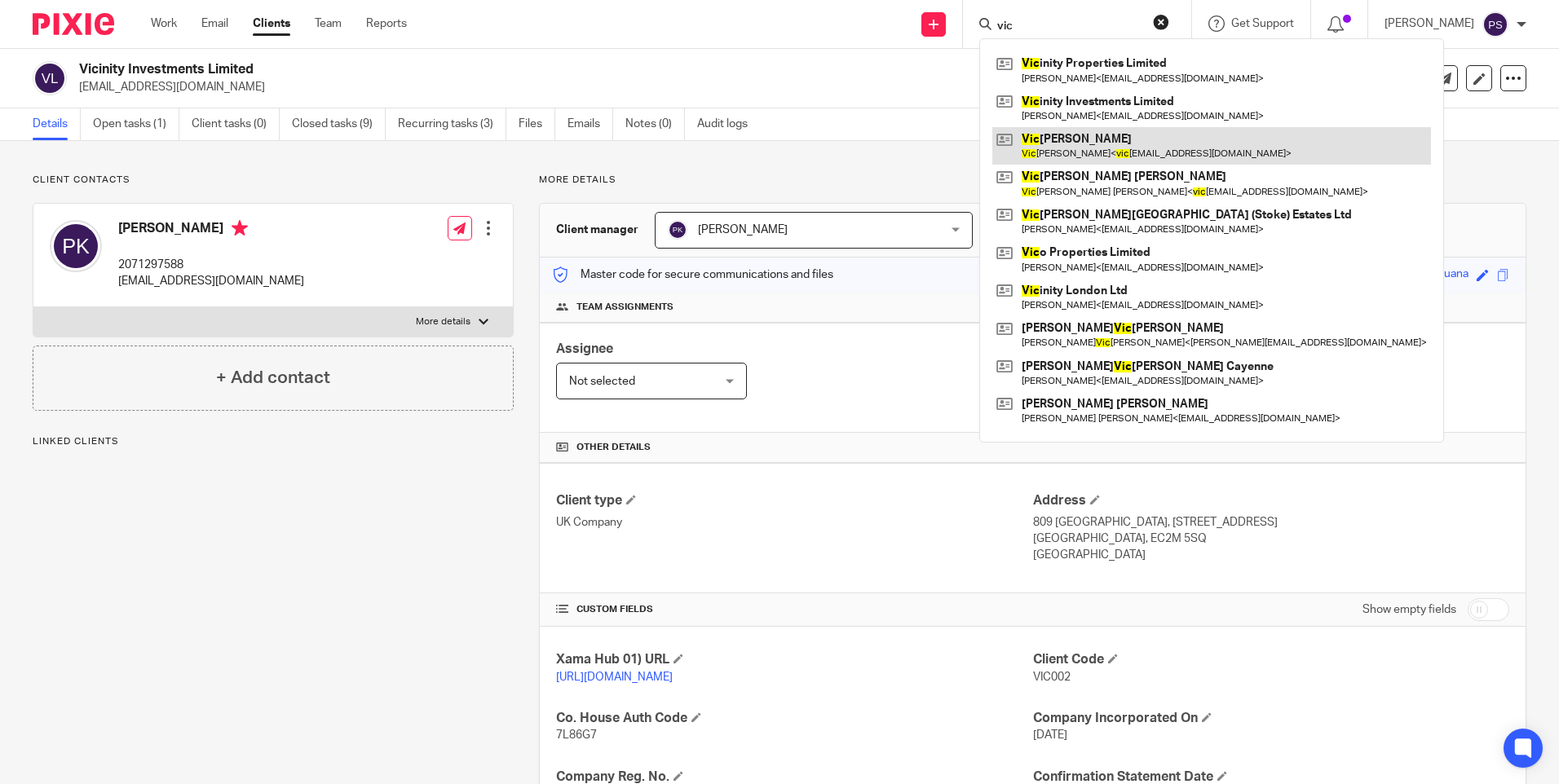
type input "vic"
click at [1064, 141] on link at bounding box center [1211, 146] width 438 height 38
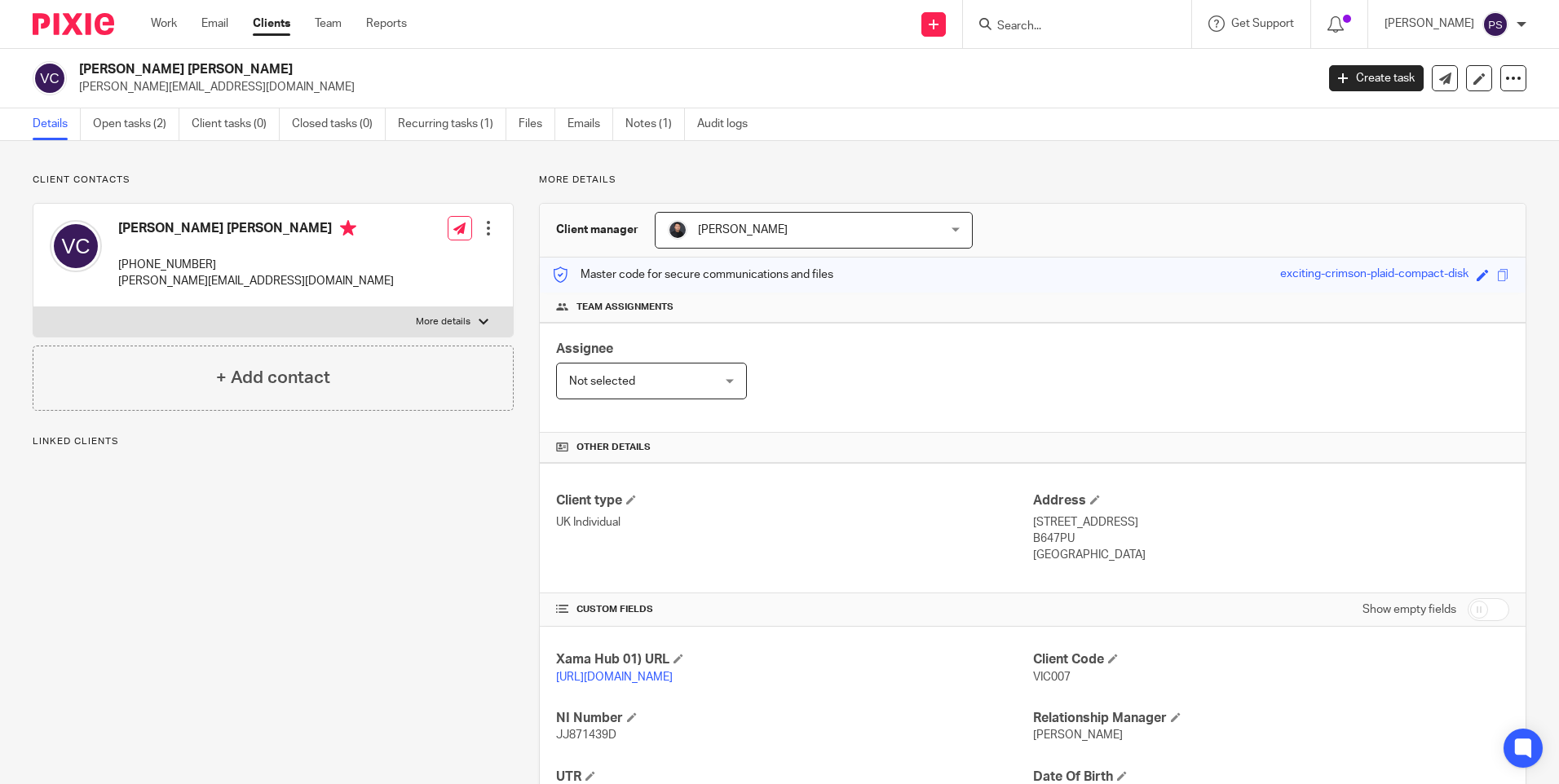
click at [1062, 675] on span "VIC007" at bounding box center [1052, 677] width 38 height 12
click at [1052, 675] on span "VIC007" at bounding box center [1052, 677] width 38 height 12
copy span "VIC007"
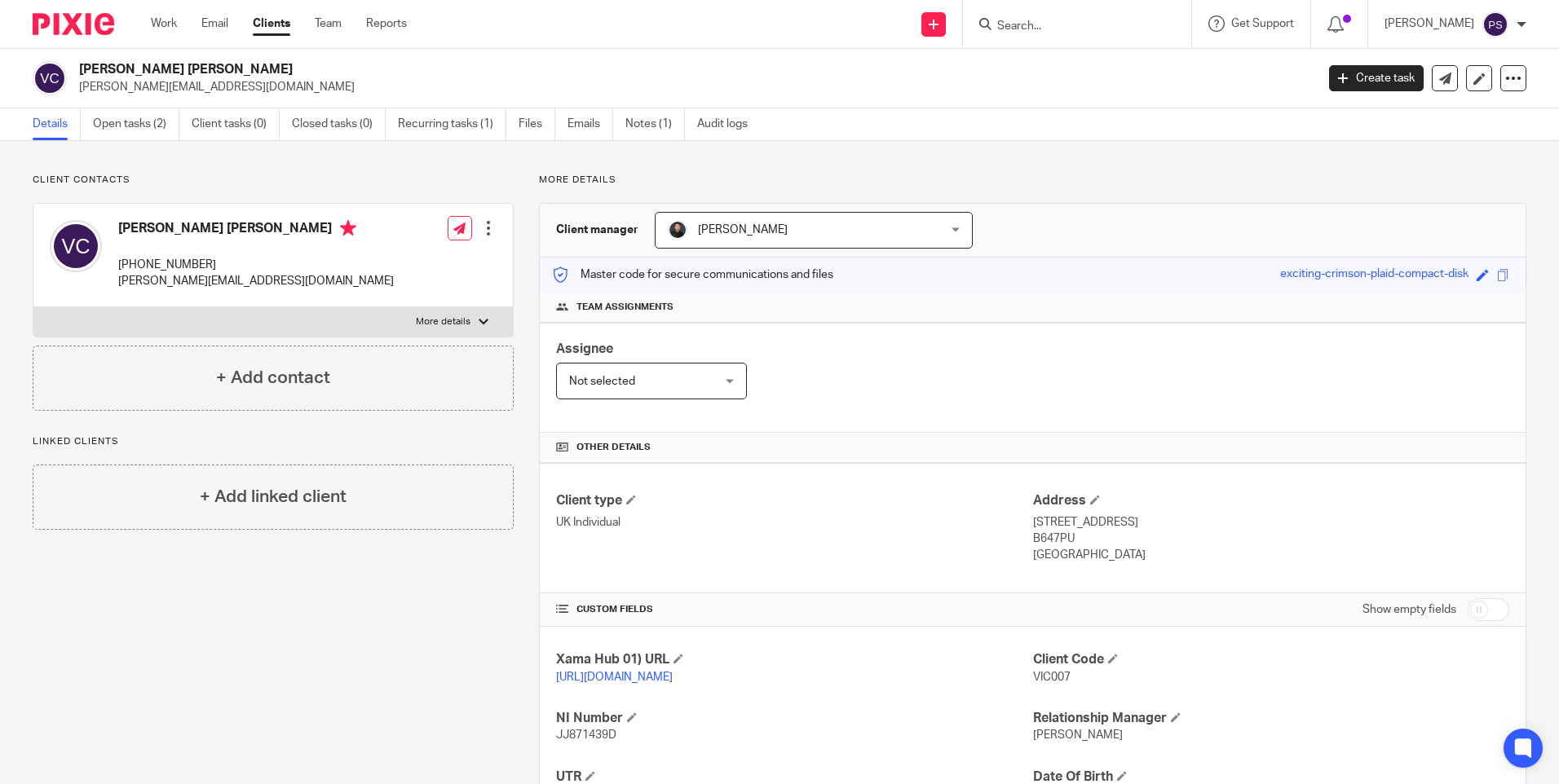
click at [155, 64] on h2 "Victoria Carol Clapham" at bounding box center [569, 70] width 981 height 17
copy div "Victoria Carol Clapham"
click at [402, 73] on h2 "Victoria Carol Clapham" at bounding box center [569, 70] width 981 height 17
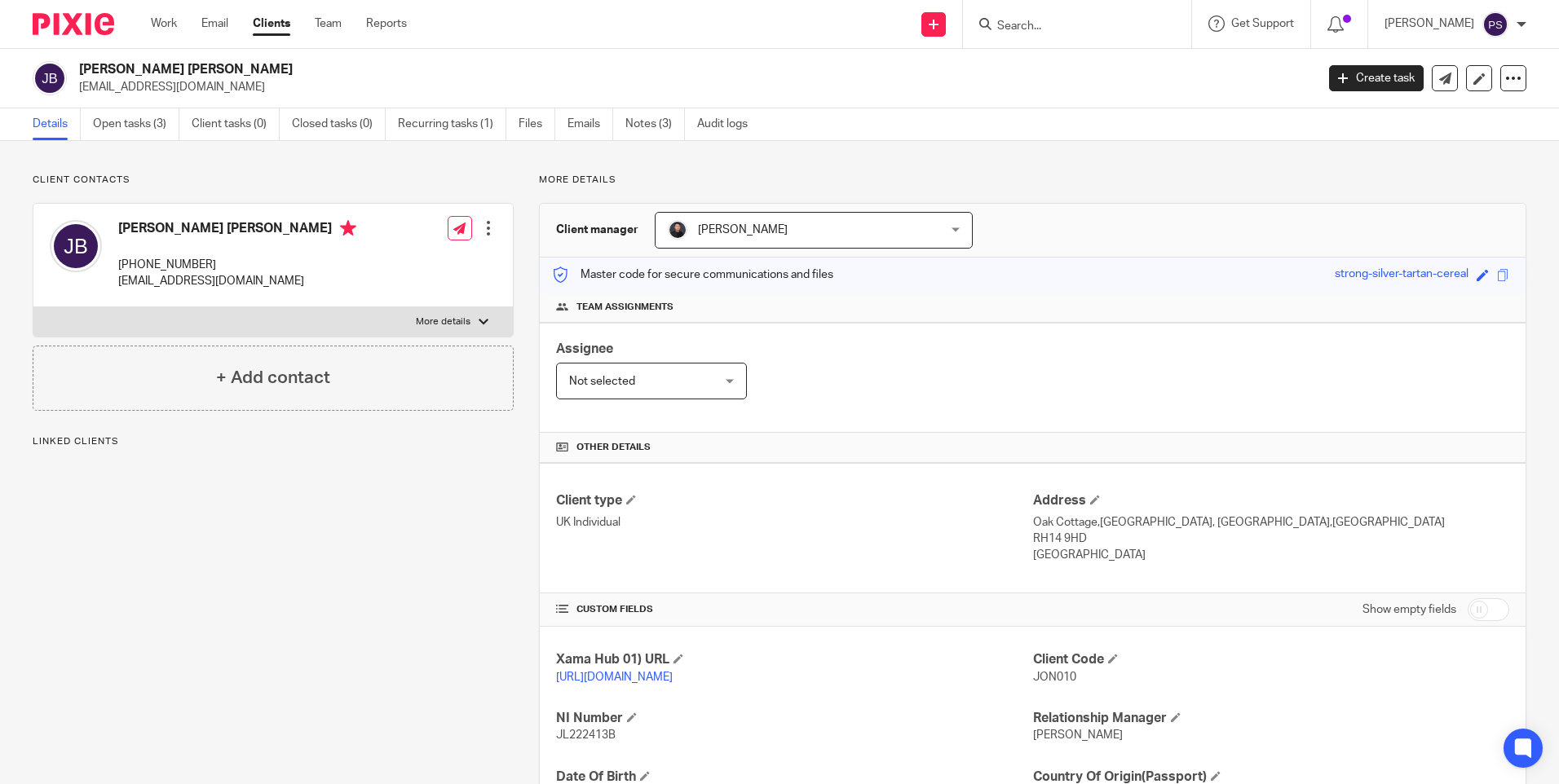
click at [189, 71] on h2 "[PERSON_NAME] [PERSON_NAME]" at bounding box center [569, 70] width 981 height 17
copy div "[PERSON_NAME] [PERSON_NAME]"
drag, startPoint x: 1023, startPoint y: 499, endPoint x: 1091, endPoint y: 553, distance: 86.8
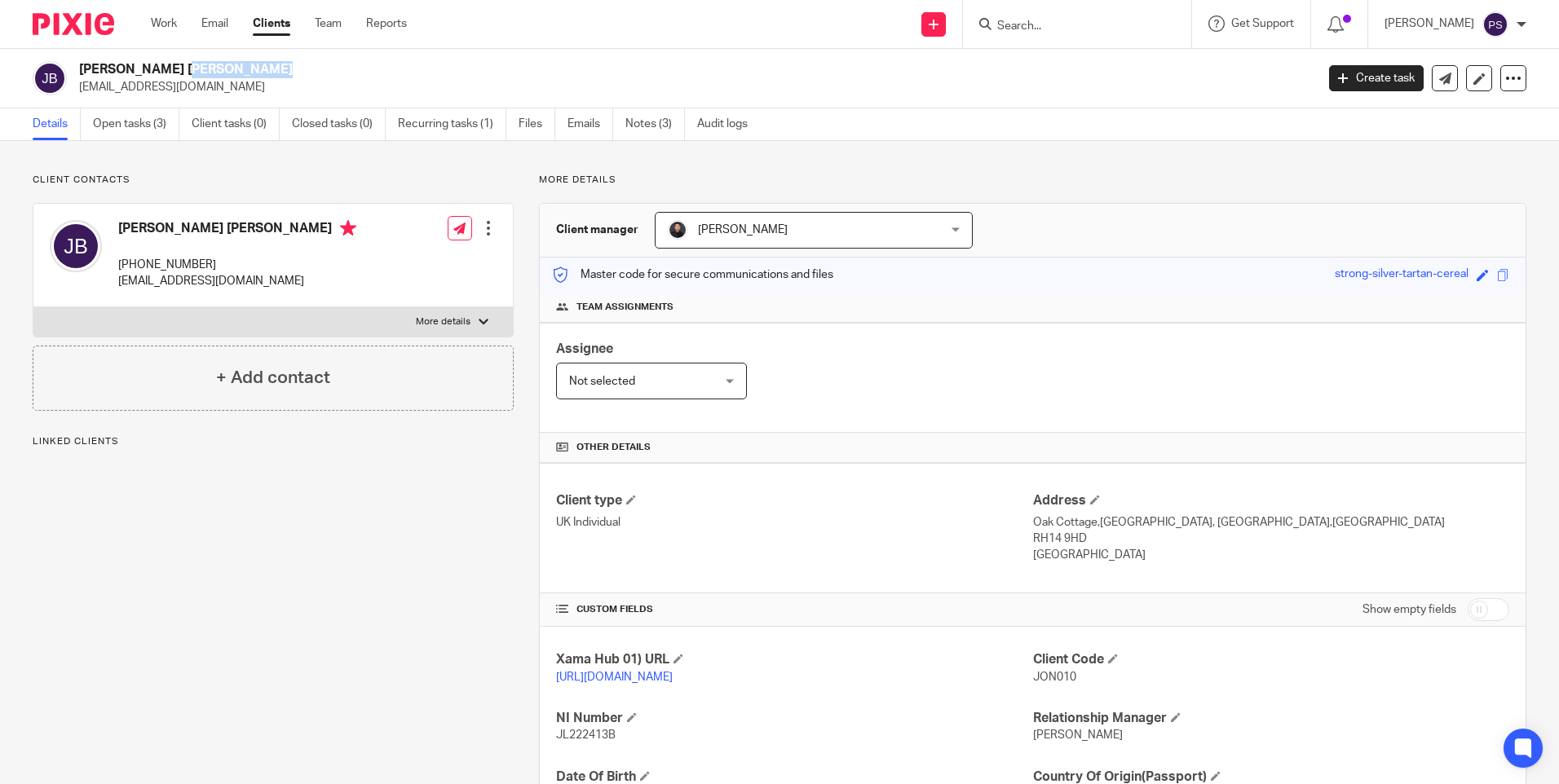
click at [1091, 553] on div "Client type UK Individual Address [GEOGRAPHIC_DATA],[GEOGRAPHIC_DATA], [GEOGRAP…" at bounding box center [1032, 528] width 986 height 130
click at [1003, 500] on h4 "Client type" at bounding box center [794, 501] width 476 height 17
drag, startPoint x: 1022, startPoint y: 500, endPoint x: 1102, endPoint y: 554, distance: 96.5
click at [1102, 554] on div "Client type UK Individual Address Oak Cottage,Marringdean Road, Billinghurst,We…" at bounding box center [1032, 528] width 986 height 130
drag, startPoint x: 1102, startPoint y: 554, endPoint x: 971, endPoint y: 525, distance: 134.2
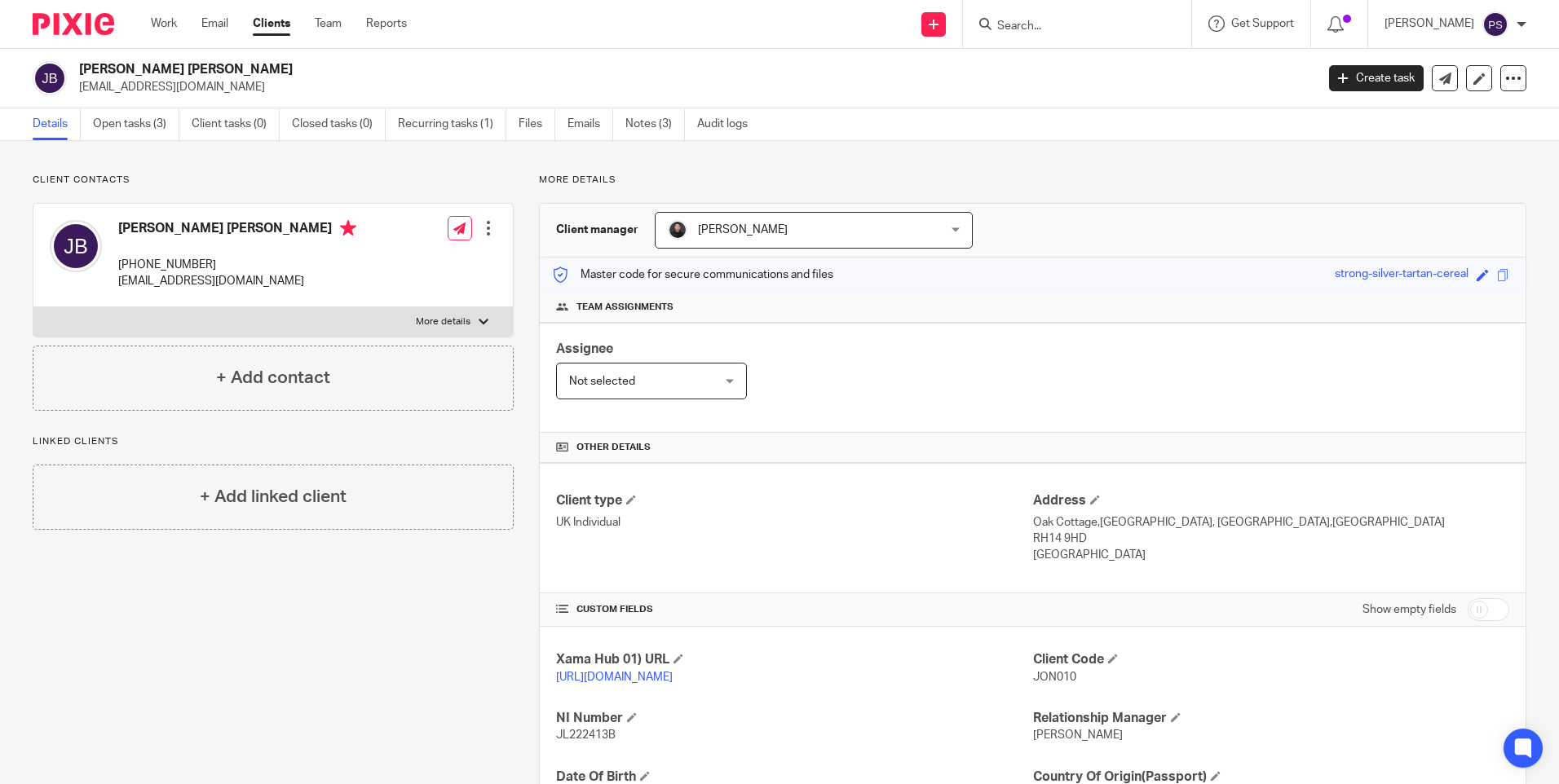
click at [935, 533] on div "Client type UK Individual" at bounding box center [794, 528] width 476 height 72
click at [975, 491] on div "Client type UK Individual Address Oak Cottage,Marringdean Road, Billinghurst,We…" at bounding box center [1032, 528] width 986 height 130
drag, startPoint x: 1026, startPoint y: 501, endPoint x: 1109, endPoint y: 555, distance: 99.0
click at [1109, 555] on div "Address Oak Cottage,Marringdean Road, Billinghurst,West Sussex RH14 9HD United …" at bounding box center [1271, 528] width 476 height 72
copy div "Address Oak Cottage,Marringdean Road, Billinghurst,West Sussex RH14 9HD United …"
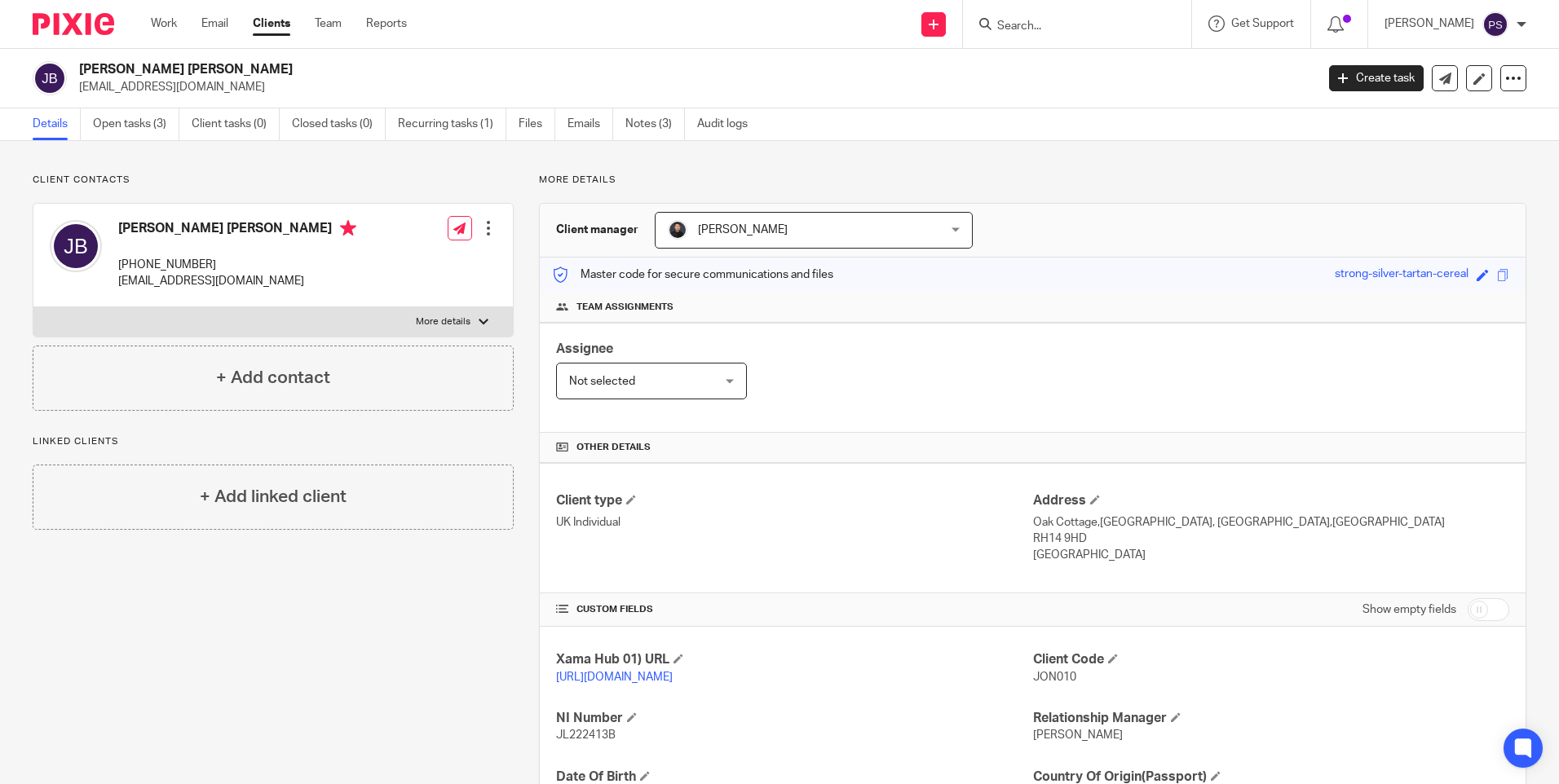
scroll to position [210, 0]
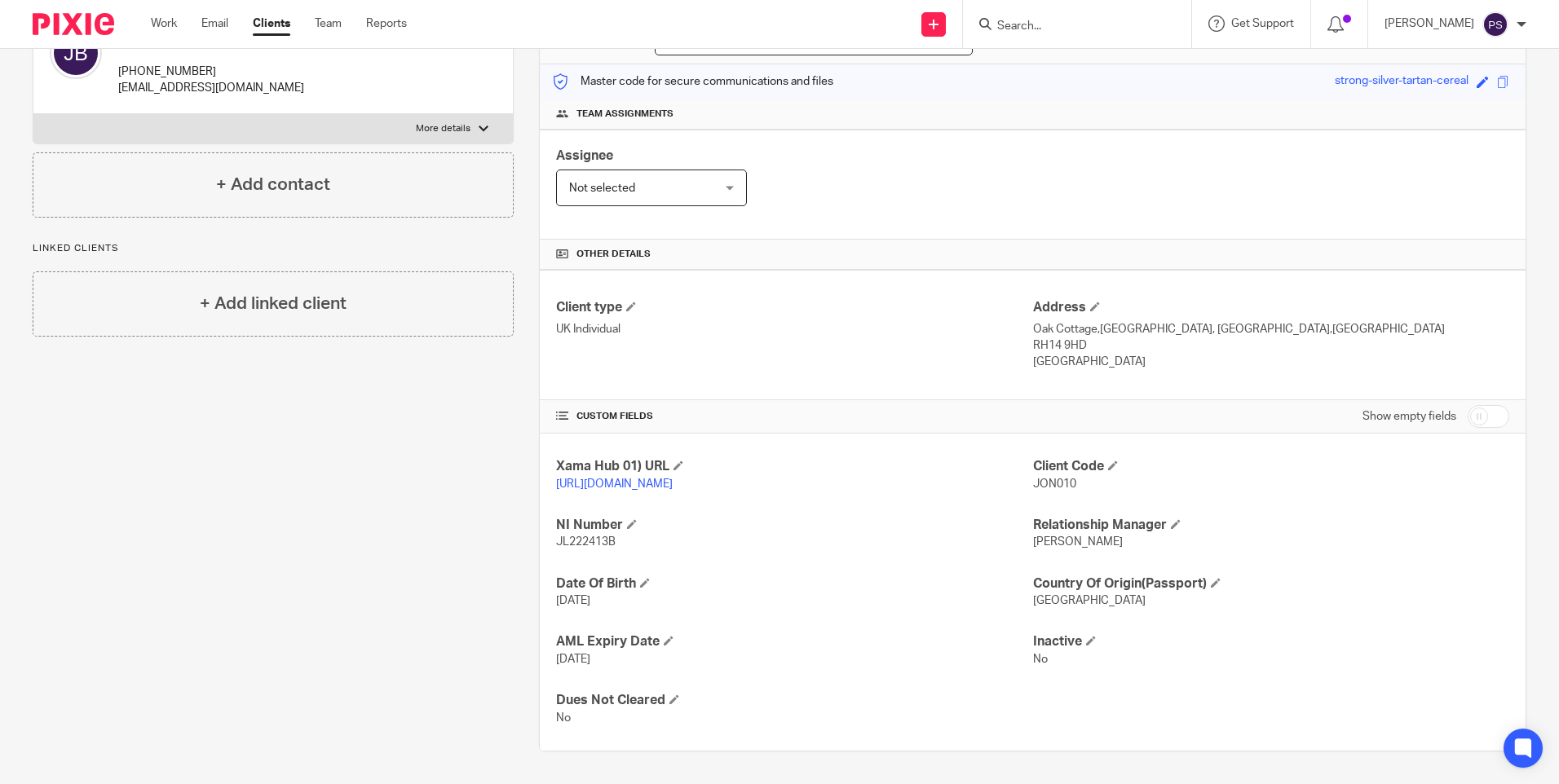
drag, startPoint x: 553, startPoint y: 525, endPoint x: 623, endPoint y: 547, distance: 73.4
click at [623, 547] on div "NI Number JL222413B" at bounding box center [794, 533] width 476 height 34
copy div "NI Number JL222413B"
drag, startPoint x: 551, startPoint y: 585, endPoint x: 611, endPoint y: 599, distance: 61.6
click at [611, 599] on div "Xama Hub 01) URL https://platform.xamatech.com/portal/crm/clients/4d4f65a0-4ca1…" at bounding box center [1032, 592] width 986 height 317
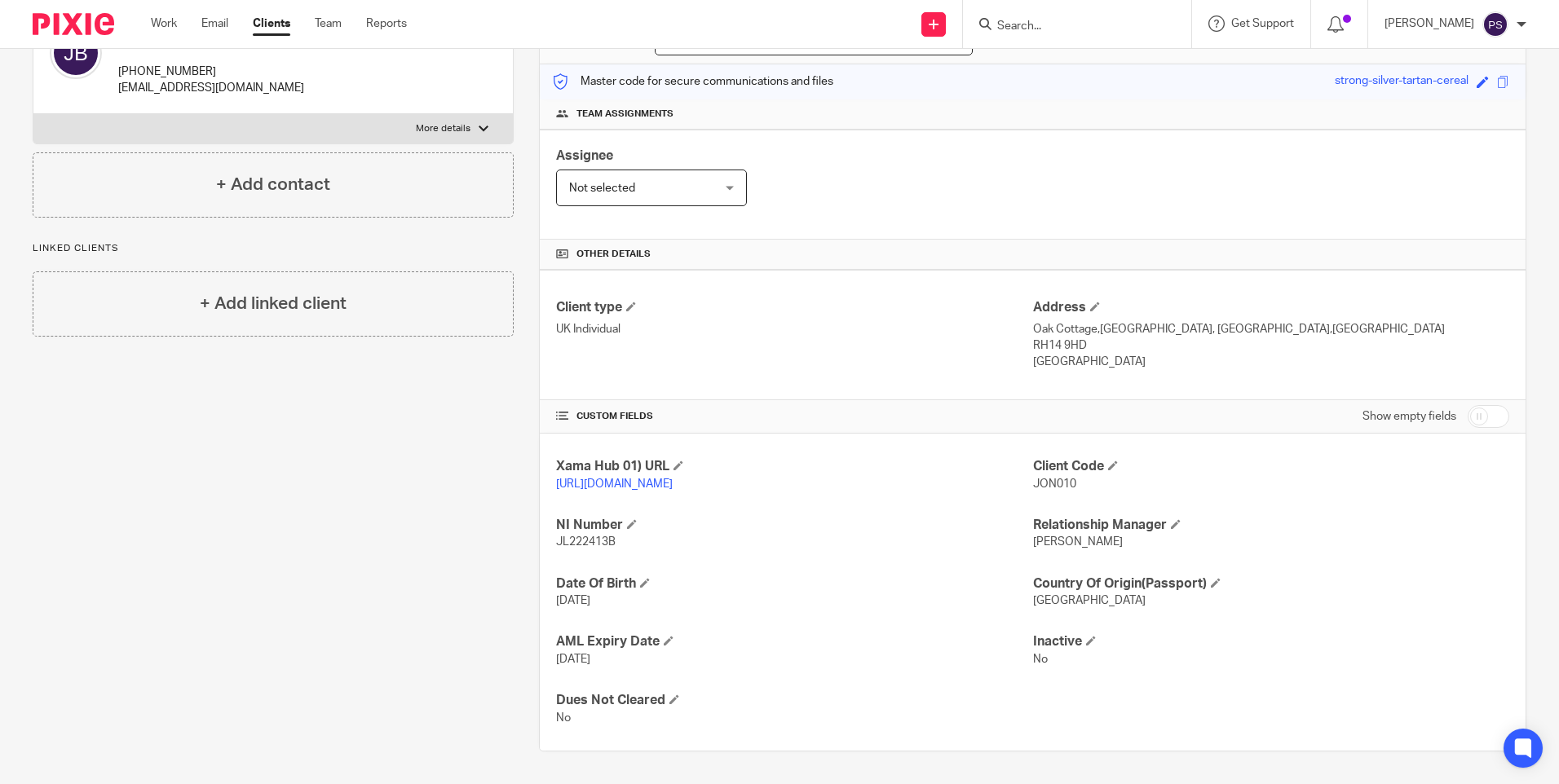
copy div "Date Of Birth 8 Aug 1984"
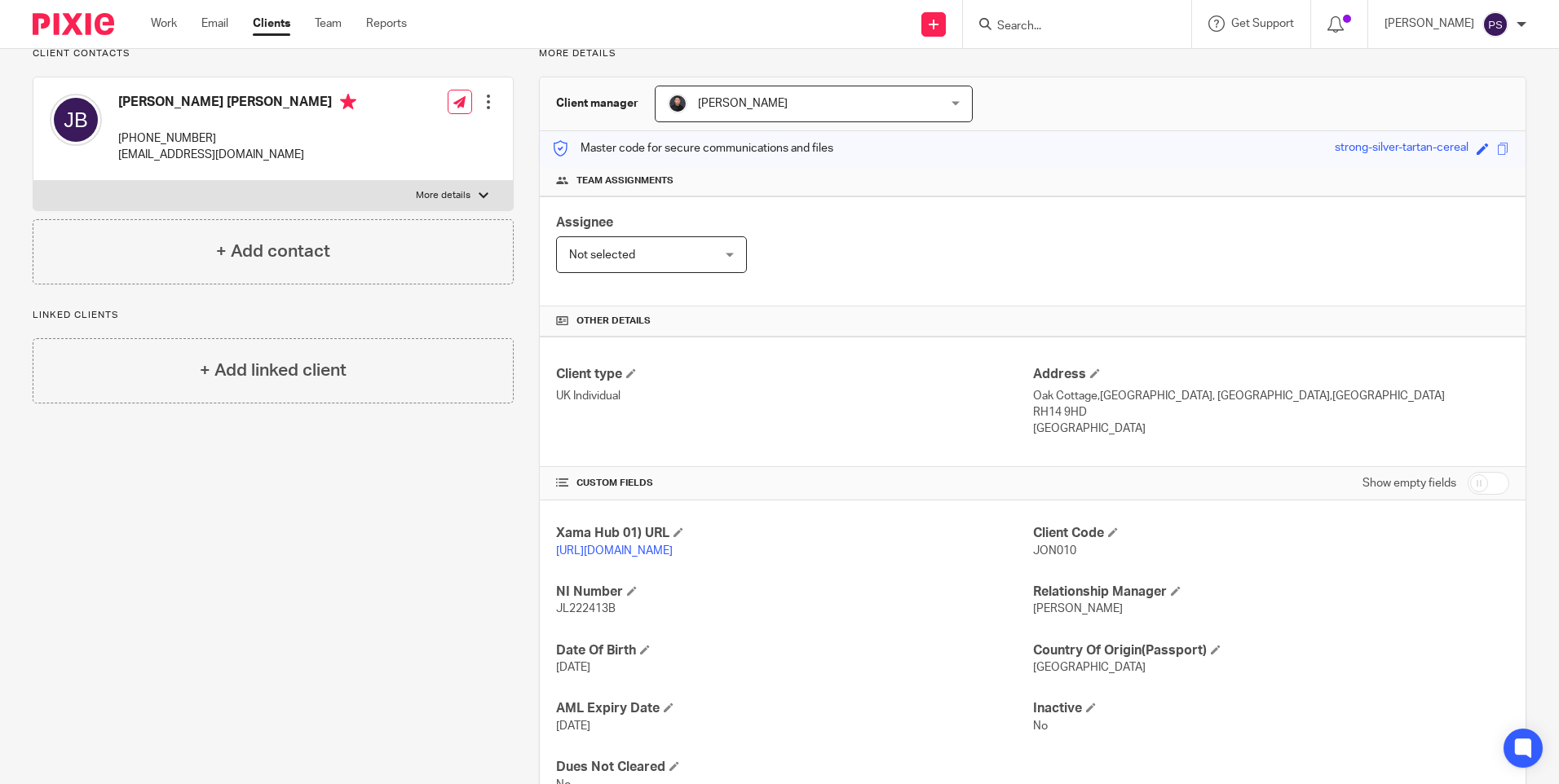
scroll to position [0, 0]
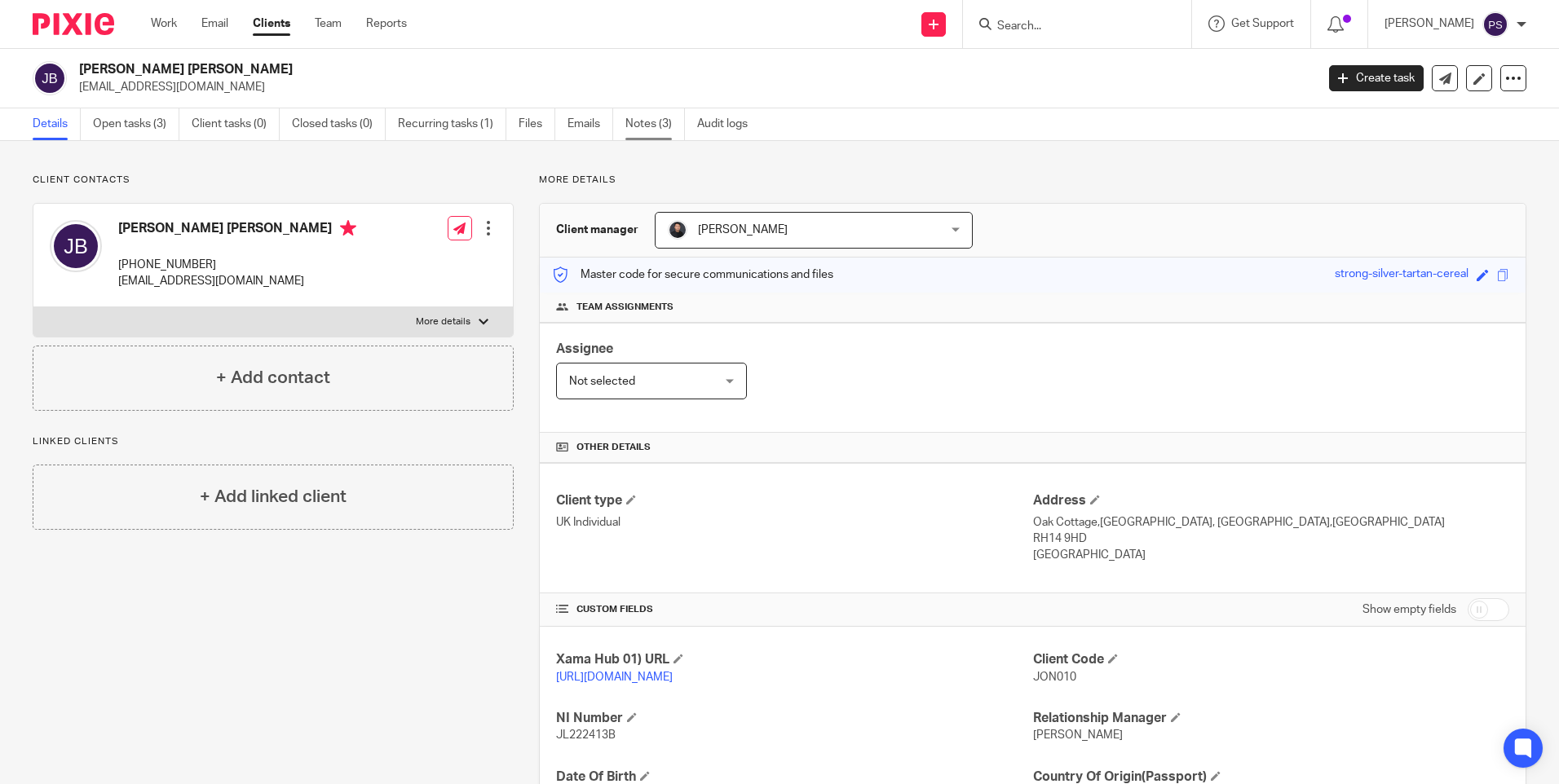
drag, startPoint x: 654, startPoint y: 121, endPoint x: 415, endPoint y: 179, distance: 245.9
click at [652, 121] on link "Notes (3)" at bounding box center [655, 124] width 59 height 32
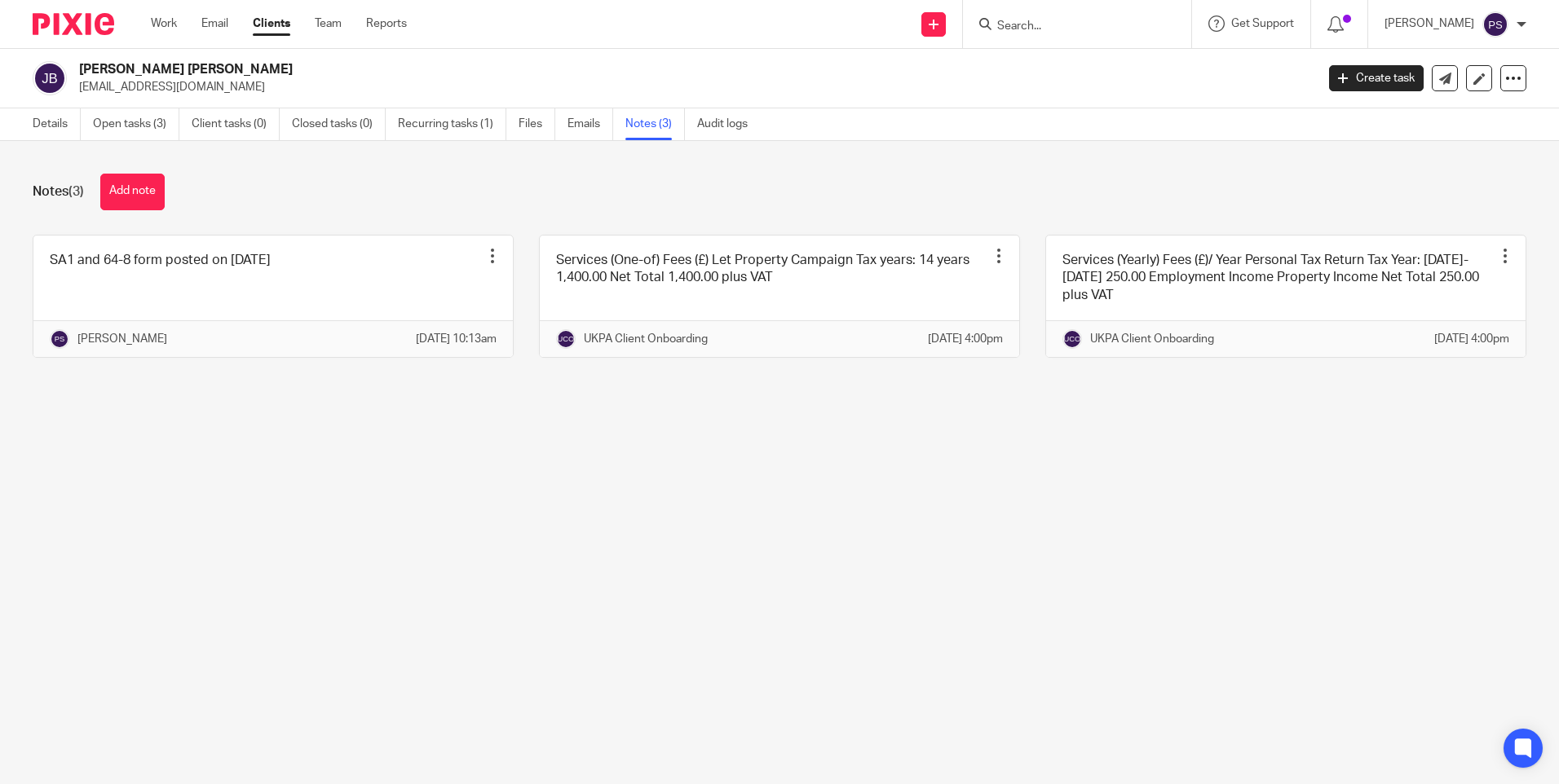
click at [321, 547] on main "[PERSON_NAME] [PERSON_NAME] [EMAIL_ADDRESS][DOMAIN_NAME] Create task Update fro…" at bounding box center [780, 392] width 1559 height 784
click at [438, 602] on main "[PERSON_NAME] [PERSON_NAME] [EMAIL_ADDRESS][DOMAIN_NAME] Create task Update fro…" at bounding box center [780, 392] width 1559 height 784
click at [535, 610] on main "[PERSON_NAME] [PERSON_NAME] [EMAIL_ADDRESS][DOMAIN_NAME] Create task Update fro…" at bounding box center [780, 392] width 1559 height 784
click at [300, 610] on main "[PERSON_NAME] [PERSON_NAME] [EMAIL_ADDRESS][DOMAIN_NAME] Create task Update fro…" at bounding box center [780, 392] width 1559 height 784
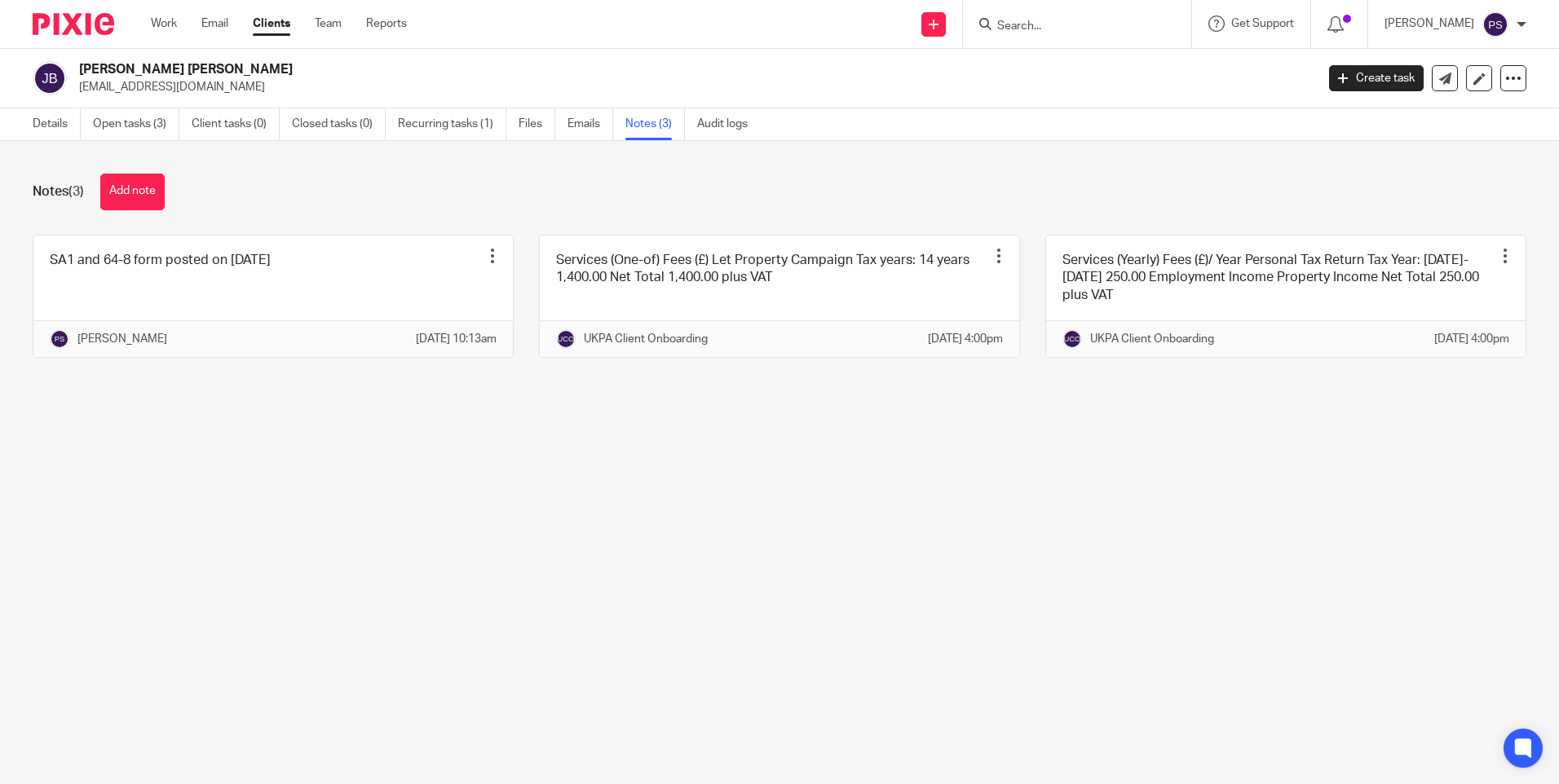
click at [452, 525] on main "[PERSON_NAME] [PERSON_NAME] [EMAIL_ADDRESS][DOMAIN_NAME] Create task Update fro…" at bounding box center [780, 392] width 1559 height 784
click at [744, 542] on main "[PERSON_NAME] [PERSON_NAME] [EMAIL_ADDRESS][DOMAIN_NAME] Create task Update fro…" at bounding box center [780, 392] width 1559 height 784
click at [750, 520] on main "[PERSON_NAME] [PERSON_NAME] [EMAIL_ADDRESS][DOMAIN_NAME] Create task Update fro…" at bounding box center [780, 392] width 1559 height 784
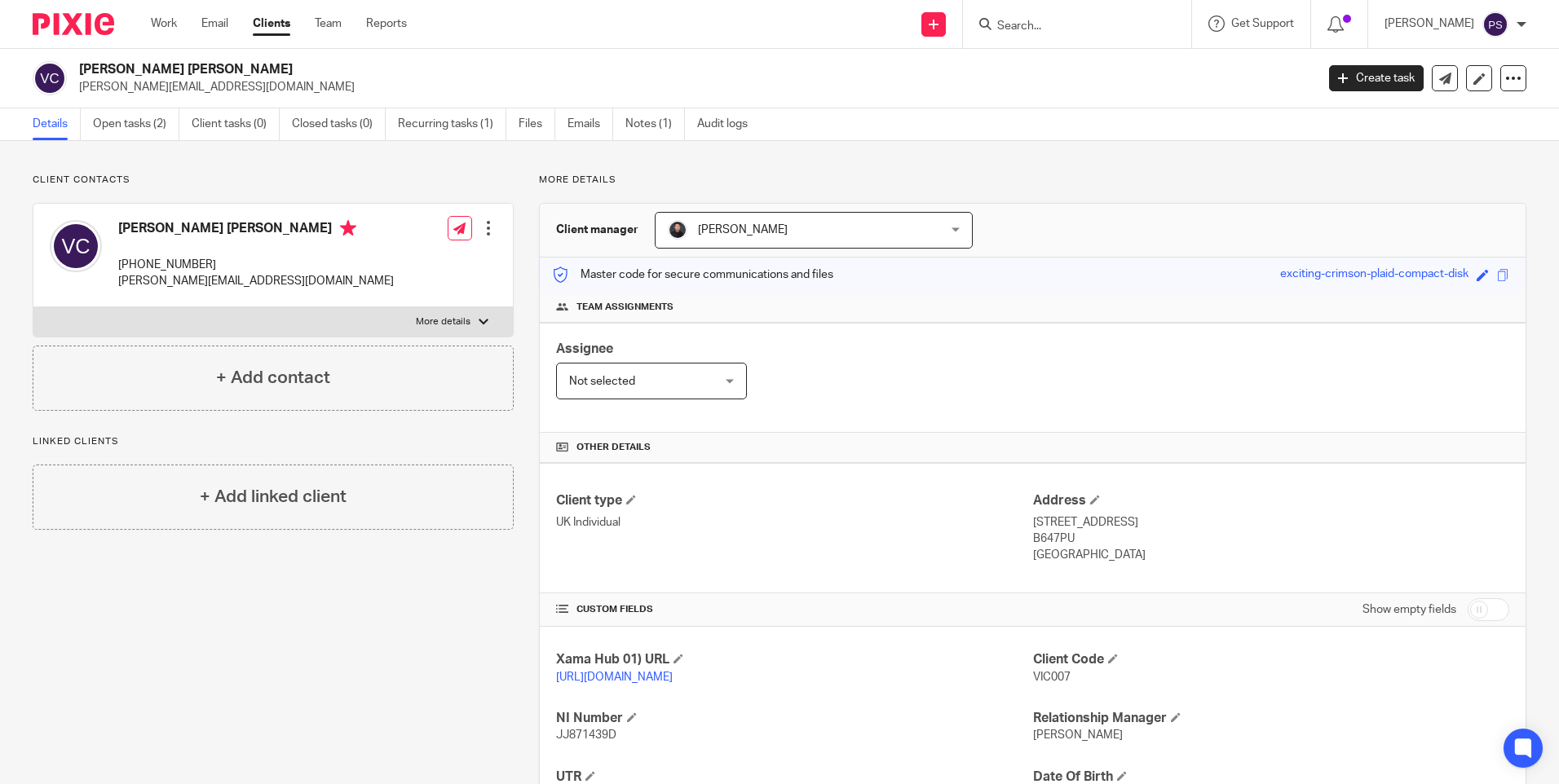
click at [196, 173] on div "Client contacts [PERSON_NAME] [PERSON_NAME] [PHONE_NUMBER] [PERSON_NAME][EMAIL_…" at bounding box center [780, 559] width 1559 height 836
drag, startPoint x: 342, startPoint y: 174, endPoint x: 352, endPoint y: 170, distance: 10.8
click at [347, 172] on div "Client contacts [PERSON_NAME] [PERSON_NAME] [PHONE_NUMBER] [PERSON_NAME][EMAIL_…" at bounding box center [780, 559] width 1559 height 836
click at [644, 120] on link "Notes (1)" at bounding box center [655, 124] width 59 height 32
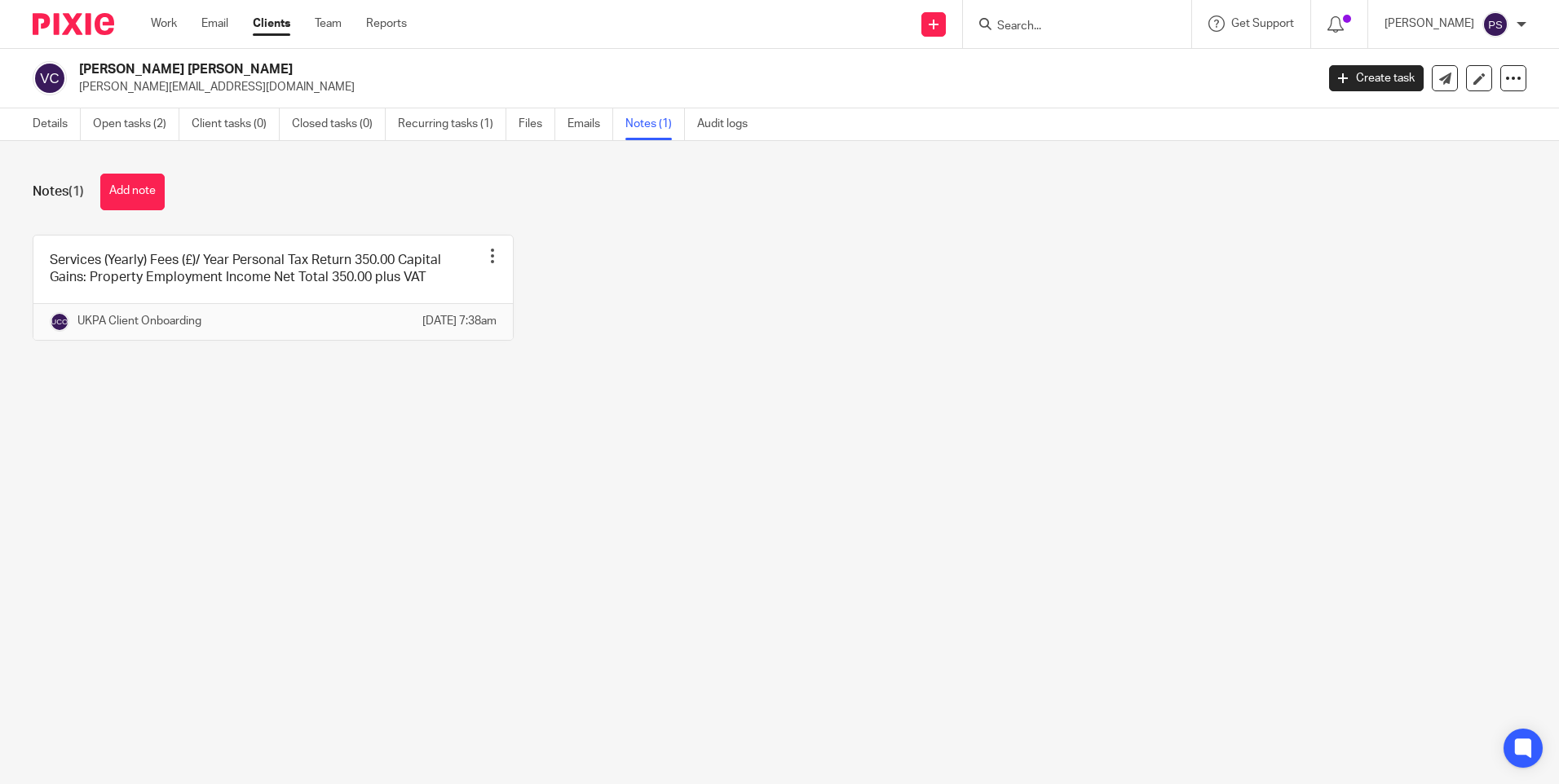
click at [591, 274] on div "Services (Yearly) Fees (£)/ Year Personal Tax Return 350.00 Capital Gains: Prop…" at bounding box center [767, 300] width 1519 height 130
click at [457, 170] on div "Notes (1) Add note Services (Yearly) Fees (£)/ Year Personal Tax Return 350.00 …" at bounding box center [780, 269] width 1559 height 256
